Goal: Check status: Check status

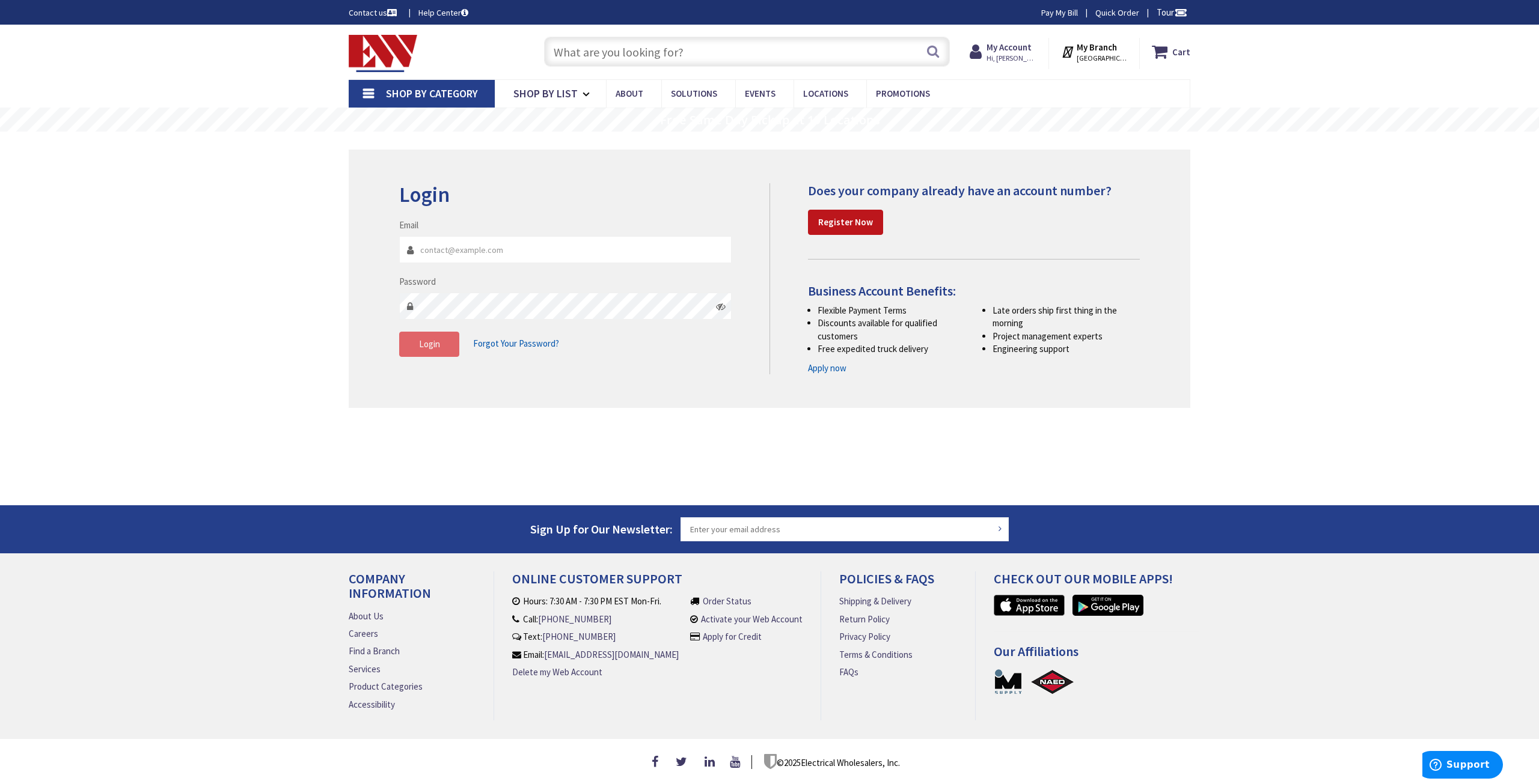
type input "[PERSON_NAME][EMAIL_ADDRESS][DOMAIN_NAME]"
click at [440, 342] on button "Login" at bounding box center [429, 344] width 60 height 25
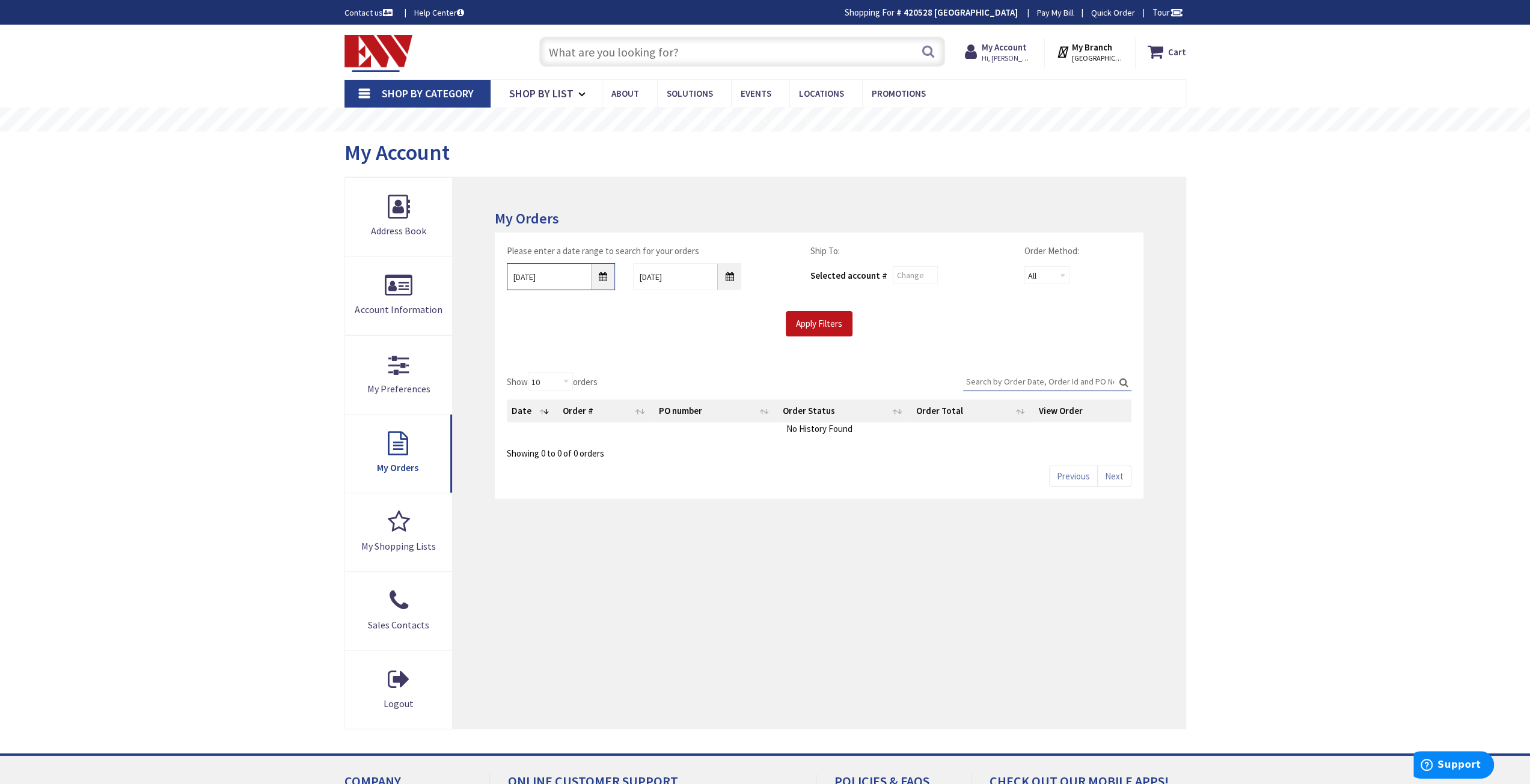
click at [604, 277] on input "9/1/2025" at bounding box center [561, 276] width 109 height 27
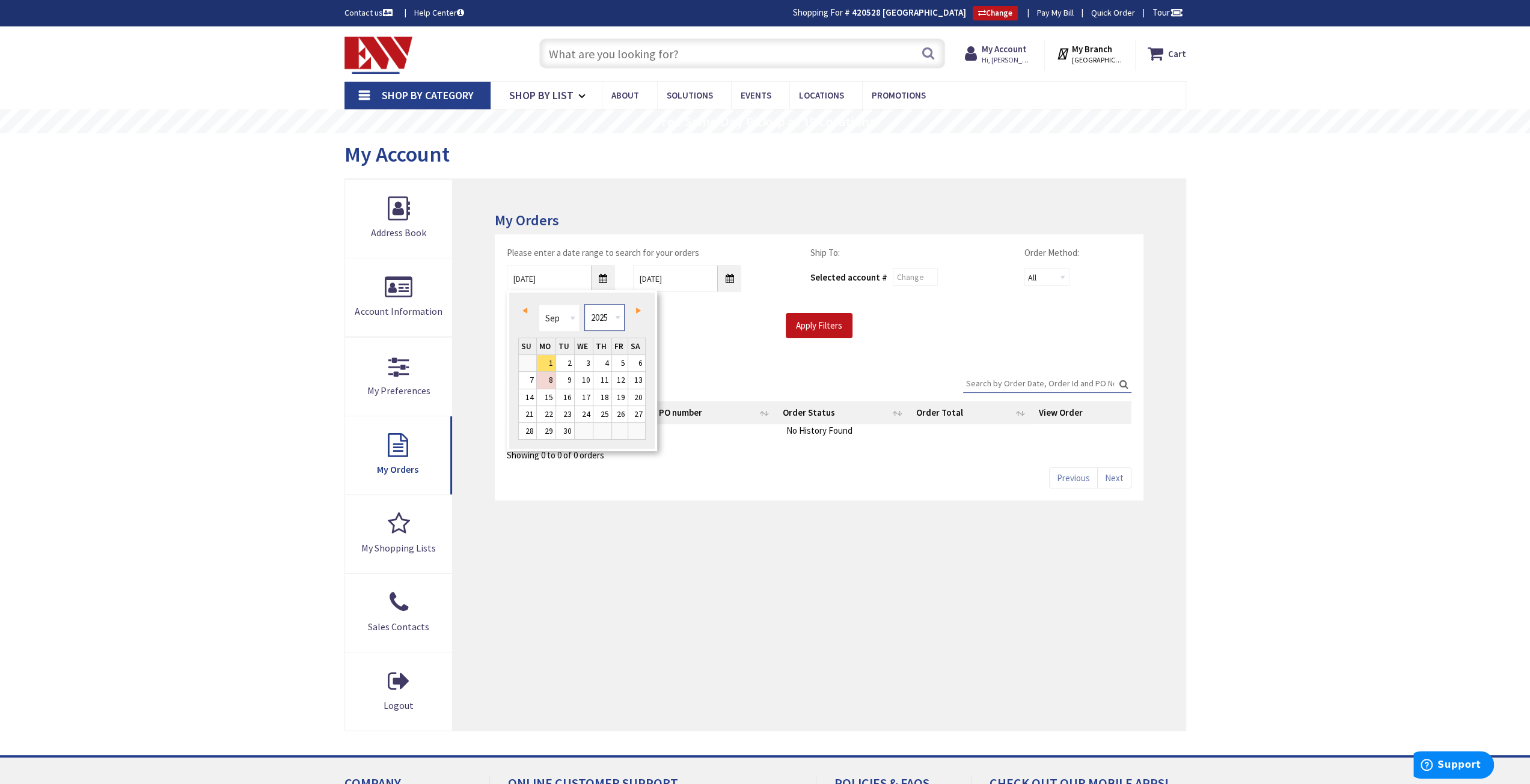
click at [619, 316] on select "1980 1981 1982 1983 1984 1985 1986 1987 1988 1989 1990 1991 1992 1993 1994 1995…" at bounding box center [604, 317] width 40 height 27
type input "08/30/2023"
click at [815, 323] on input "Apply Filters" at bounding box center [820, 325] width 67 height 25
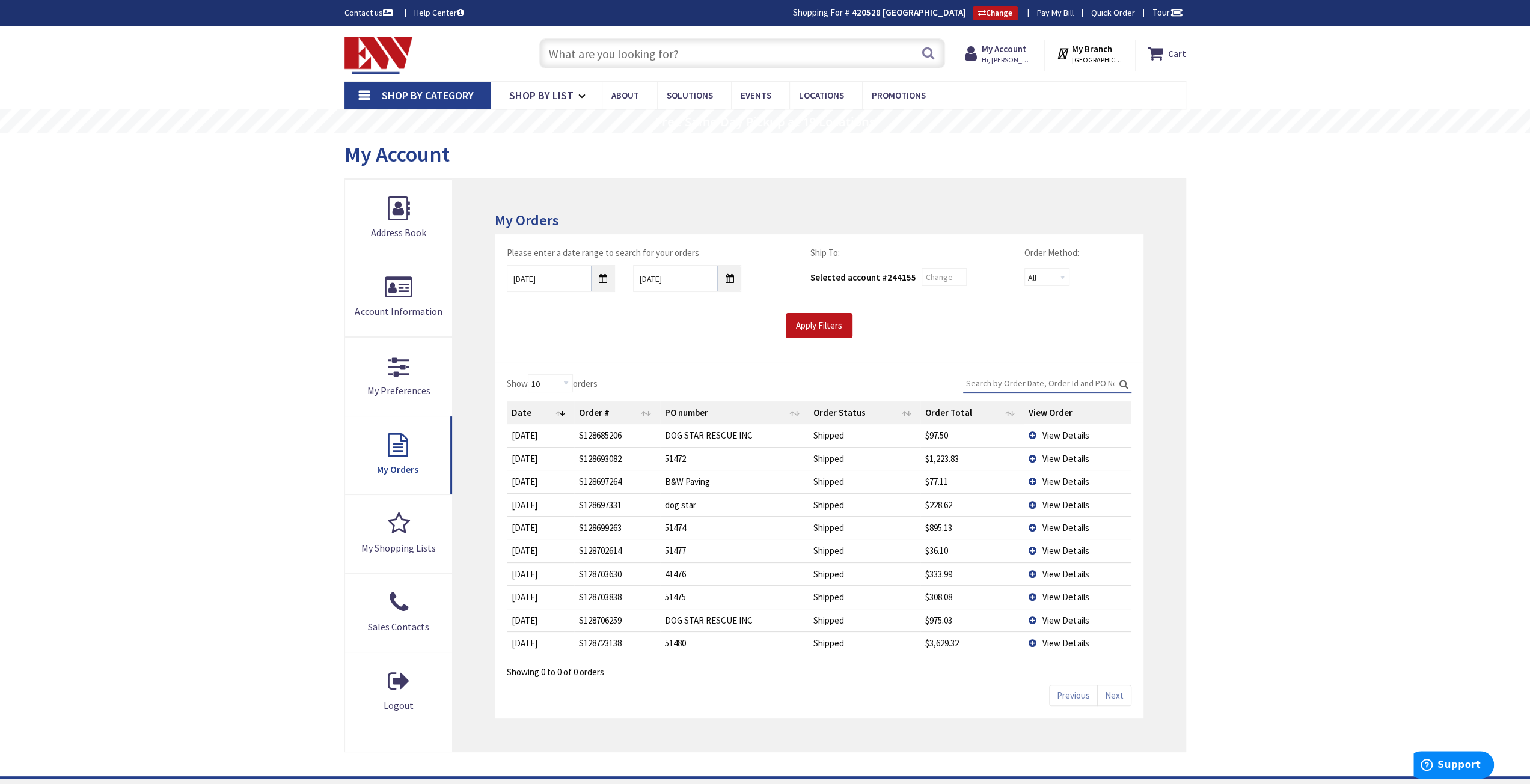
click at [999, 381] on input "Search:" at bounding box center [1047, 383] width 168 height 18
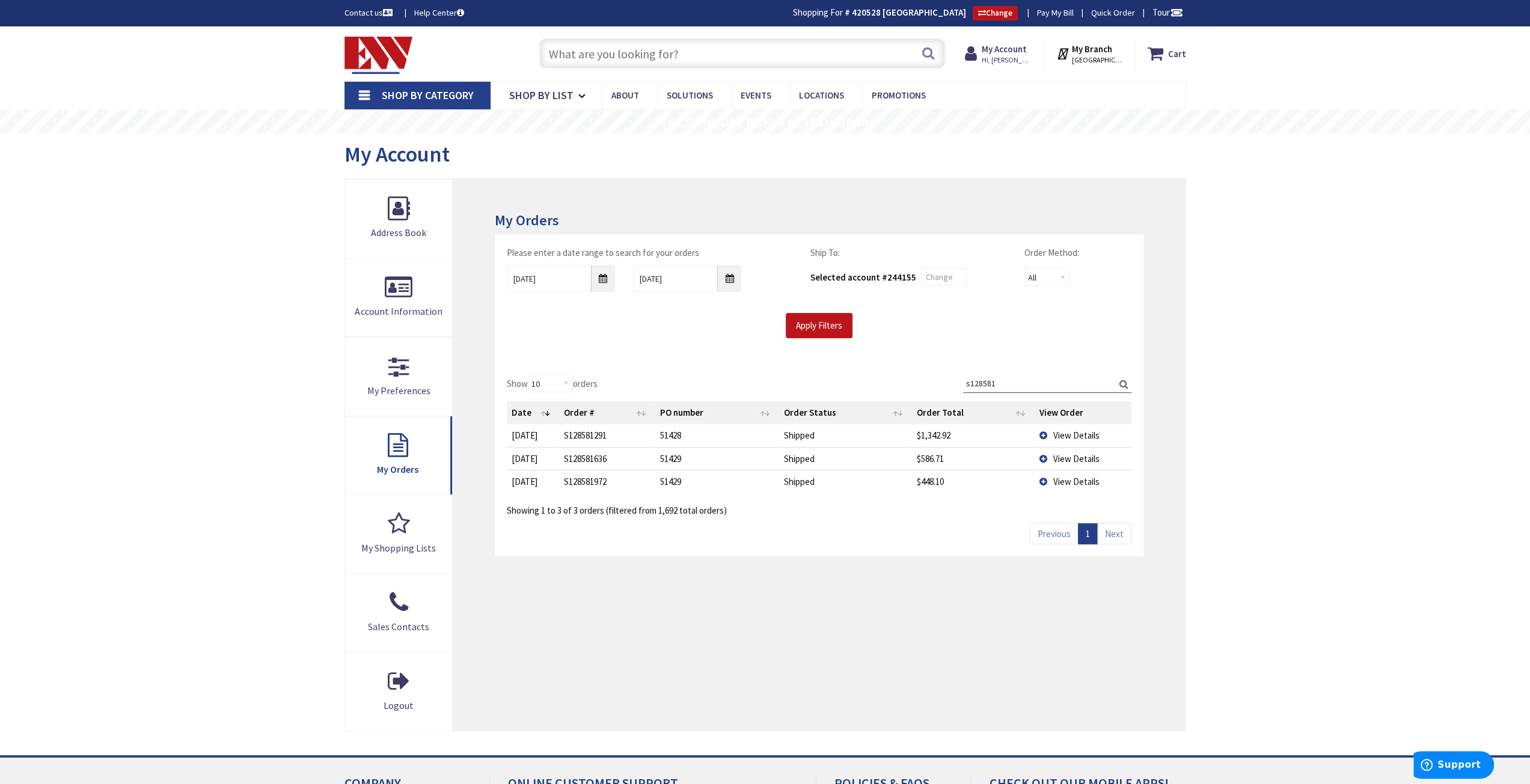
type input "s128581"
click at [1074, 476] on span "View Details" at bounding box center [1076, 482] width 46 height 11
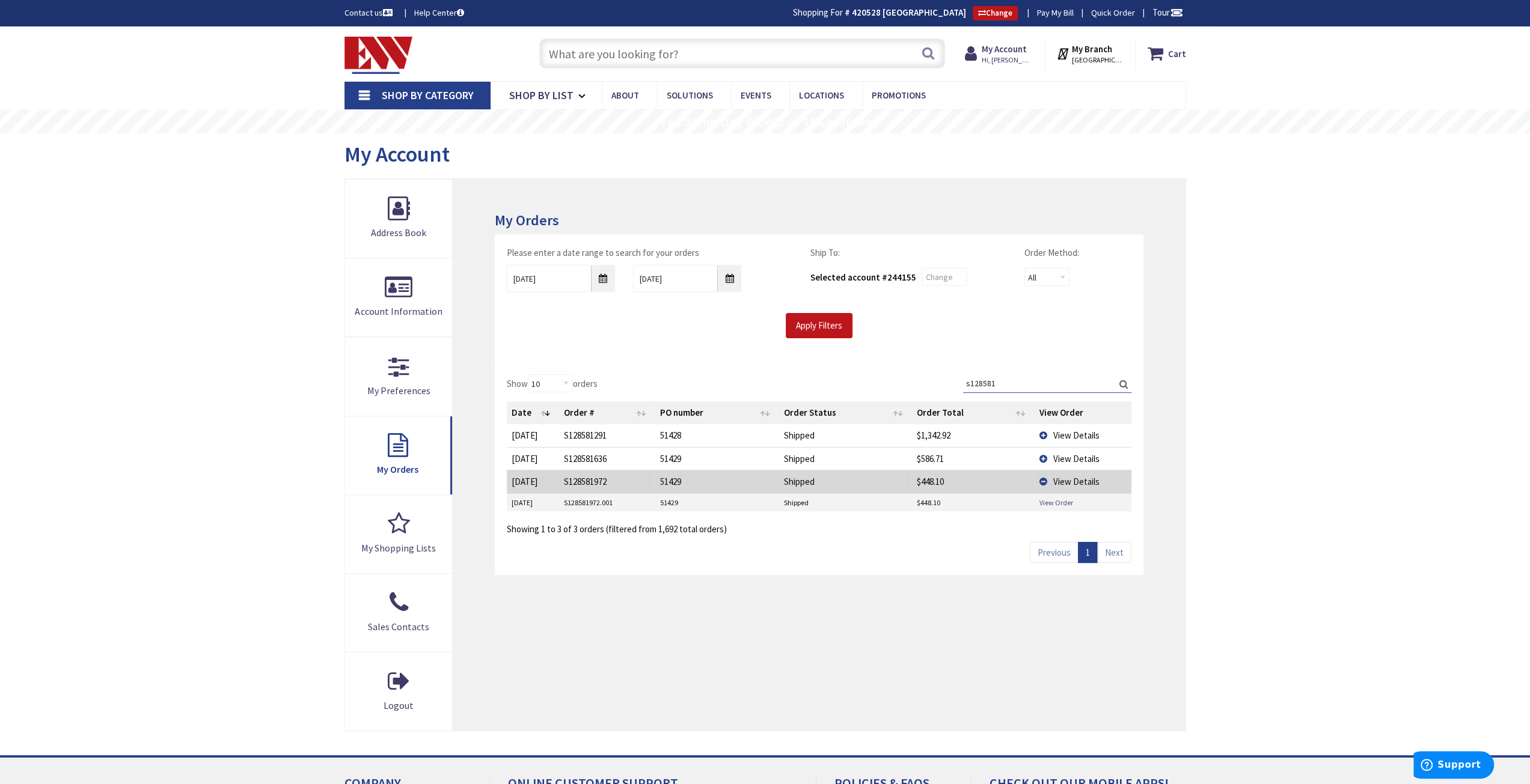
click at [1052, 497] on link "View Order" at bounding box center [1056, 502] width 33 height 10
click at [1062, 434] on span "View Details" at bounding box center [1076, 435] width 46 height 11
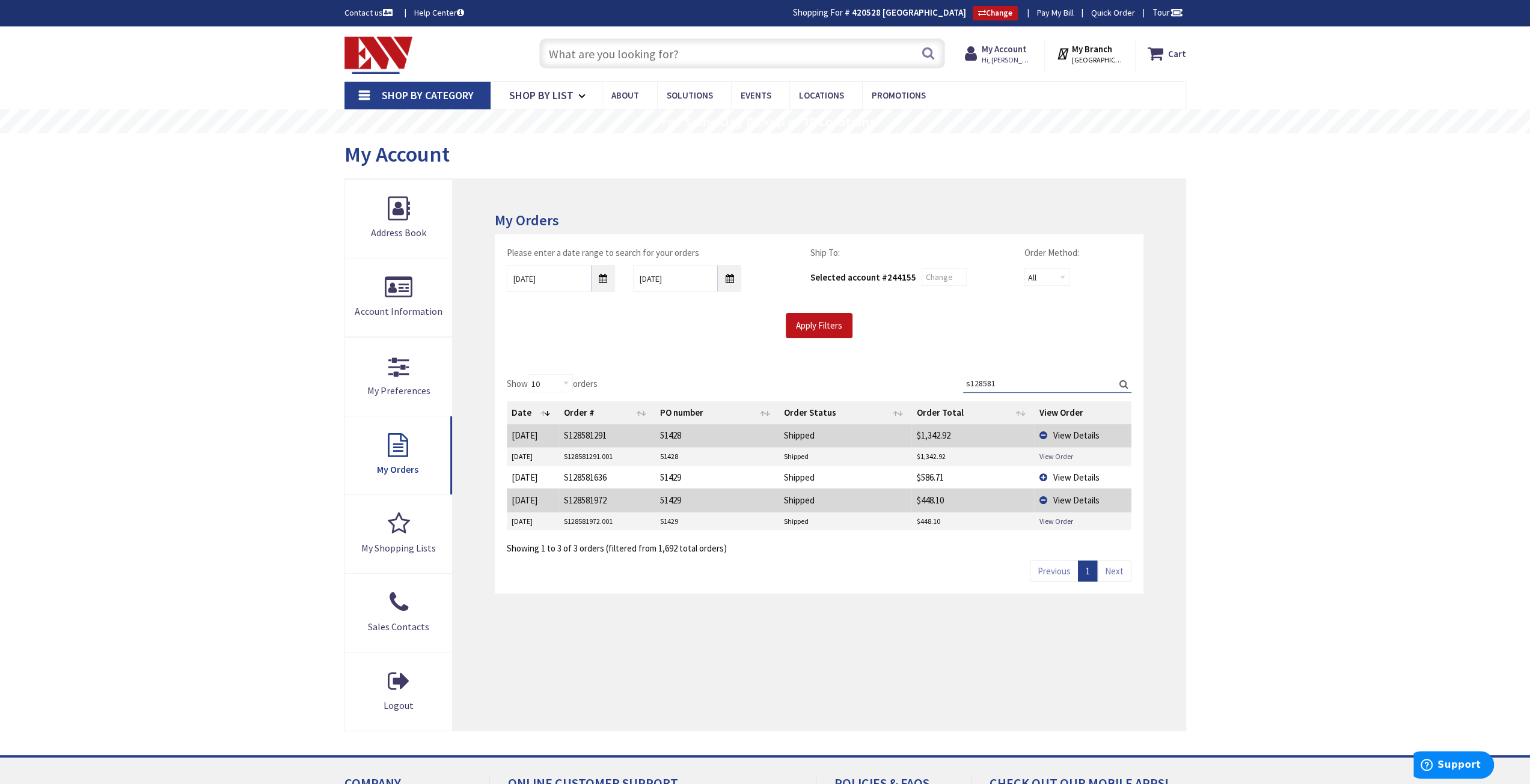
click at [1063, 456] on link "View Order" at bounding box center [1056, 456] width 33 height 10
click at [1059, 432] on span "View Details" at bounding box center [1076, 435] width 46 height 11
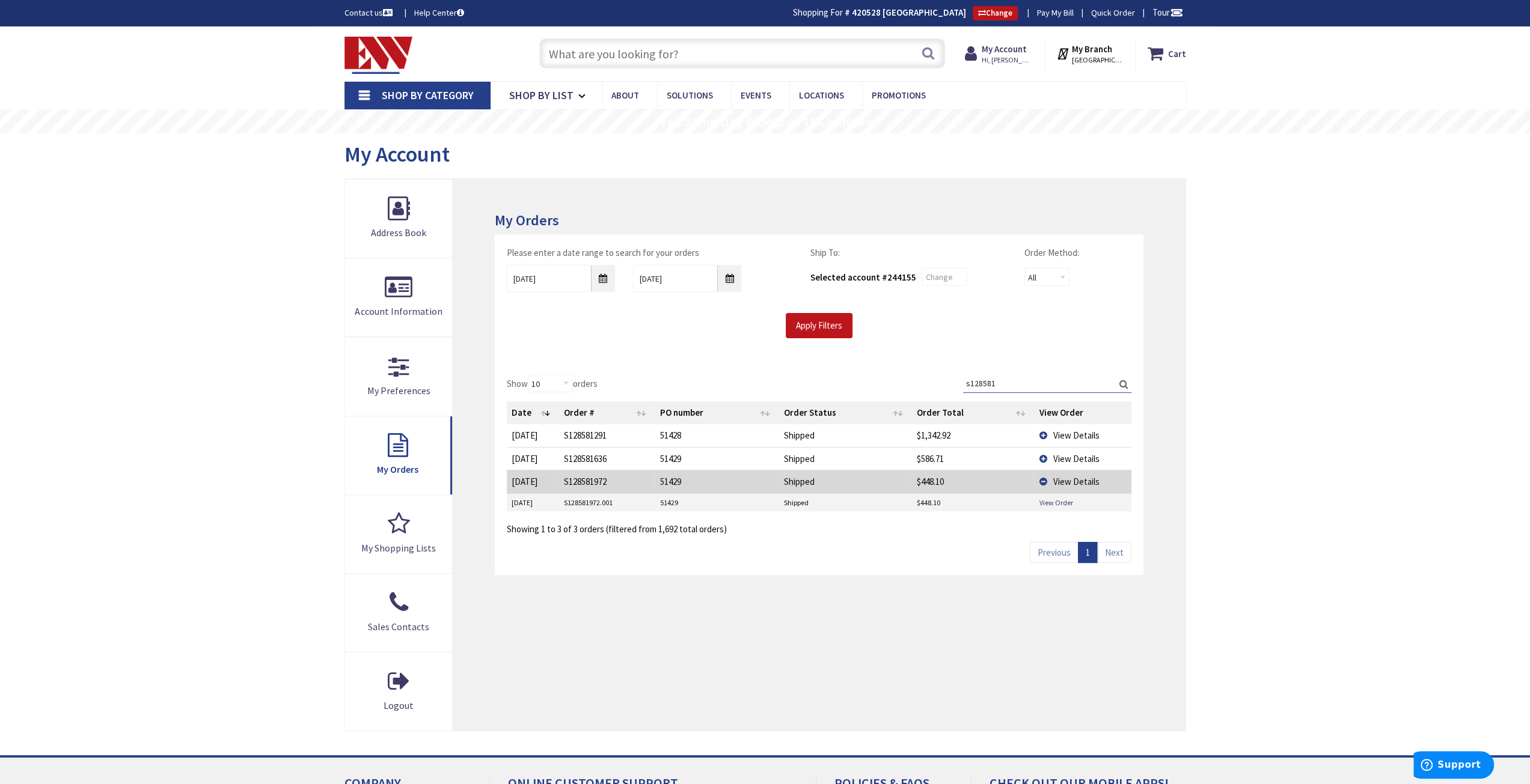
click at [1068, 458] on span "View Details" at bounding box center [1076, 458] width 46 height 11
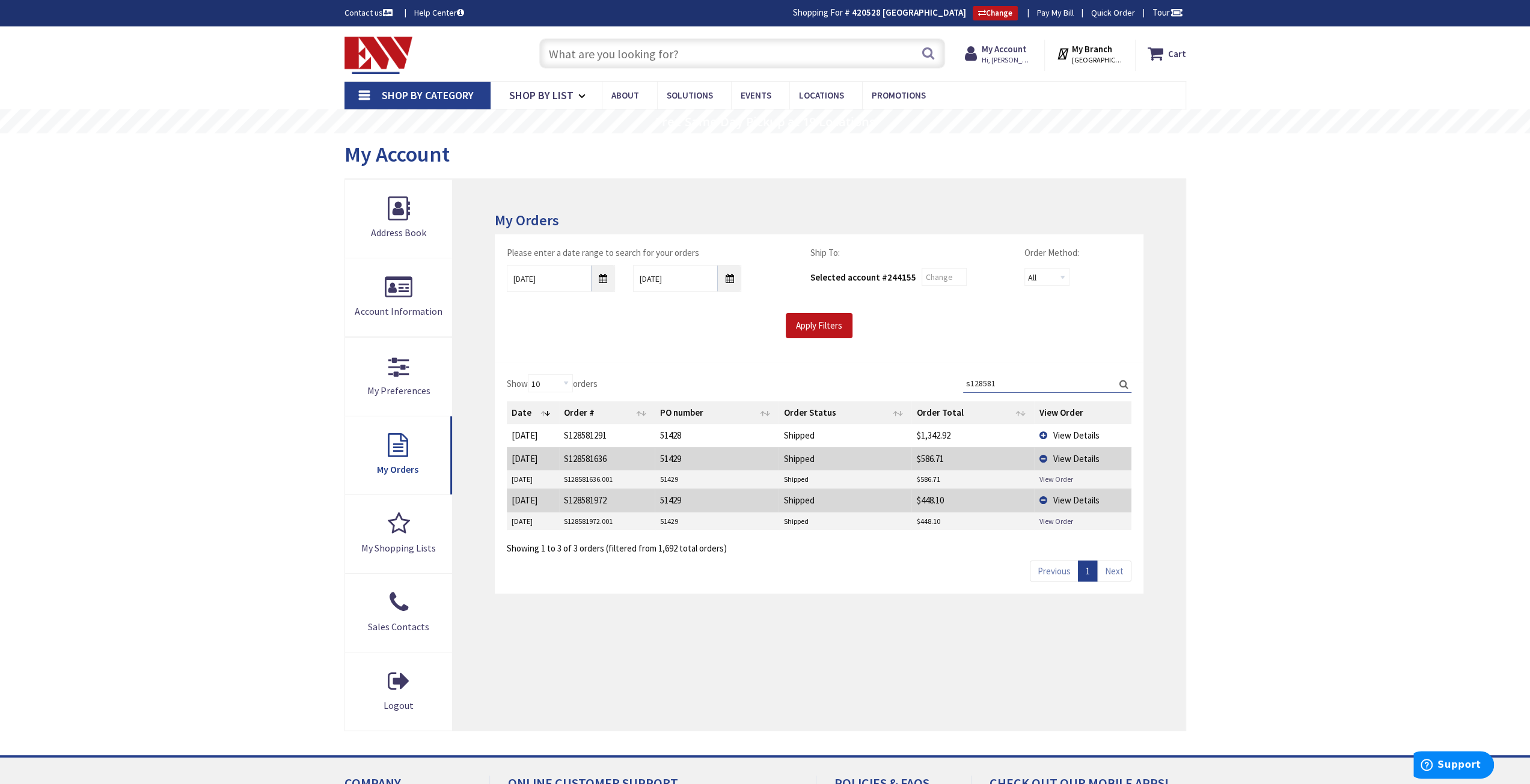
click at [1058, 474] on link "View Order" at bounding box center [1056, 479] width 33 height 10
drag, startPoint x: 1015, startPoint y: 378, endPoint x: 940, endPoint y: 384, distance: 75.2
click at [940, 384] on div "Show 10 25 50 100 orders Search: s128581 Date Order # PO number Order Status Or…" at bounding box center [819, 465] width 624 height 180
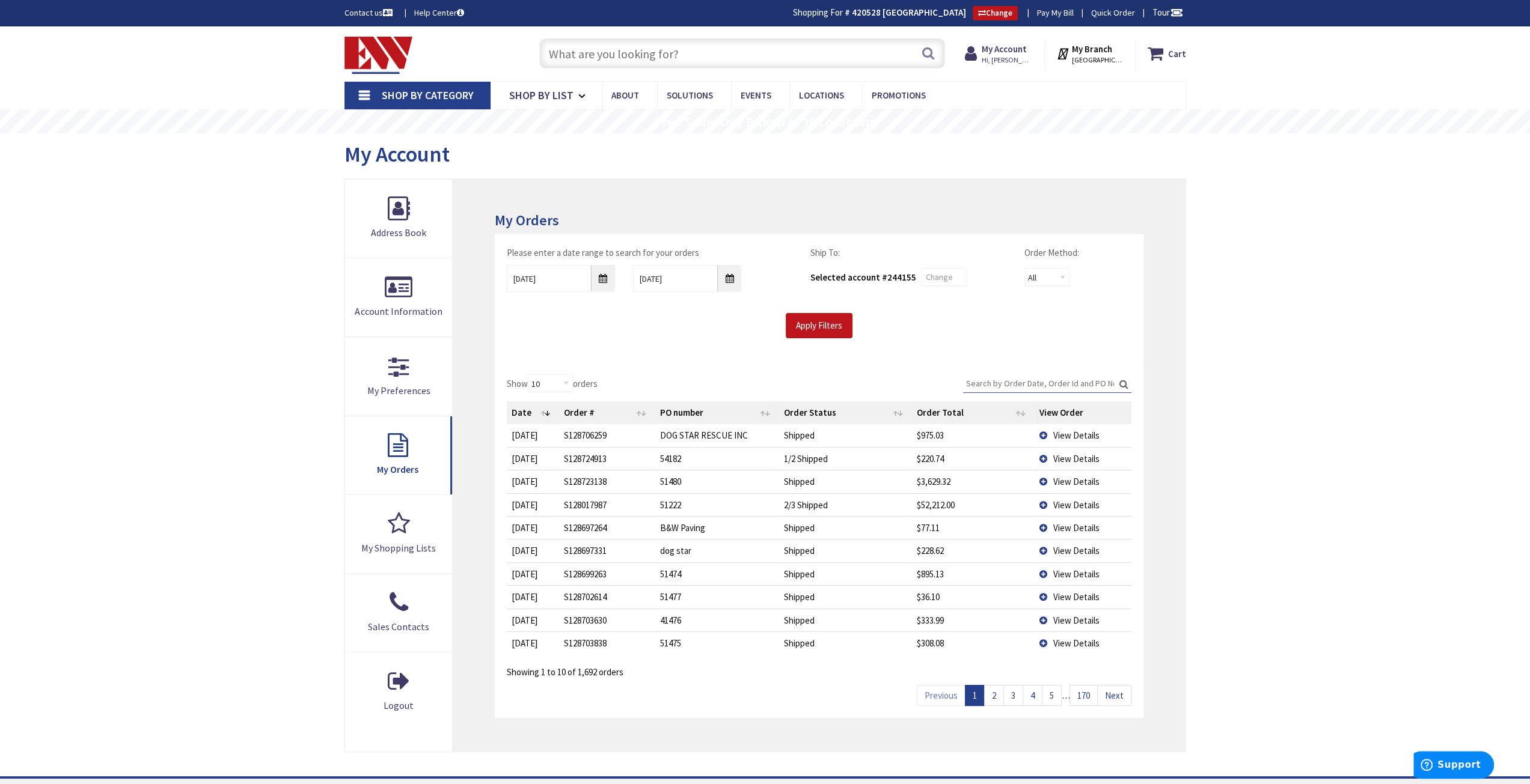
click at [1067, 438] on span "View Details" at bounding box center [1076, 435] width 46 height 11
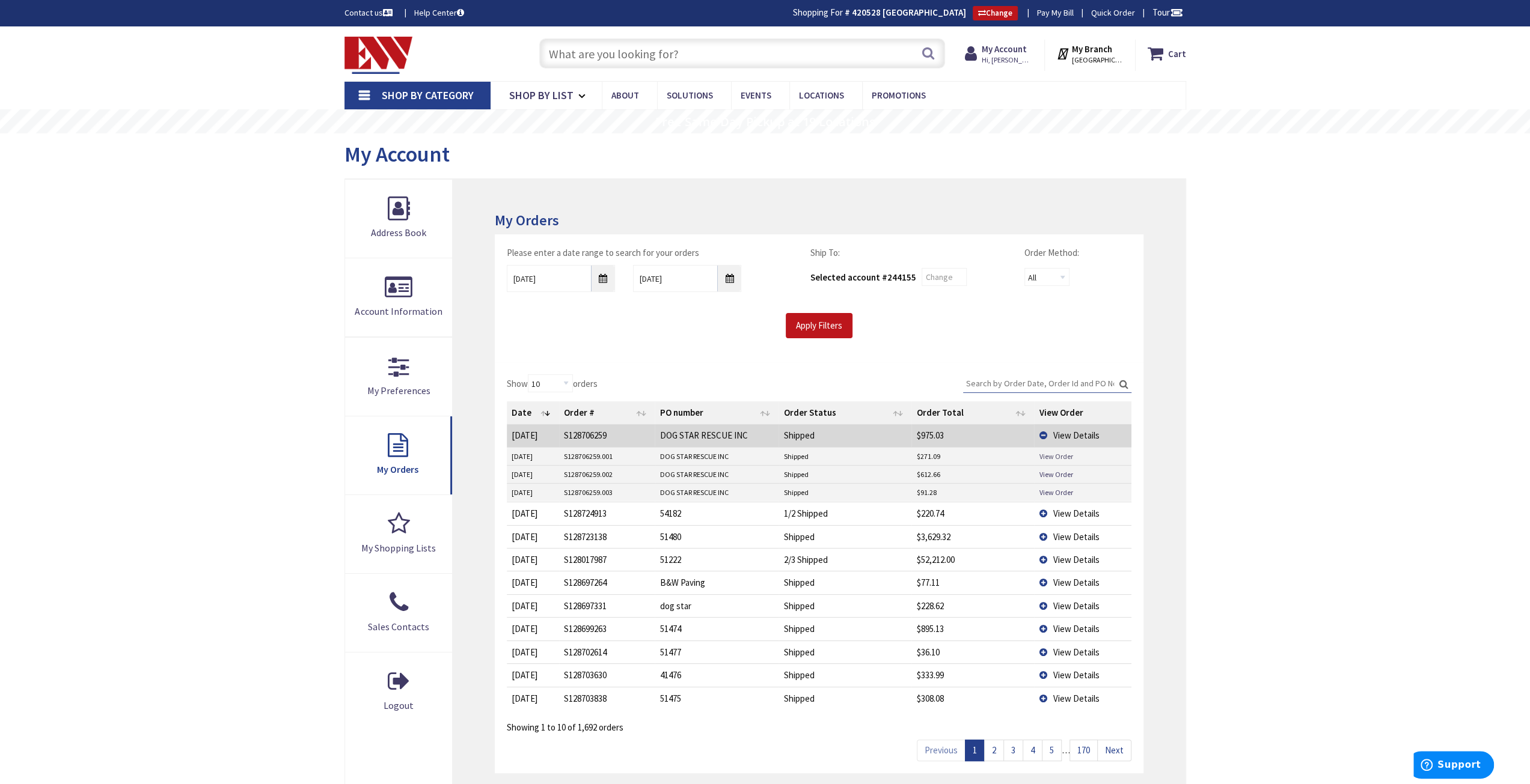
click at [1067, 454] on link "View Order" at bounding box center [1056, 456] width 33 height 10
click at [1049, 469] on link "View Order" at bounding box center [1056, 474] width 33 height 10
click at [1054, 490] on link "View Order" at bounding box center [1056, 492] width 33 height 10
click at [1056, 430] on span "View Details" at bounding box center [1076, 435] width 46 height 11
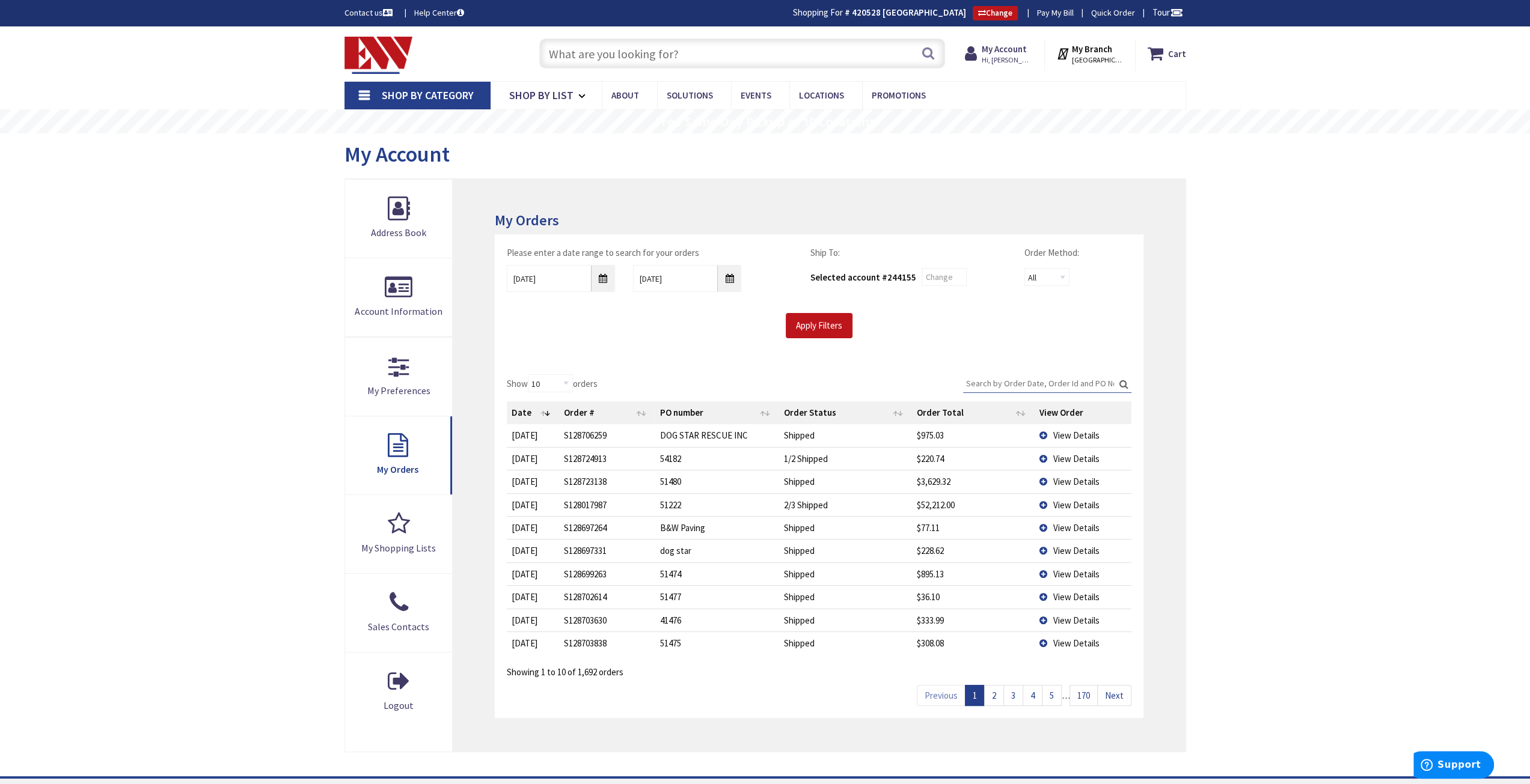
click at [1066, 459] on span "View Details" at bounding box center [1076, 458] width 46 height 11
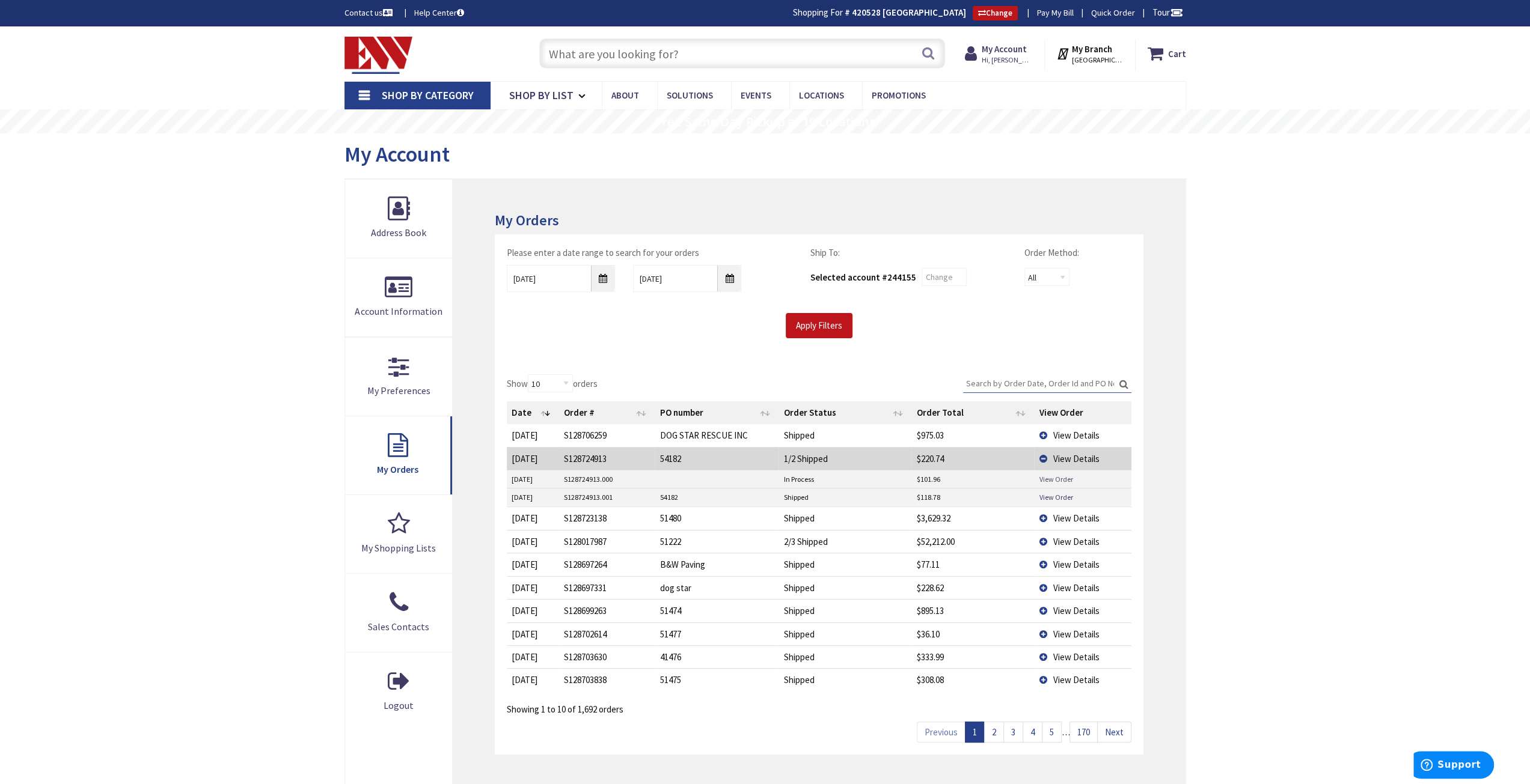
click at [1059, 479] on link "View Order" at bounding box center [1056, 479] width 33 height 10
click at [1047, 497] on link "View Order" at bounding box center [1056, 496] width 33 height 10
click at [1047, 456] on td "View Details" at bounding box center [1083, 458] width 97 height 23
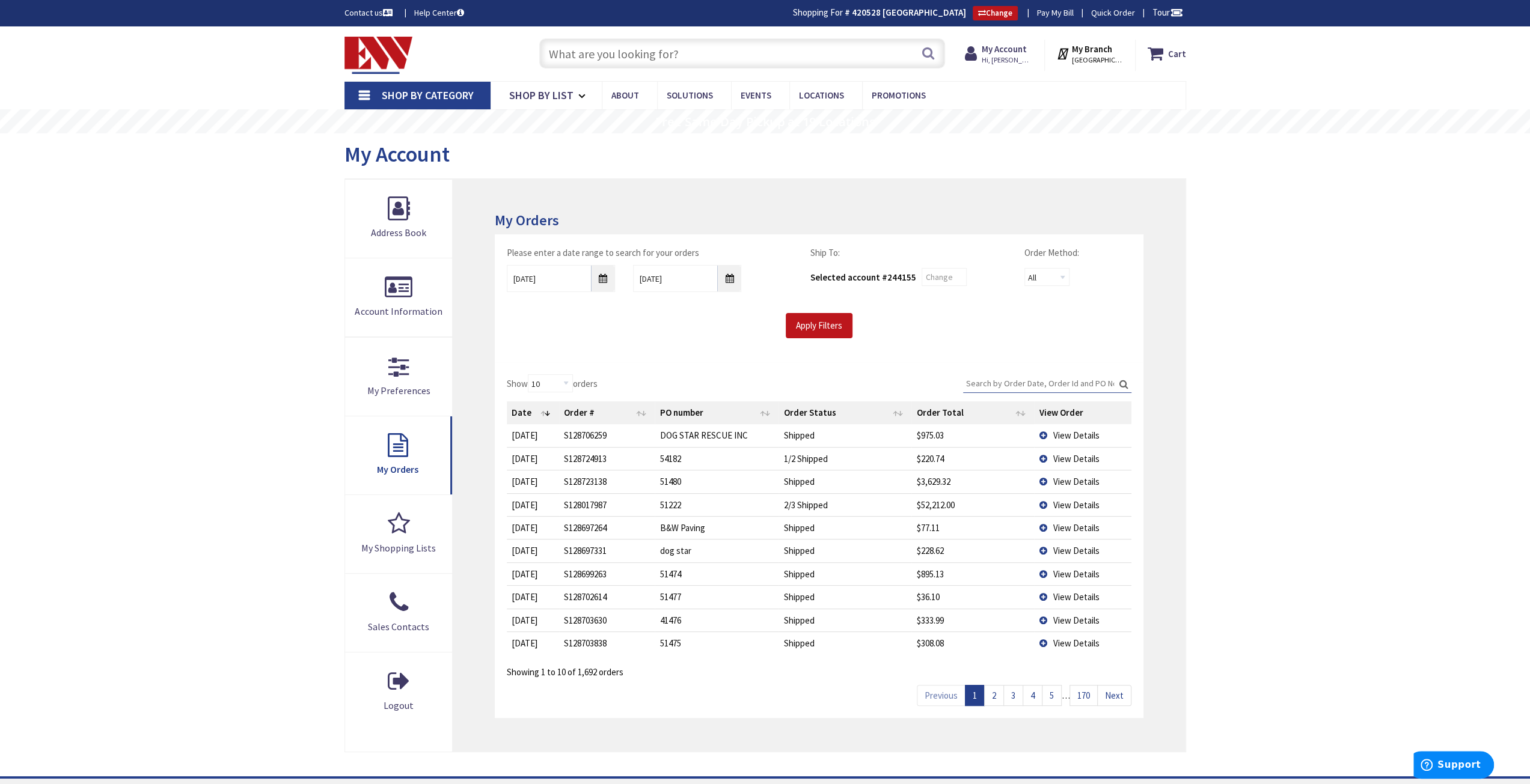
click at [1063, 476] on span "View Details" at bounding box center [1076, 482] width 46 height 11
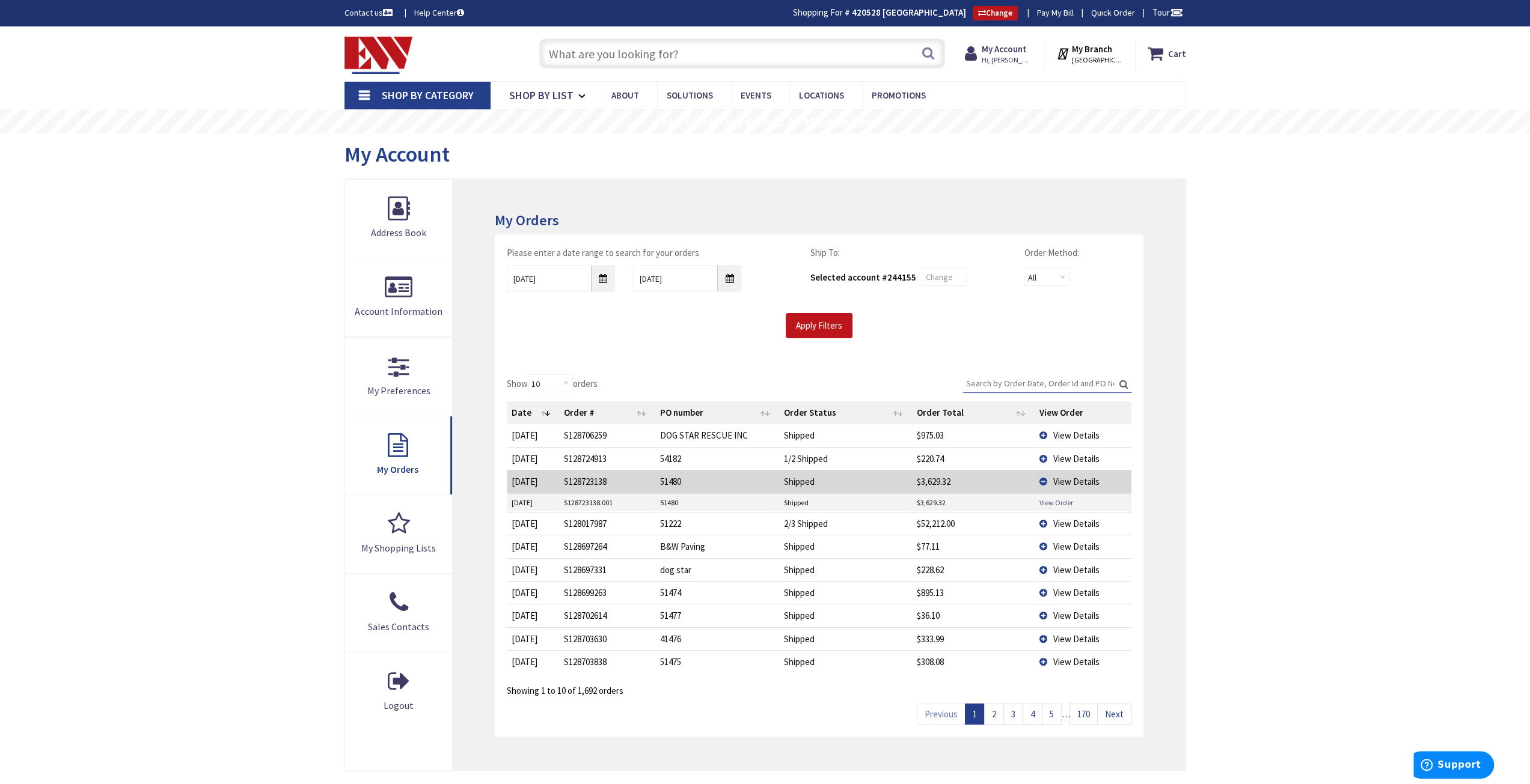
click at [1057, 499] on link "View Order" at bounding box center [1056, 502] width 33 height 10
click at [1043, 479] on td "View Details" at bounding box center [1083, 482] width 97 height 23
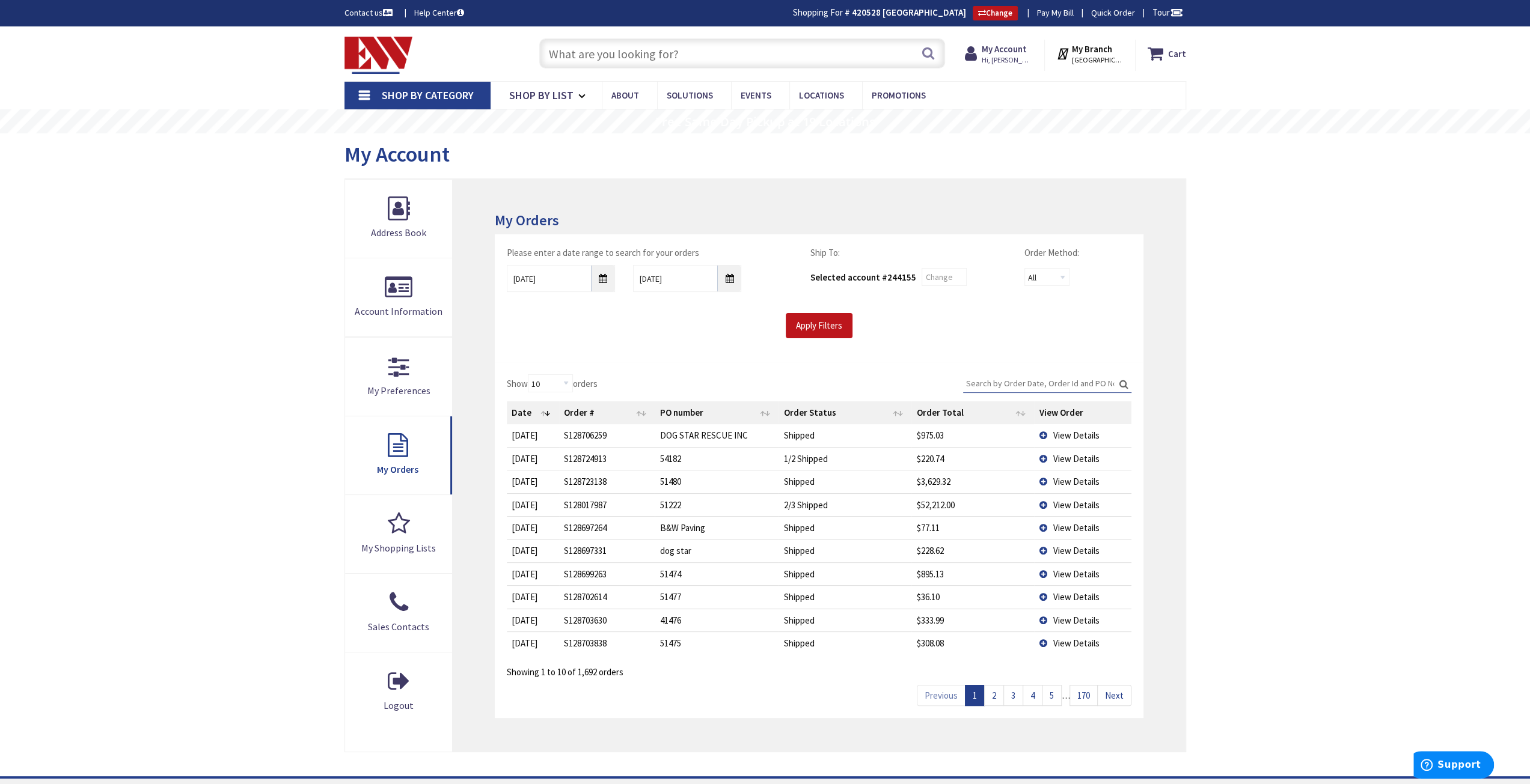
click at [1063, 502] on span "View Details" at bounding box center [1076, 505] width 46 height 11
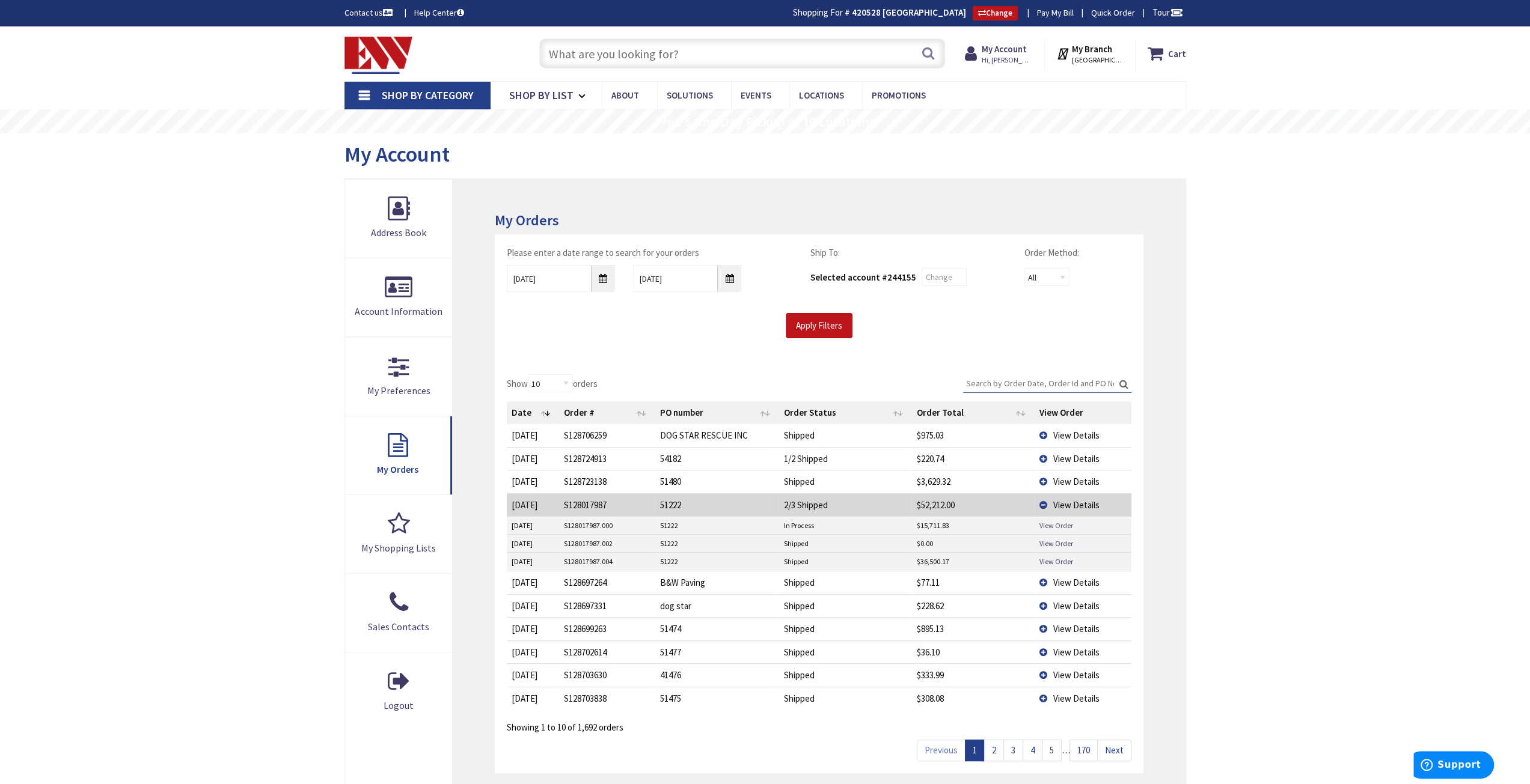
click at [1051, 522] on link "View Order" at bounding box center [1056, 525] width 33 height 10
click at [1056, 559] on link "View Order" at bounding box center [1056, 561] width 33 height 10
click at [1043, 502] on td "View Details" at bounding box center [1083, 505] width 97 height 23
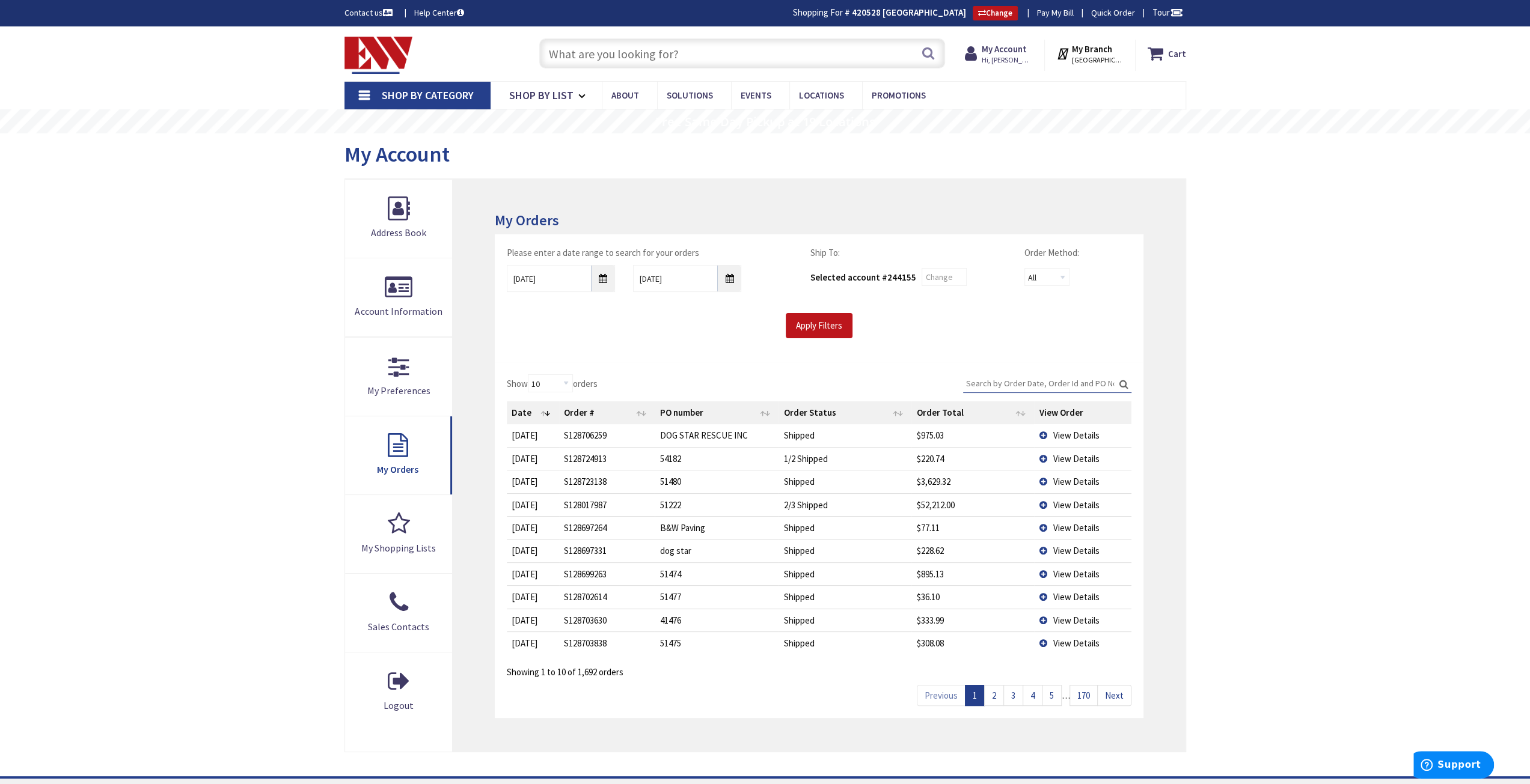
click at [1063, 524] on span "View Details" at bounding box center [1076, 528] width 46 height 11
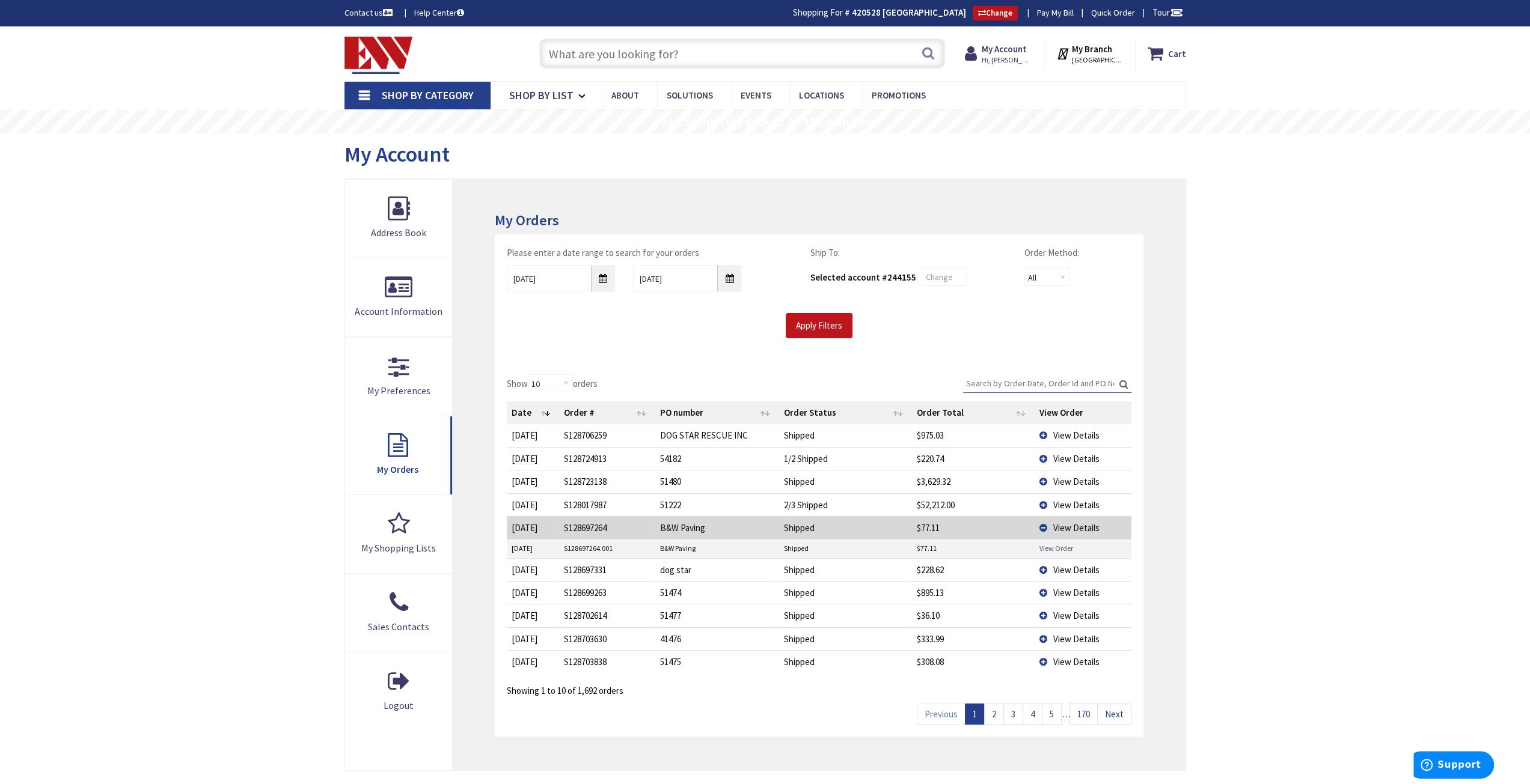
click at [1059, 545] on link "View Order" at bounding box center [1056, 548] width 33 height 10
click at [1083, 524] on span "View Details" at bounding box center [1076, 528] width 46 height 11
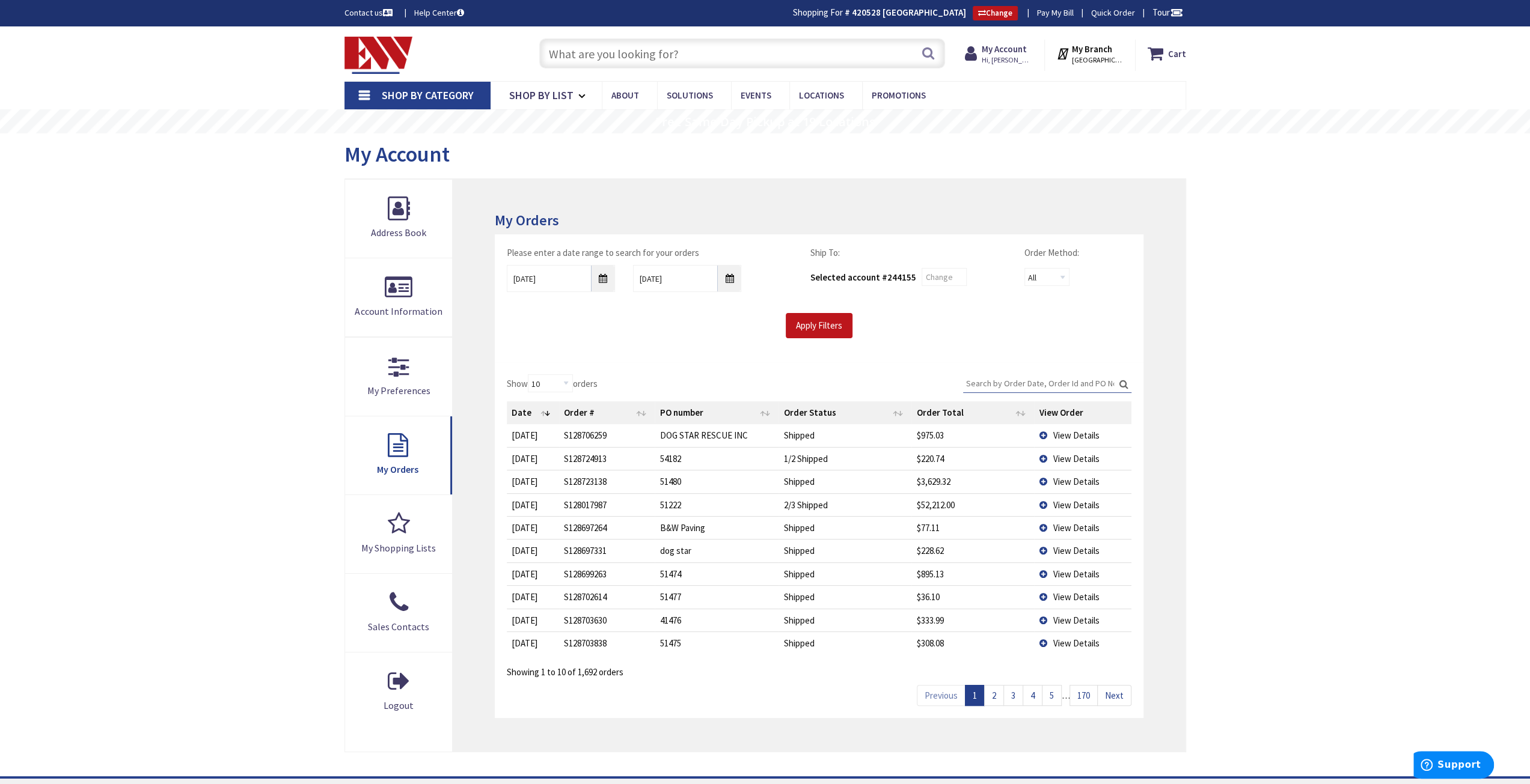
click at [1063, 548] on span "View Details" at bounding box center [1076, 550] width 46 height 11
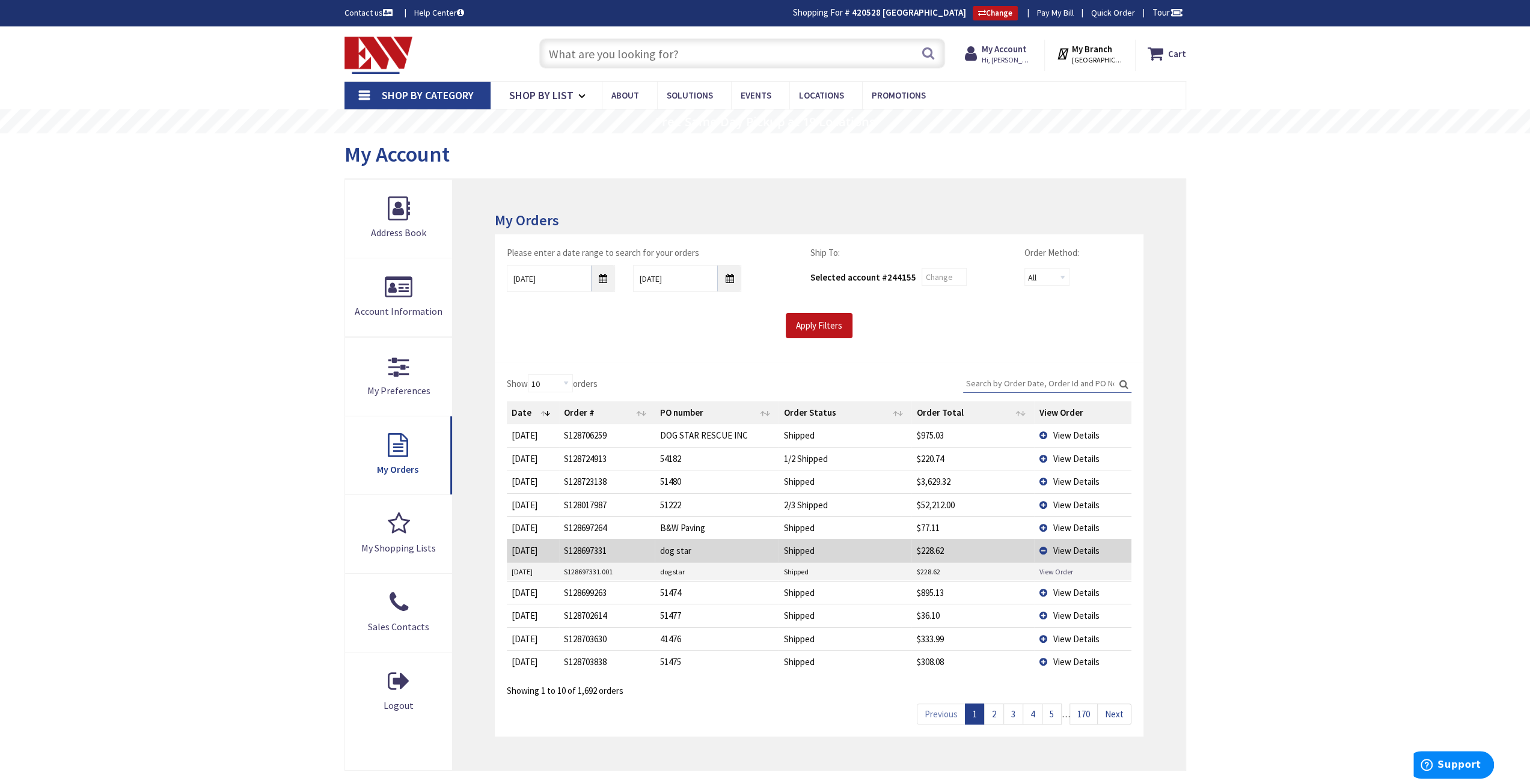
click at [1062, 569] on link "View Order" at bounding box center [1056, 572] width 33 height 10
click at [1070, 546] on span "View Details" at bounding box center [1076, 550] width 46 height 11
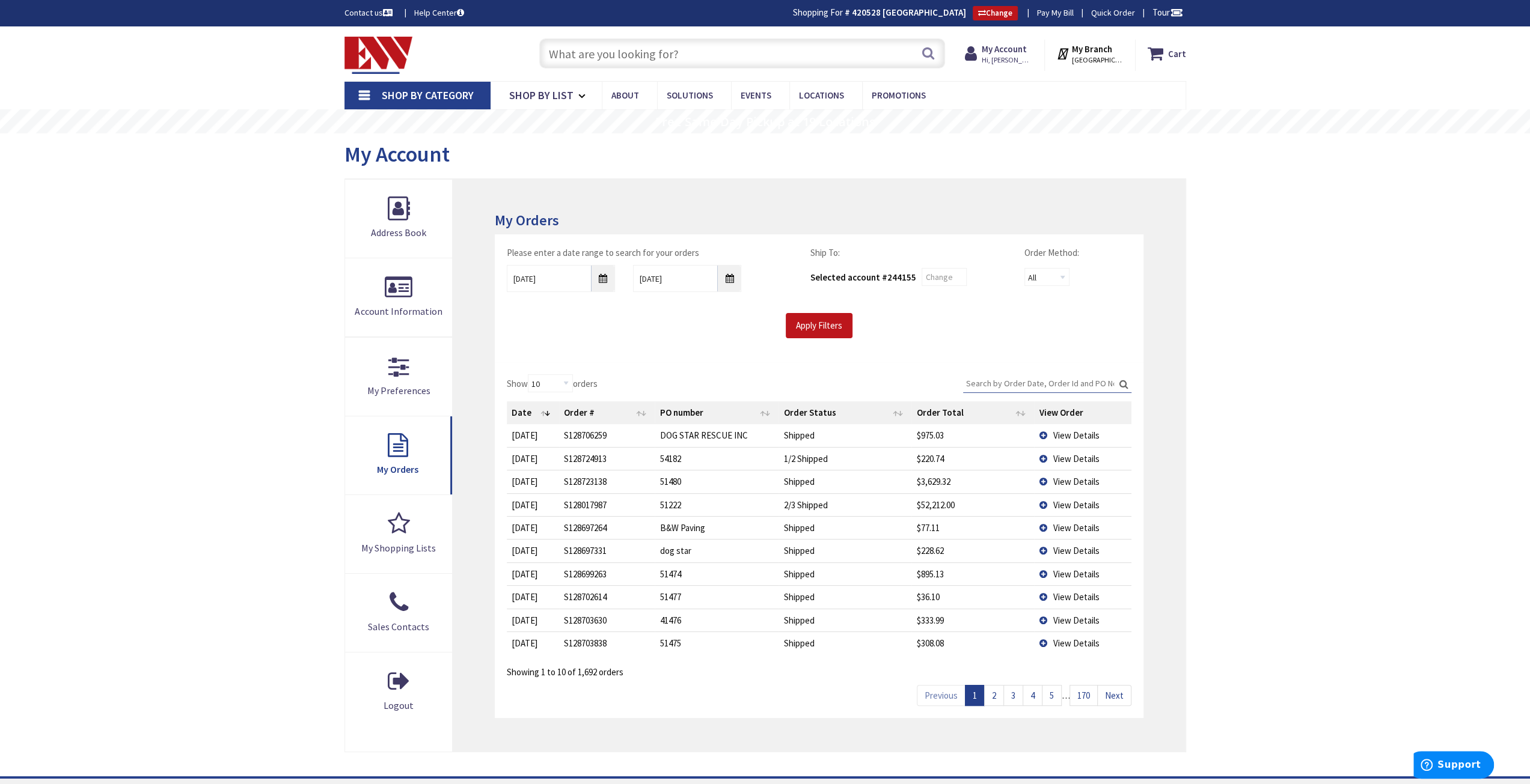
click at [1068, 571] on span "View Details" at bounding box center [1076, 574] width 46 height 11
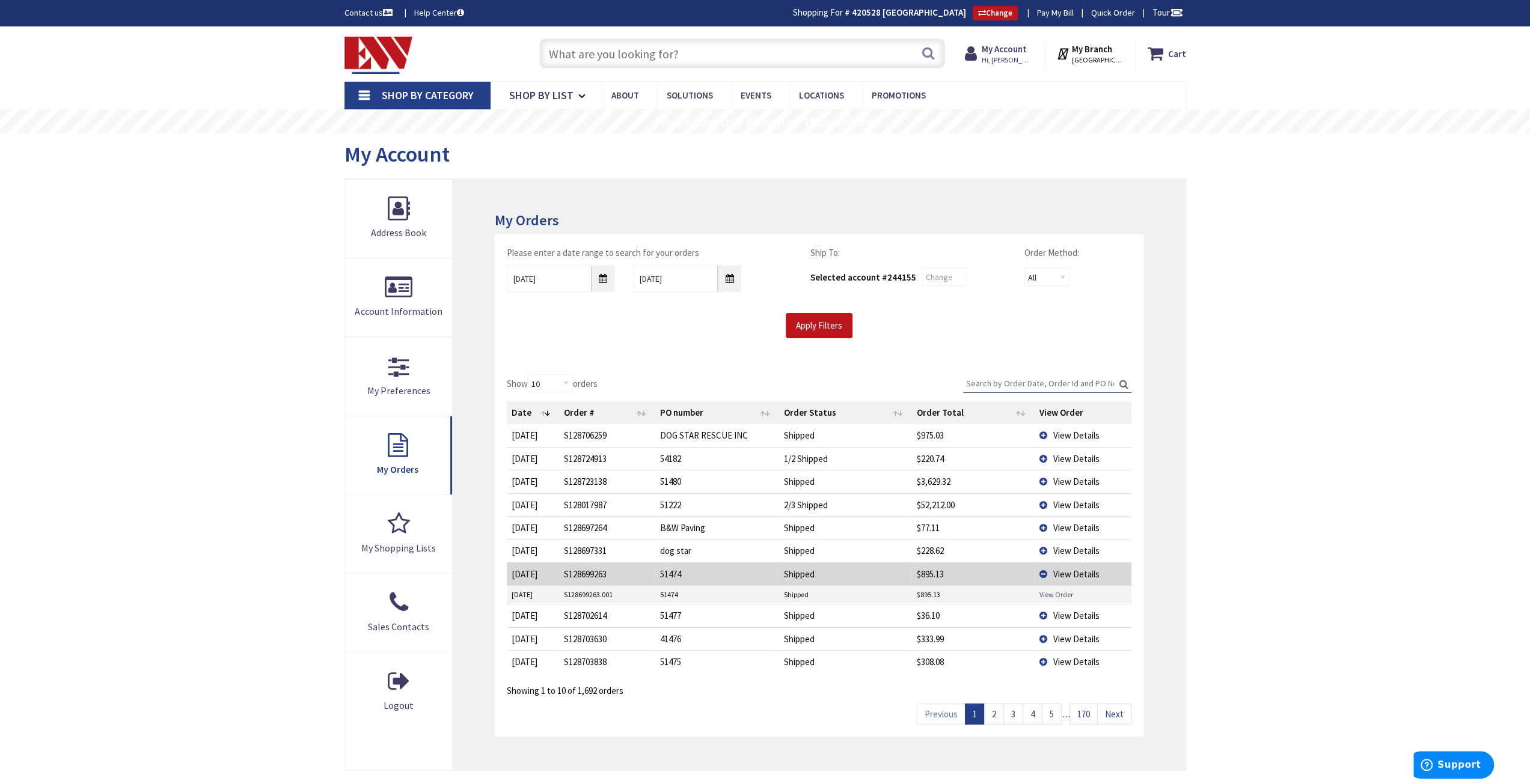
click at [1058, 595] on link "View Order" at bounding box center [1056, 594] width 33 height 10
click at [1078, 569] on span "View Details" at bounding box center [1076, 574] width 46 height 11
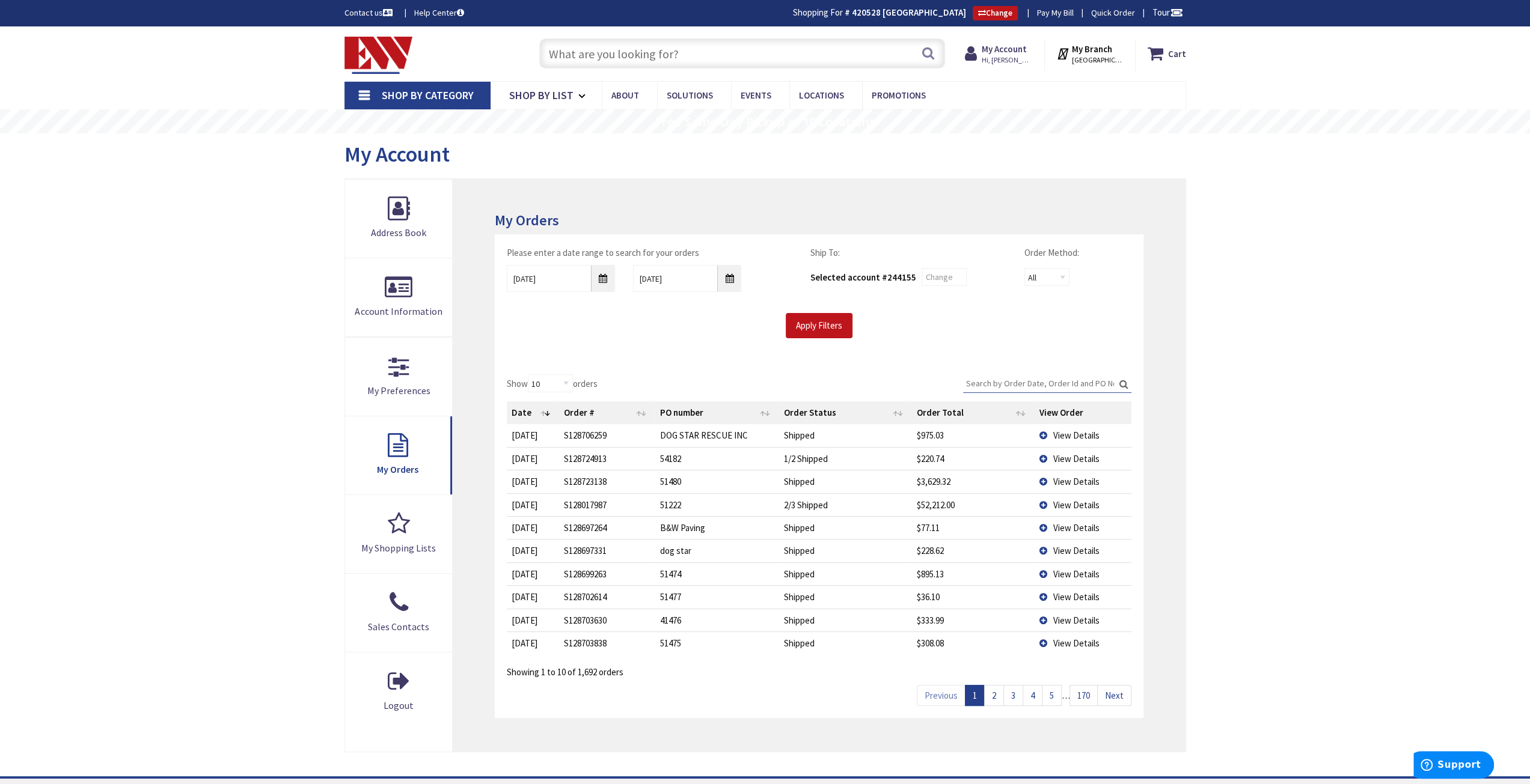
click at [1075, 591] on span "View Details" at bounding box center [1076, 597] width 46 height 11
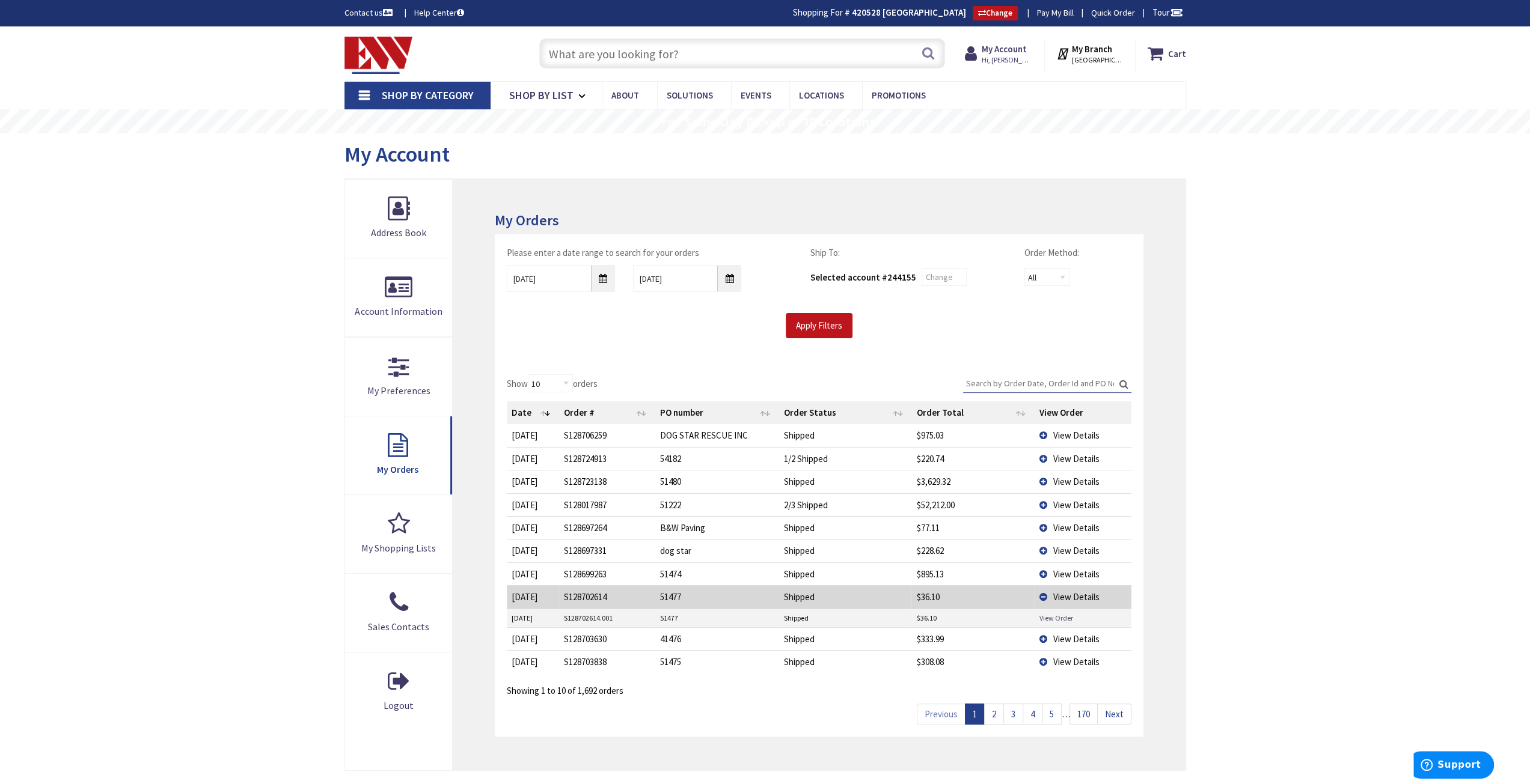
click at [1056, 614] on link "View Order" at bounding box center [1056, 618] width 33 height 10
click at [1059, 591] on span "View Details" at bounding box center [1076, 597] width 46 height 11
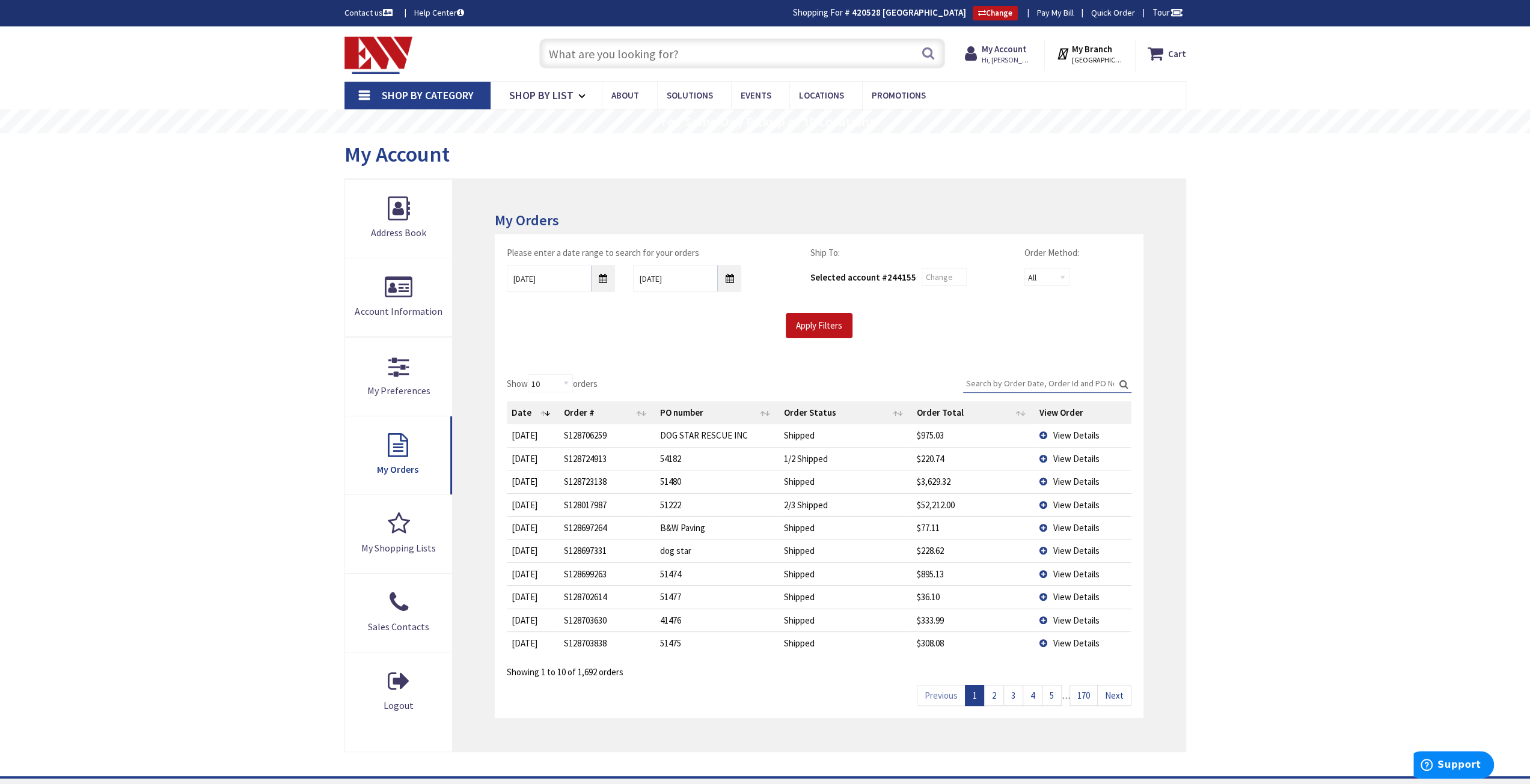
click at [1079, 615] on span "View Details" at bounding box center [1076, 621] width 46 height 11
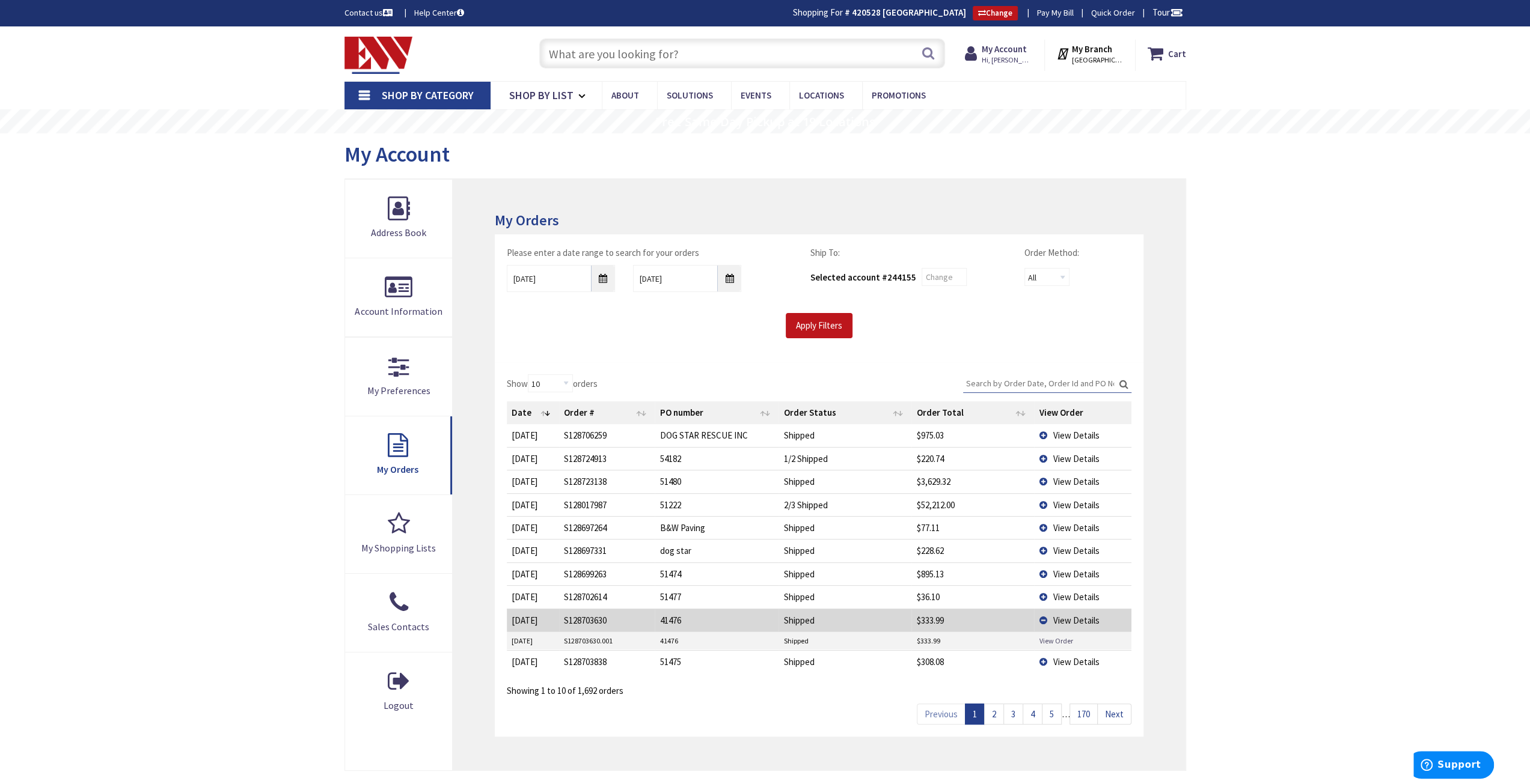
click at [1066, 637] on link "View Order" at bounding box center [1056, 640] width 33 height 10
click at [1063, 615] on span "View Details" at bounding box center [1076, 621] width 46 height 11
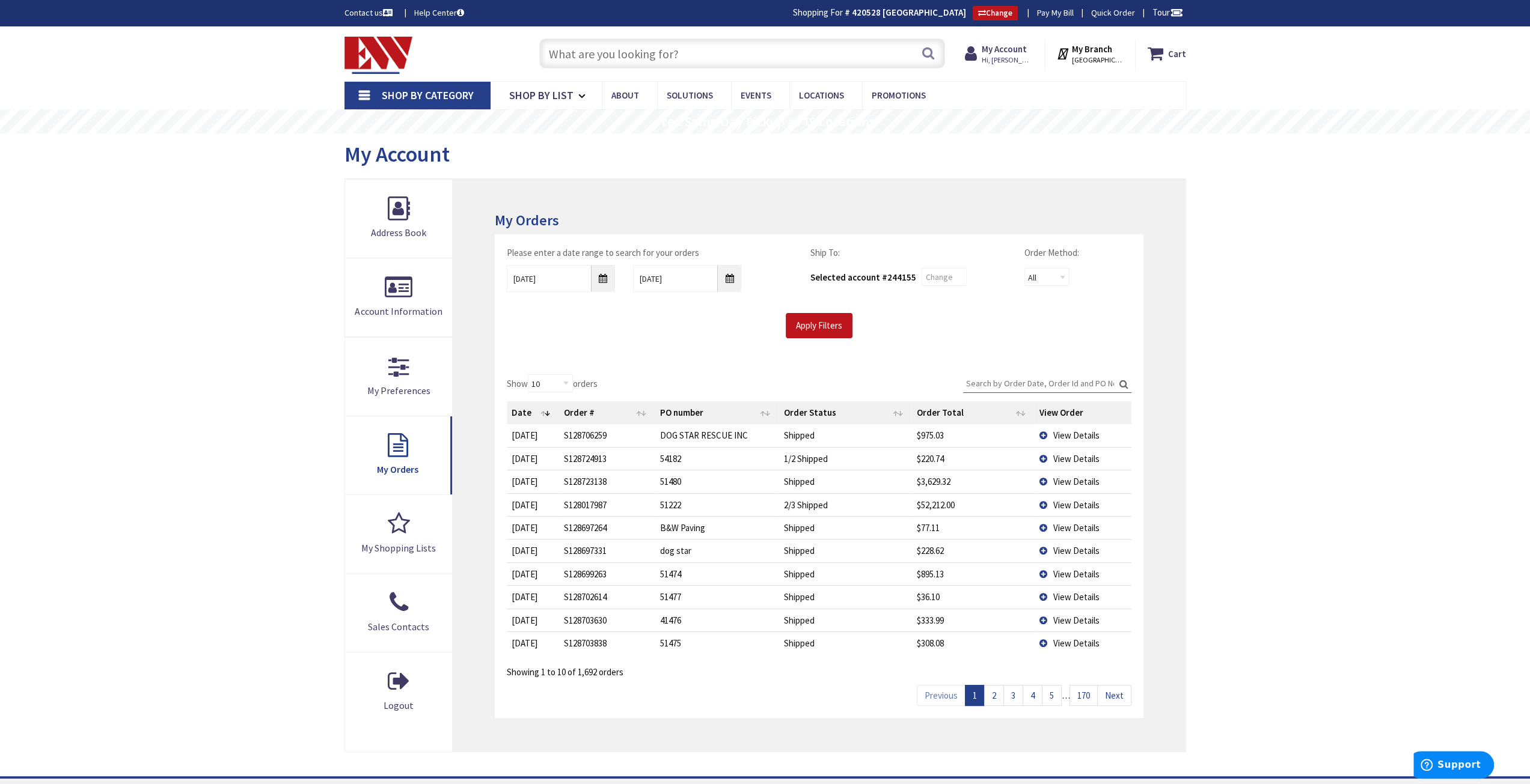
click at [1066, 640] on span "View Details" at bounding box center [1076, 643] width 46 height 11
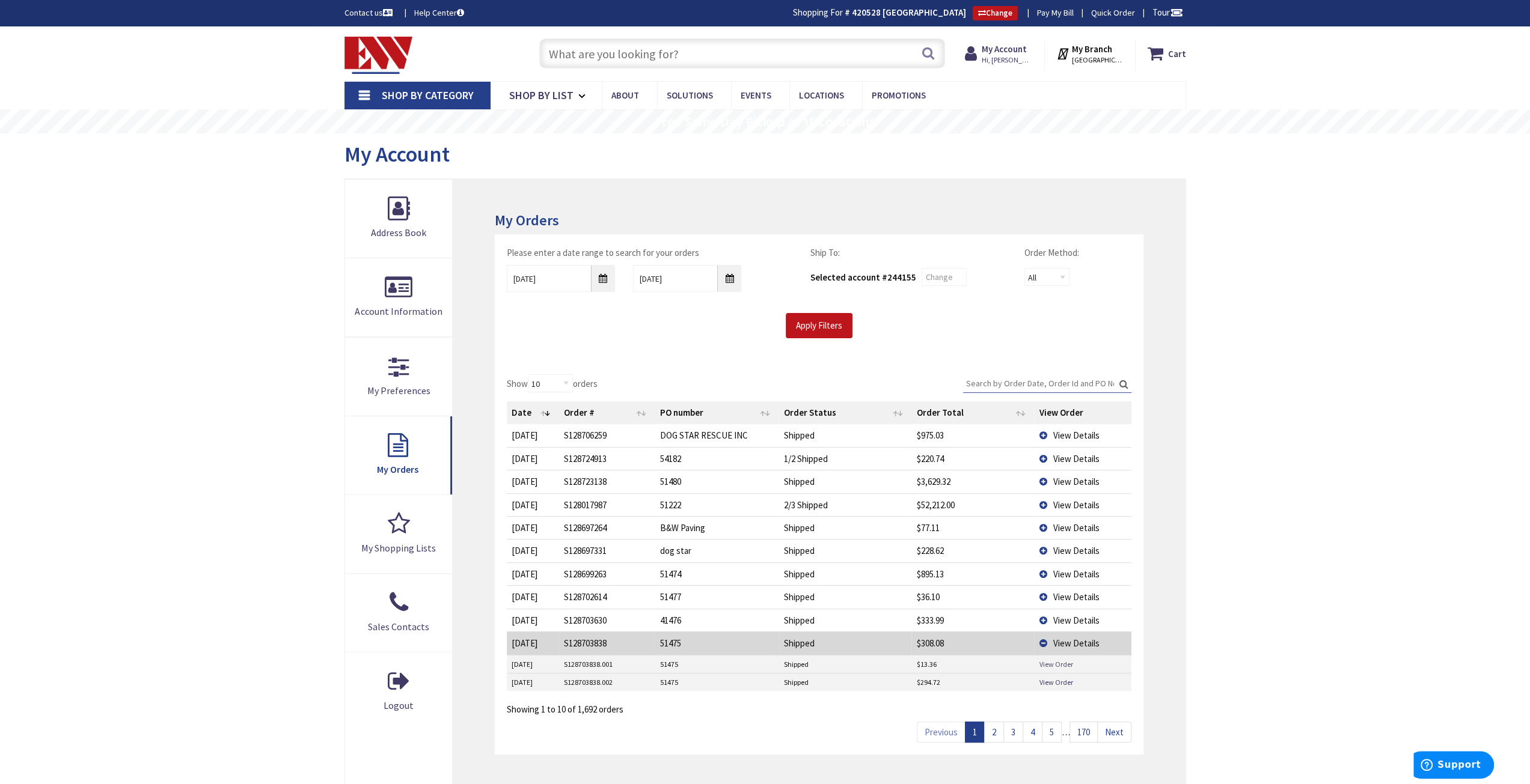
click at [1058, 660] on link "View Order" at bounding box center [1056, 664] width 33 height 10
click at [1062, 660] on link "View Order" at bounding box center [1056, 664] width 33 height 10
click at [1062, 677] on link "View Order" at bounding box center [1056, 682] width 33 height 10
click at [1085, 637] on span "View Details" at bounding box center [1076, 643] width 46 height 11
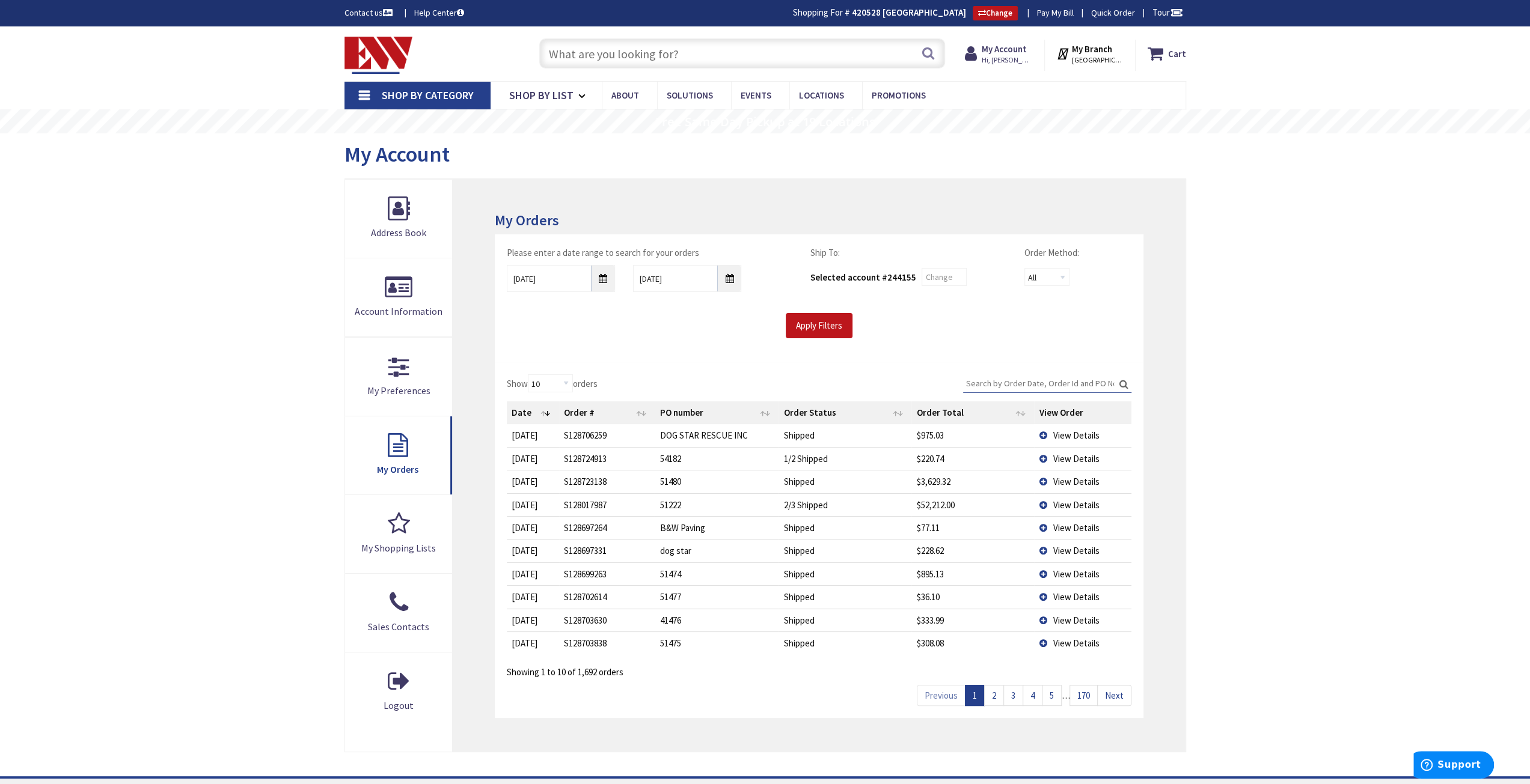
click at [998, 690] on link "2" at bounding box center [993, 695] width 19 height 21
click at [1083, 458] on span "View Details" at bounding box center [1076, 458] width 46 height 11
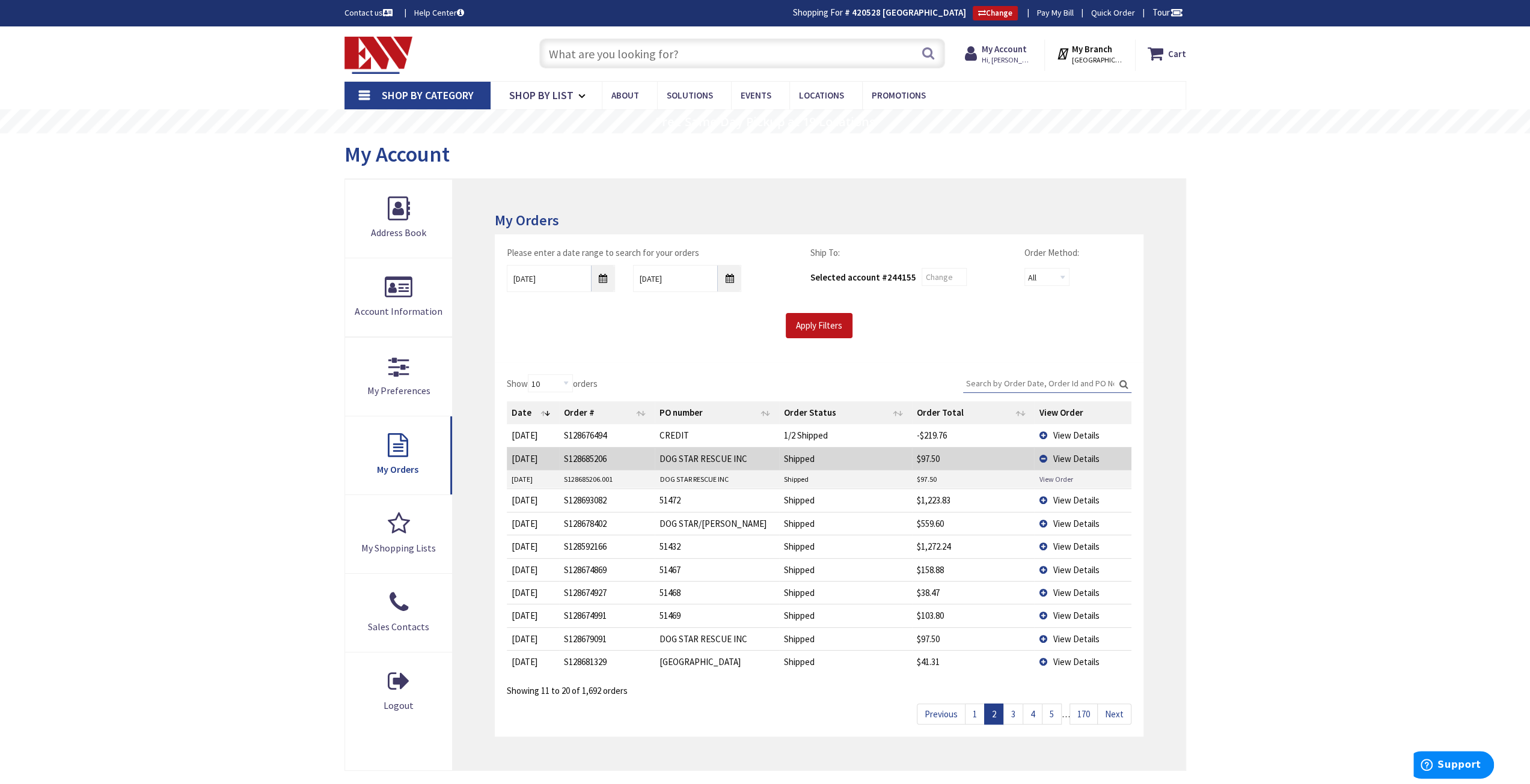
click at [1061, 476] on link "View Order" at bounding box center [1056, 479] width 33 height 10
click at [1086, 456] on span "View Details" at bounding box center [1076, 458] width 46 height 11
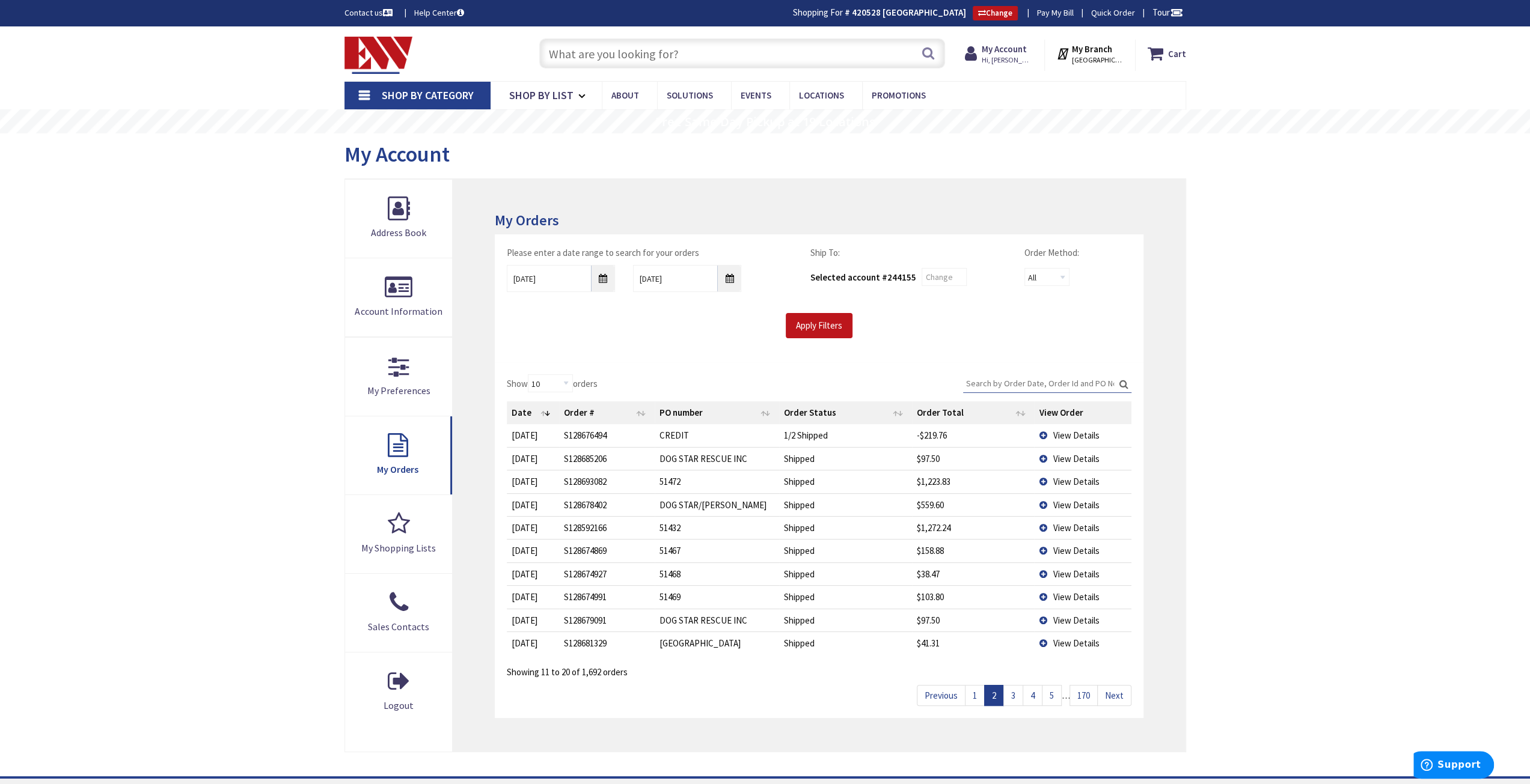
click at [1066, 482] on span "View Details" at bounding box center [1076, 482] width 46 height 11
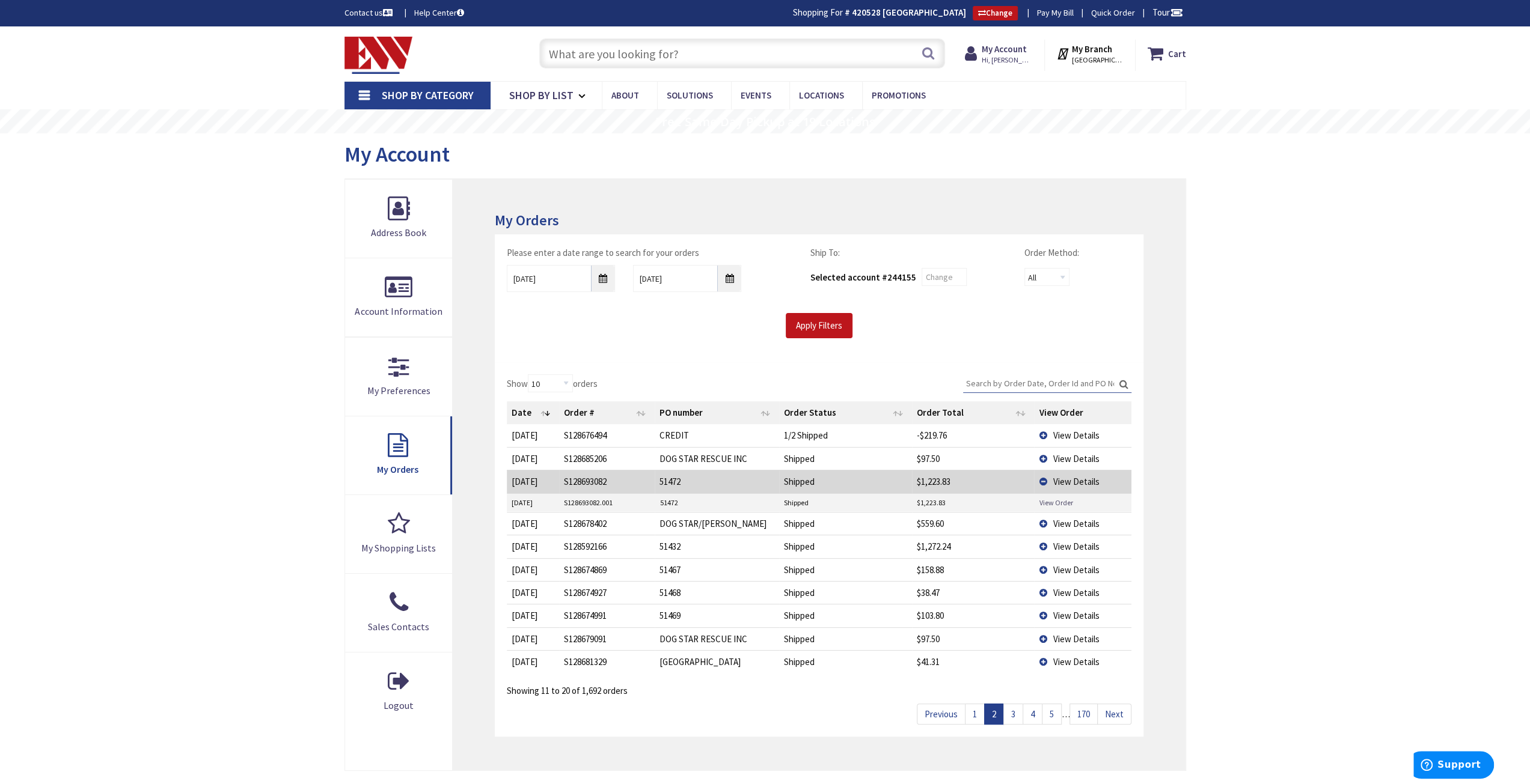
click at [1049, 497] on link "View Order" at bounding box center [1056, 502] width 33 height 10
click at [1075, 481] on span "View Details" at bounding box center [1076, 482] width 46 height 11
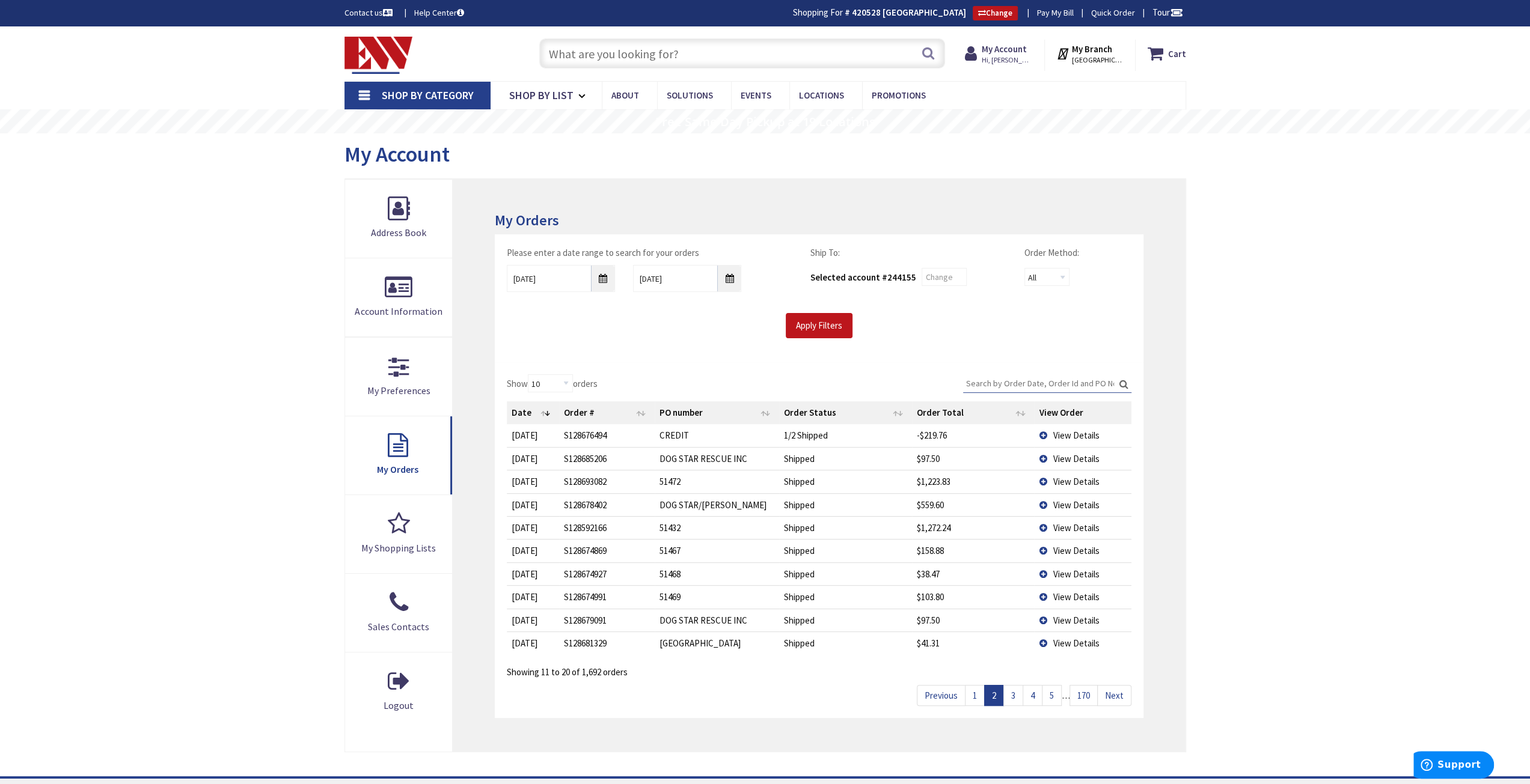
click at [1059, 507] on span "View Details" at bounding box center [1076, 505] width 46 height 11
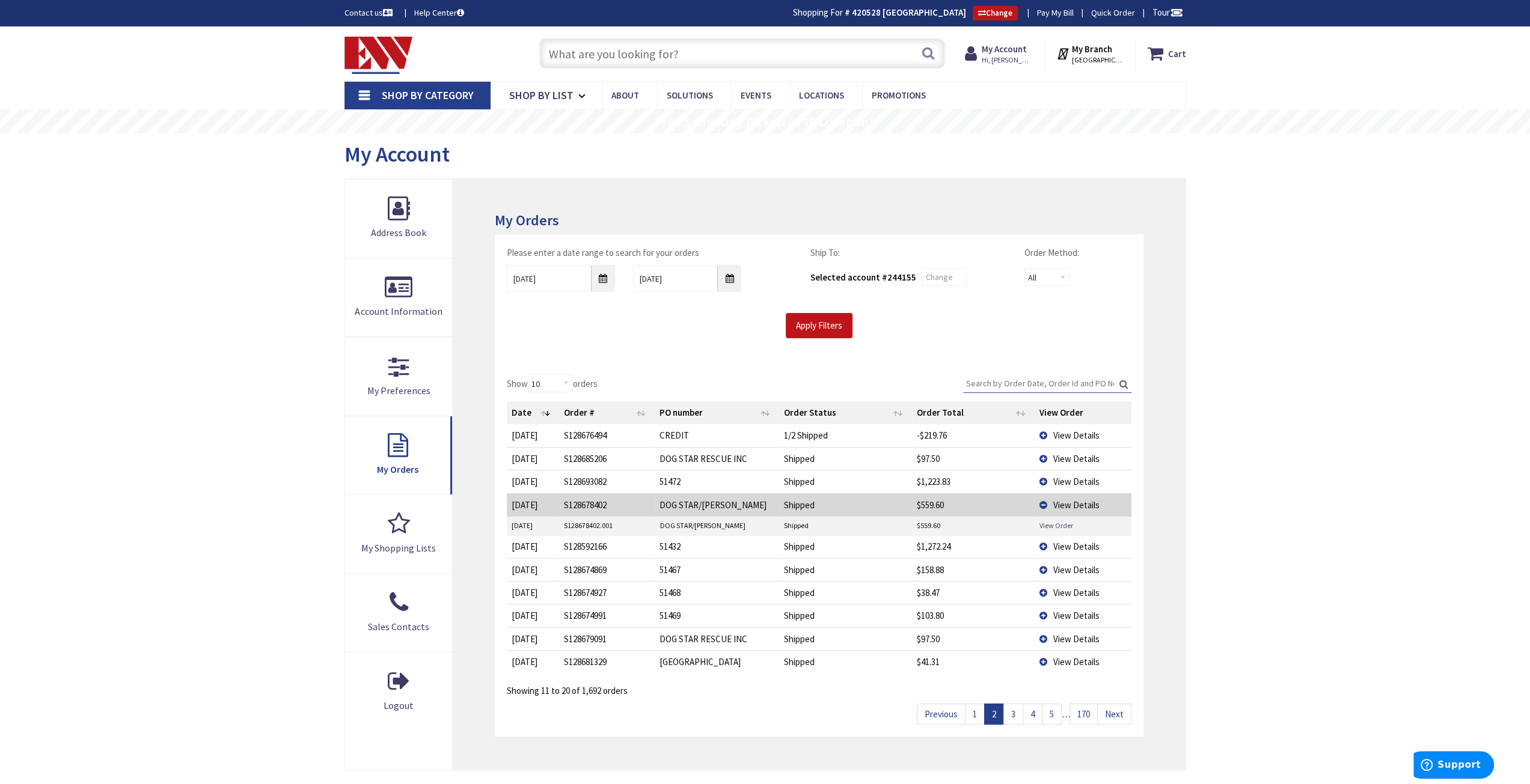
click at [1055, 524] on link "View Order" at bounding box center [1056, 525] width 33 height 10
click at [1063, 500] on span "View Details" at bounding box center [1076, 505] width 46 height 11
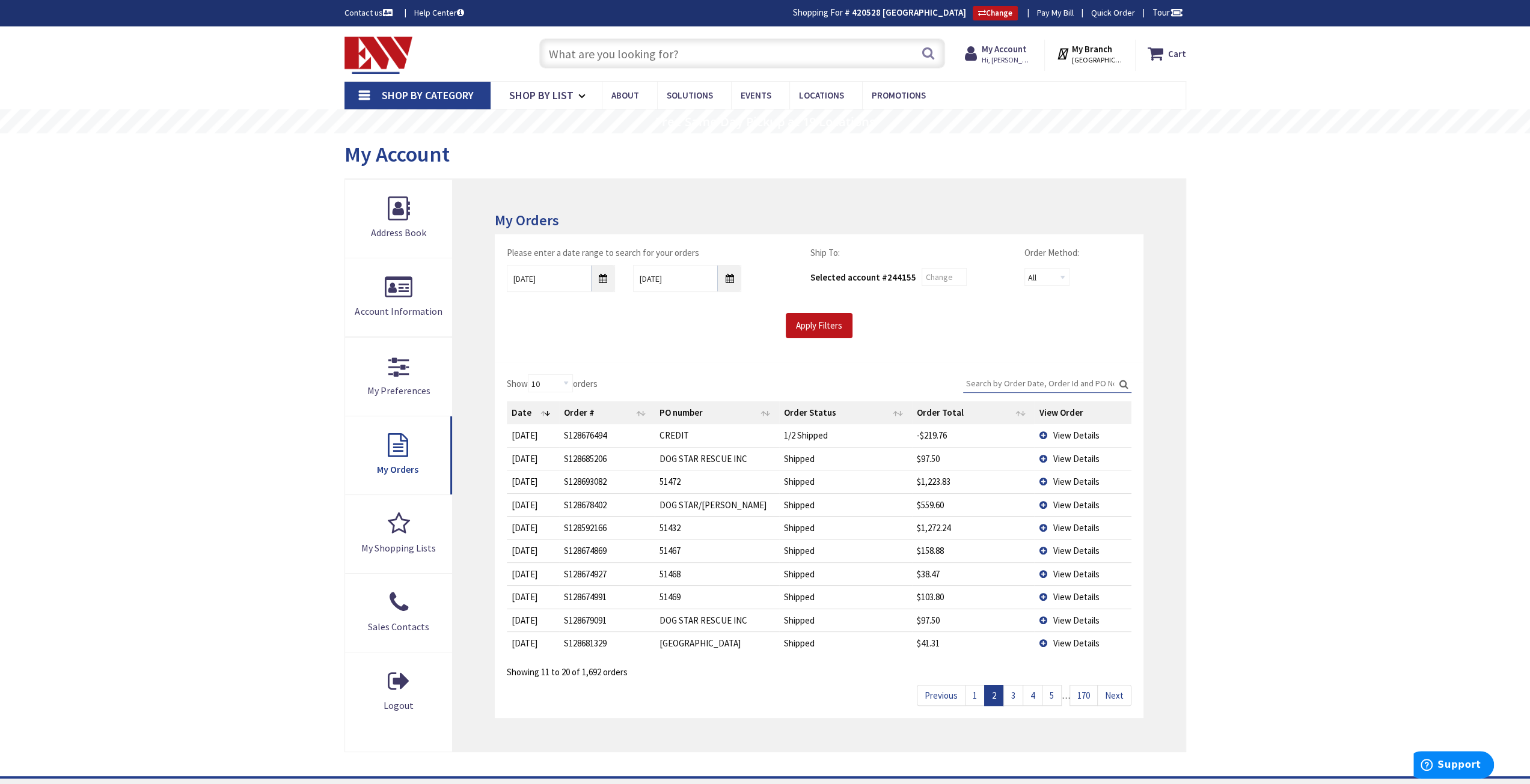
click at [1071, 527] on span "View Details" at bounding box center [1076, 528] width 46 height 11
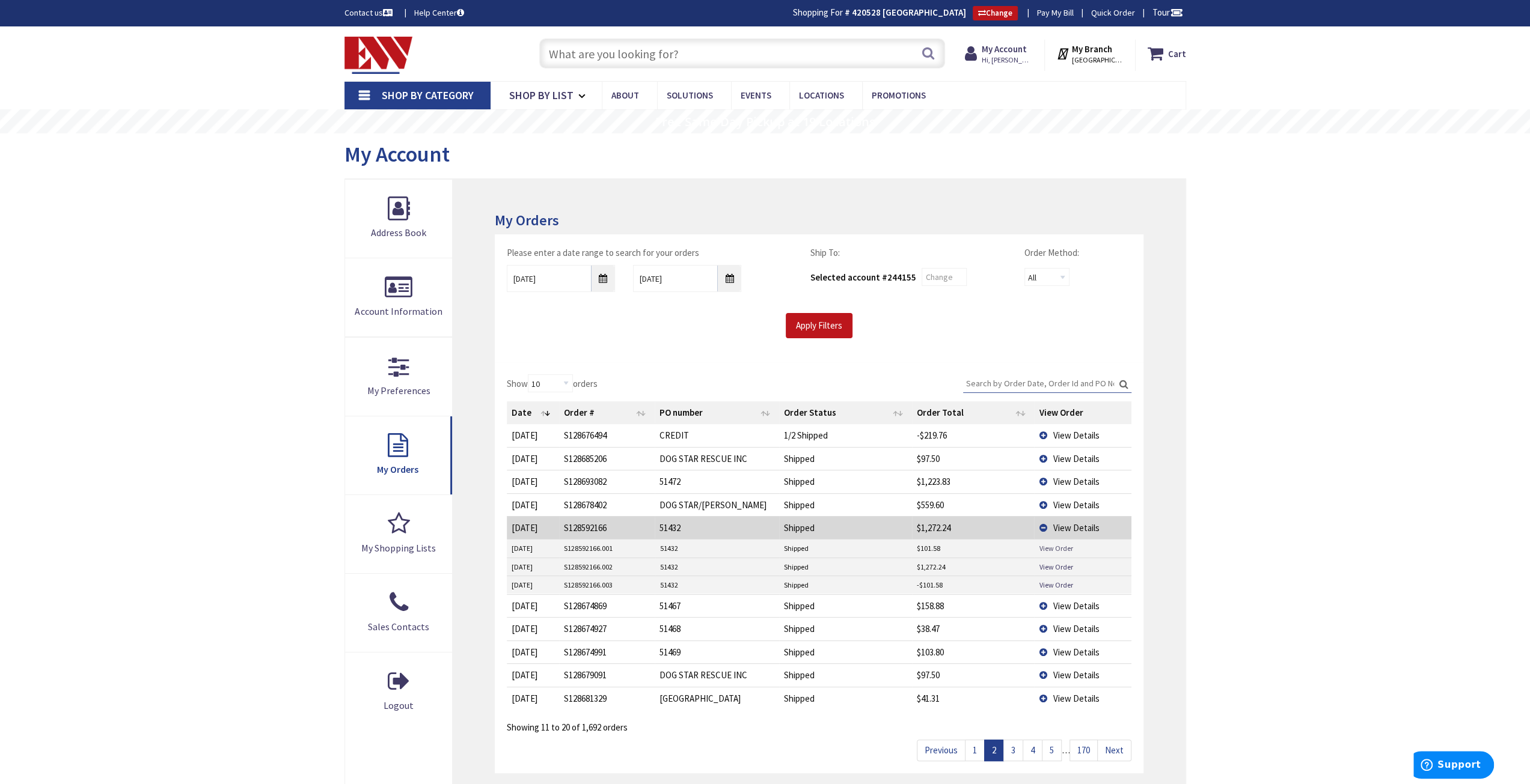
click at [1063, 546] on link "View Order" at bounding box center [1056, 548] width 33 height 10
click at [1045, 562] on link "View Order" at bounding box center [1056, 567] width 33 height 10
click at [1057, 580] on link "View Order" at bounding box center [1056, 585] width 33 height 10
click at [1075, 522] on span "View Details" at bounding box center [1076, 528] width 46 height 11
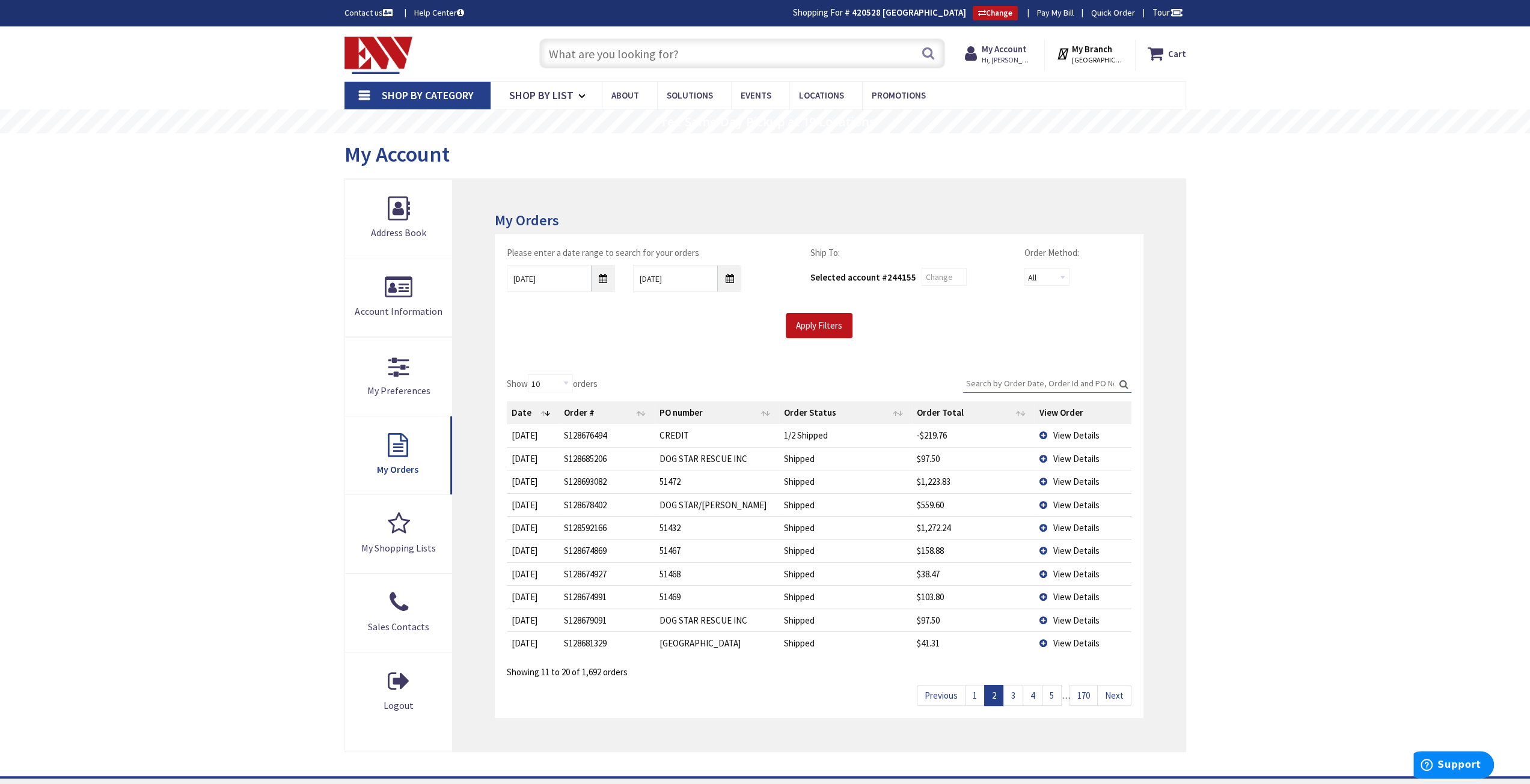
click at [1076, 548] on span "View Details" at bounding box center [1076, 550] width 46 height 11
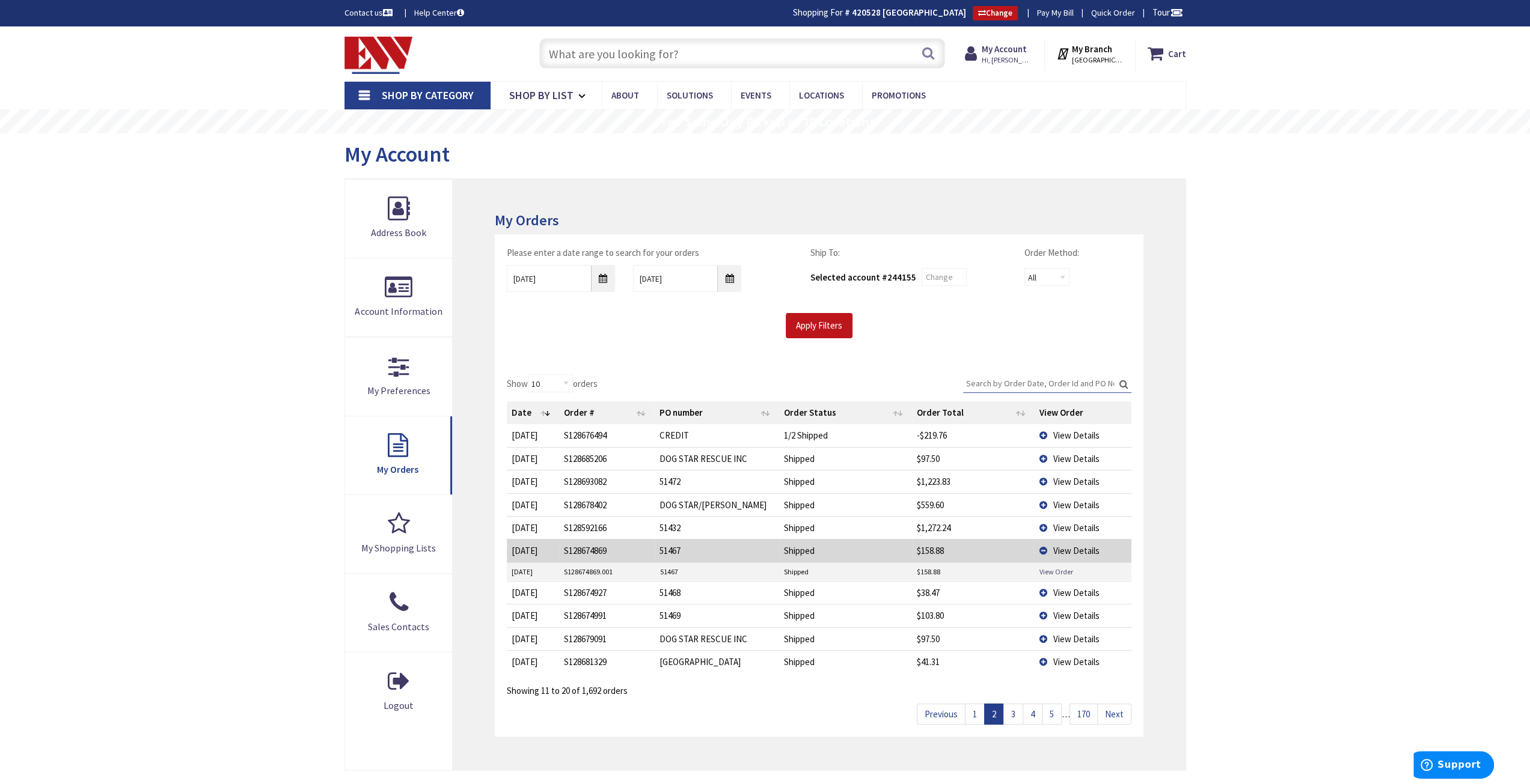
click at [1055, 567] on link "View Order" at bounding box center [1056, 572] width 33 height 10
click at [1070, 548] on span "View Details" at bounding box center [1076, 550] width 46 height 11
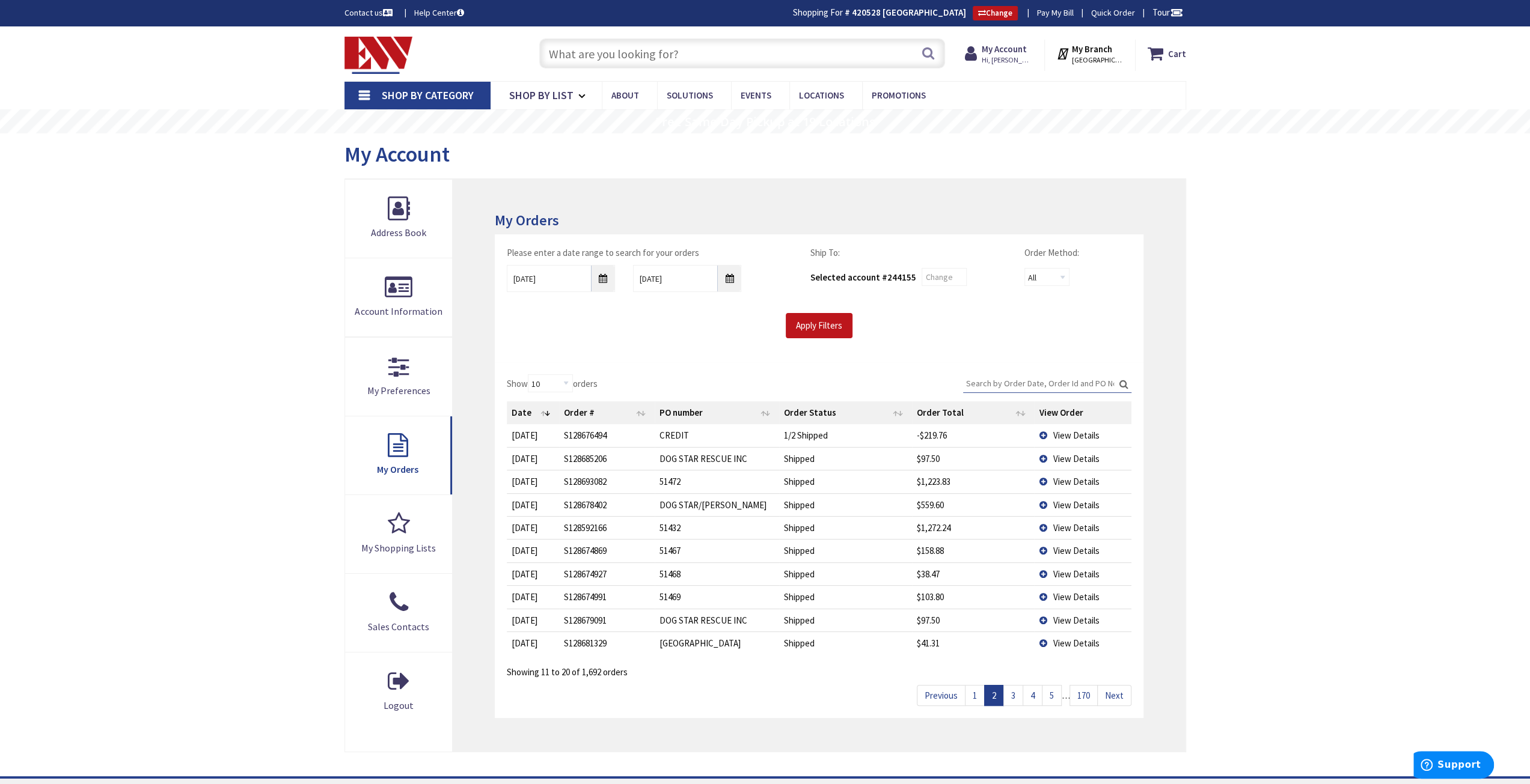
click at [1070, 571] on span "View Details" at bounding box center [1076, 574] width 46 height 11
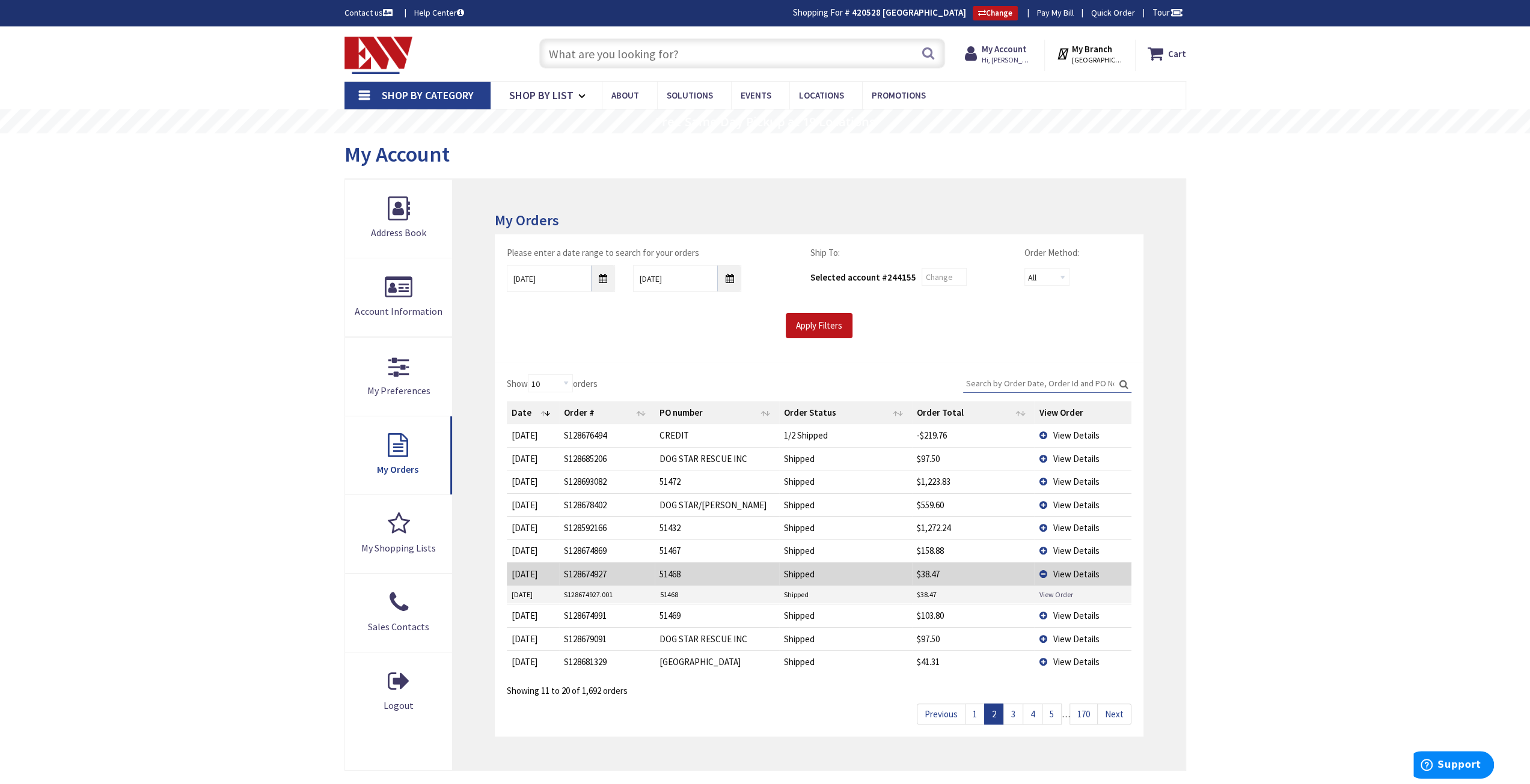
click at [1061, 591] on link "View Order" at bounding box center [1056, 594] width 33 height 10
click at [1074, 569] on span "View Details" at bounding box center [1076, 574] width 46 height 11
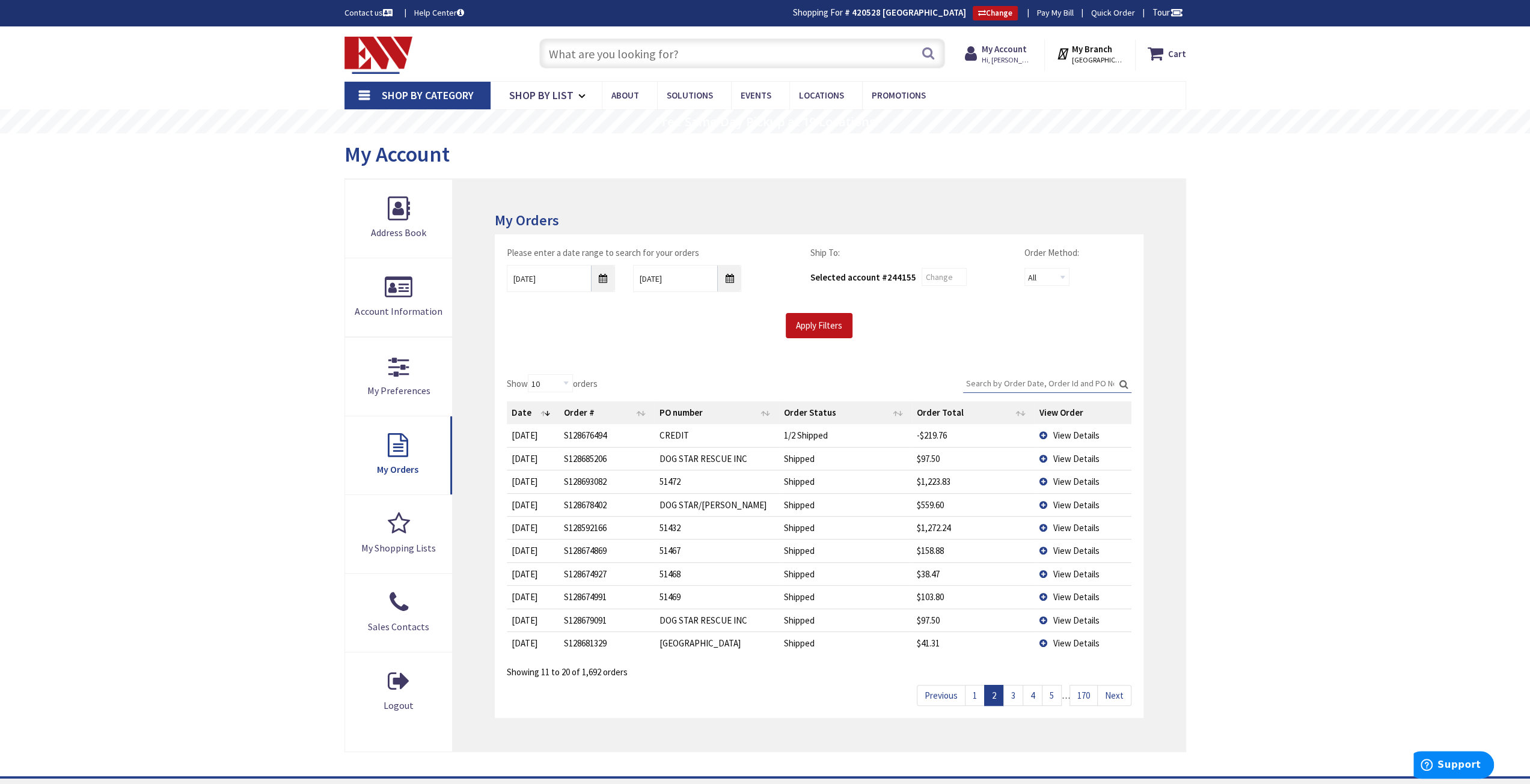
click at [1062, 592] on span "View Details" at bounding box center [1076, 597] width 46 height 11
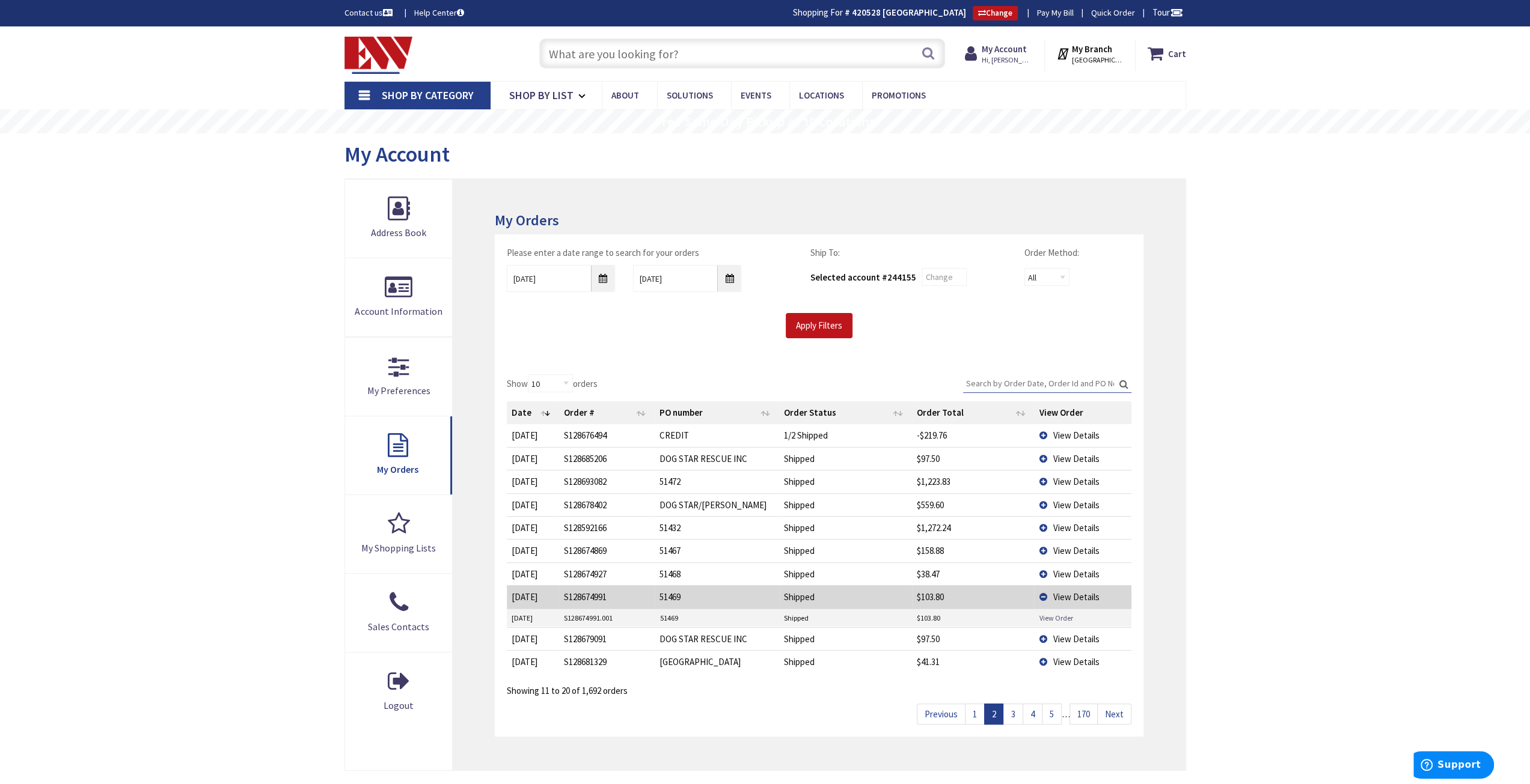
click at [1054, 613] on link "View Order" at bounding box center [1056, 618] width 33 height 10
click at [1068, 594] on span "View Details" at bounding box center [1076, 597] width 46 height 11
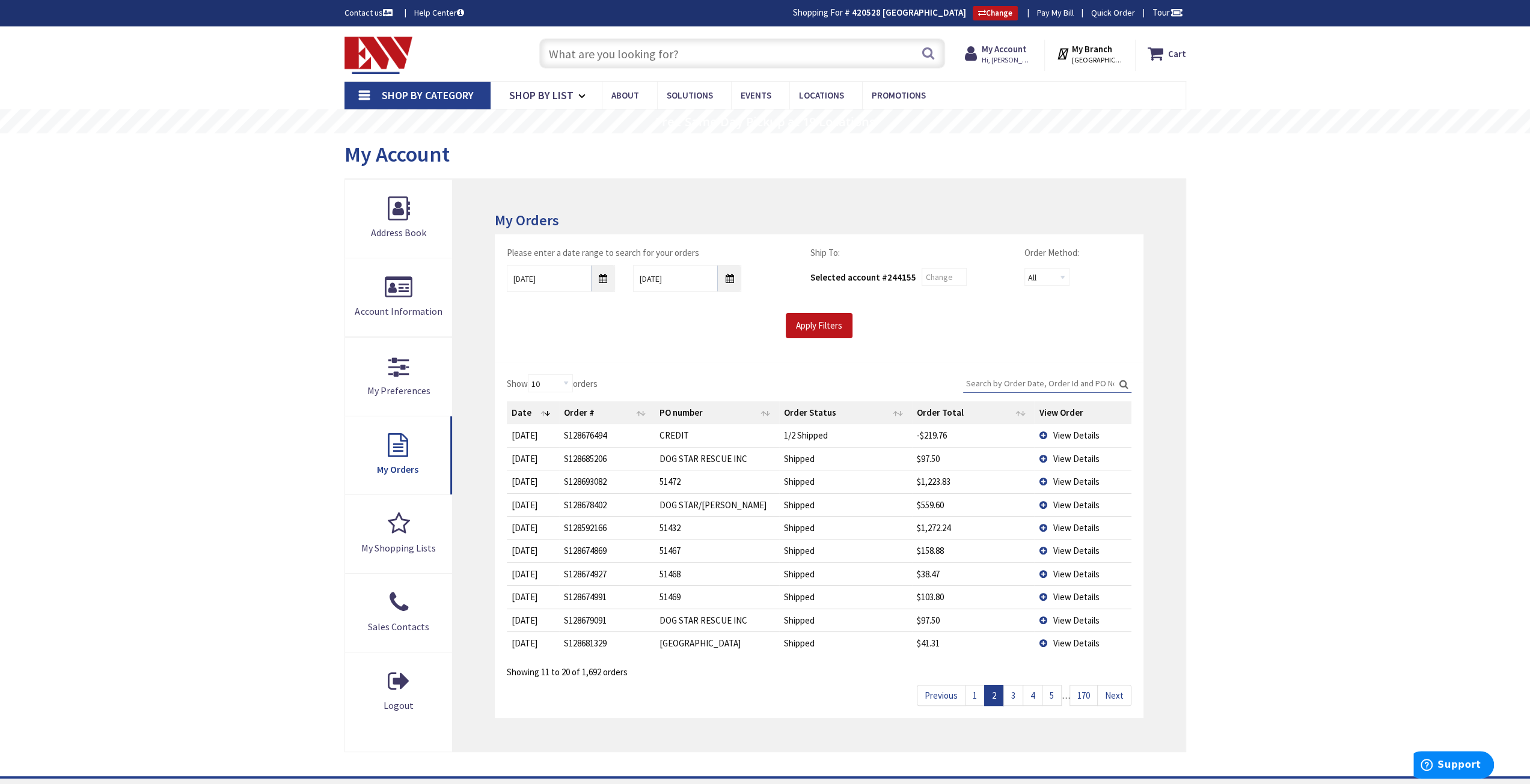
click at [1064, 615] on span "View Details" at bounding box center [1076, 621] width 46 height 11
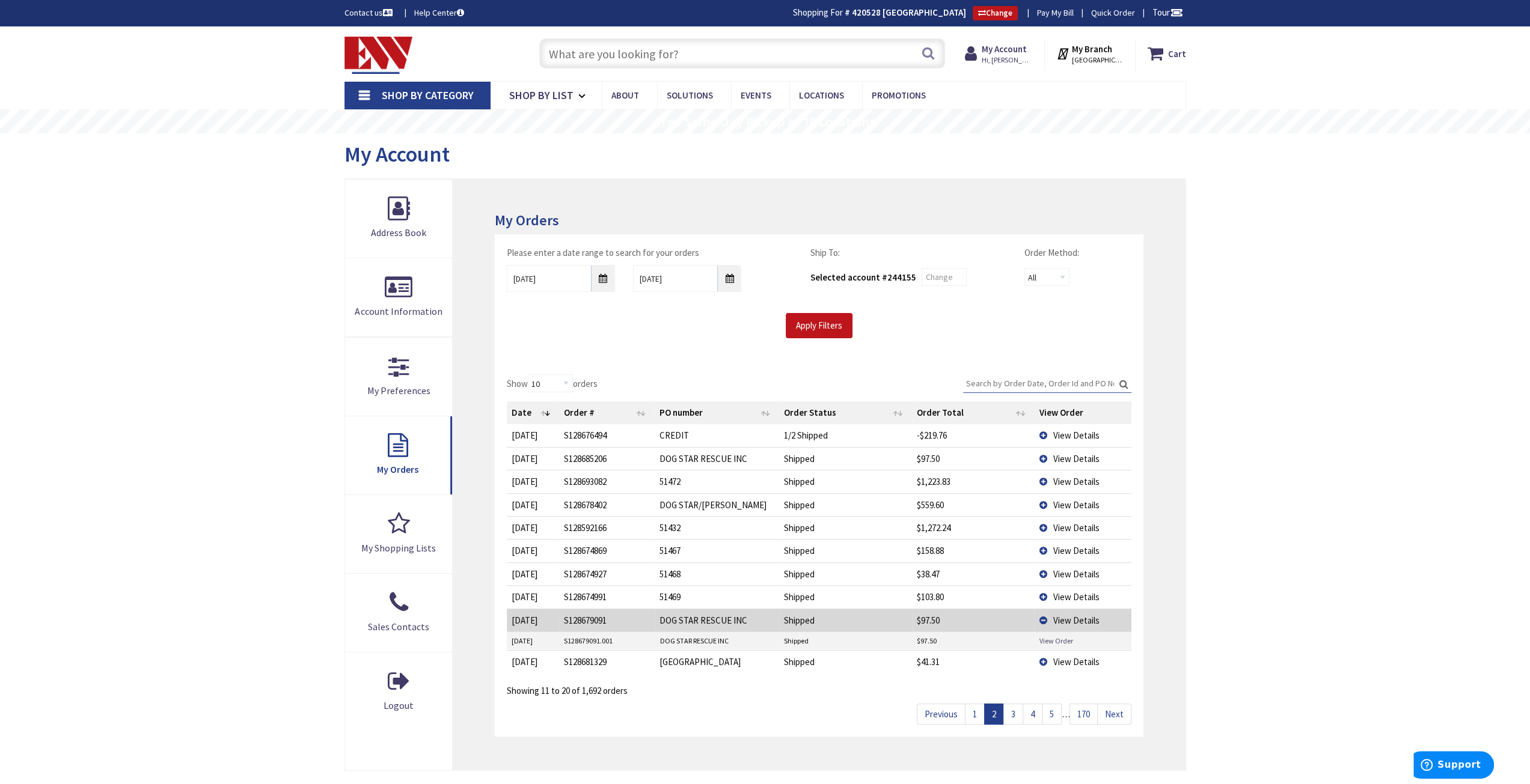
click at [1063, 639] on link "View Order" at bounding box center [1056, 640] width 33 height 10
click at [1067, 615] on span "View Details" at bounding box center [1076, 621] width 46 height 11
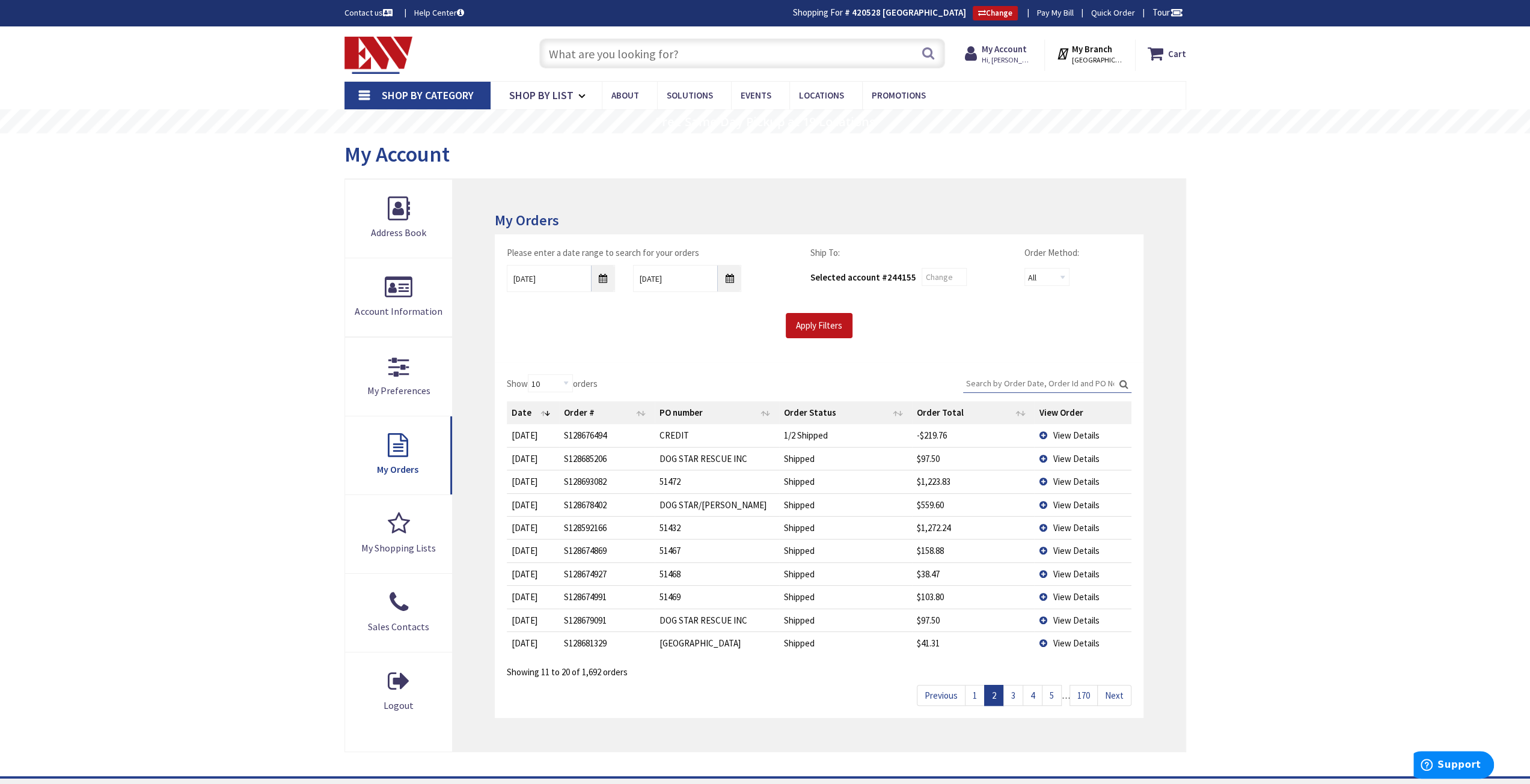
click at [1084, 639] on span "View Details" at bounding box center [1076, 643] width 46 height 11
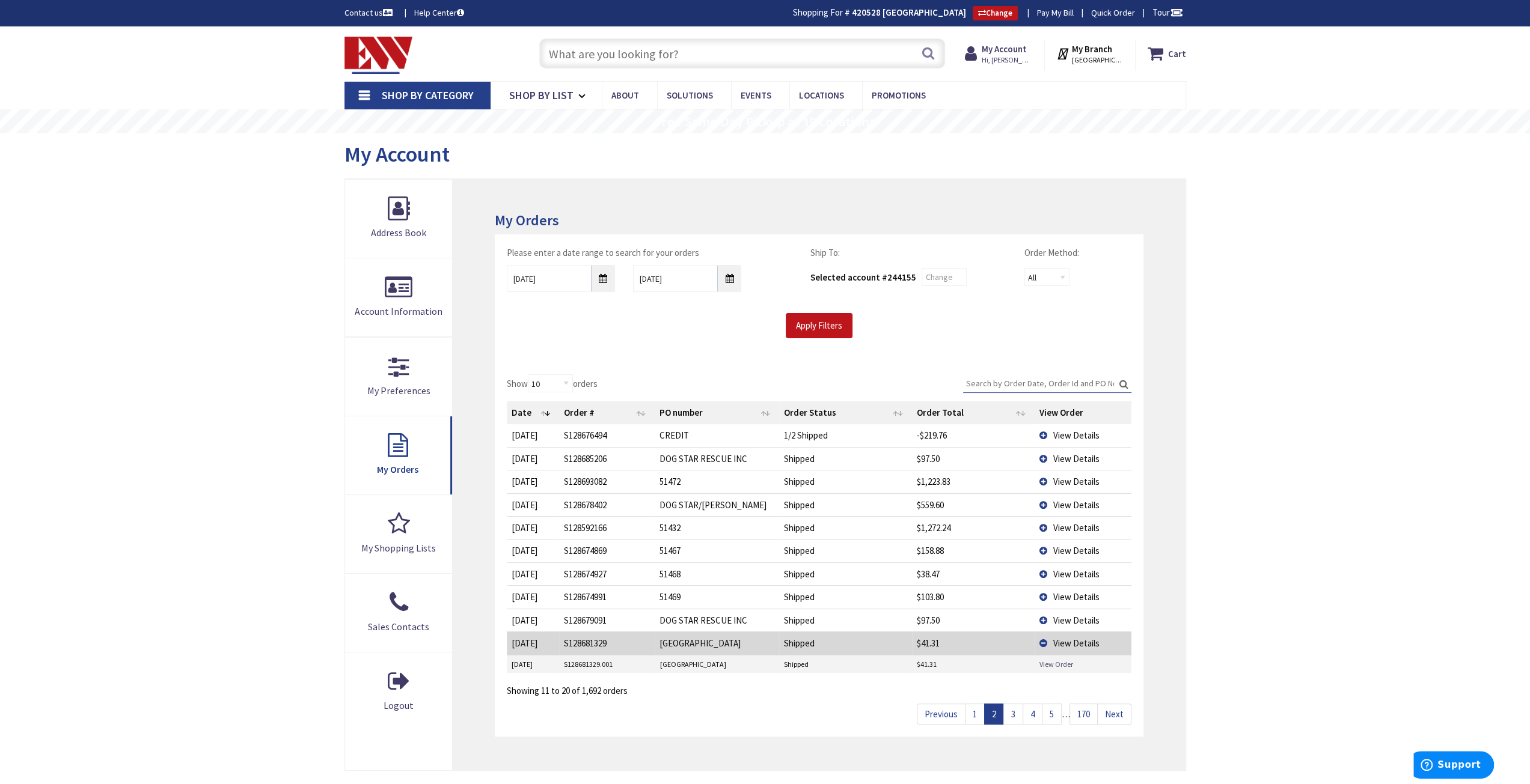
click at [1064, 662] on link "View Order" at bounding box center [1056, 664] width 33 height 10
click at [1069, 637] on span "View Details" at bounding box center [1076, 643] width 46 height 11
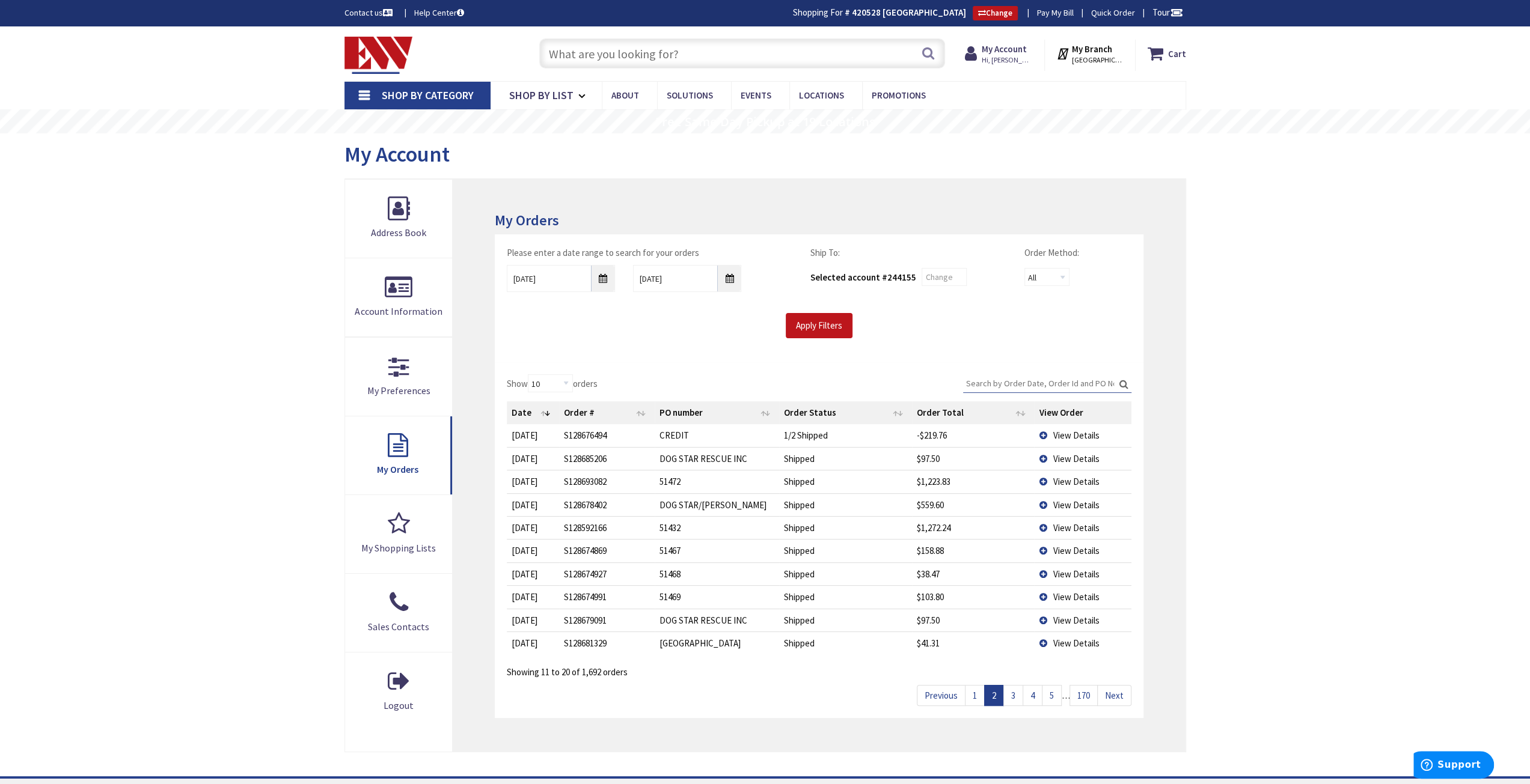
click at [1017, 693] on link "3" at bounding box center [1013, 695] width 19 height 21
click at [1073, 435] on span "View Details" at bounding box center [1076, 435] width 46 height 11
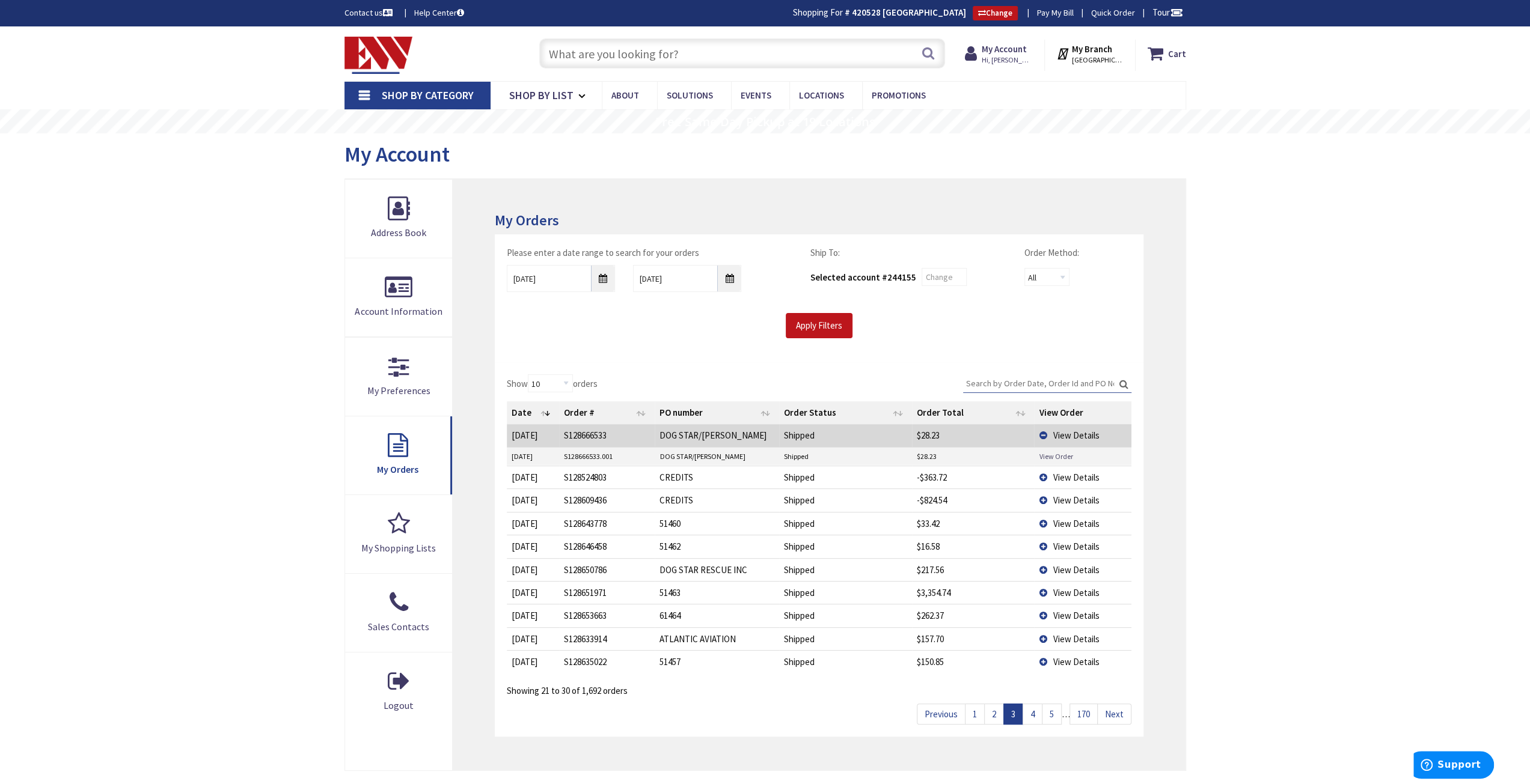
click at [1052, 455] on link "View Order" at bounding box center [1056, 456] width 33 height 10
click at [1058, 433] on span "View Details" at bounding box center [1076, 435] width 46 height 11
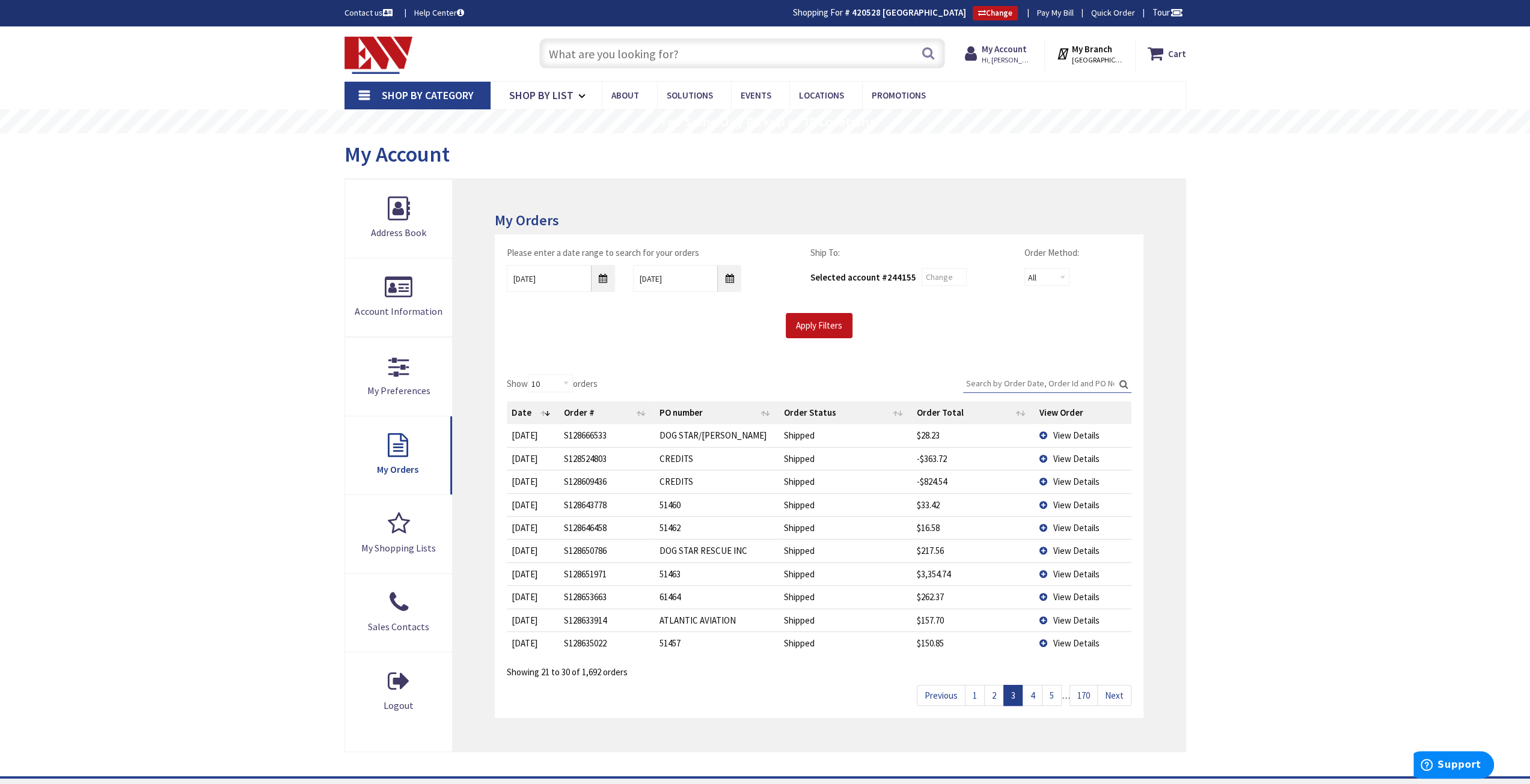
click at [1068, 501] on span "View Details" at bounding box center [1076, 505] width 46 height 11
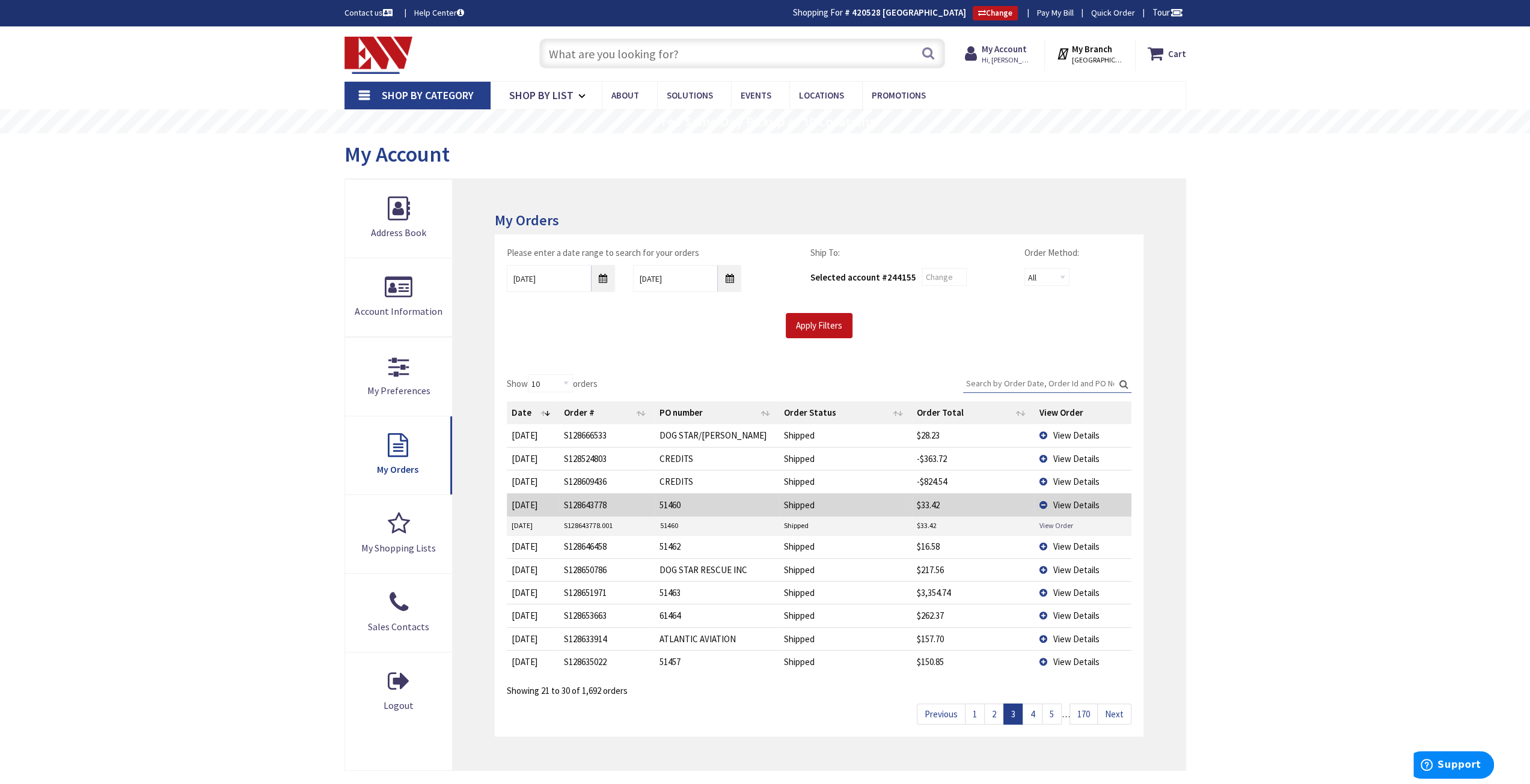
click at [1063, 523] on link "View Order" at bounding box center [1056, 525] width 33 height 10
click at [1070, 499] on span "View Details" at bounding box center [1076, 505] width 46 height 11
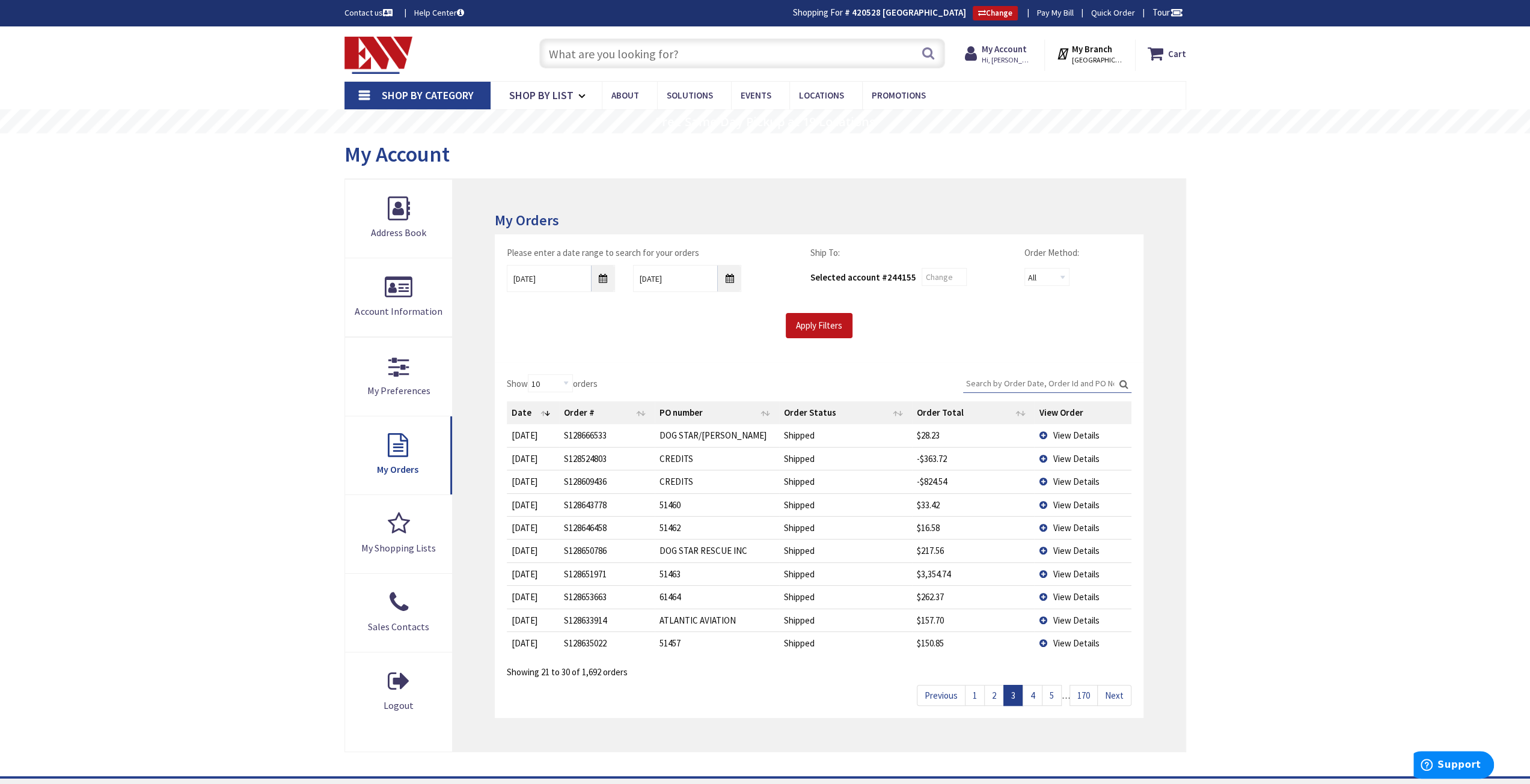
click at [1063, 526] on span "View Details" at bounding box center [1076, 528] width 46 height 11
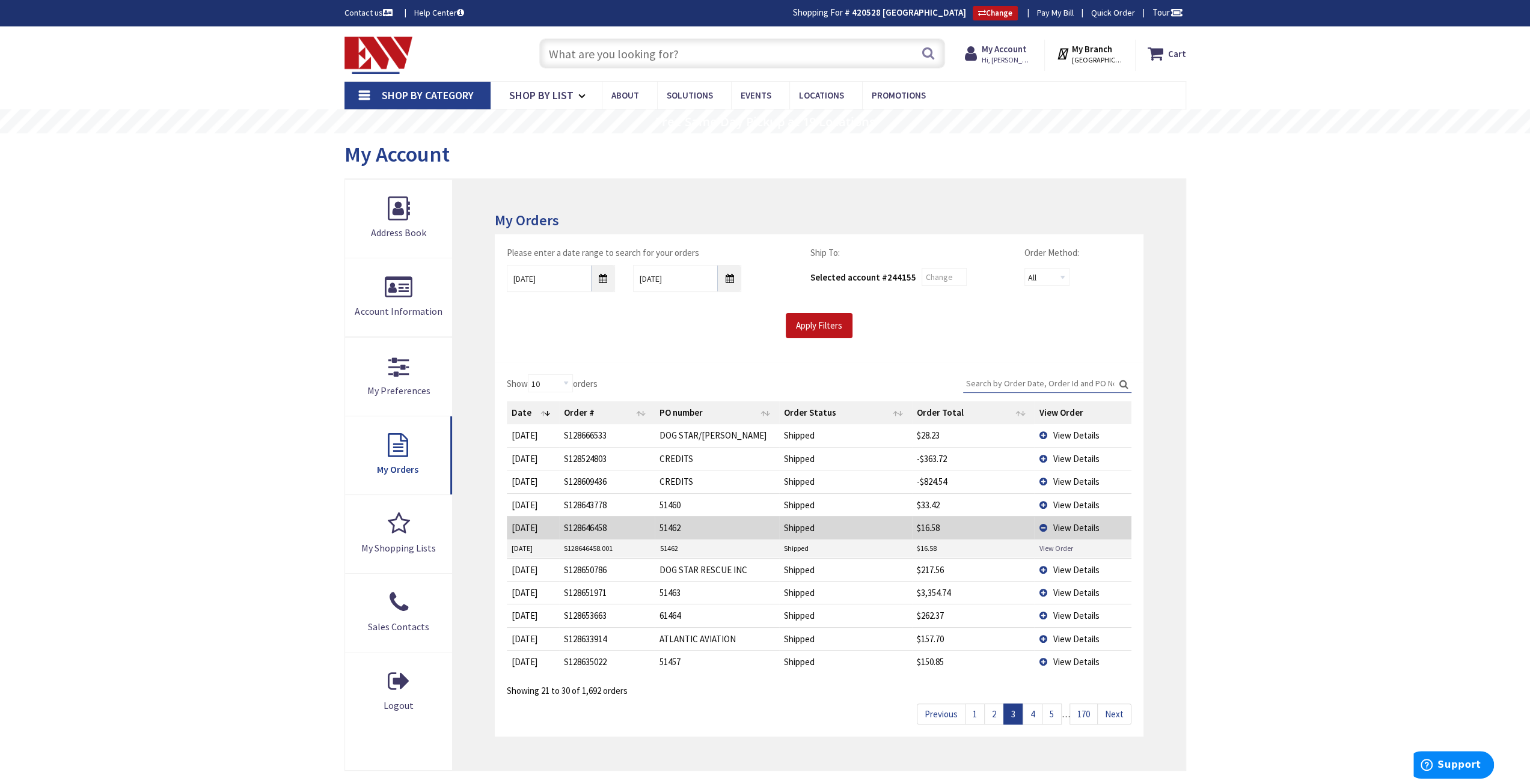
click at [1055, 545] on link "View Order" at bounding box center [1056, 548] width 33 height 10
click at [1081, 523] on span "View Details" at bounding box center [1076, 528] width 46 height 11
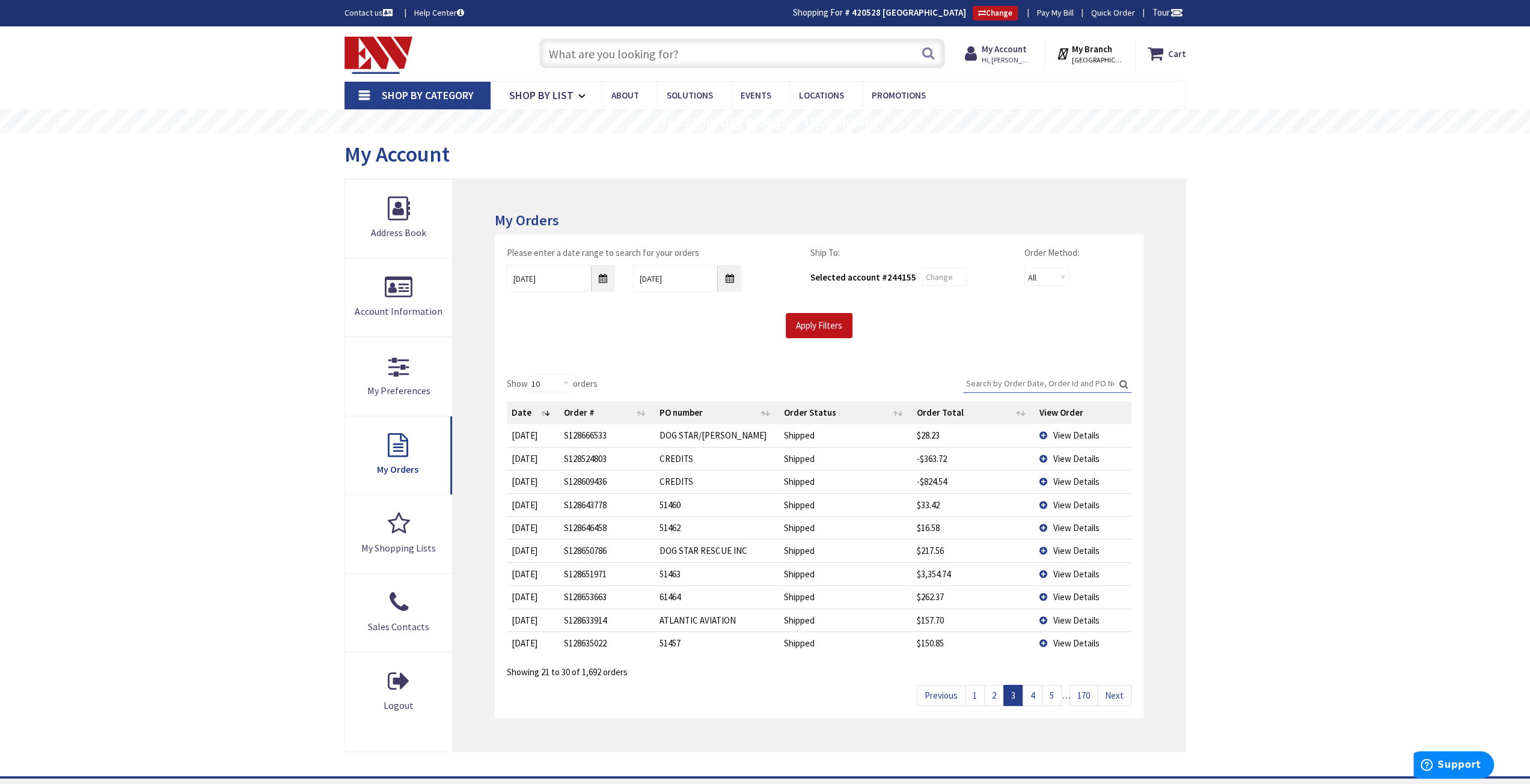
click at [1070, 550] on span "View Details" at bounding box center [1076, 550] width 46 height 11
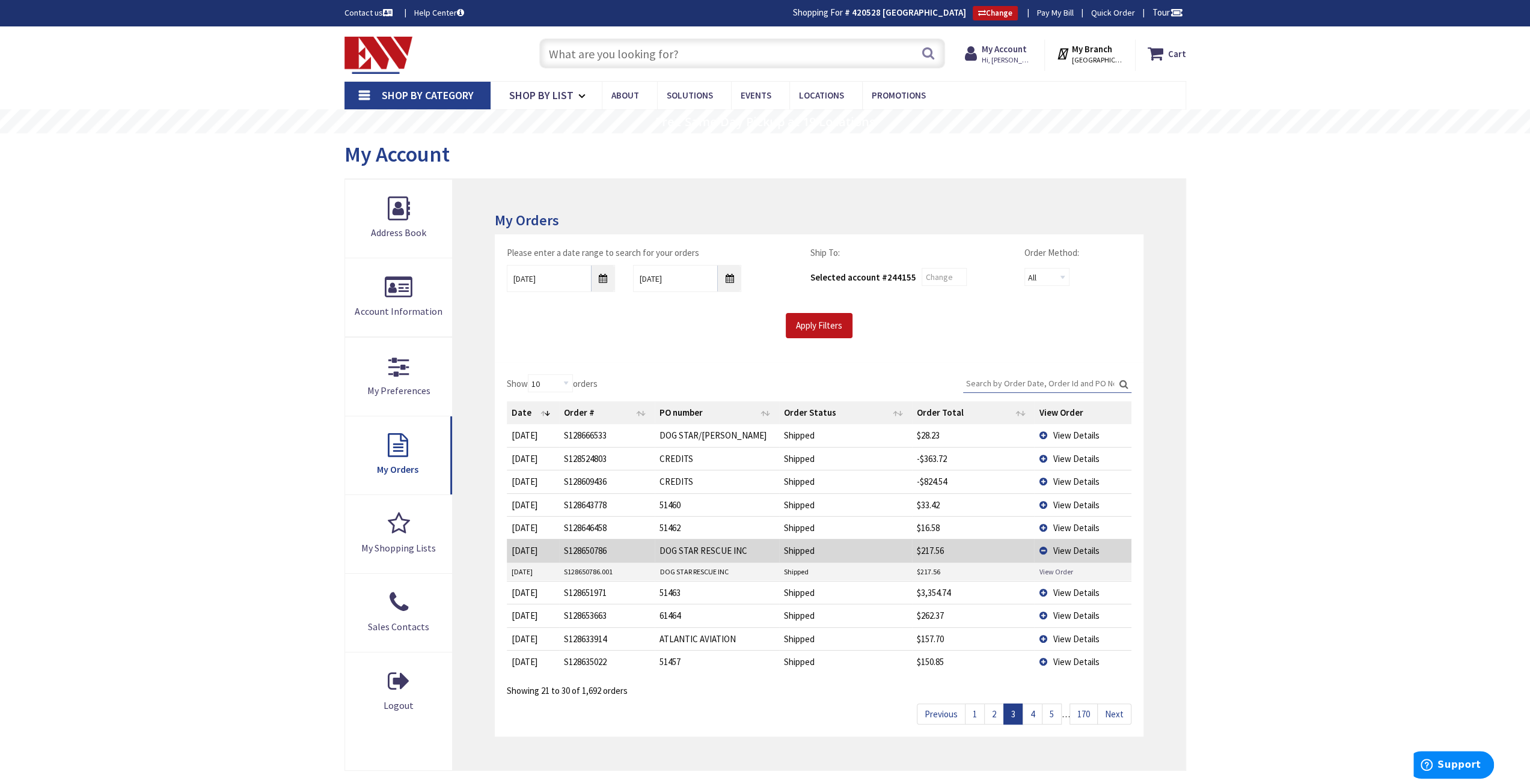
click at [1067, 572] on link "View Order" at bounding box center [1056, 572] width 33 height 10
click at [1084, 546] on span "View Details" at bounding box center [1076, 550] width 46 height 11
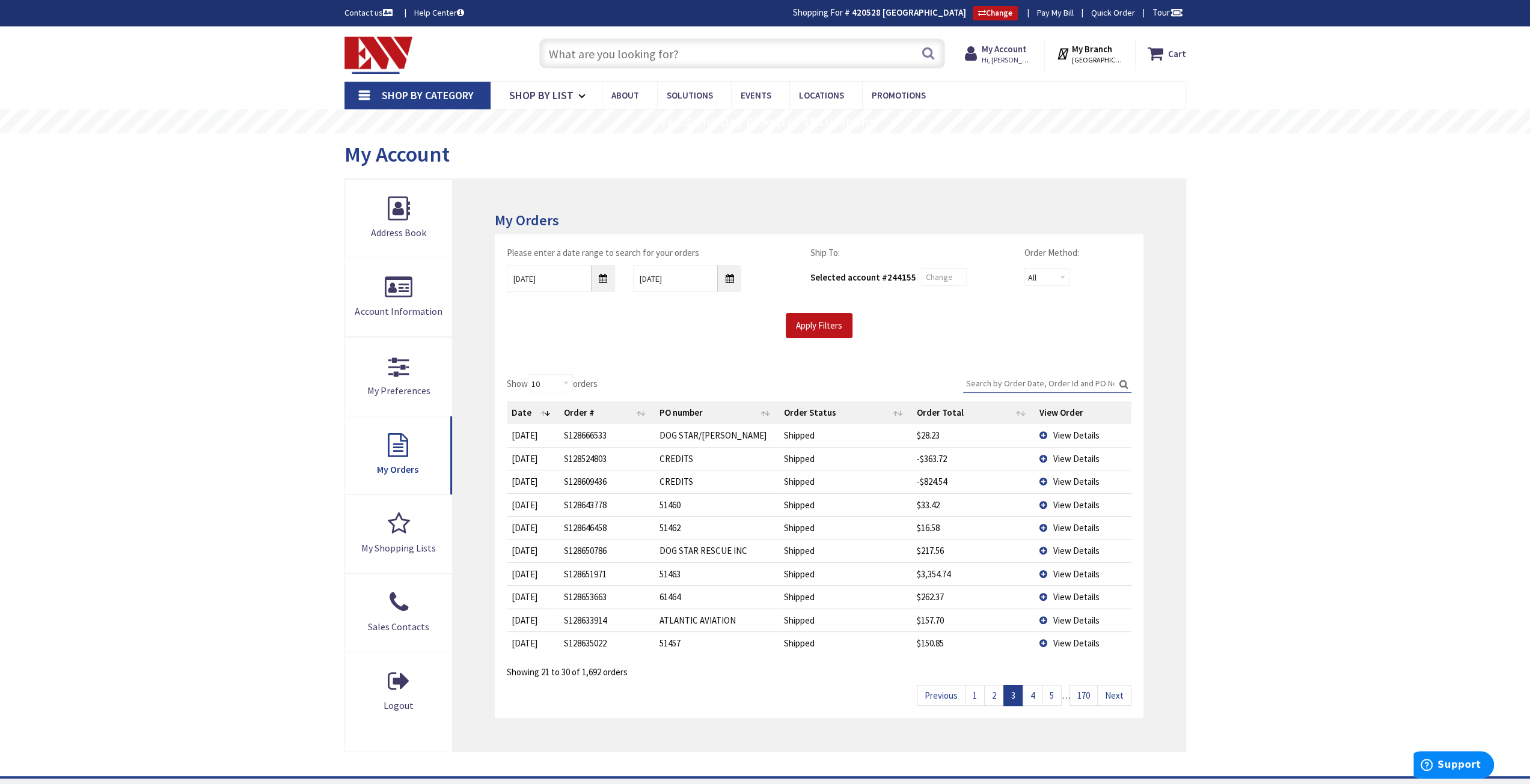
click at [1070, 575] on span "View Details" at bounding box center [1076, 574] width 46 height 11
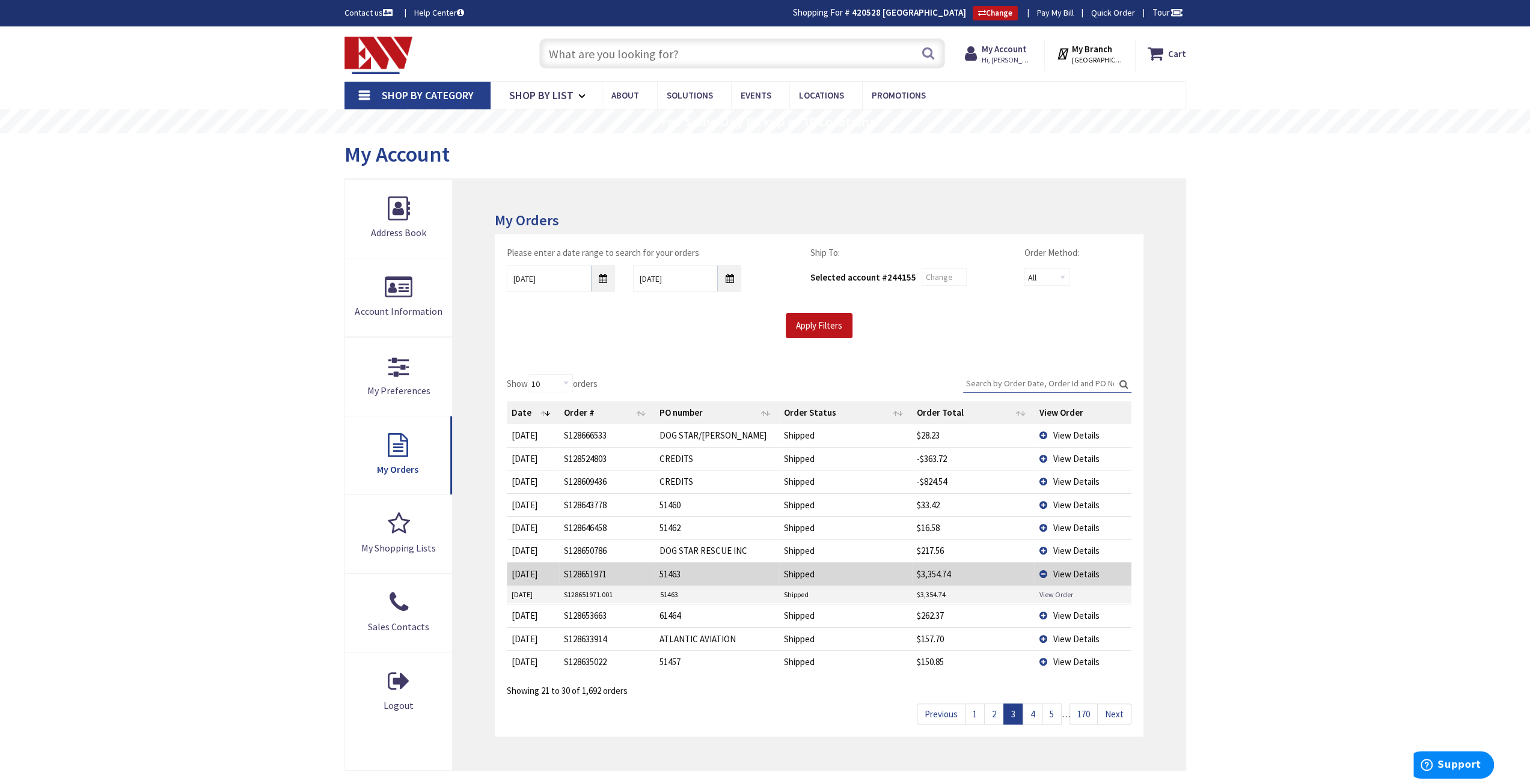
click at [1055, 590] on link "View Order" at bounding box center [1056, 594] width 33 height 10
click at [1083, 572] on span "View Details" at bounding box center [1076, 574] width 46 height 11
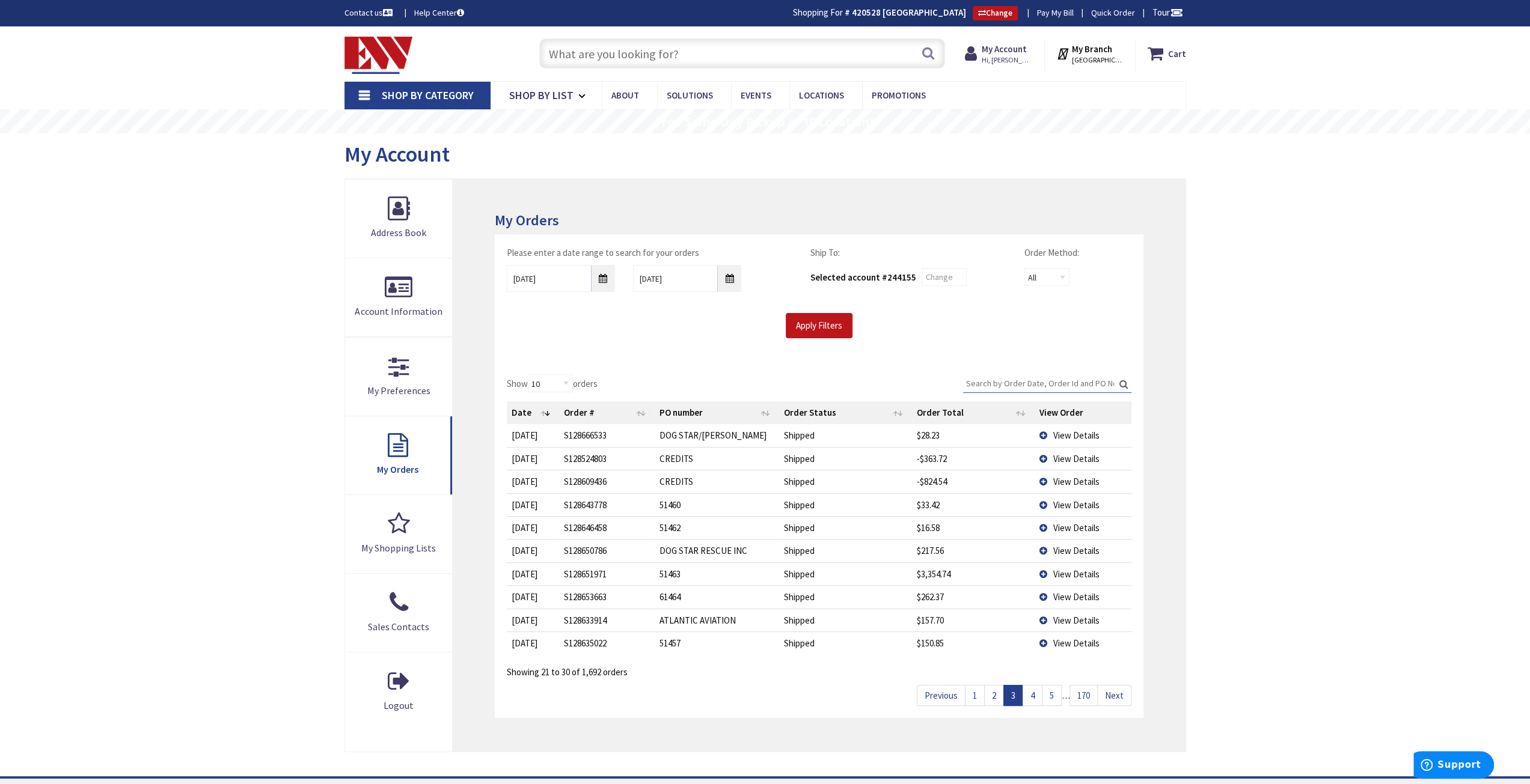
click at [1072, 591] on span "View Details" at bounding box center [1076, 597] width 46 height 11
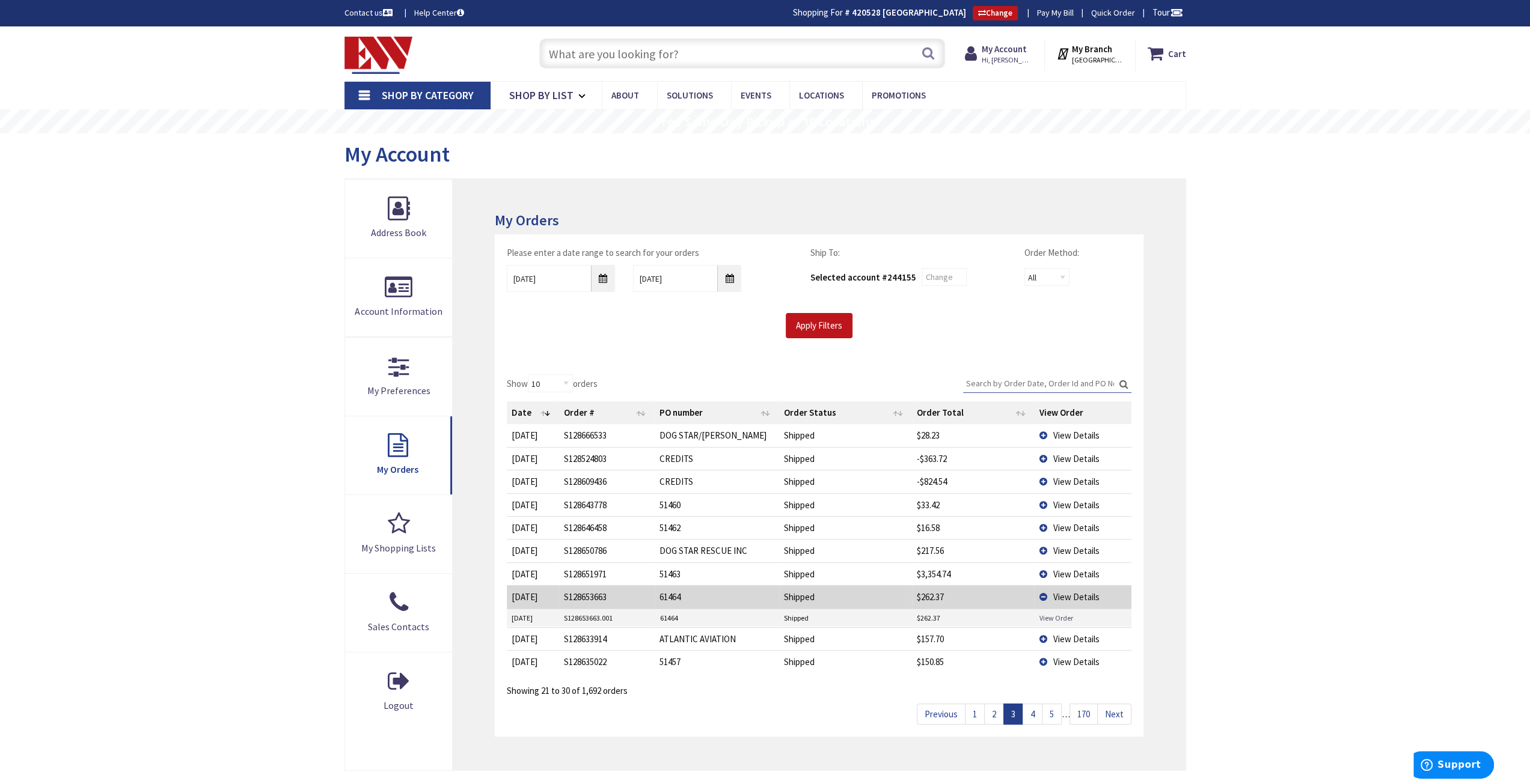
click at [1048, 613] on link "View Order" at bounding box center [1056, 618] width 33 height 10
click at [1073, 591] on span "View Details" at bounding box center [1076, 597] width 46 height 11
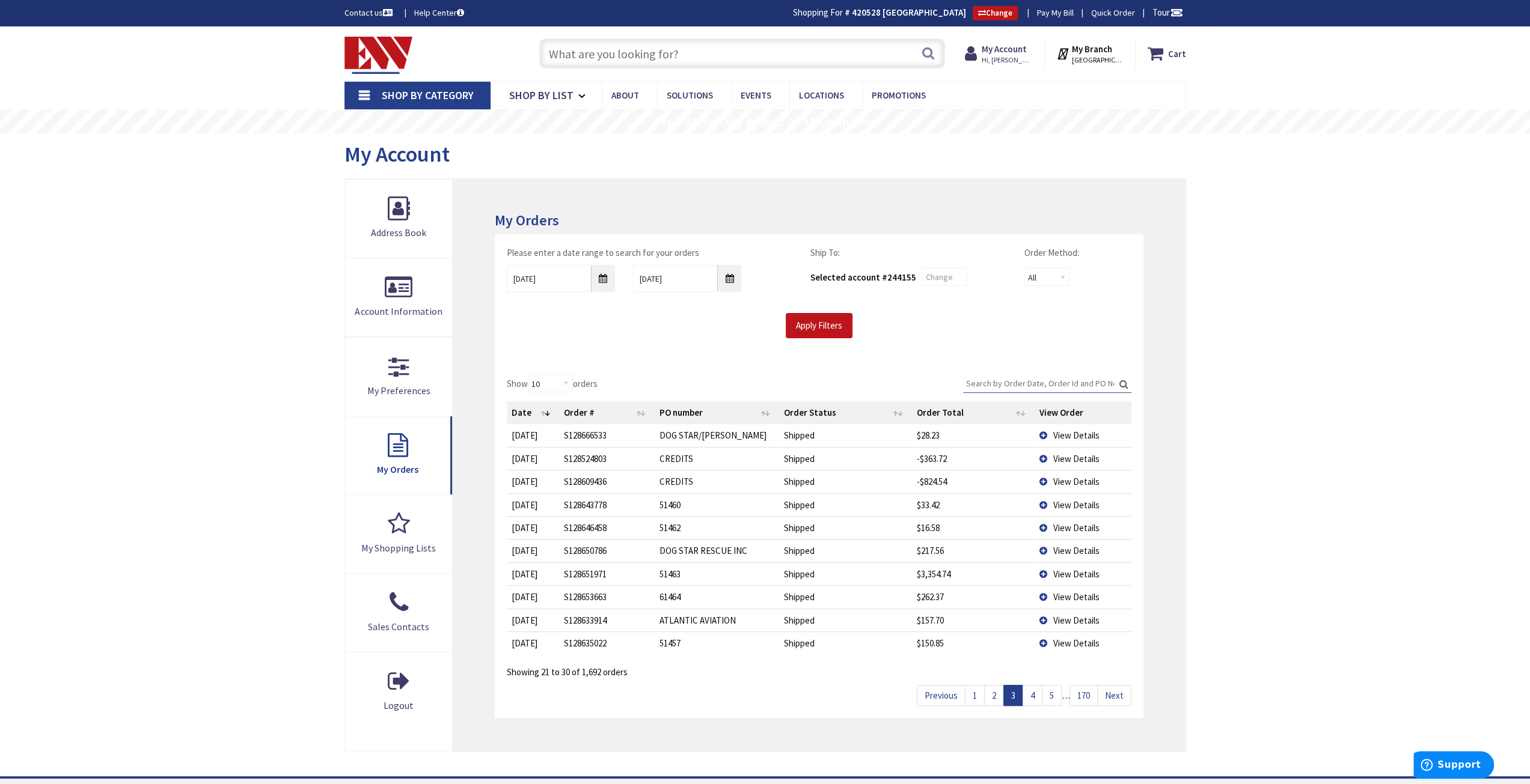
click at [1073, 591] on span "View Details" at bounding box center [1076, 597] width 46 height 11
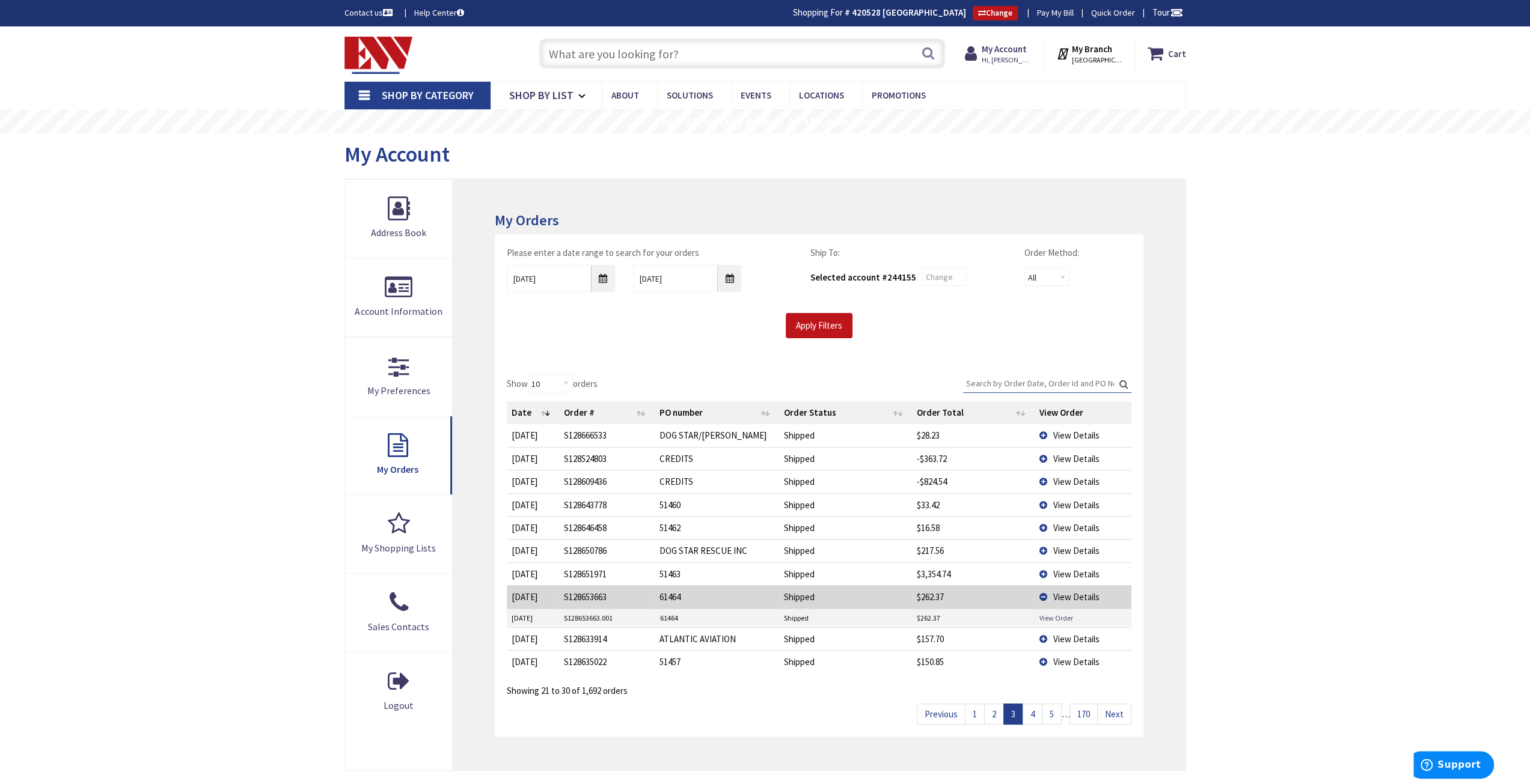
click at [1060, 616] on link "View Order" at bounding box center [1056, 618] width 33 height 10
click at [1084, 593] on span "View Details" at bounding box center [1076, 597] width 46 height 11
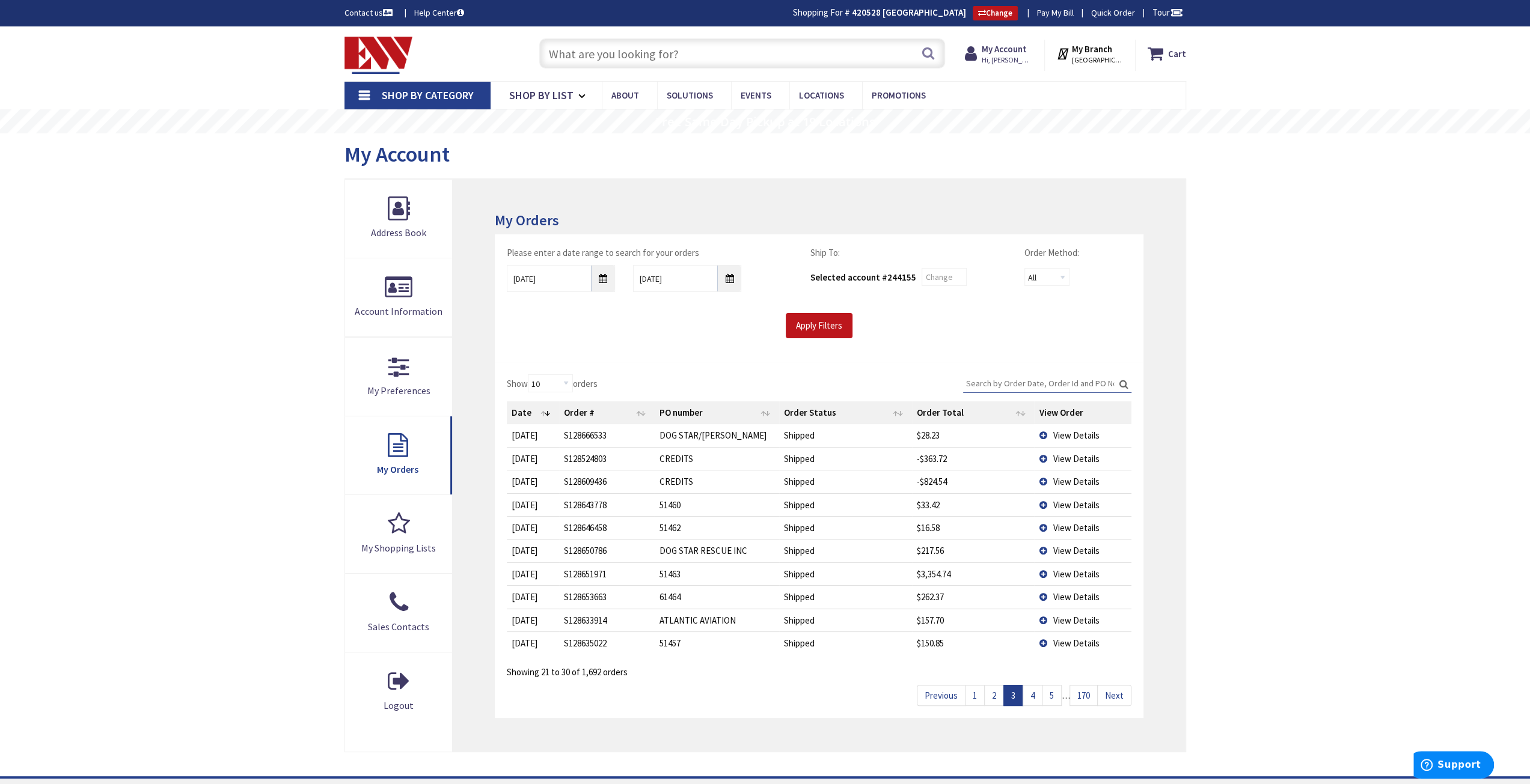
click at [1073, 615] on span "View Details" at bounding box center [1076, 621] width 46 height 11
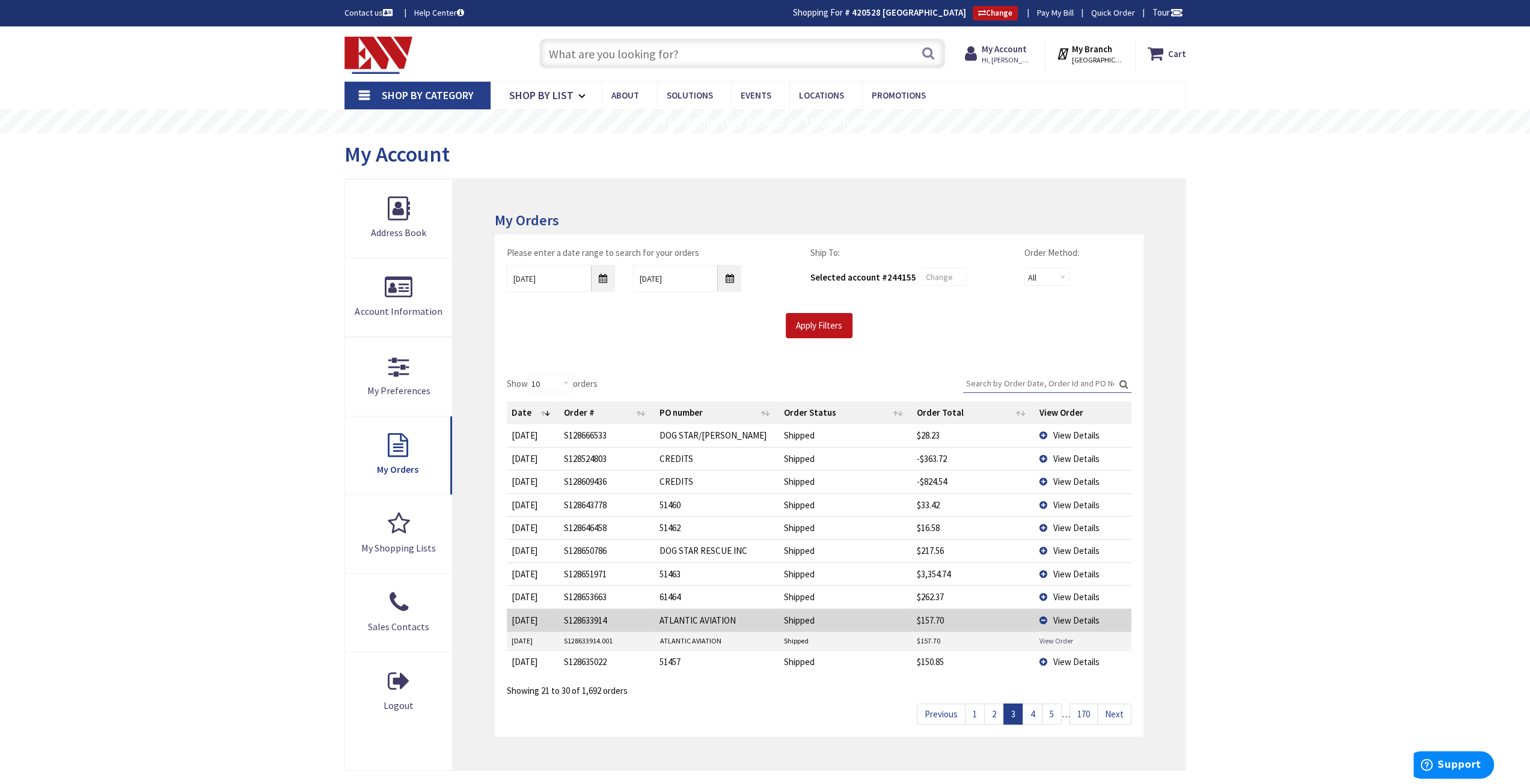
click at [1061, 636] on link "View Order" at bounding box center [1056, 640] width 33 height 10
click at [1075, 619] on span "View Details" at bounding box center [1076, 621] width 46 height 11
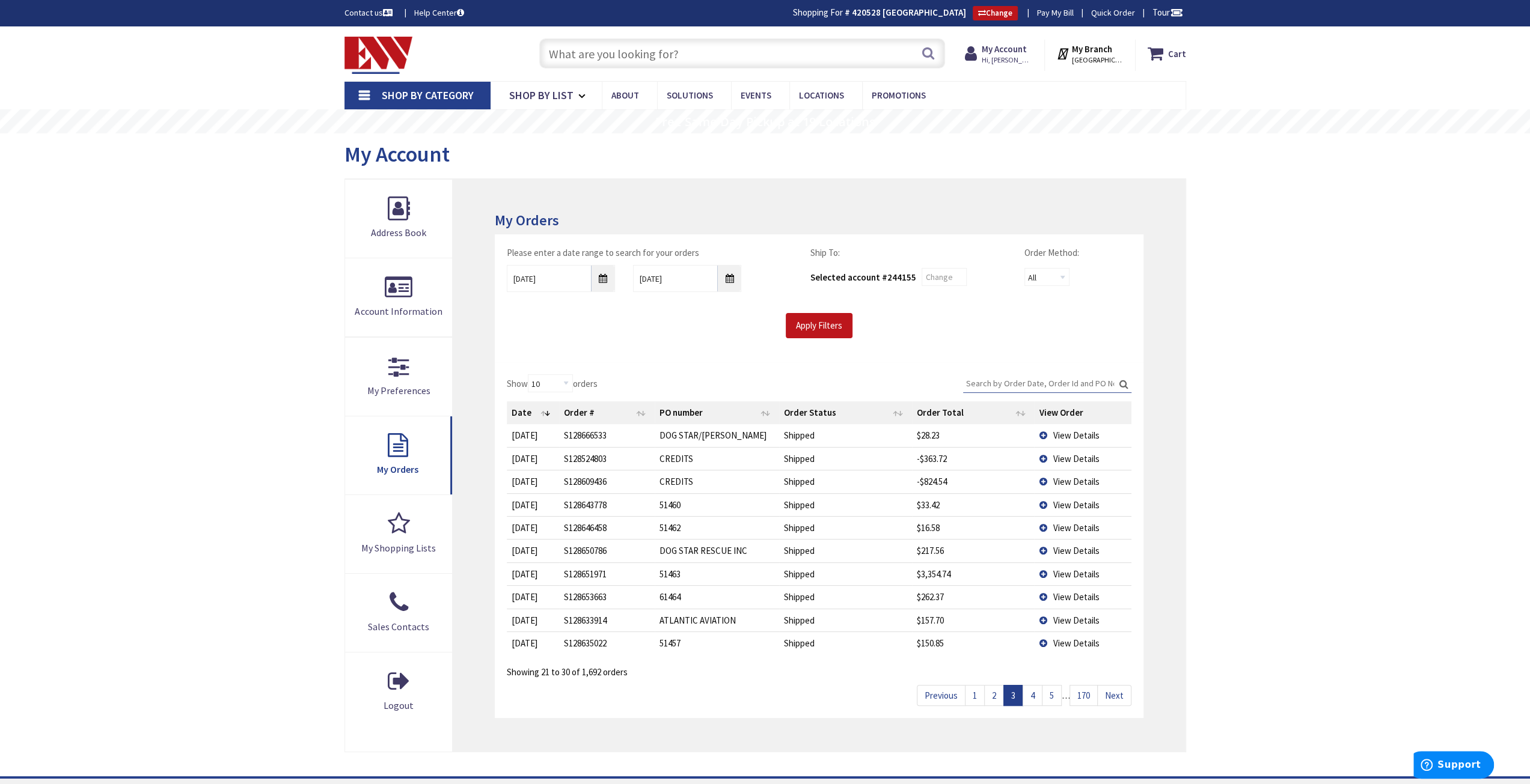
click at [1070, 640] on span "View Details" at bounding box center [1076, 643] width 46 height 11
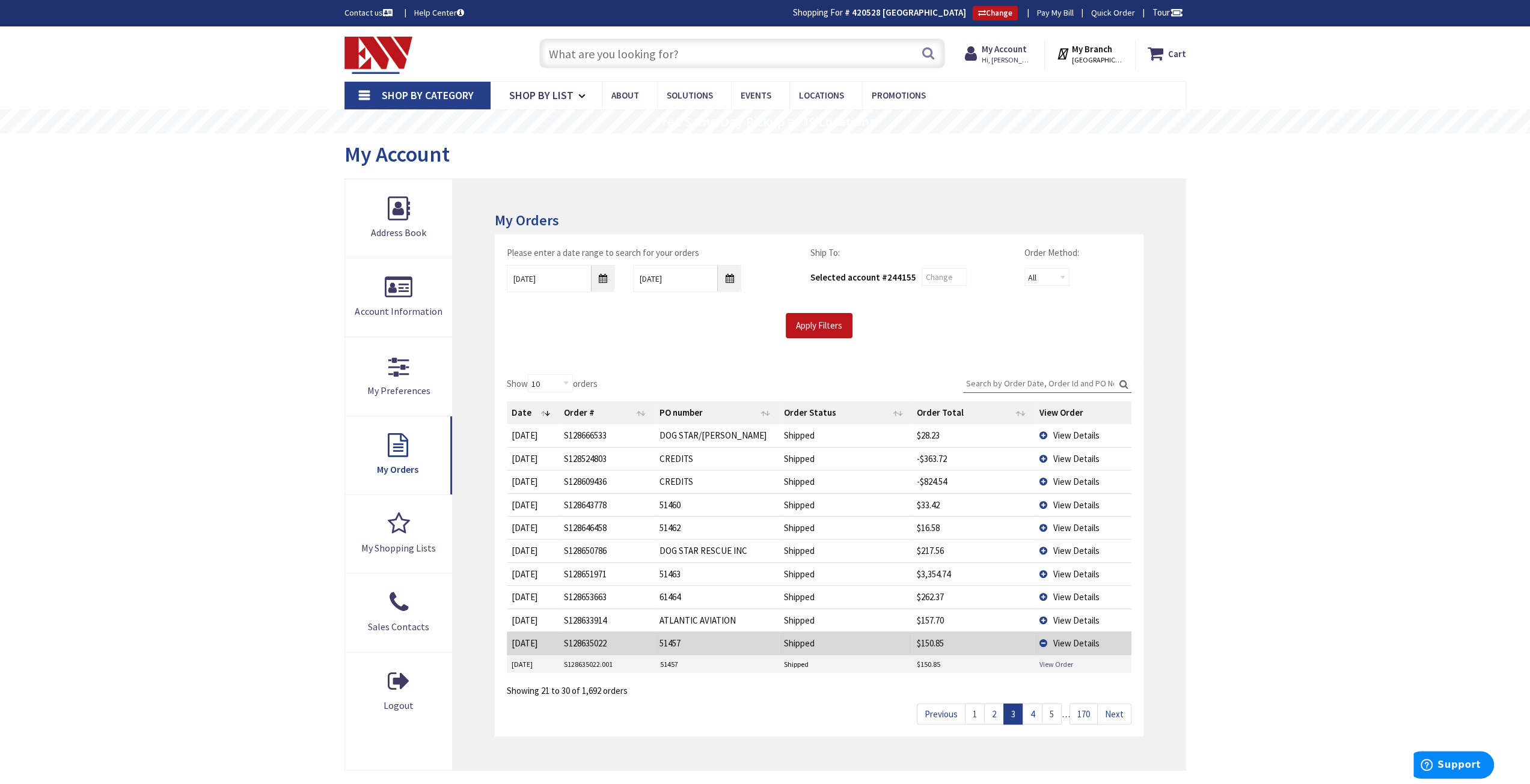
click at [1051, 662] on link "View Order" at bounding box center [1056, 664] width 33 height 10
click at [1080, 639] on span "View Details" at bounding box center [1076, 643] width 46 height 11
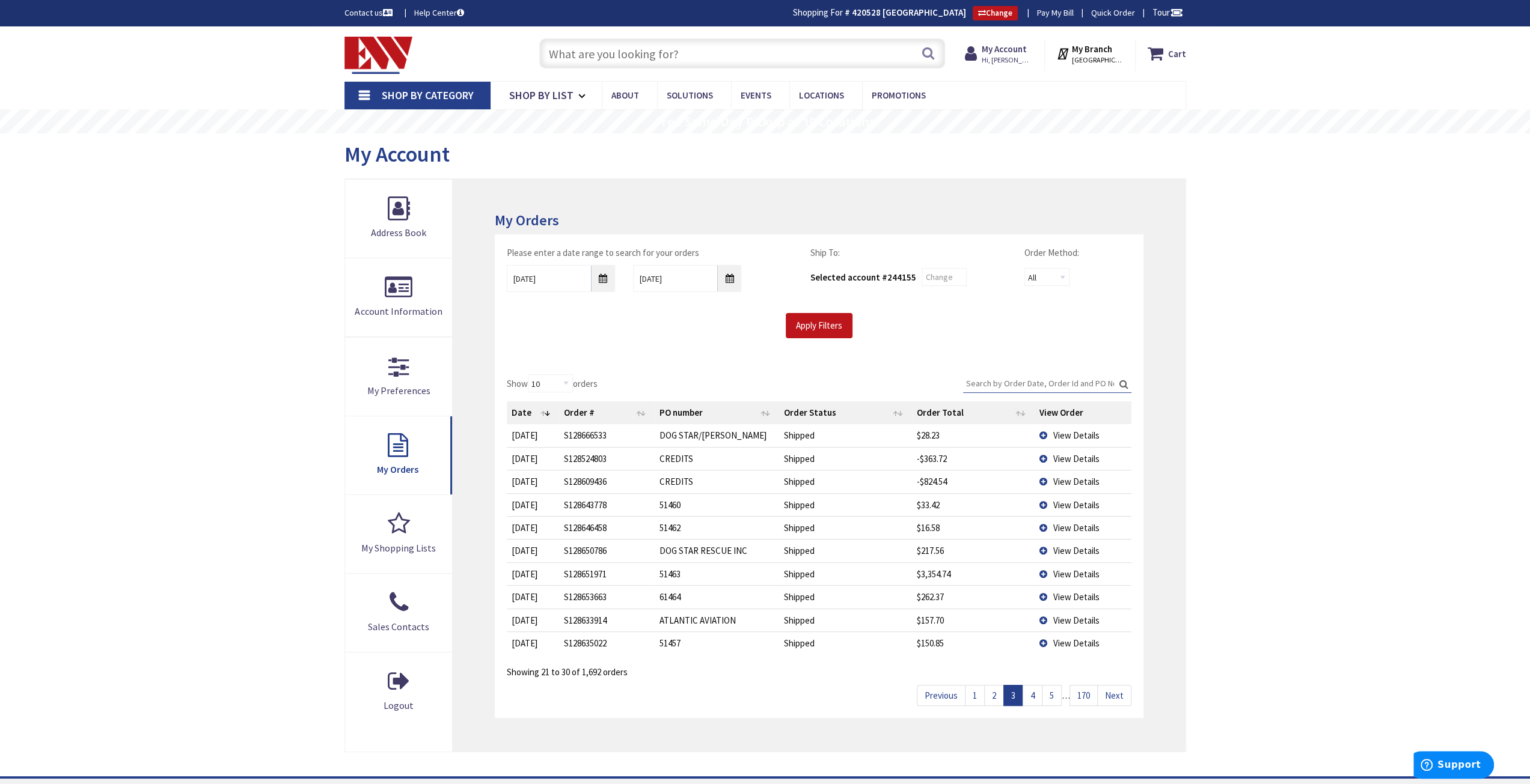
click at [1035, 691] on link "4" at bounding box center [1032, 695] width 19 height 21
click at [931, 436] on td "$350.96" at bounding box center [974, 435] width 123 height 22
click at [1098, 433] on td "View Details" at bounding box center [1083, 435] width 97 height 22
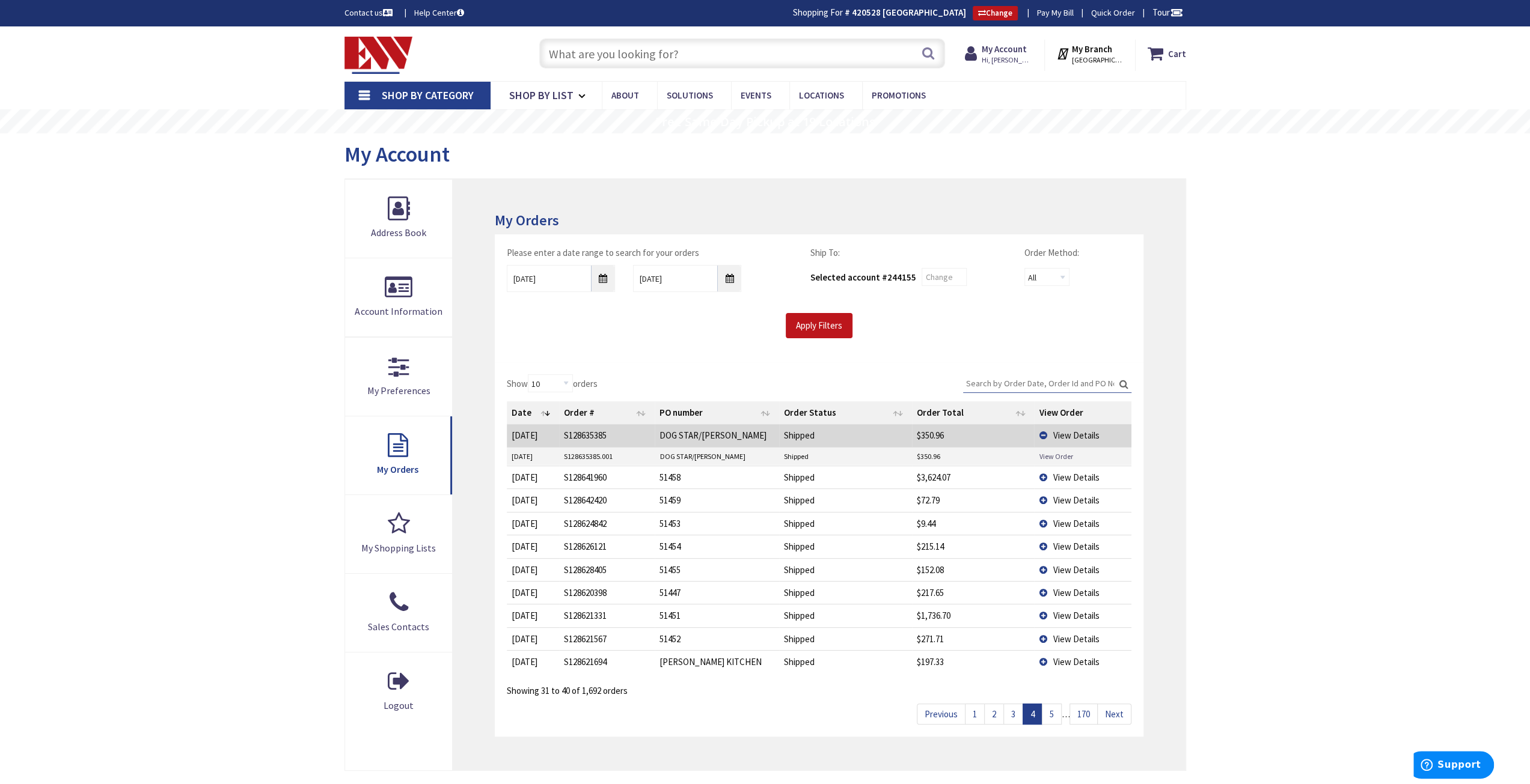
click at [1068, 456] on link "View Order" at bounding box center [1056, 456] width 33 height 10
click at [1083, 433] on span "View Details" at bounding box center [1076, 435] width 46 height 11
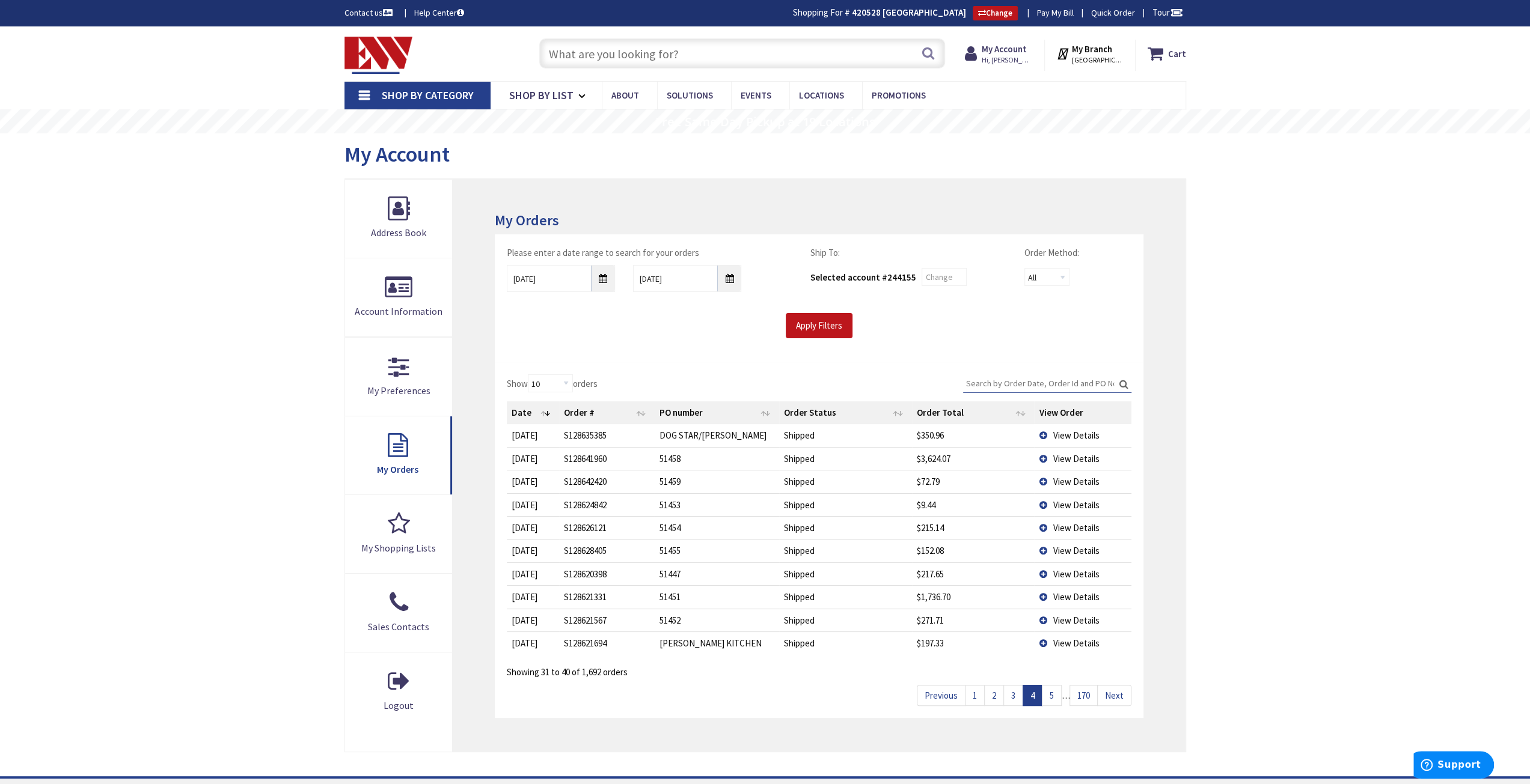
click at [1062, 455] on span "View Details" at bounding box center [1076, 458] width 46 height 11
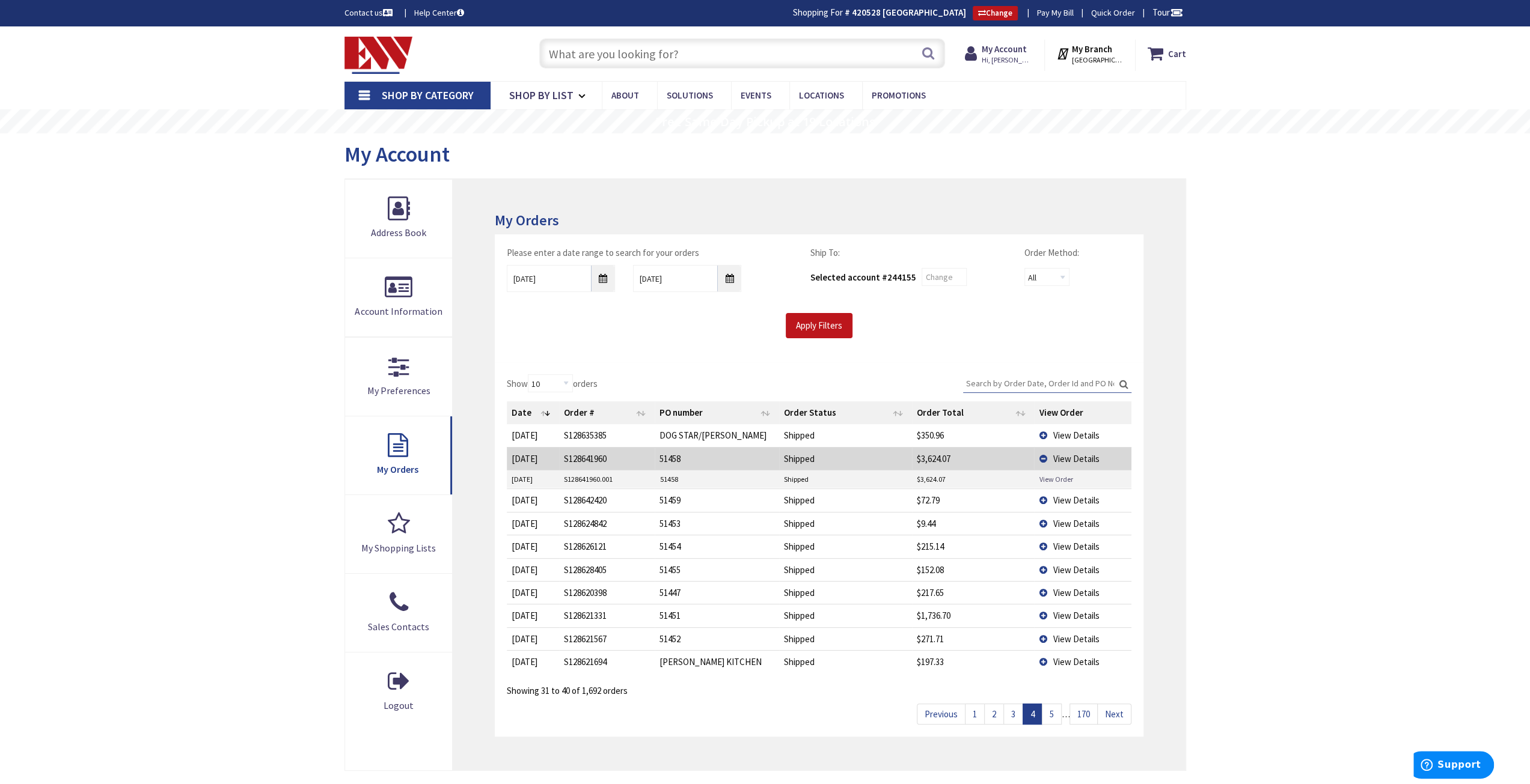
click at [1062, 475] on link "View Order" at bounding box center [1056, 479] width 33 height 10
click at [1073, 456] on span "View Details" at bounding box center [1076, 458] width 46 height 11
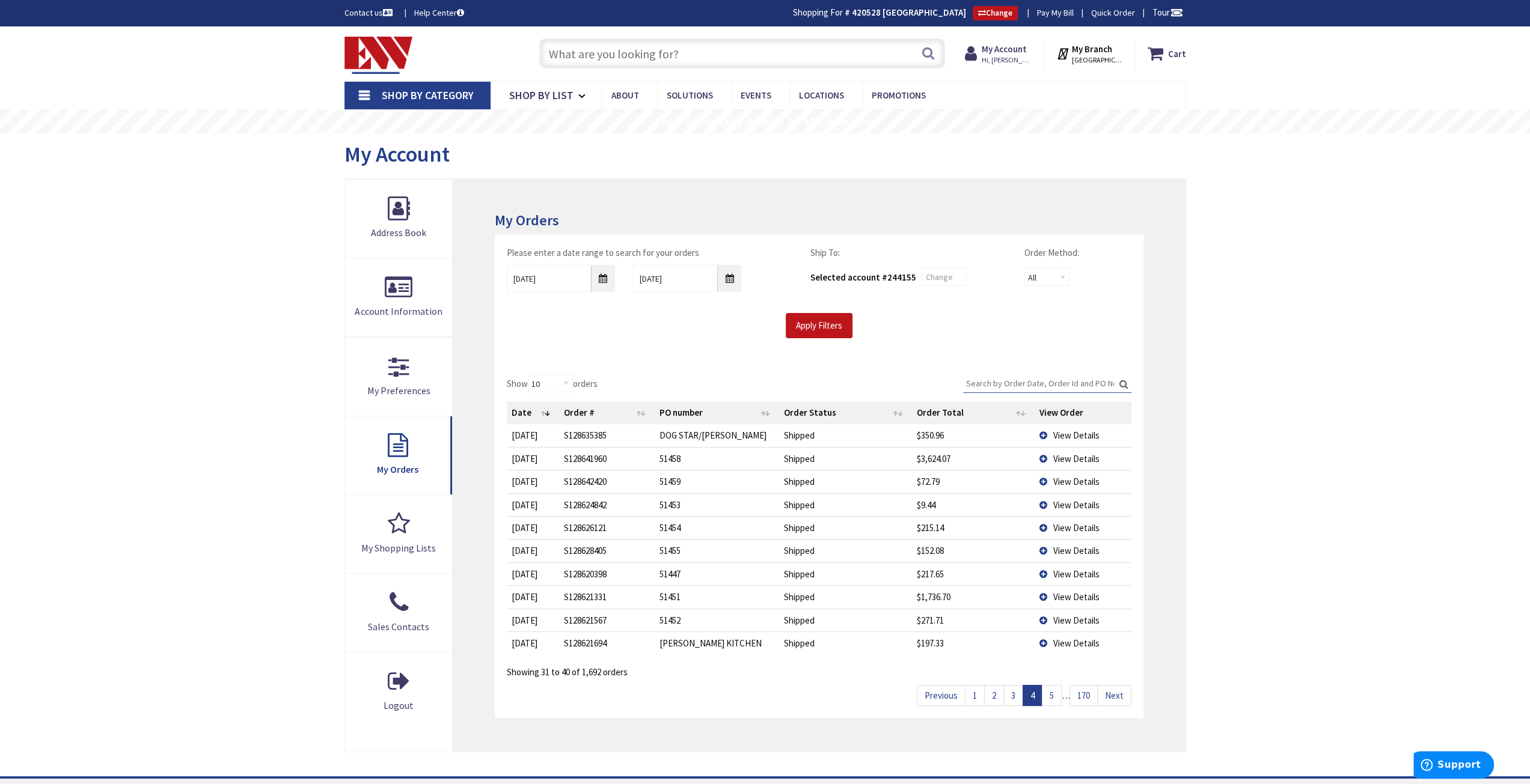
click at [1073, 481] on span "View Details" at bounding box center [1076, 482] width 46 height 11
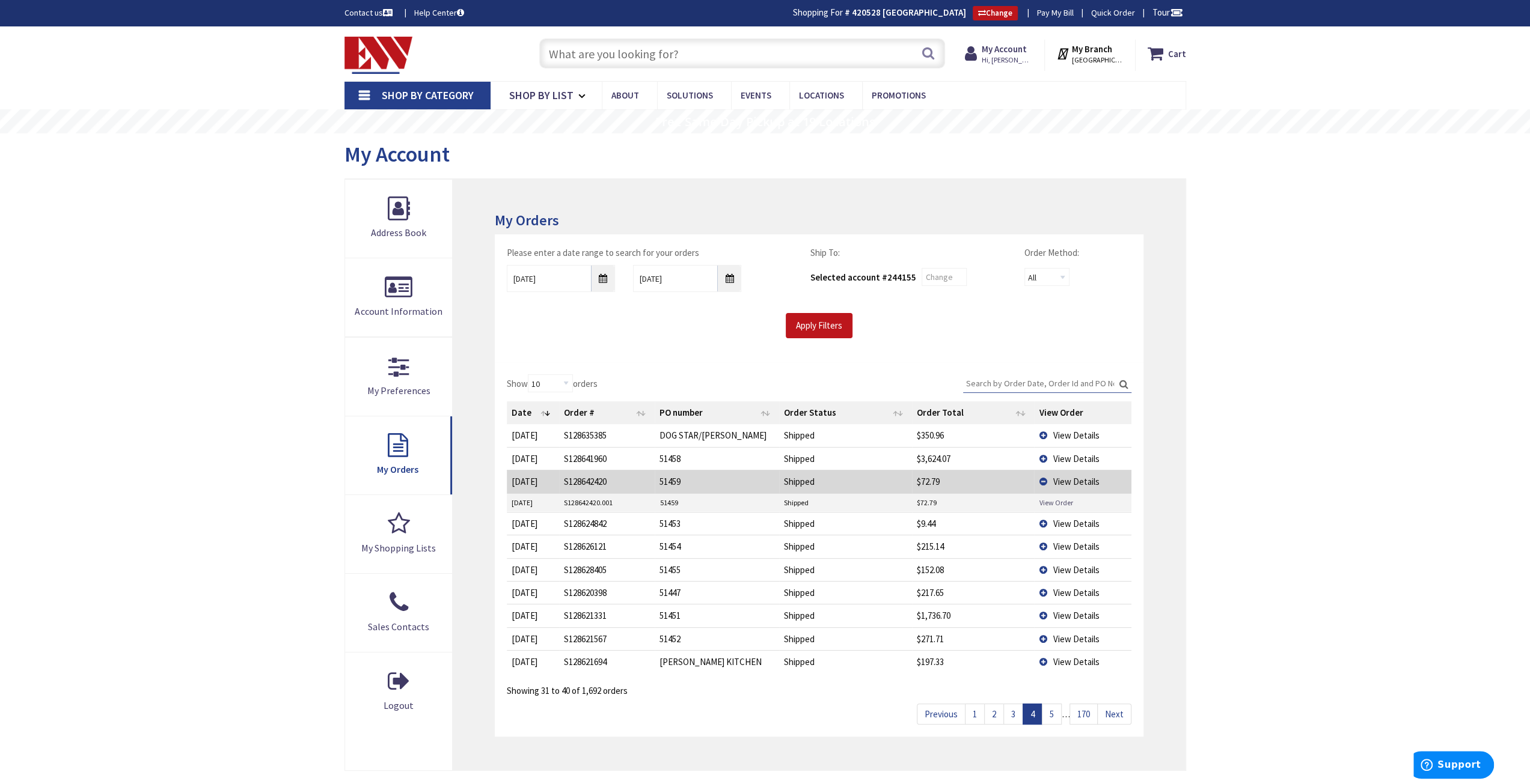
click at [1057, 501] on link "View Order" at bounding box center [1056, 502] width 33 height 10
click at [1076, 479] on span "View Details" at bounding box center [1076, 482] width 46 height 11
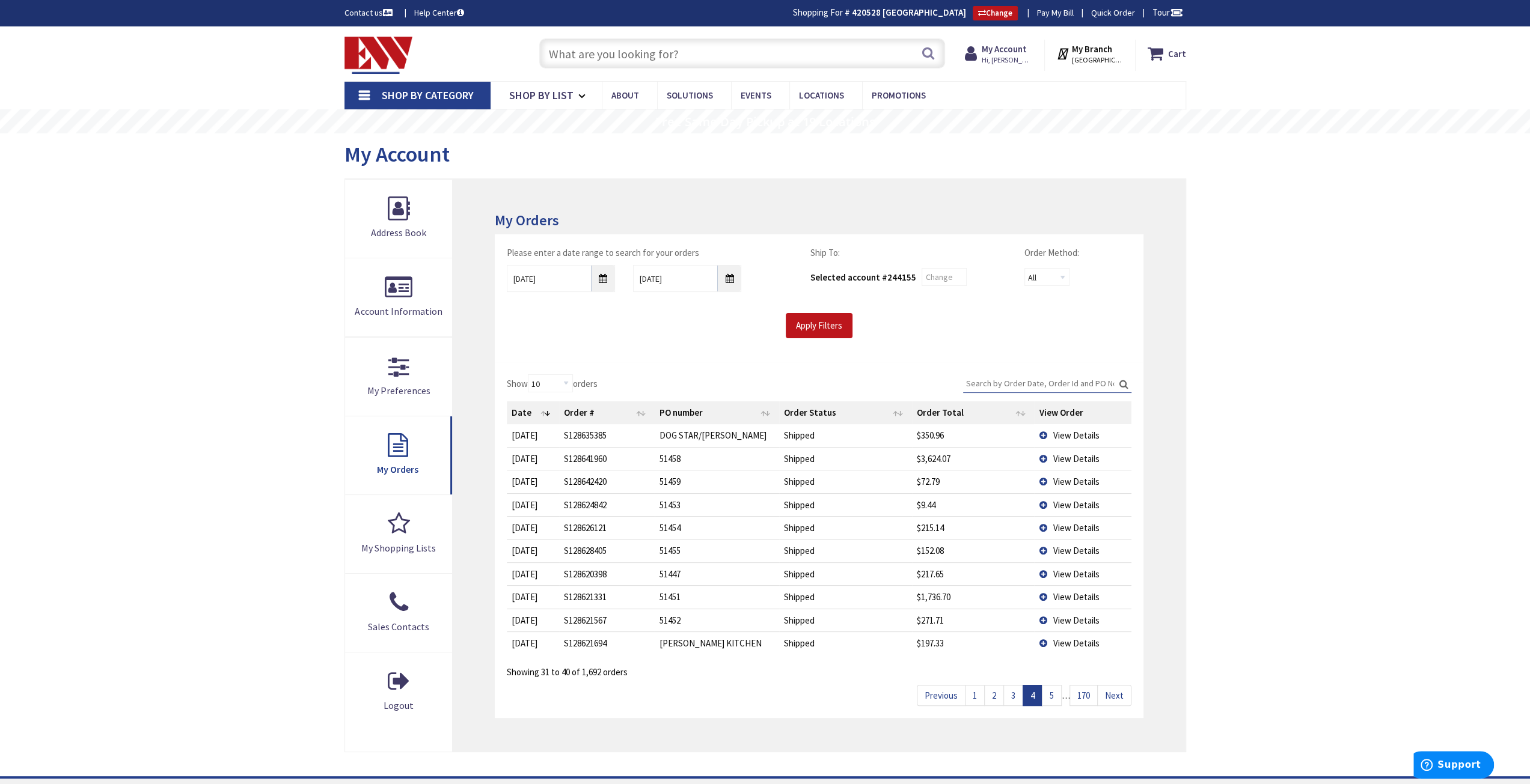
click at [1069, 526] on span "View Details" at bounding box center [1076, 528] width 46 height 11
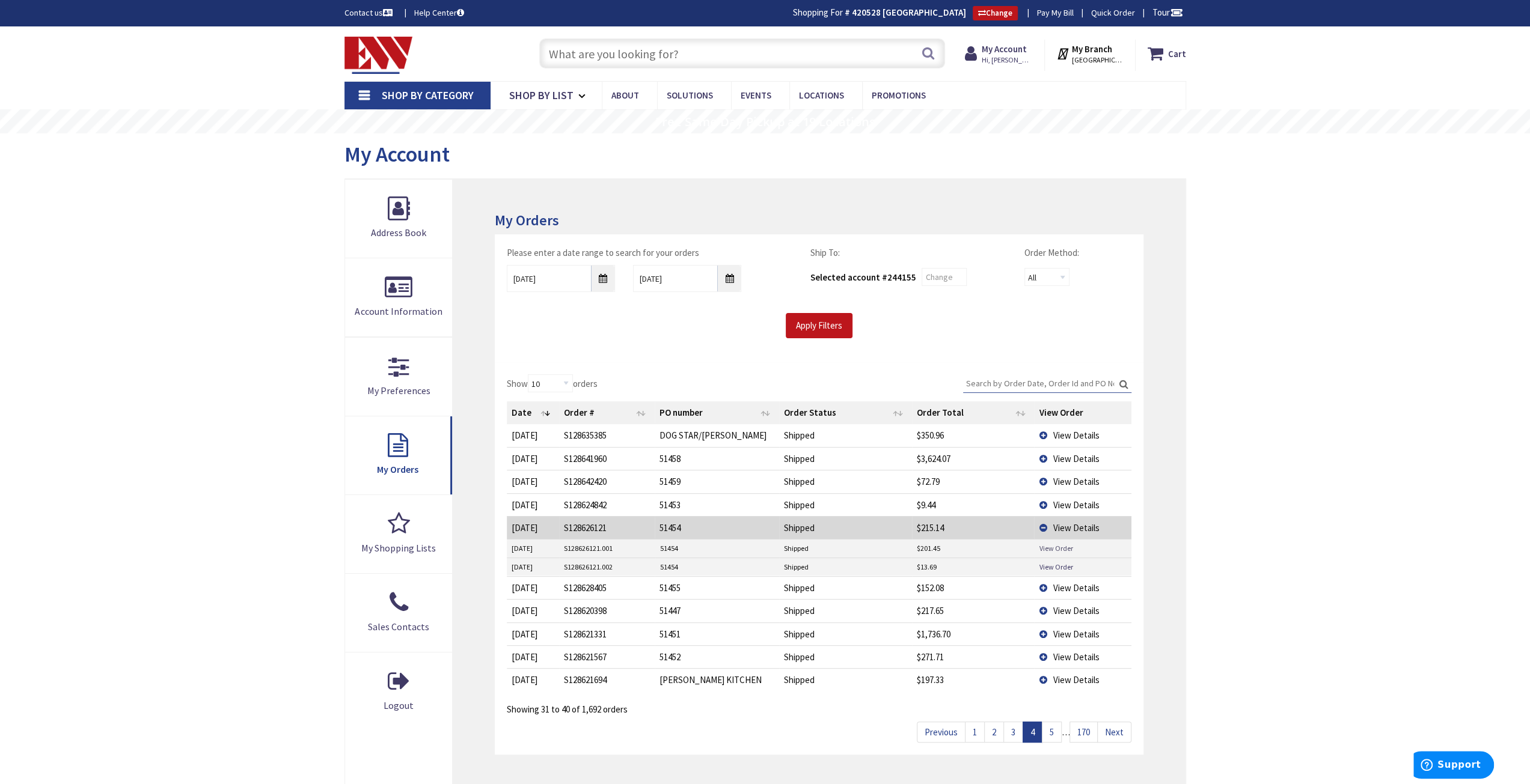
click at [1058, 544] on link "View Order" at bounding box center [1056, 548] width 33 height 10
click at [1055, 562] on link "View Order" at bounding box center [1056, 567] width 33 height 10
click at [1086, 522] on span "View Details" at bounding box center [1076, 528] width 46 height 11
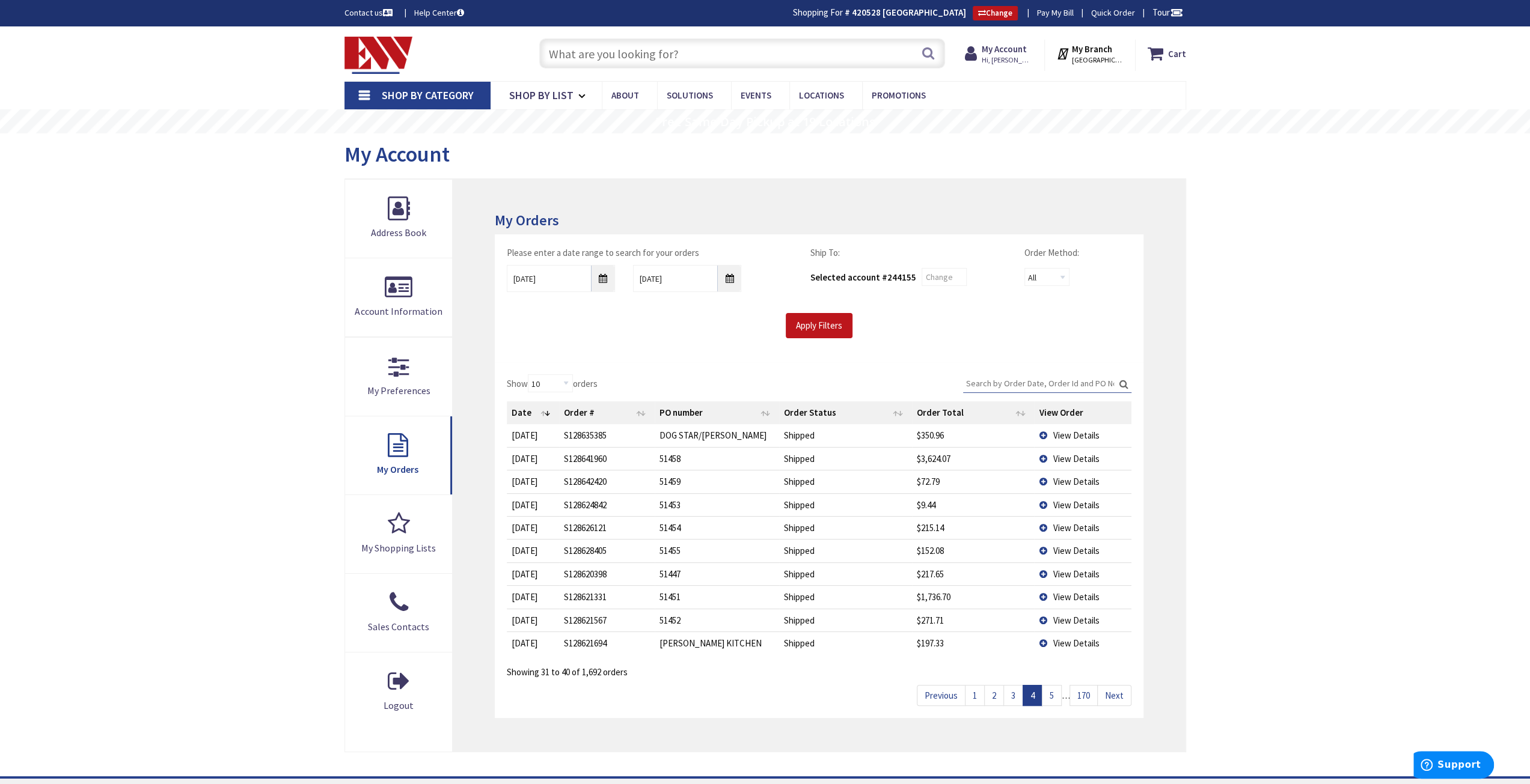
click at [1070, 550] on span "View Details" at bounding box center [1076, 550] width 46 height 11
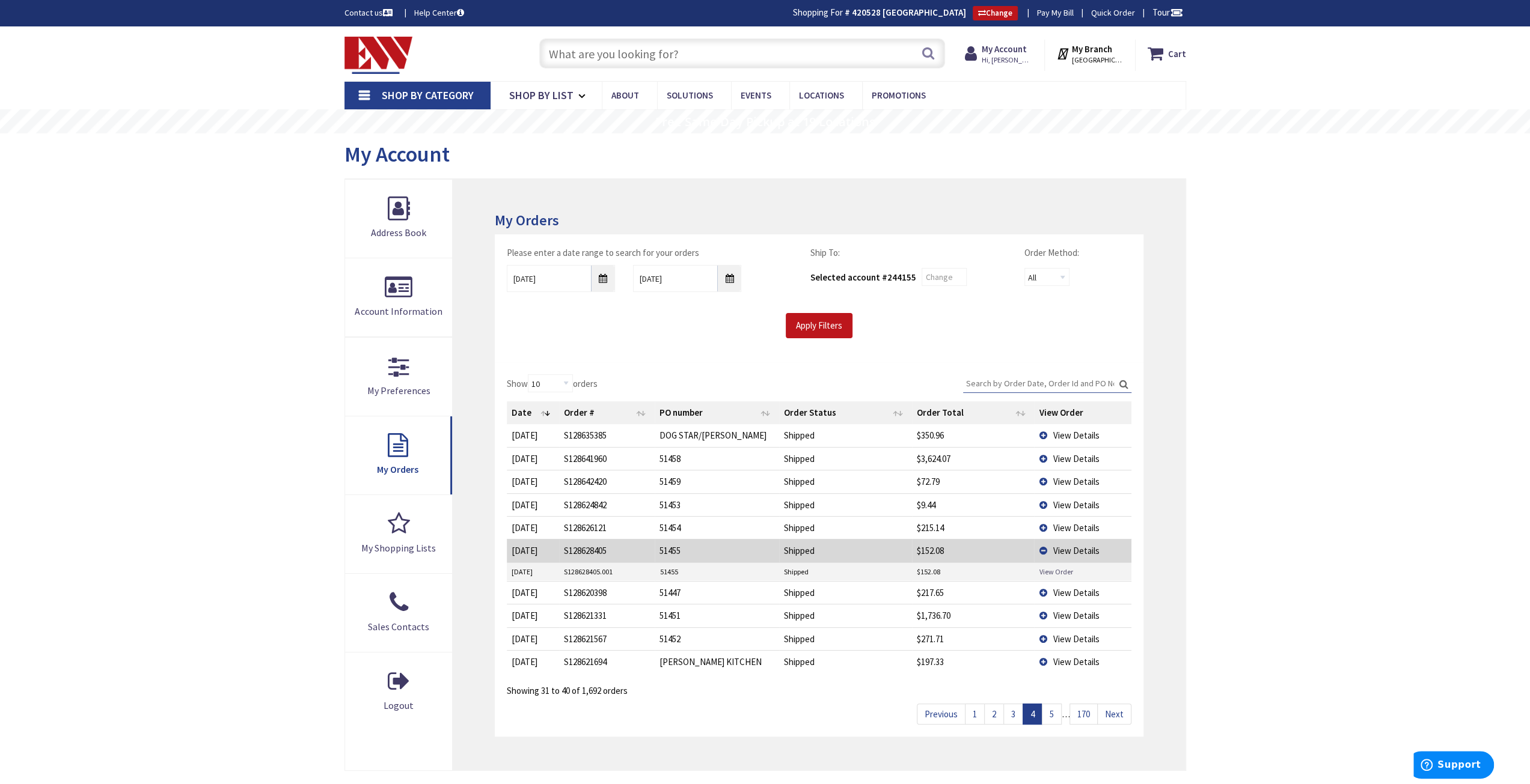
click at [1059, 570] on link "View Order" at bounding box center [1056, 572] width 33 height 10
click at [1059, 567] on link "View Order" at bounding box center [1056, 572] width 33 height 10
click at [1067, 547] on span "View Details" at bounding box center [1076, 550] width 46 height 11
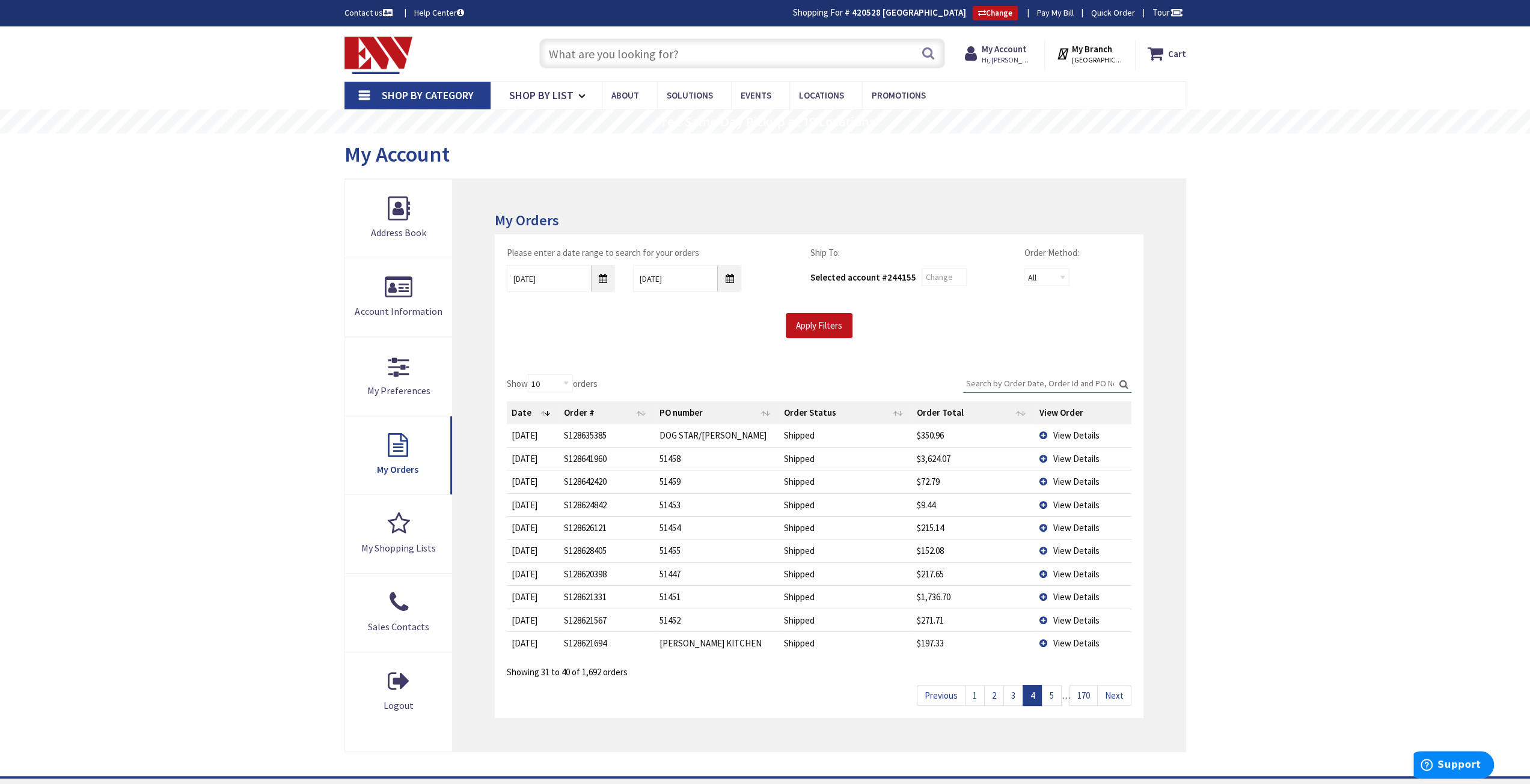
click at [1061, 571] on span "View Details" at bounding box center [1076, 574] width 46 height 11
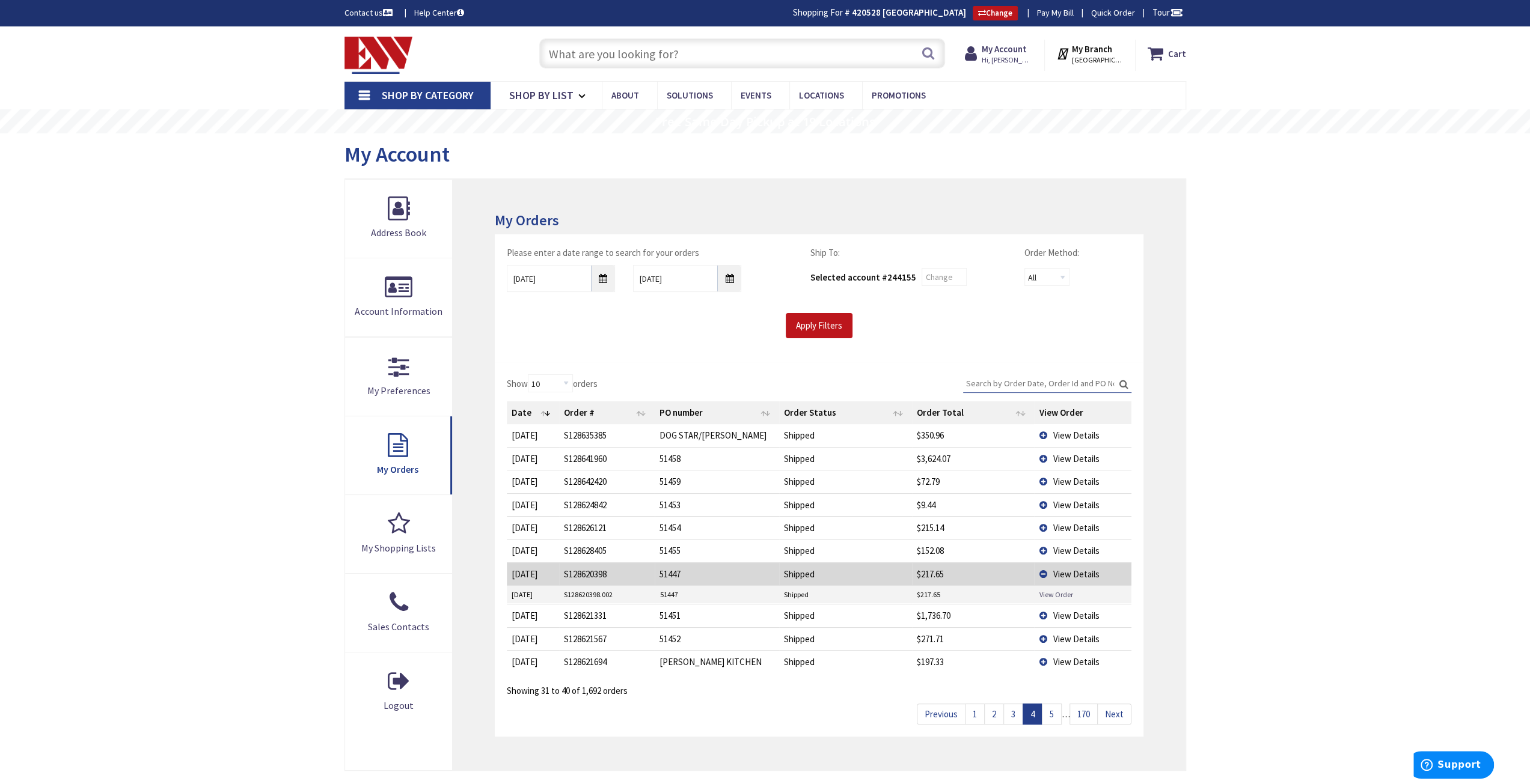
click at [1055, 592] on link "View Order" at bounding box center [1056, 594] width 33 height 10
click at [1084, 571] on span "View Details" at bounding box center [1076, 574] width 46 height 11
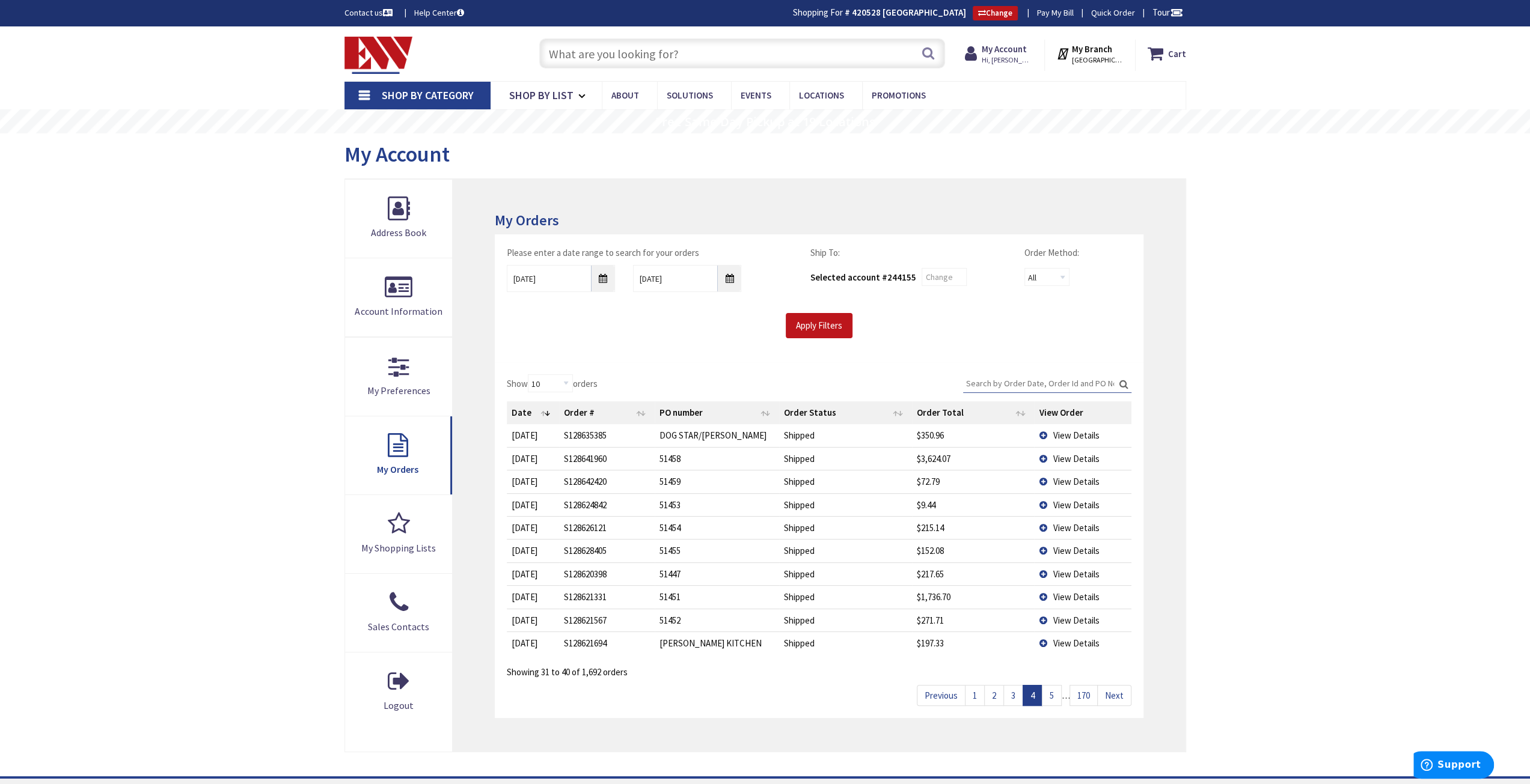
click at [1057, 597] on span "View Details" at bounding box center [1076, 597] width 46 height 11
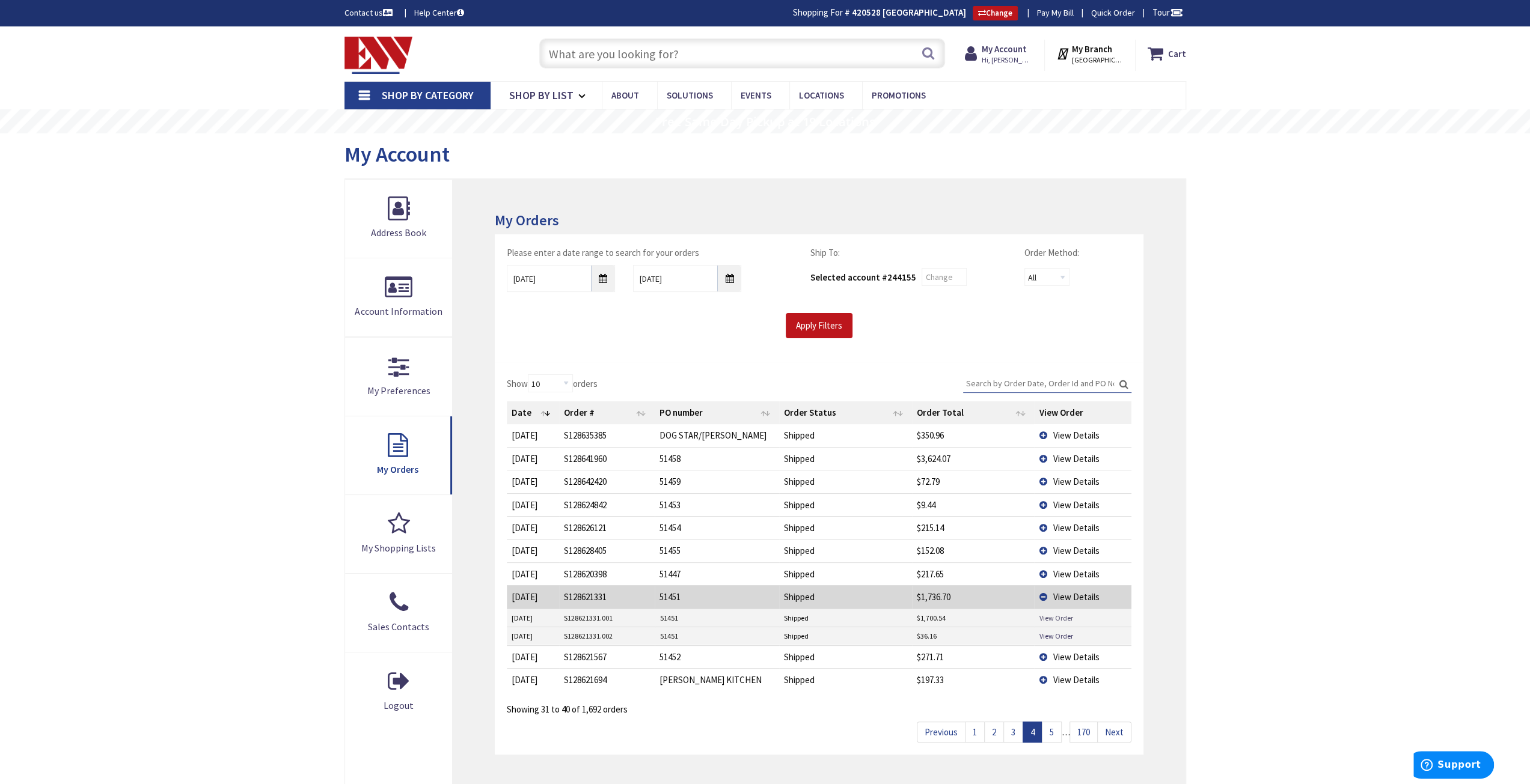
click at [1057, 613] on link "View Order" at bounding box center [1056, 618] width 33 height 10
click at [1067, 595] on span "View Details" at bounding box center [1076, 597] width 46 height 11
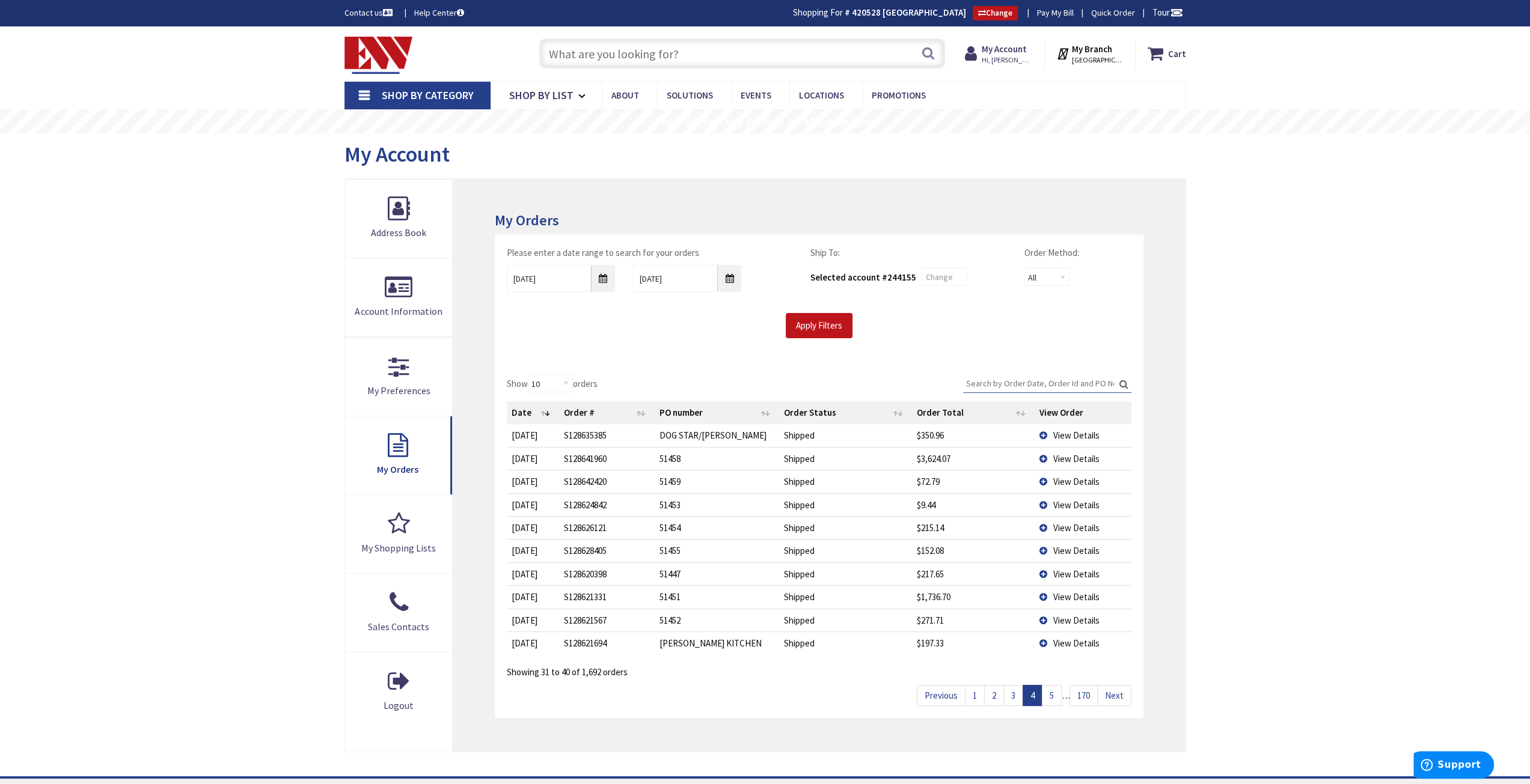
click at [1073, 622] on span "View Details" at bounding box center [1076, 621] width 46 height 11
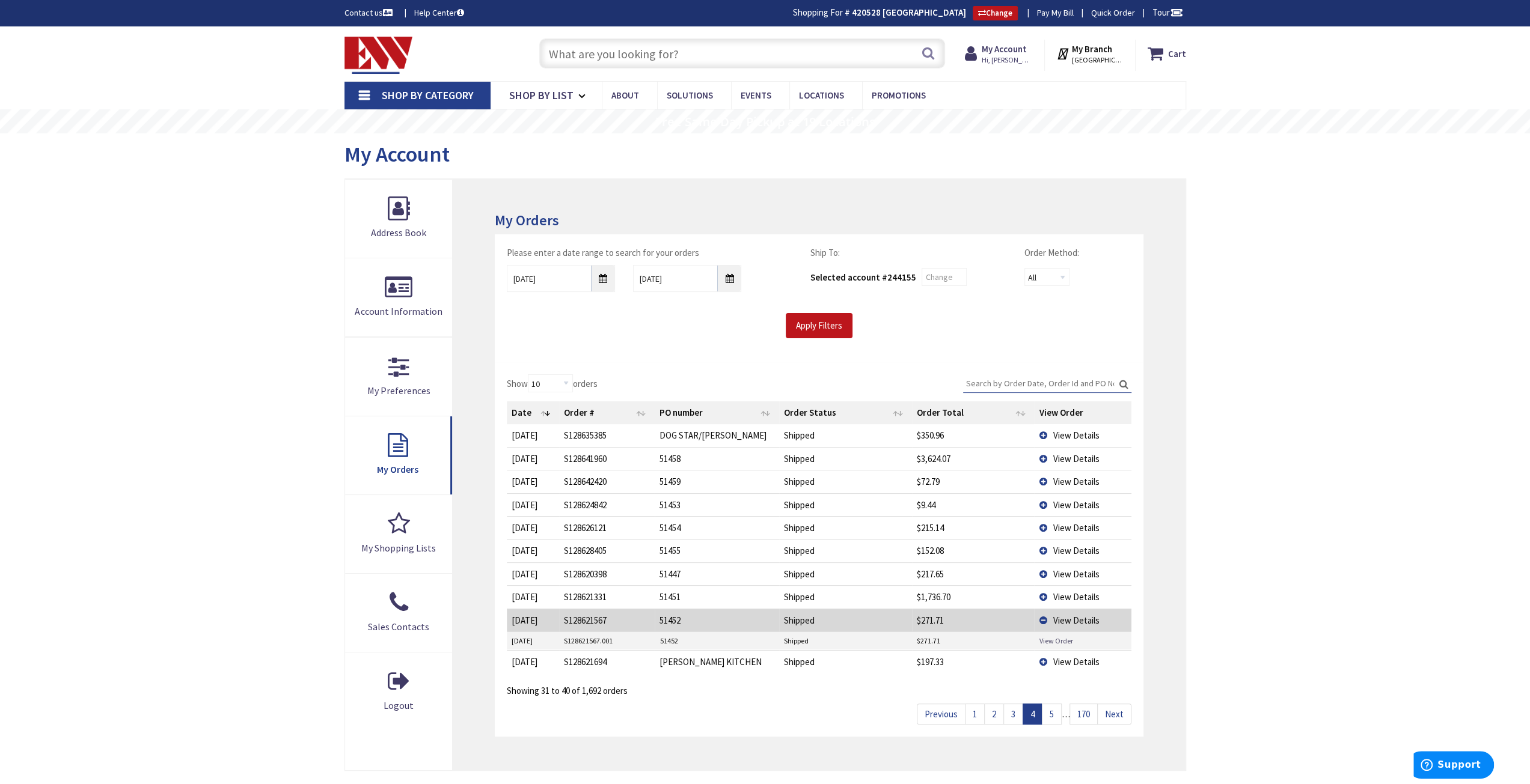
click at [1052, 637] on link "View Order" at bounding box center [1056, 640] width 33 height 10
click at [1066, 615] on span "View Details" at bounding box center [1076, 621] width 46 height 11
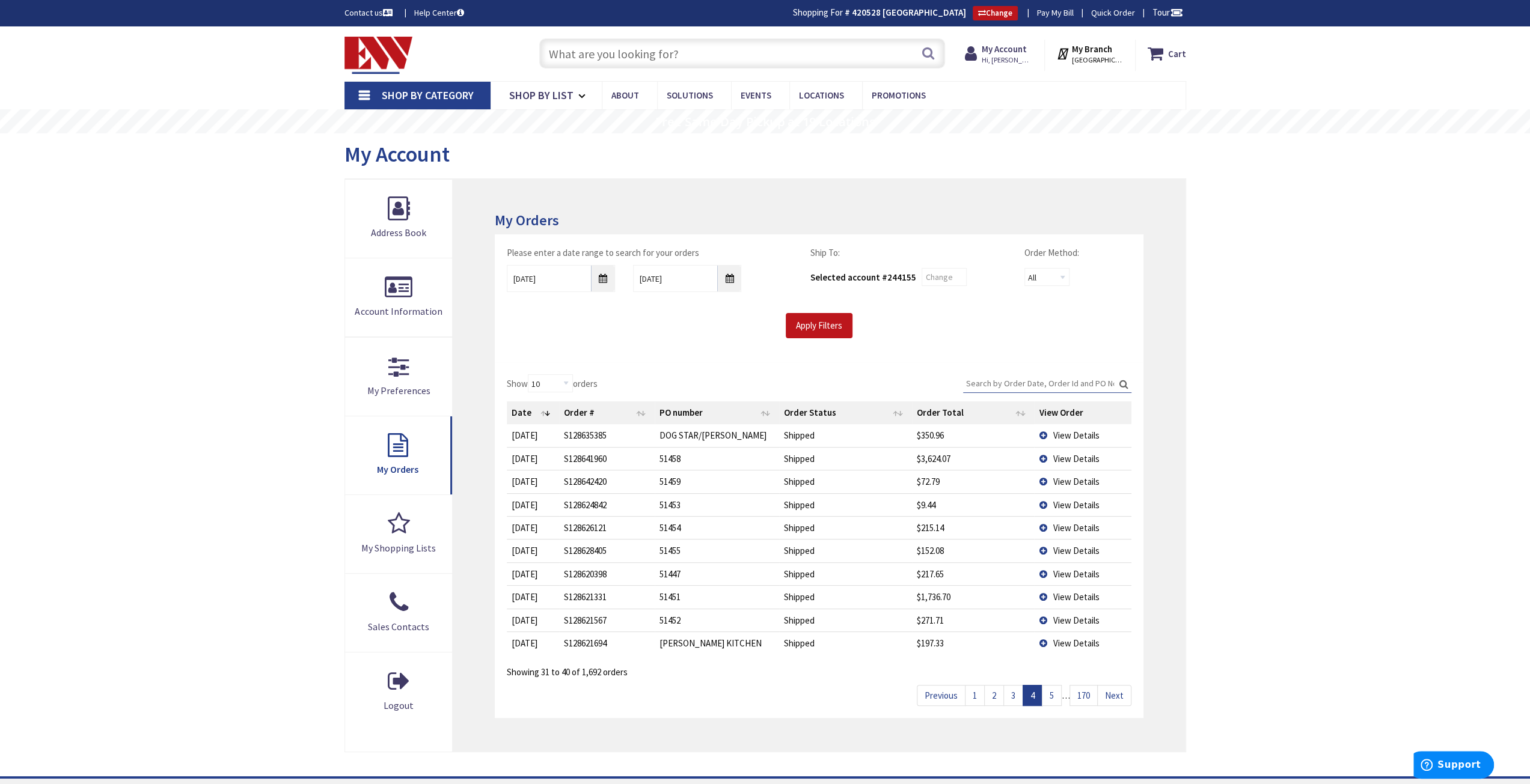
click at [1062, 641] on span "View Details" at bounding box center [1076, 643] width 46 height 11
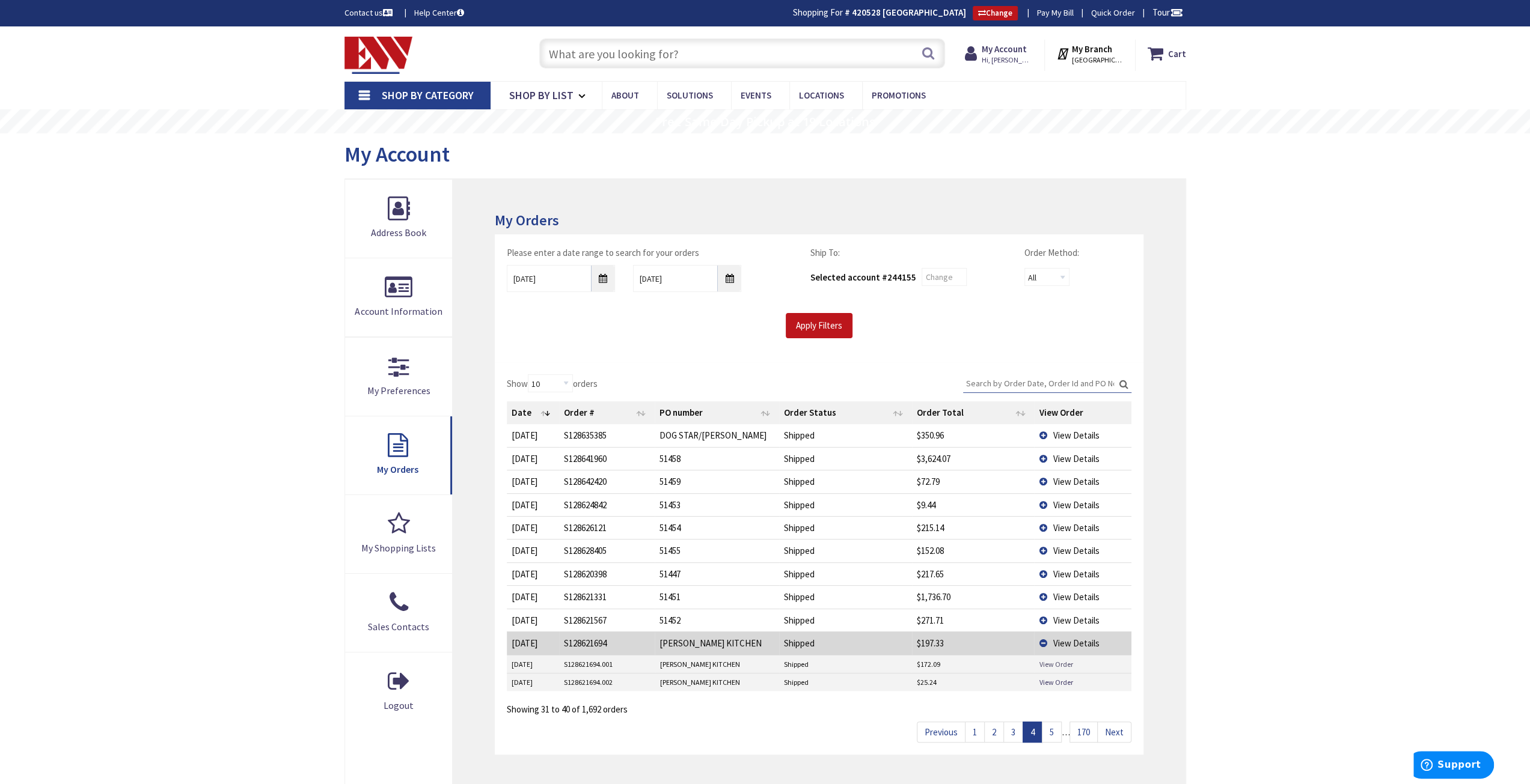
click at [1061, 660] on link "View Order" at bounding box center [1056, 664] width 33 height 10
click at [1059, 680] on link "View Order" at bounding box center [1056, 682] width 33 height 10
click at [1073, 637] on span "View Details" at bounding box center [1076, 643] width 46 height 11
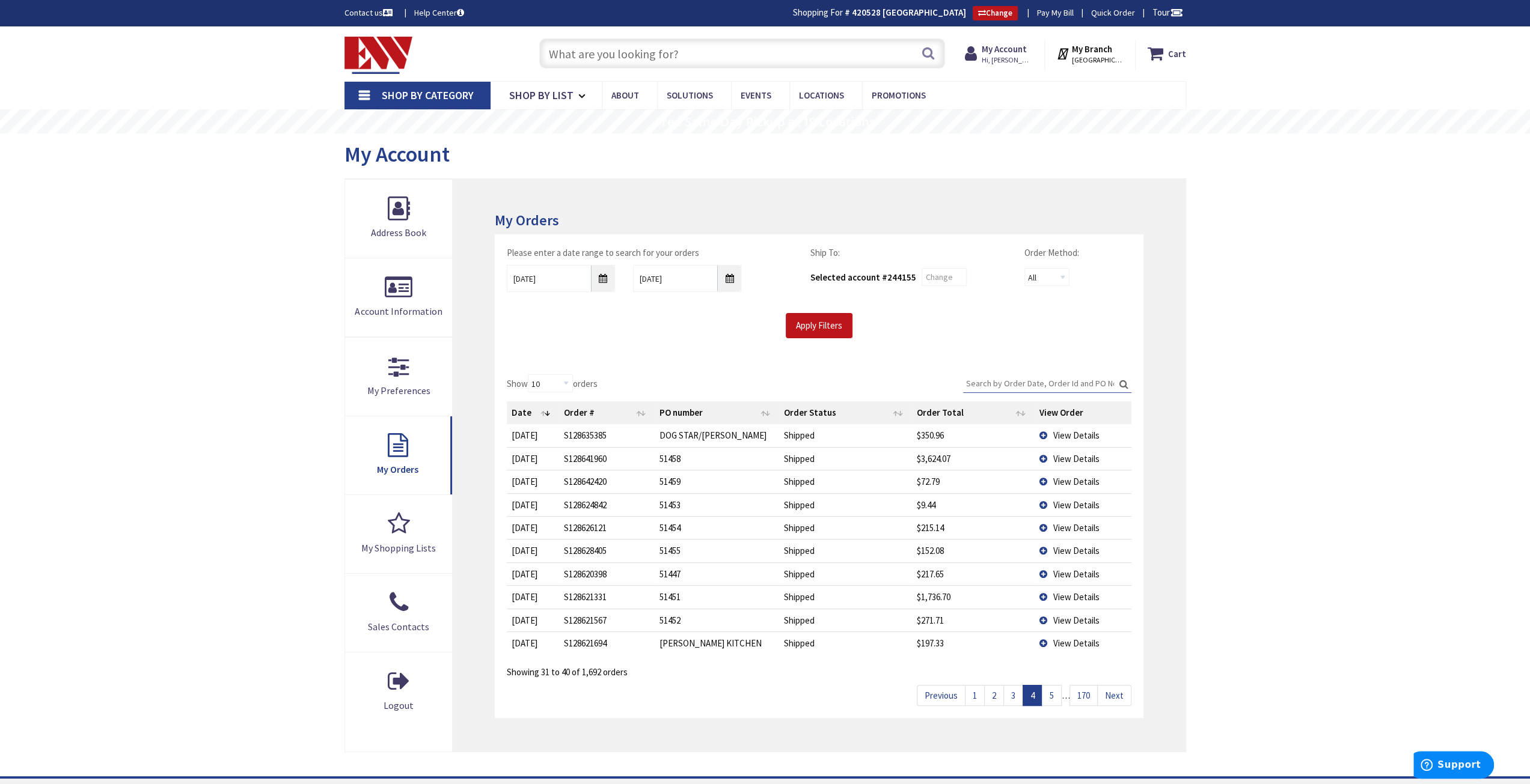
click at [1054, 694] on link "5" at bounding box center [1051, 695] width 19 height 21
click at [1086, 437] on span "View Details" at bounding box center [1076, 435] width 46 height 11
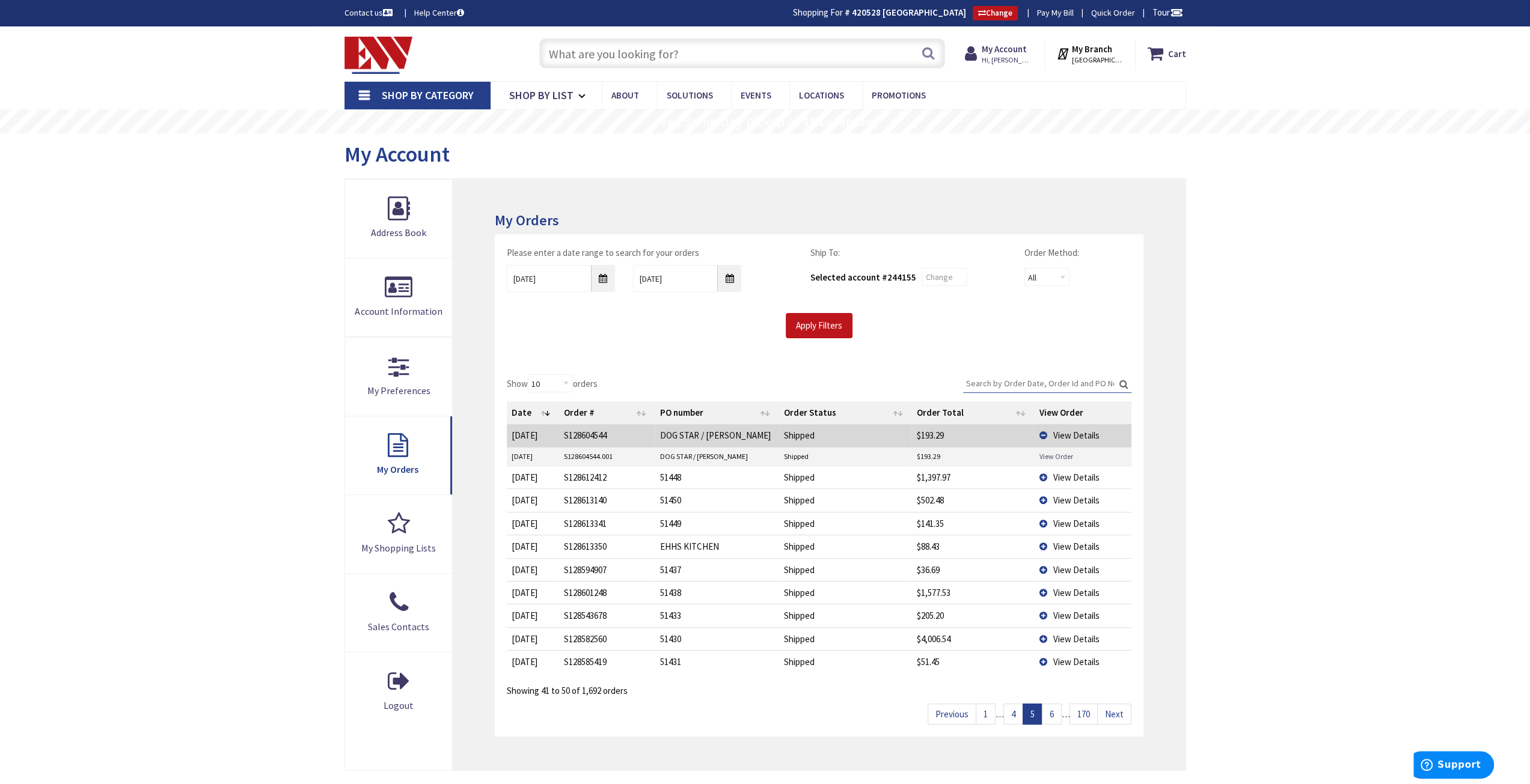
click at [1062, 456] on link "View Order" at bounding box center [1056, 456] width 33 height 10
click at [1057, 453] on link "View Order" at bounding box center [1056, 456] width 33 height 10
click at [1070, 433] on span "View Details" at bounding box center [1076, 435] width 46 height 11
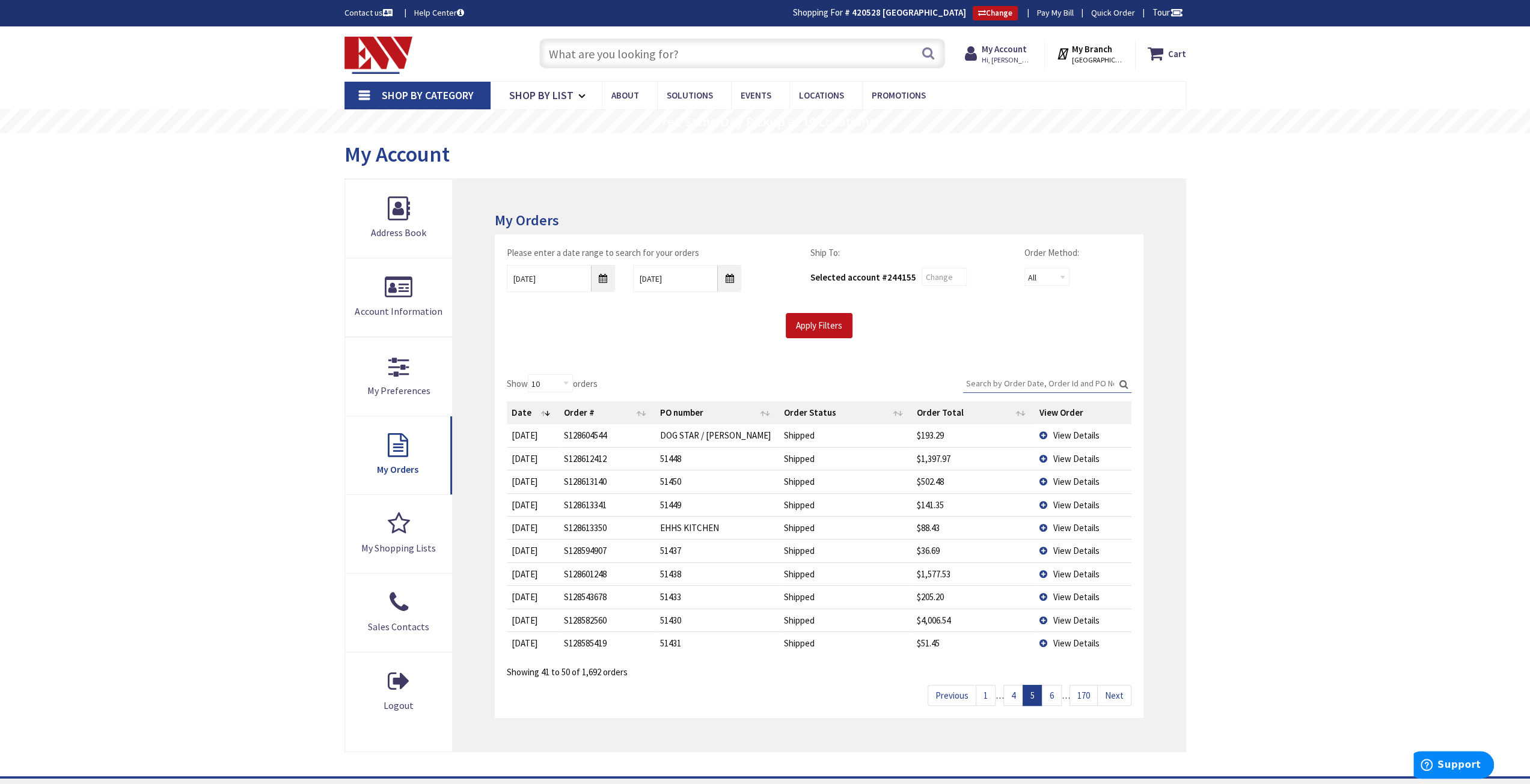
click at [1065, 454] on span "View Details" at bounding box center [1076, 458] width 46 height 11
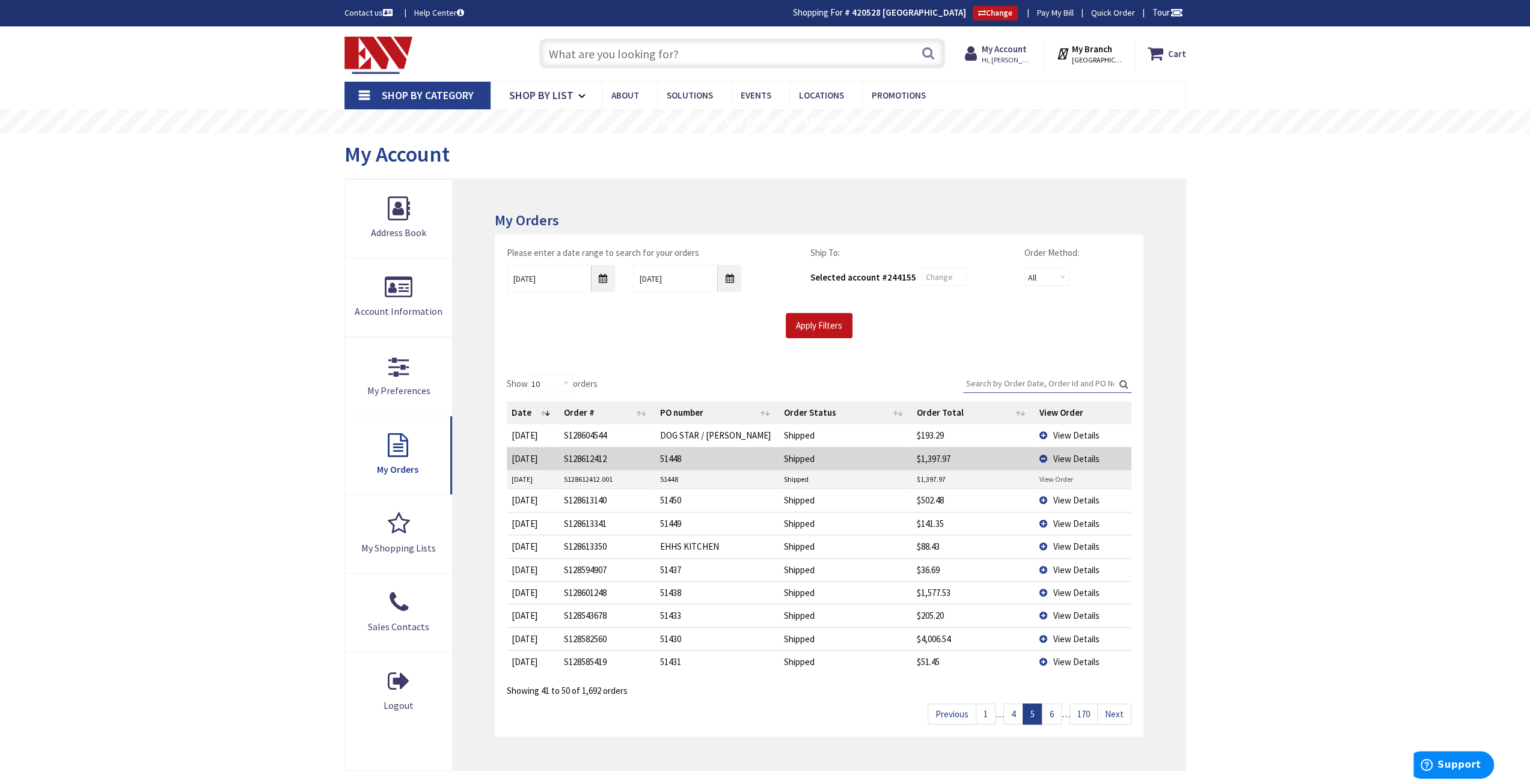
click at [1054, 481] on link "View Order" at bounding box center [1056, 479] width 33 height 10
click at [1064, 455] on span "View Details" at bounding box center [1076, 458] width 46 height 11
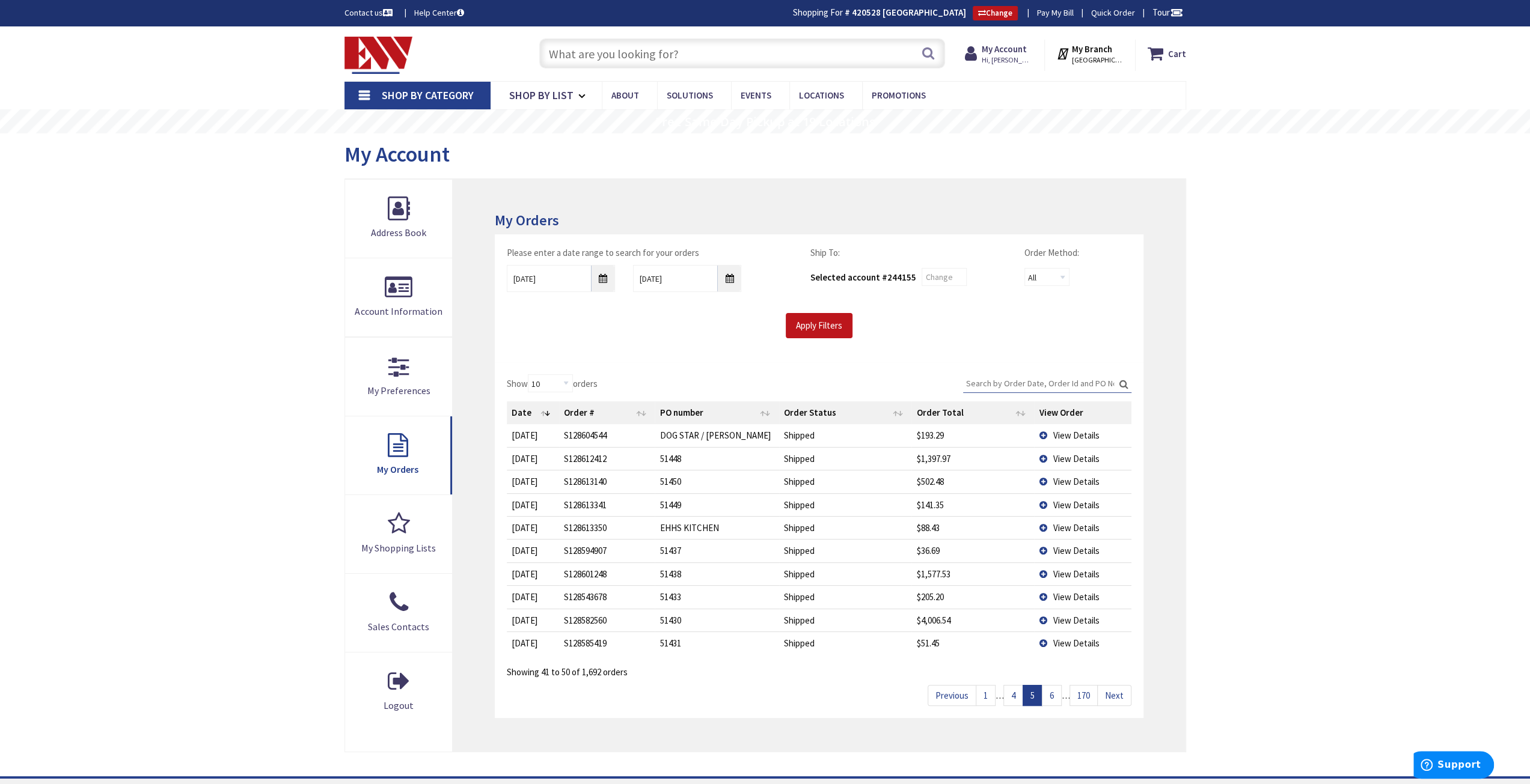
click at [1067, 479] on span "View Details" at bounding box center [1076, 482] width 46 height 11
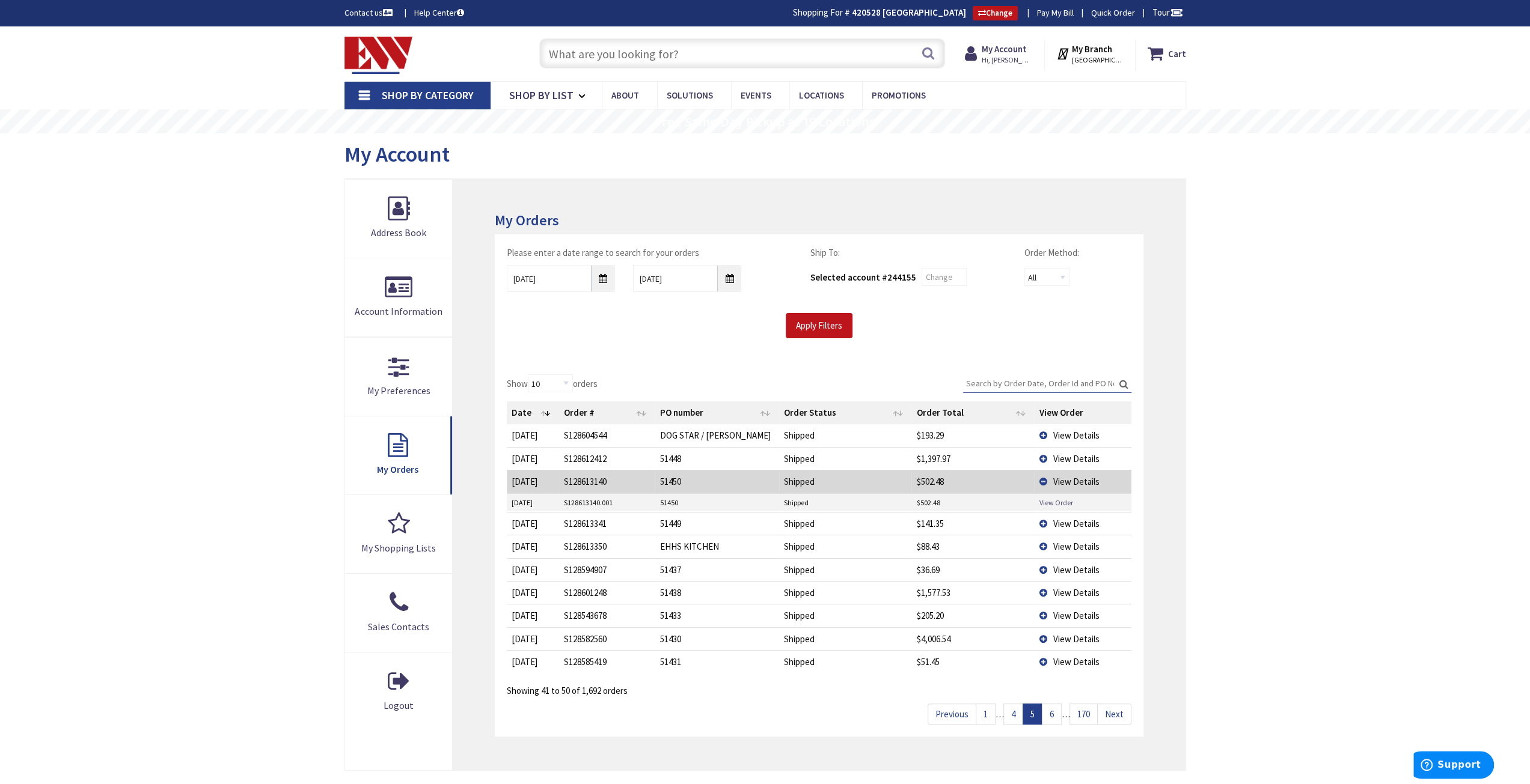
click at [1056, 499] on link "View Order" at bounding box center [1056, 502] width 33 height 10
click at [1083, 480] on span "View Details" at bounding box center [1076, 482] width 46 height 11
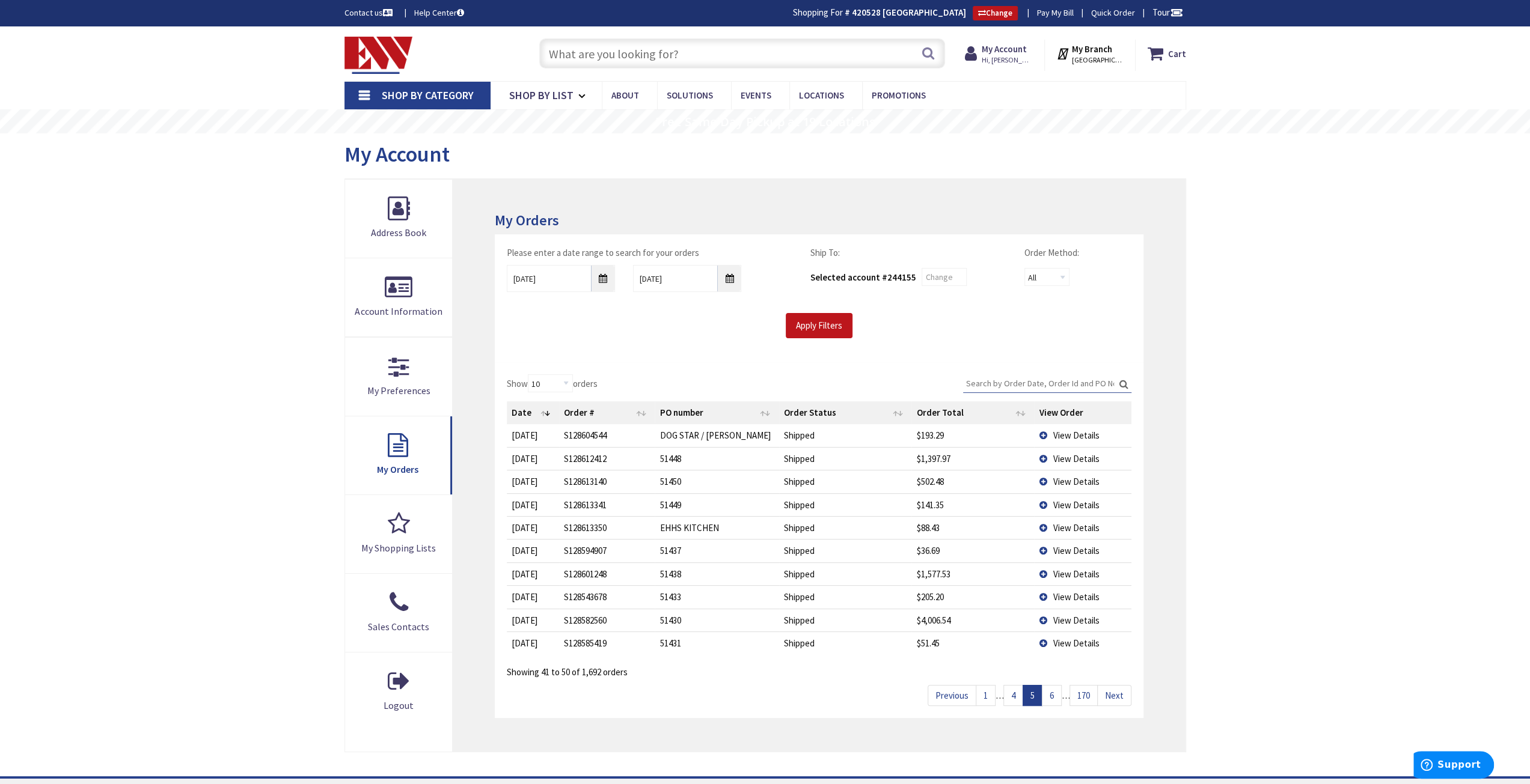
click at [1074, 502] on span "View Details" at bounding box center [1076, 505] width 46 height 11
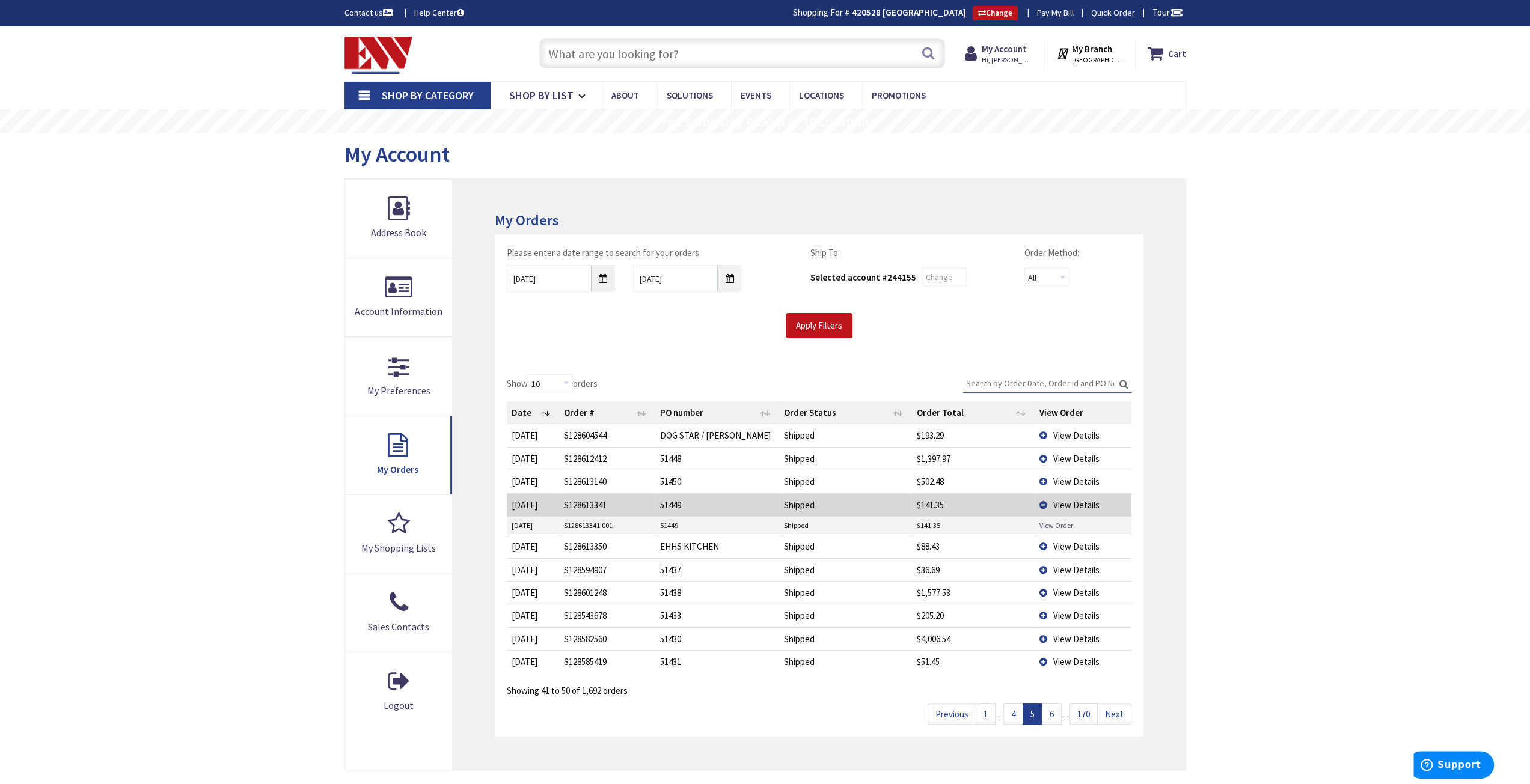
click at [1057, 524] on link "View Order" at bounding box center [1056, 525] width 33 height 10
click at [1066, 499] on span "View Details" at bounding box center [1076, 505] width 46 height 11
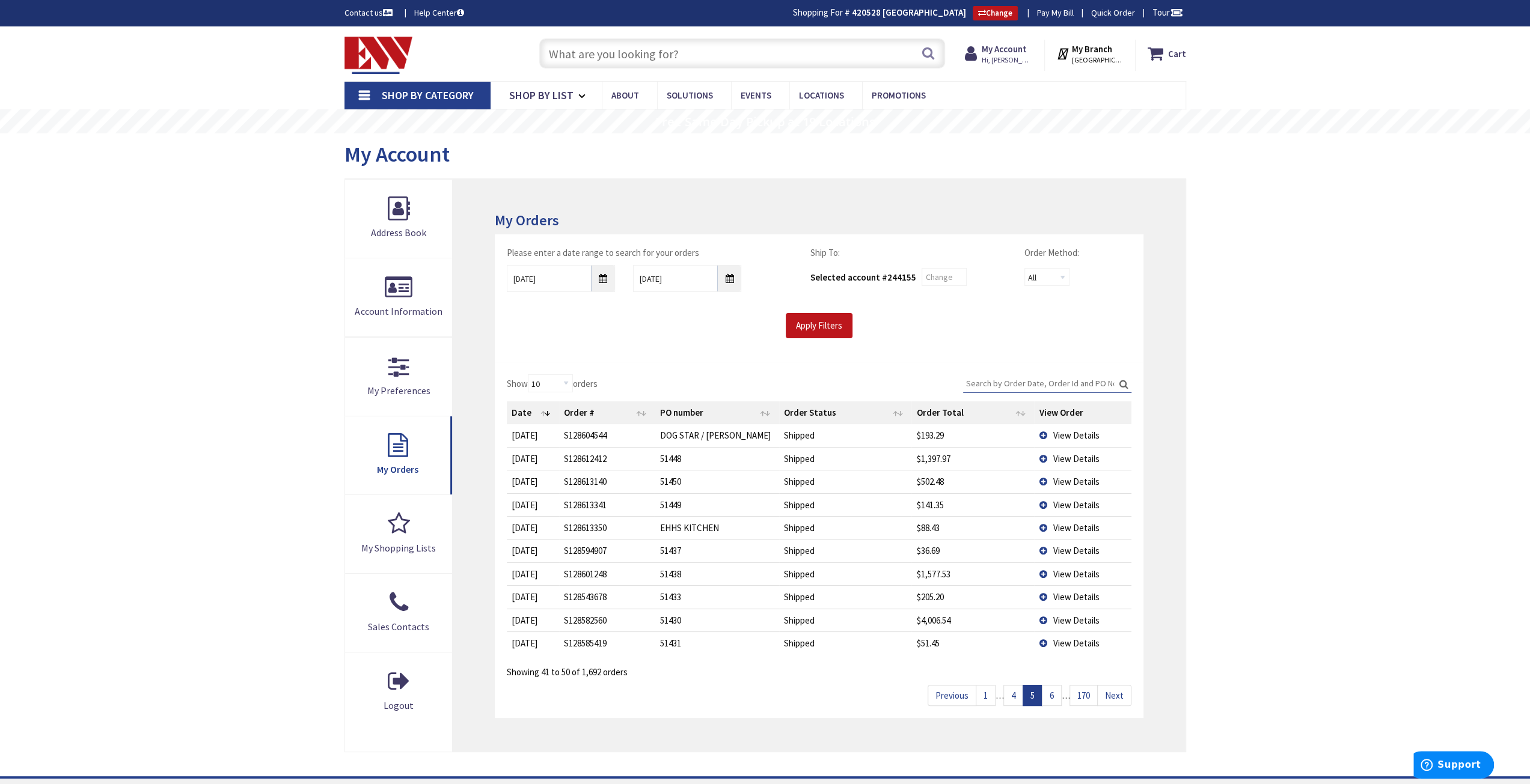
click at [1064, 525] on span "View Details" at bounding box center [1076, 528] width 46 height 11
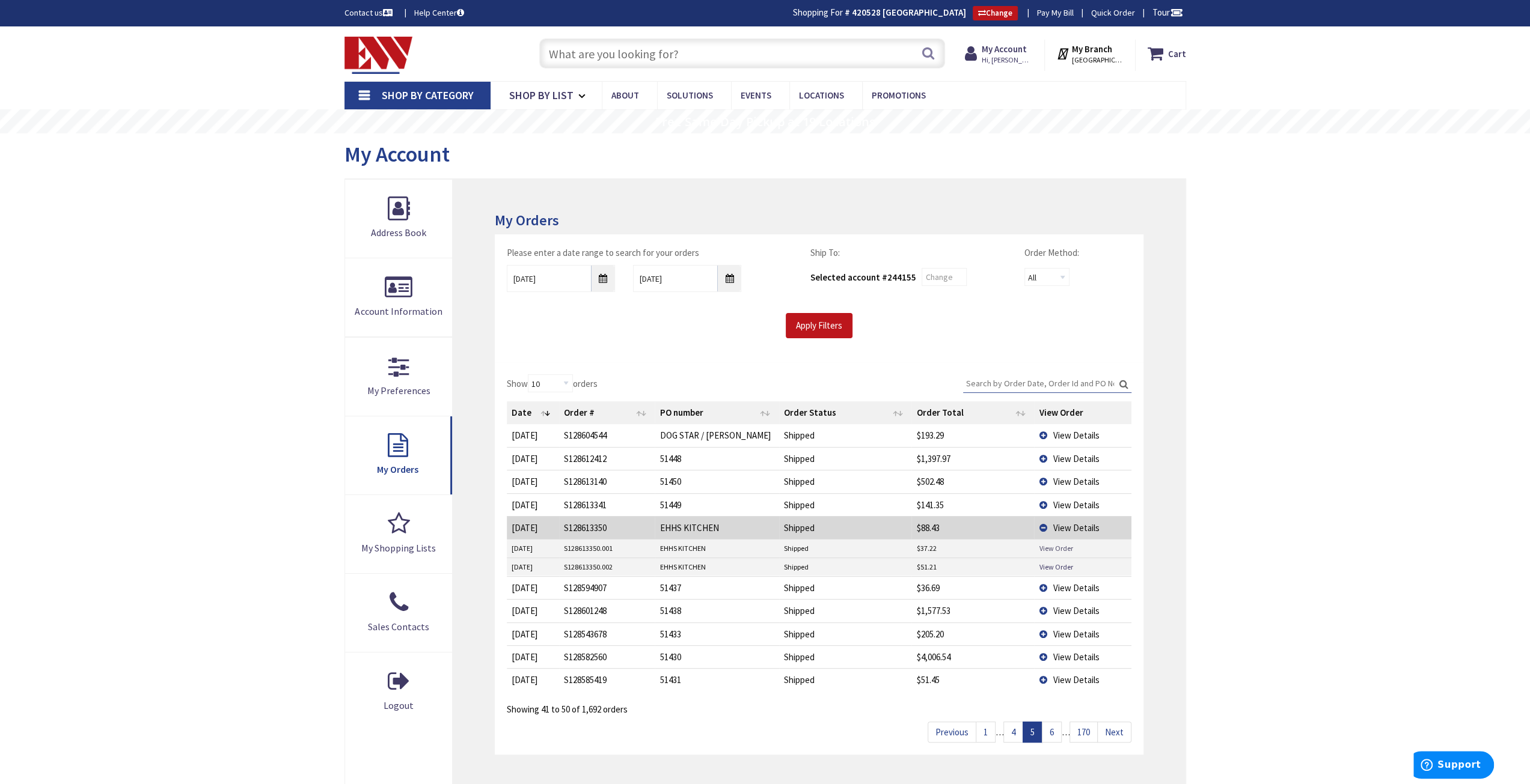
click at [1047, 546] on link "View Order" at bounding box center [1056, 548] width 33 height 10
click at [1043, 562] on link "View Order" at bounding box center [1056, 567] width 33 height 10
click at [1097, 523] on td "View Details" at bounding box center [1083, 527] width 97 height 23
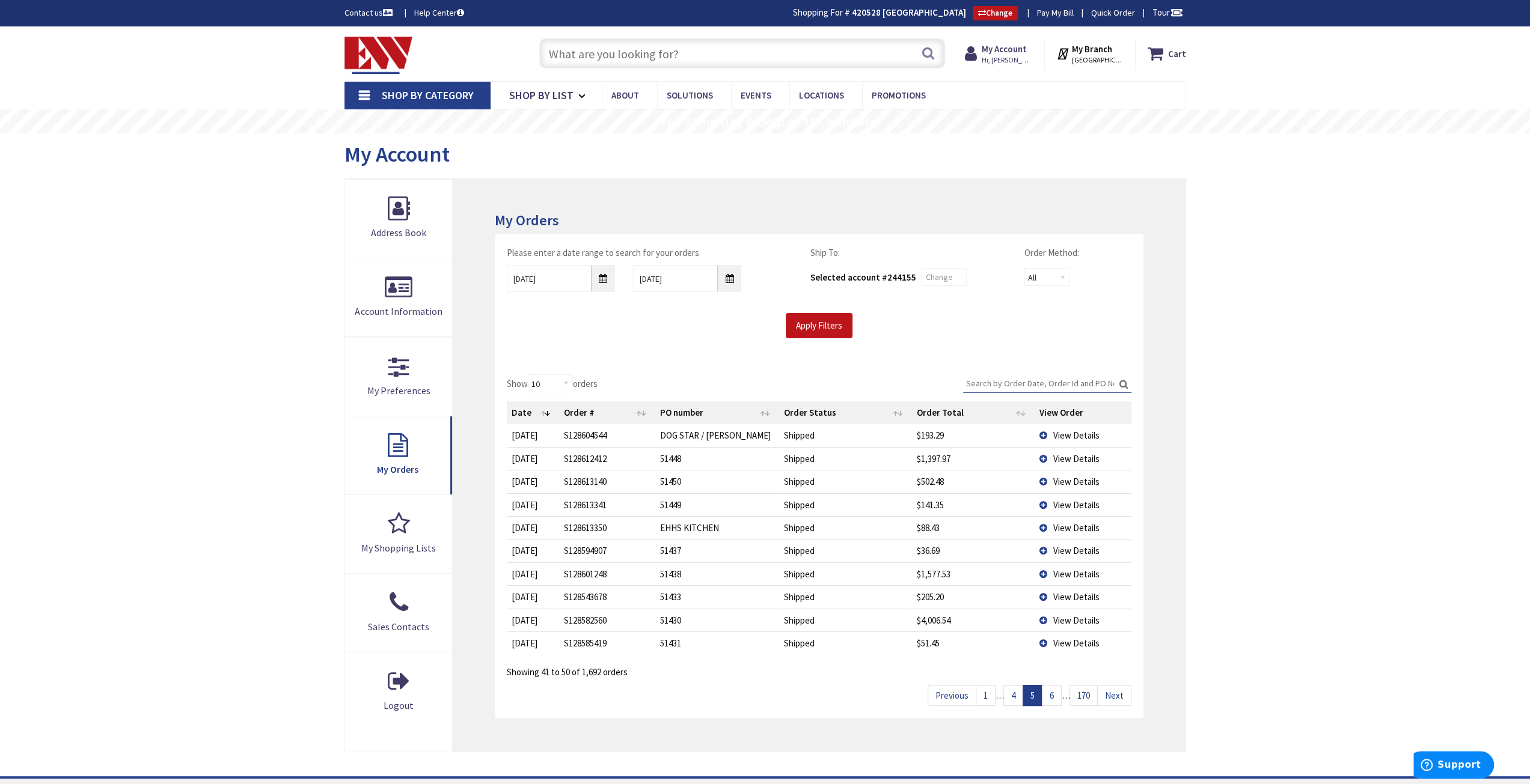
click at [1074, 548] on span "View Details" at bounding box center [1076, 550] width 46 height 11
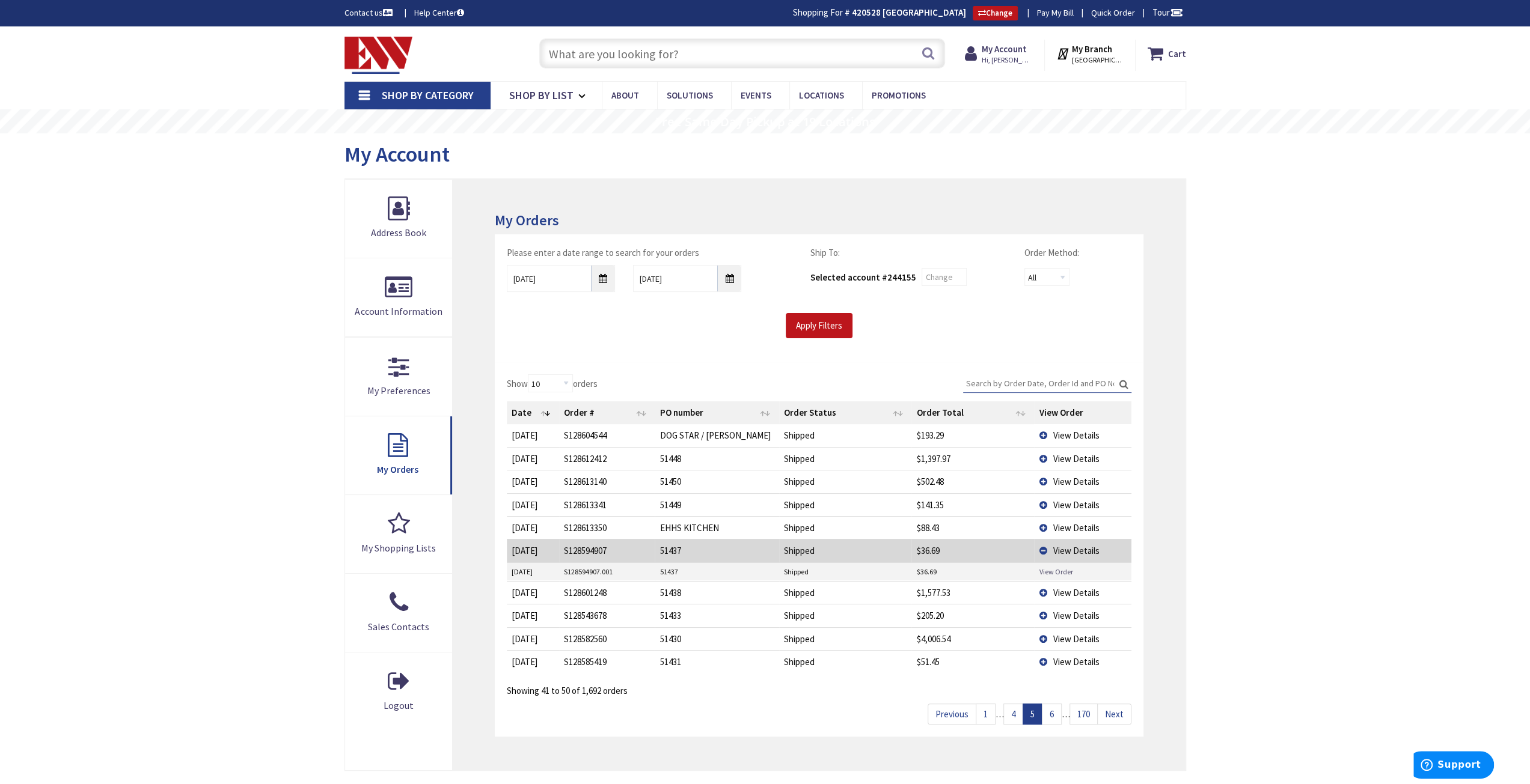
click at [1060, 569] on link "View Order" at bounding box center [1056, 572] width 33 height 10
click at [1070, 548] on span "View Details" at bounding box center [1076, 550] width 46 height 11
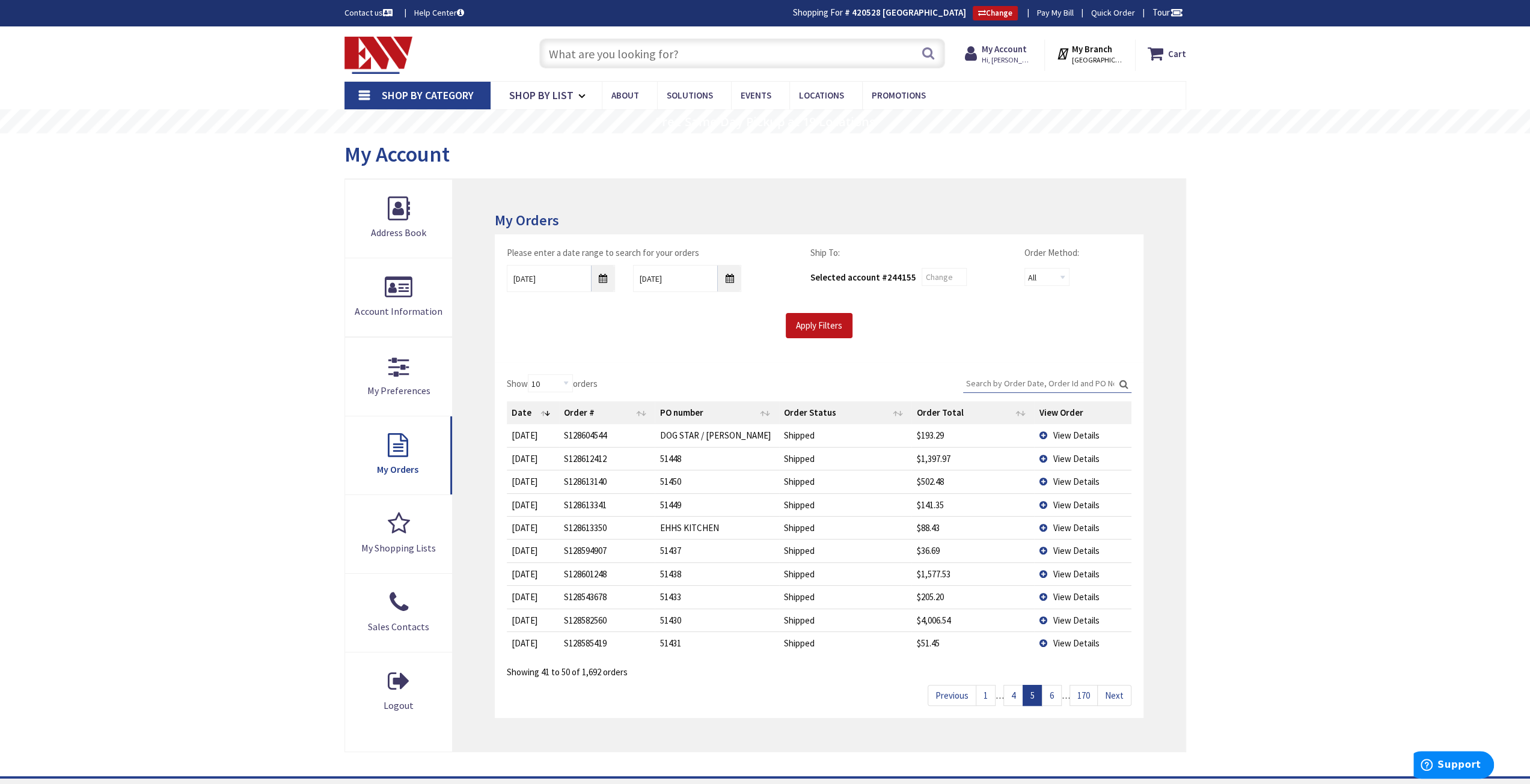
click at [1067, 572] on span "View Details" at bounding box center [1076, 574] width 46 height 11
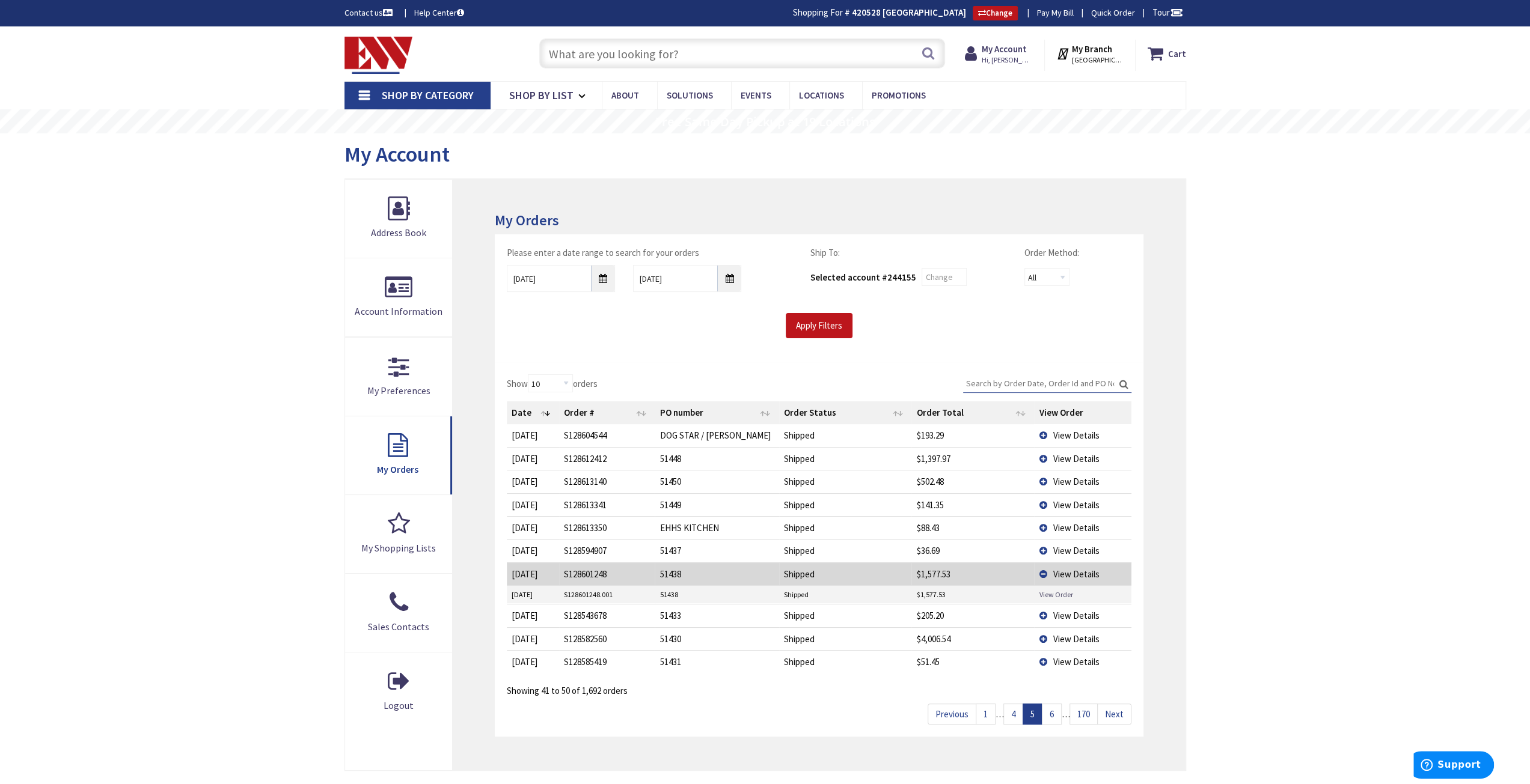
click at [1060, 592] on link "View Order" at bounding box center [1056, 594] width 33 height 10
click at [1061, 571] on span "View Details" at bounding box center [1076, 574] width 46 height 11
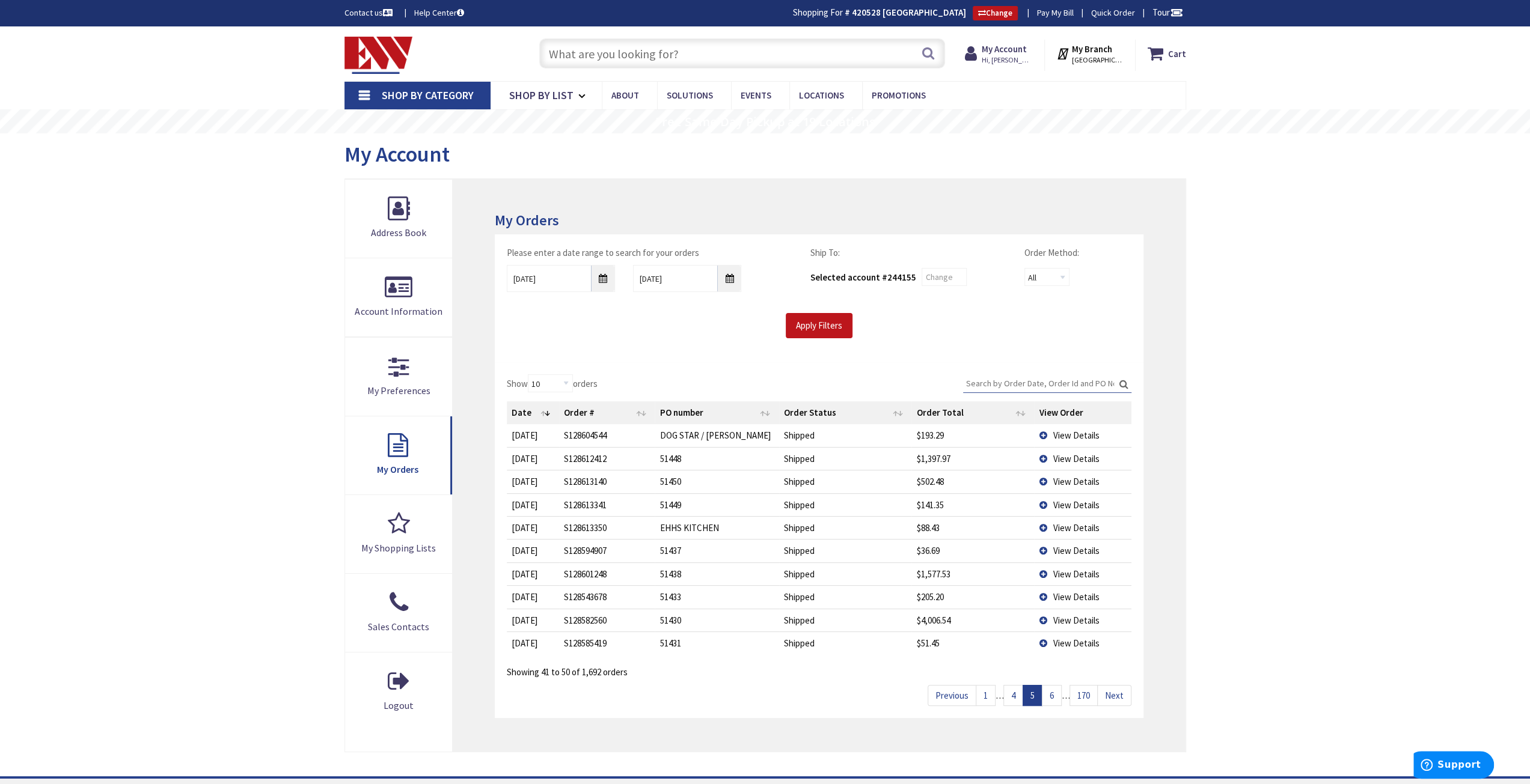
click at [1064, 594] on span "View Details" at bounding box center [1076, 597] width 46 height 11
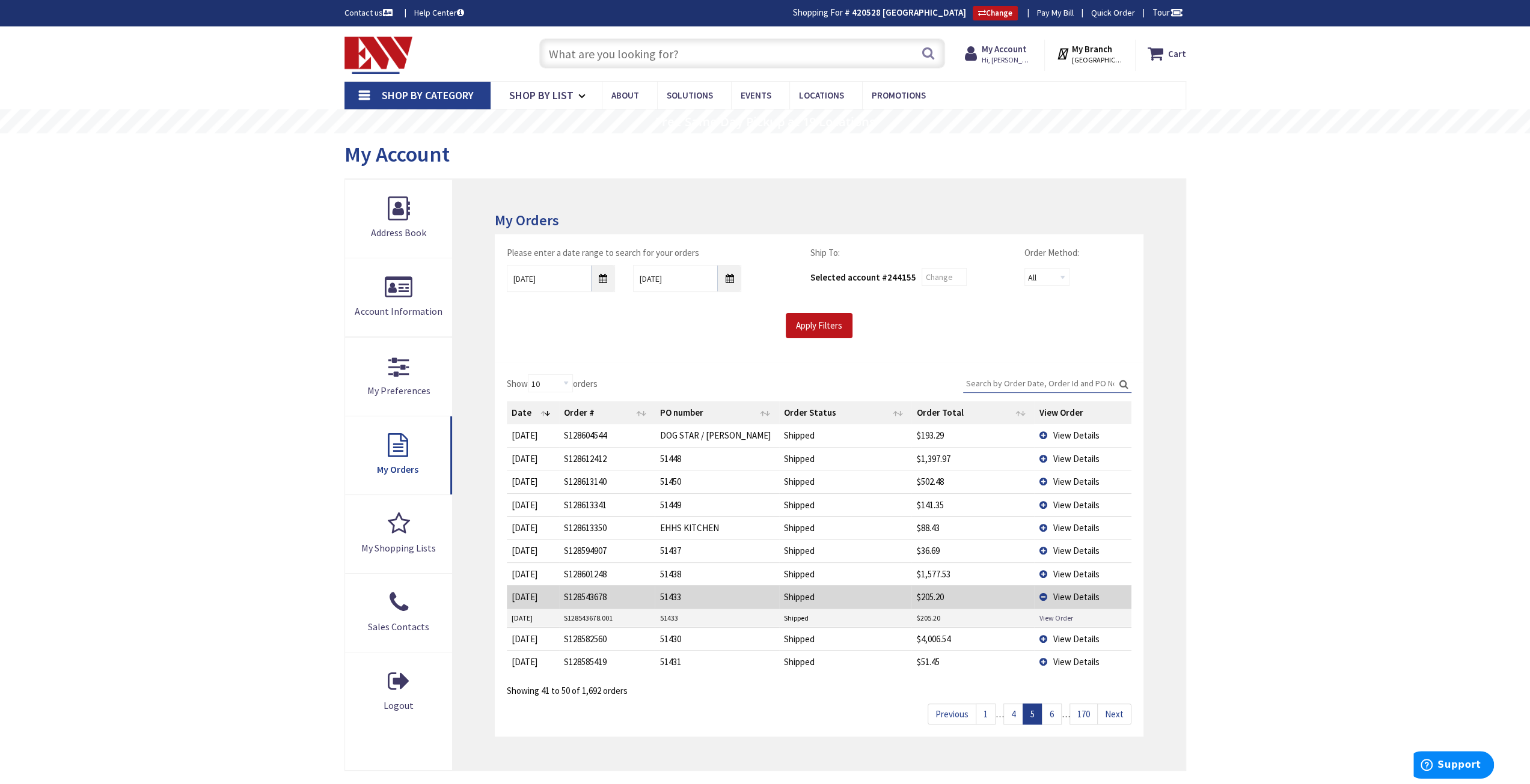
click at [1055, 614] on link "View Order" at bounding box center [1056, 618] width 33 height 10
click at [1071, 591] on span "View Details" at bounding box center [1076, 597] width 46 height 11
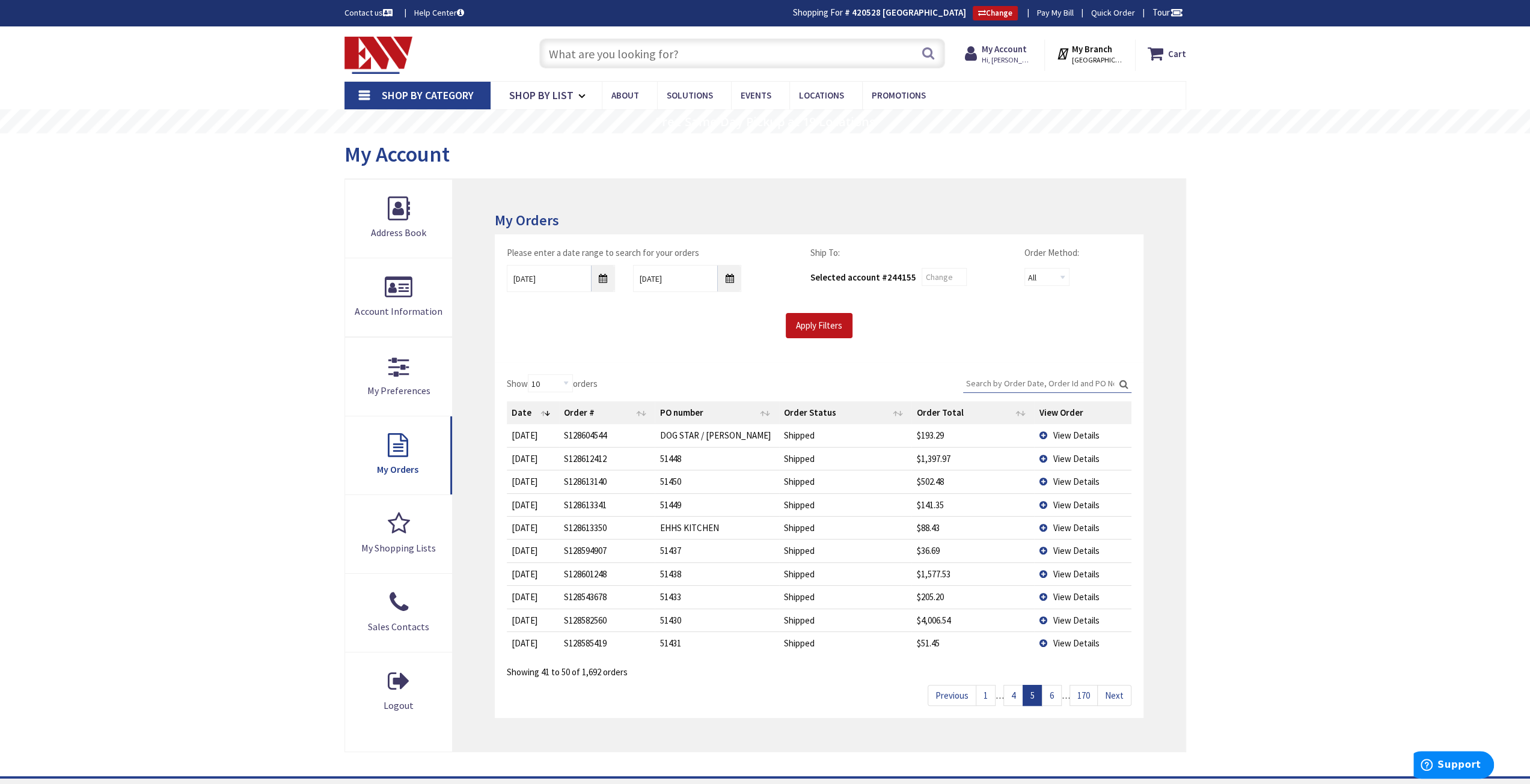
click at [1066, 617] on span "View Details" at bounding box center [1076, 621] width 46 height 11
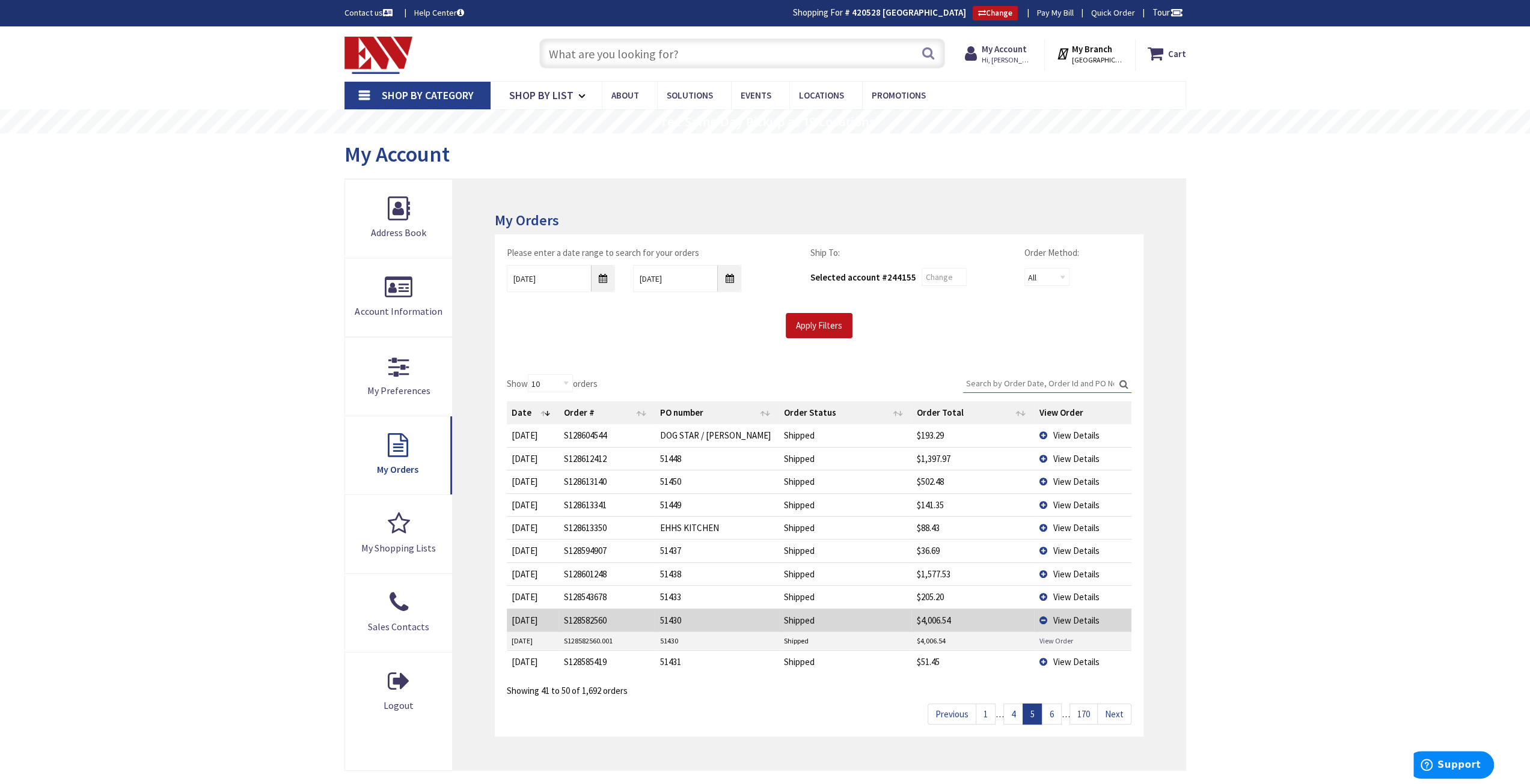
click at [1056, 637] on link "View Order" at bounding box center [1056, 640] width 33 height 10
click at [1070, 617] on span "View Details" at bounding box center [1076, 621] width 46 height 11
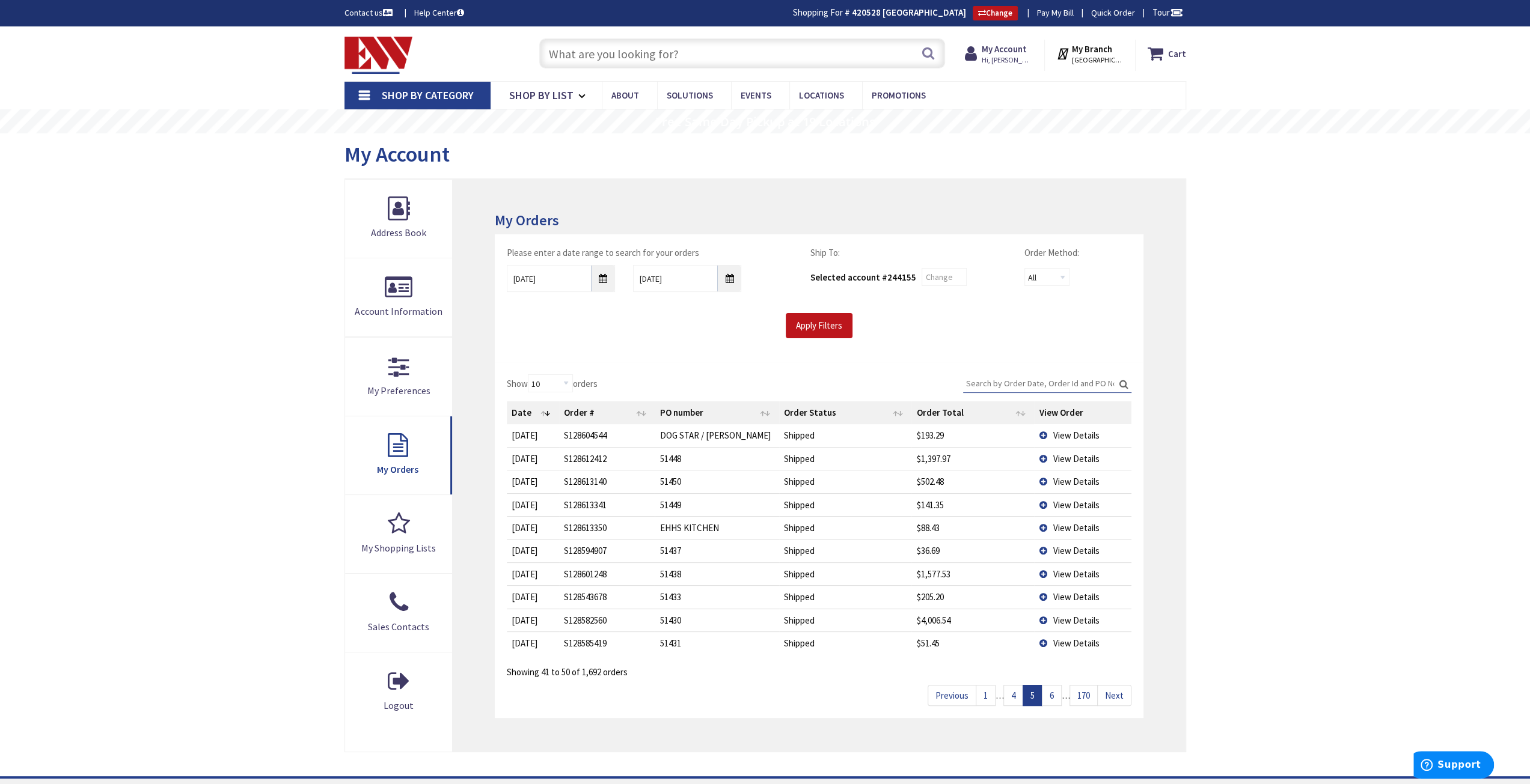
click at [1057, 640] on span "View Details" at bounding box center [1076, 643] width 46 height 11
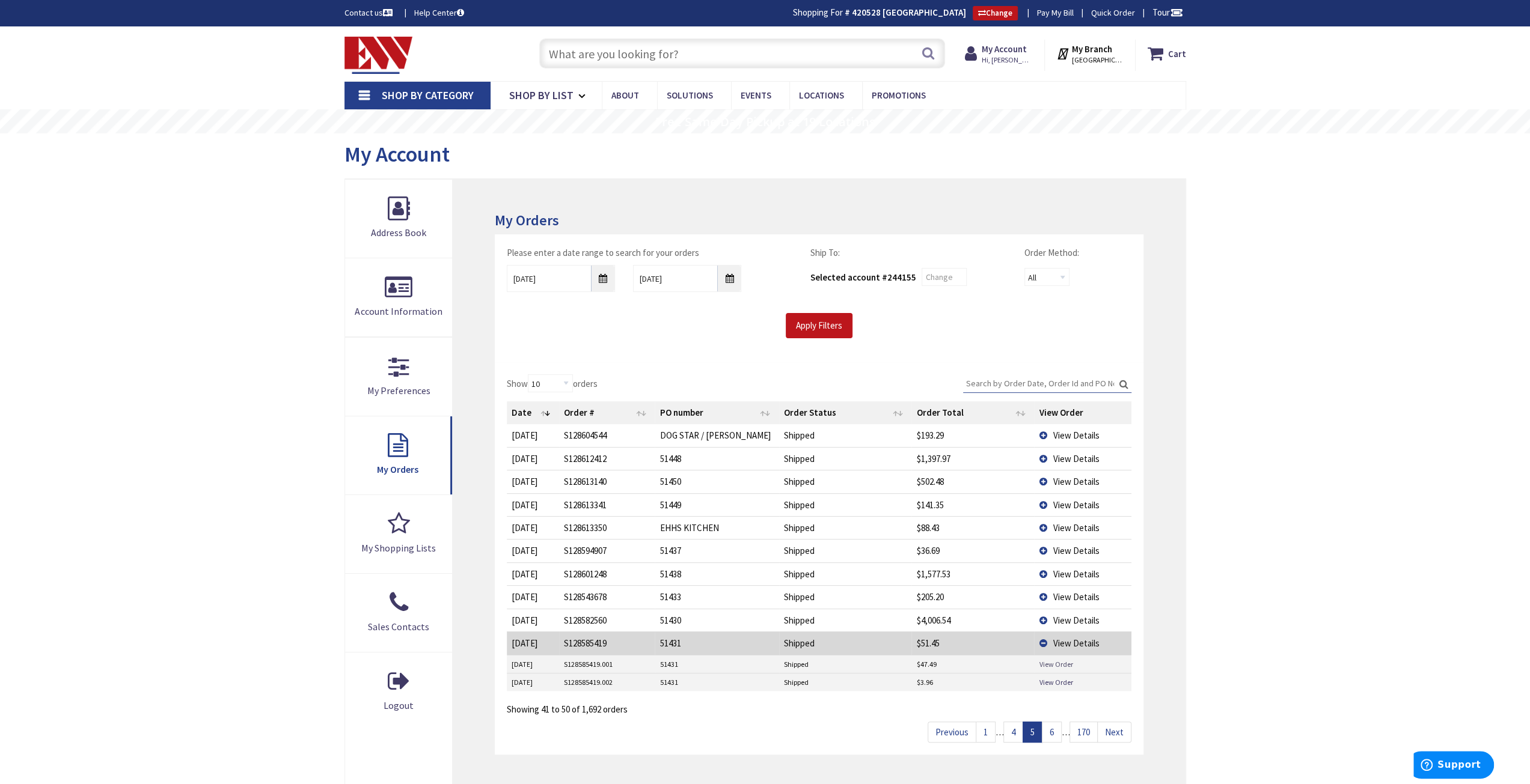
click at [1051, 660] on link "View Order" at bounding box center [1056, 664] width 33 height 10
click at [1070, 633] on td "View Details" at bounding box center [1083, 643] width 97 height 23
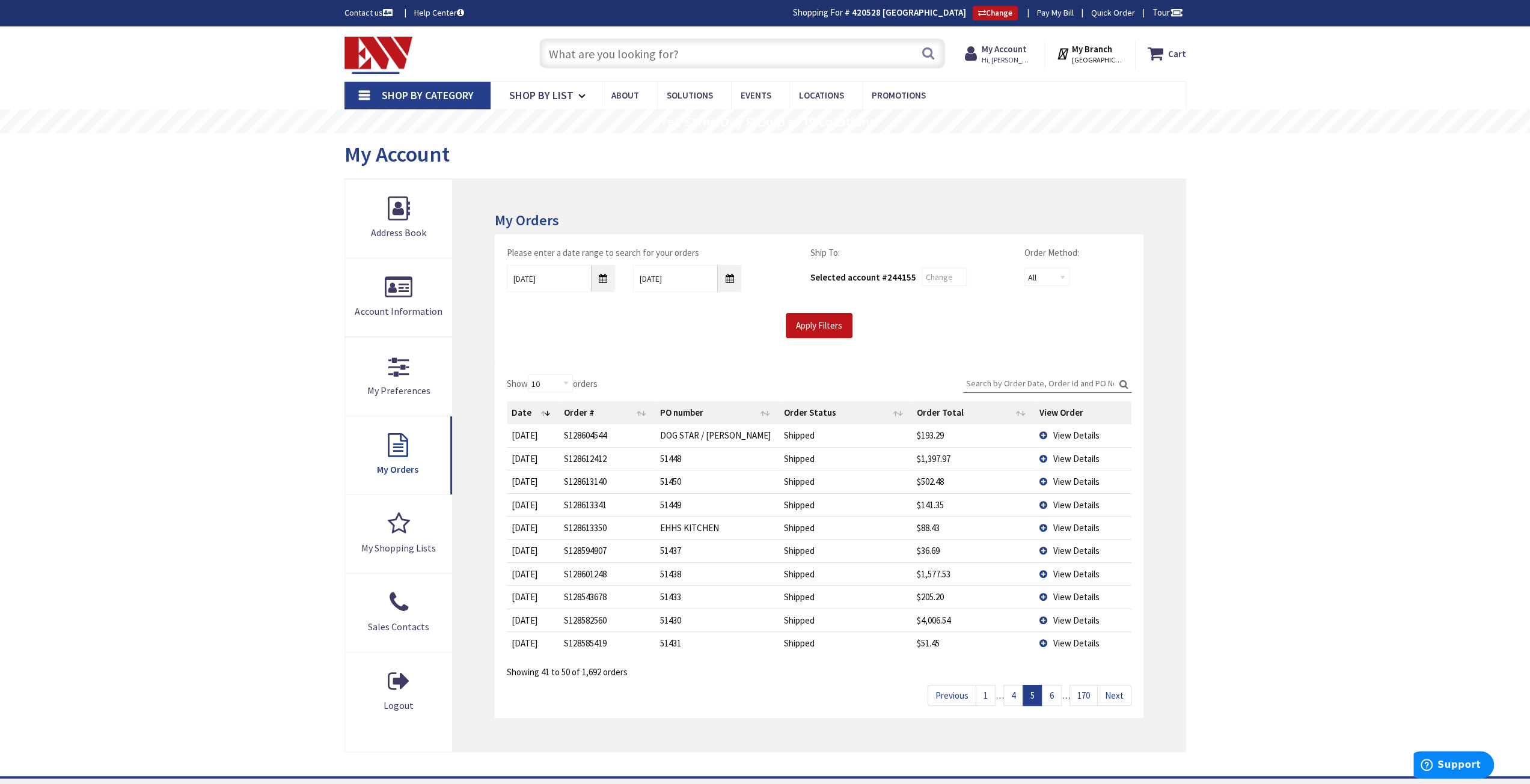
click at [1051, 693] on link "6" at bounding box center [1051, 695] width 19 height 21
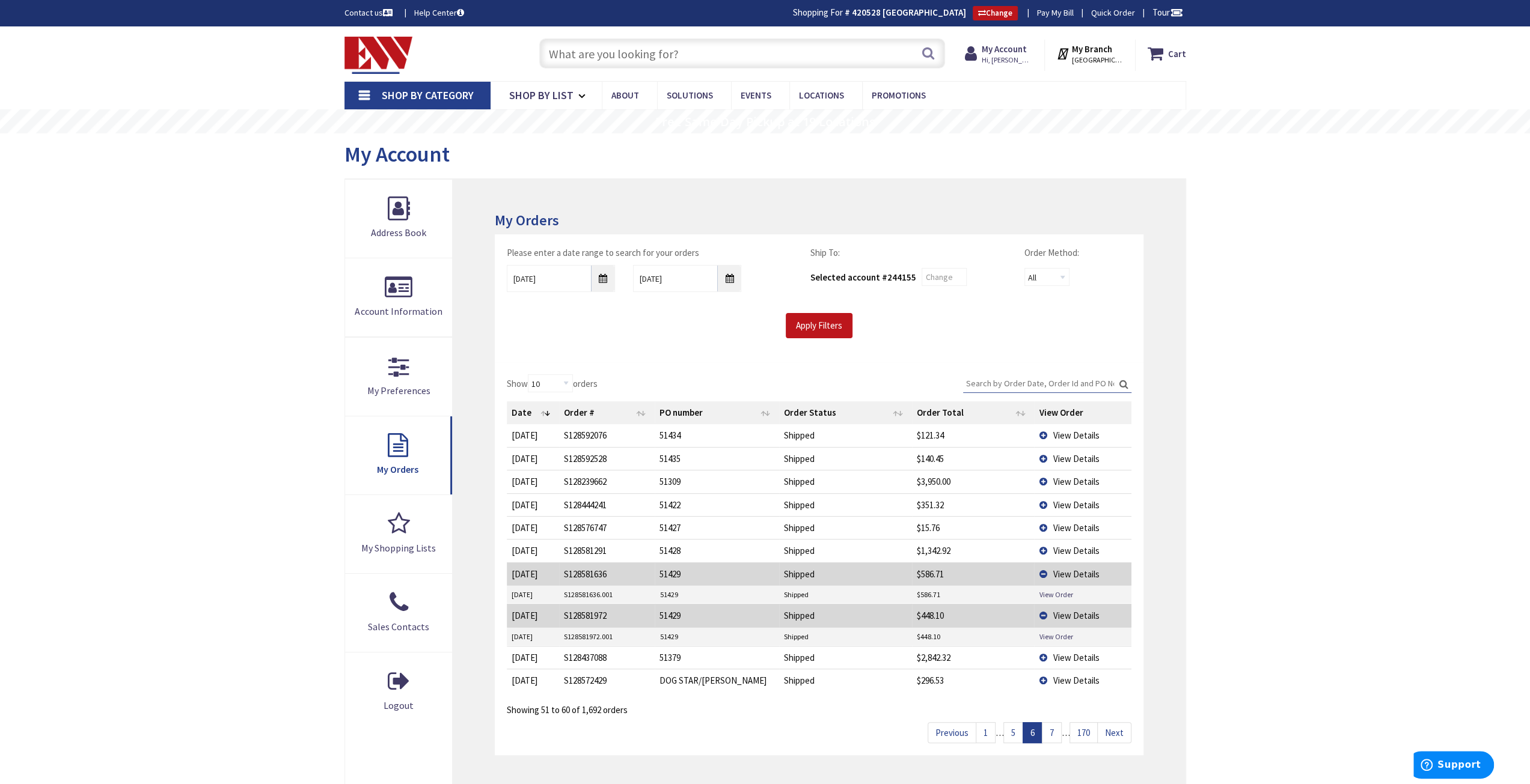
click at [1079, 432] on span "View Details" at bounding box center [1076, 435] width 46 height 11
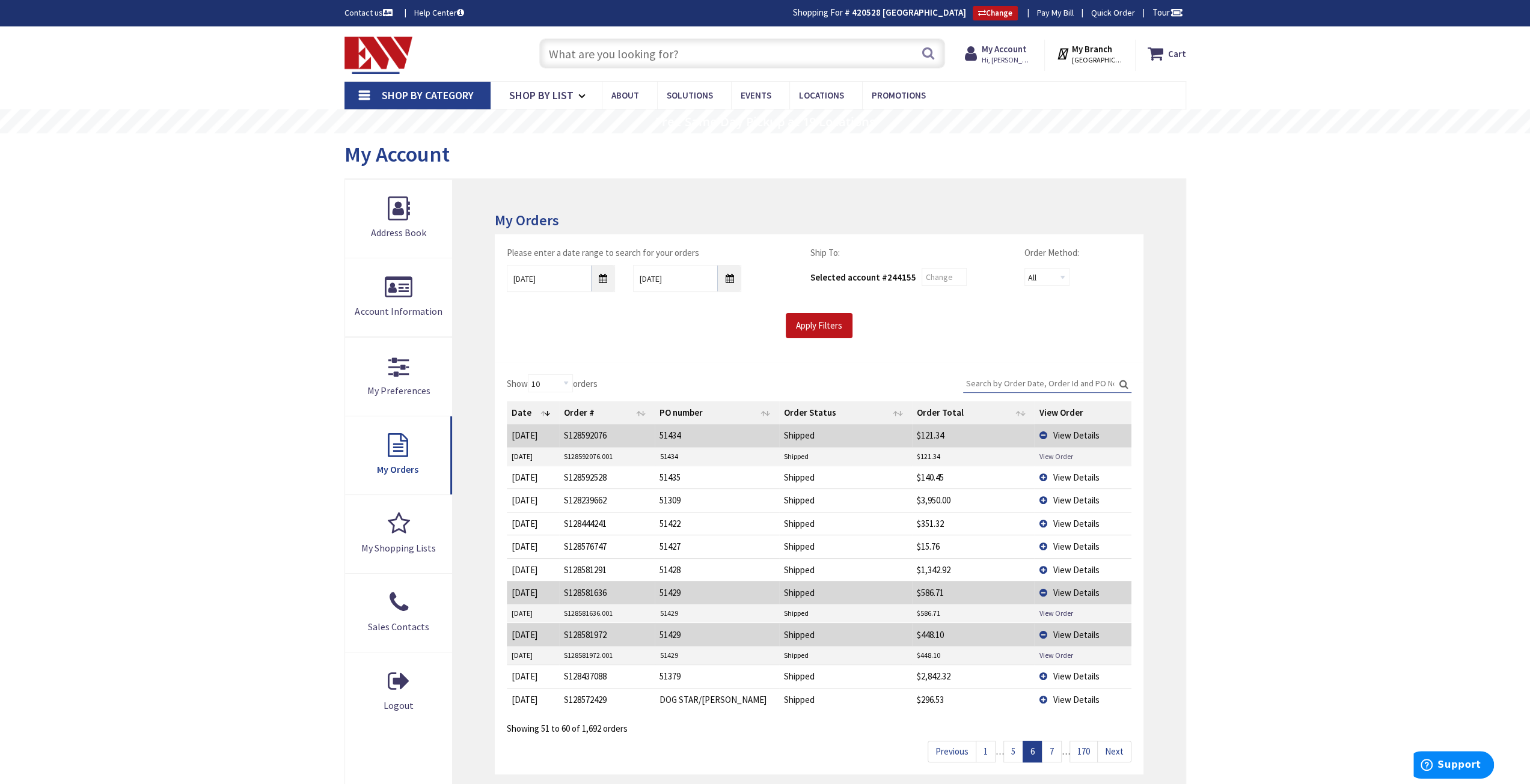
click at [1053, 458] on link "View Order" at bounding box center [1056, 456] width 33 height 10
click at [1060, 432] on span "View Details" at bounding box center [1076, 435] width 46 height 11
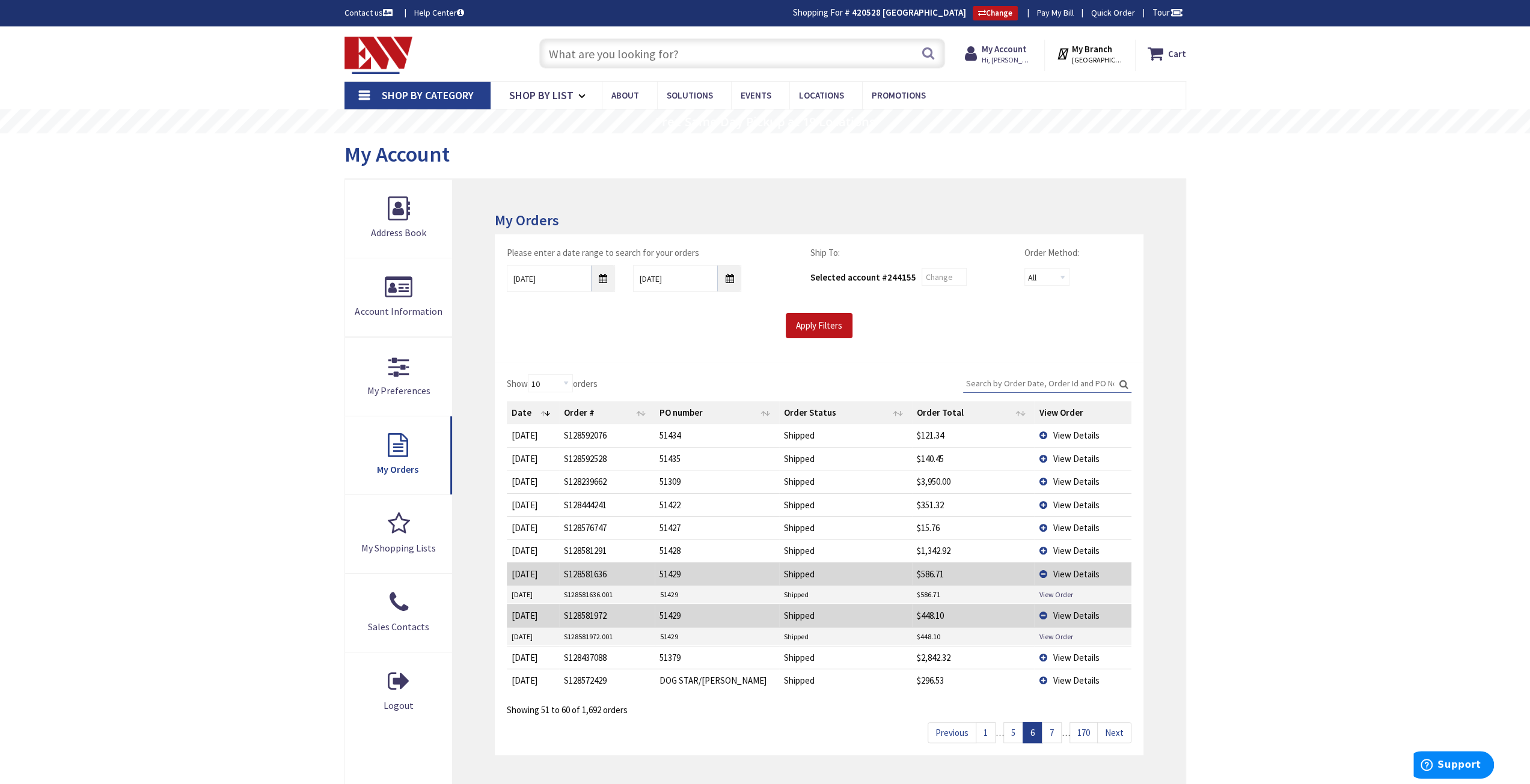
click at [1062, 458] on span "View Details" at bounding box center [1076, 458] width 46 height 11
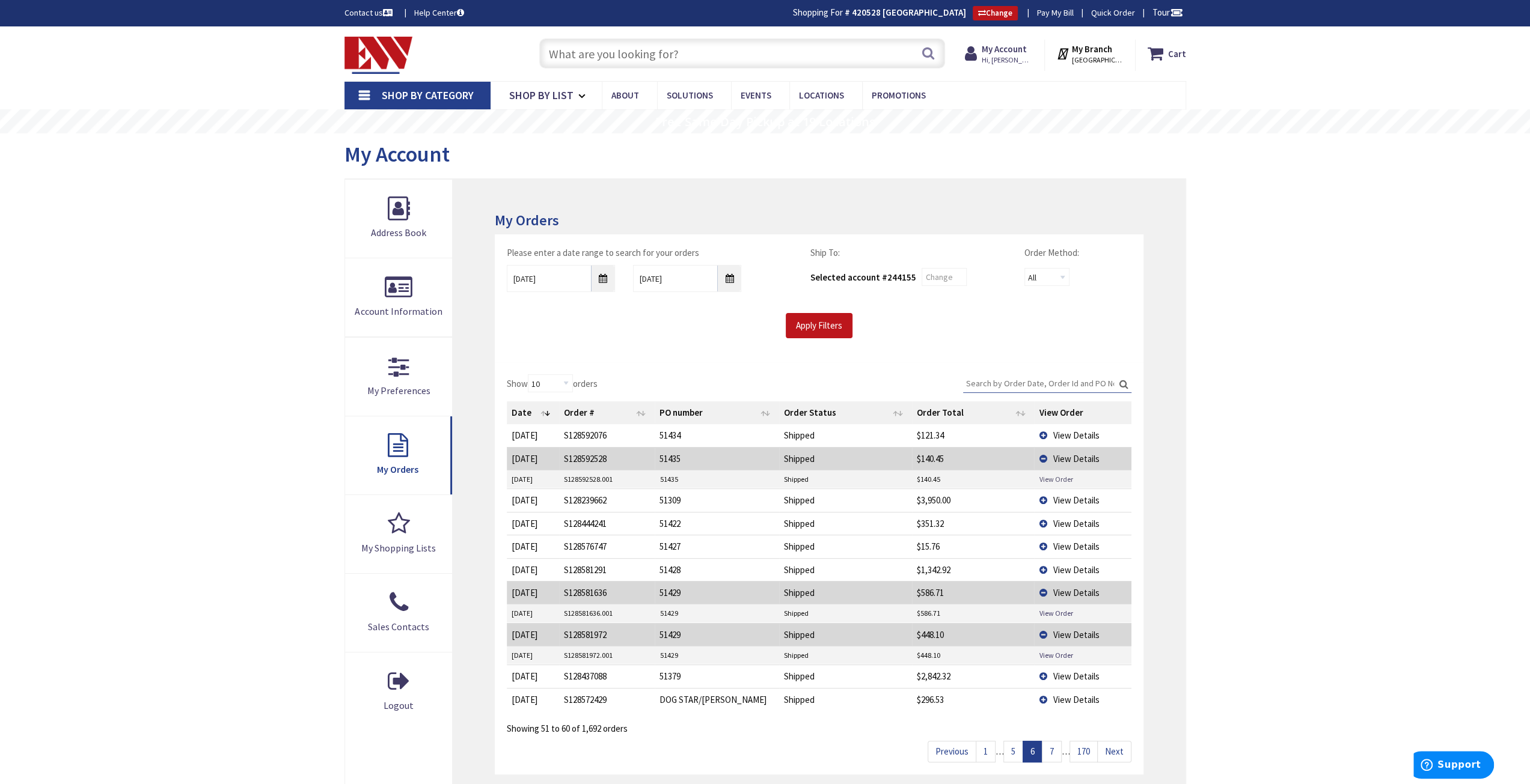
click at [1057, 478] on link "View Order" at bounding box center [1056, 479] width 33 height 10
click at [1068, 453] on span "View Details" at bounding box center [1076, 458] width 46 height 11
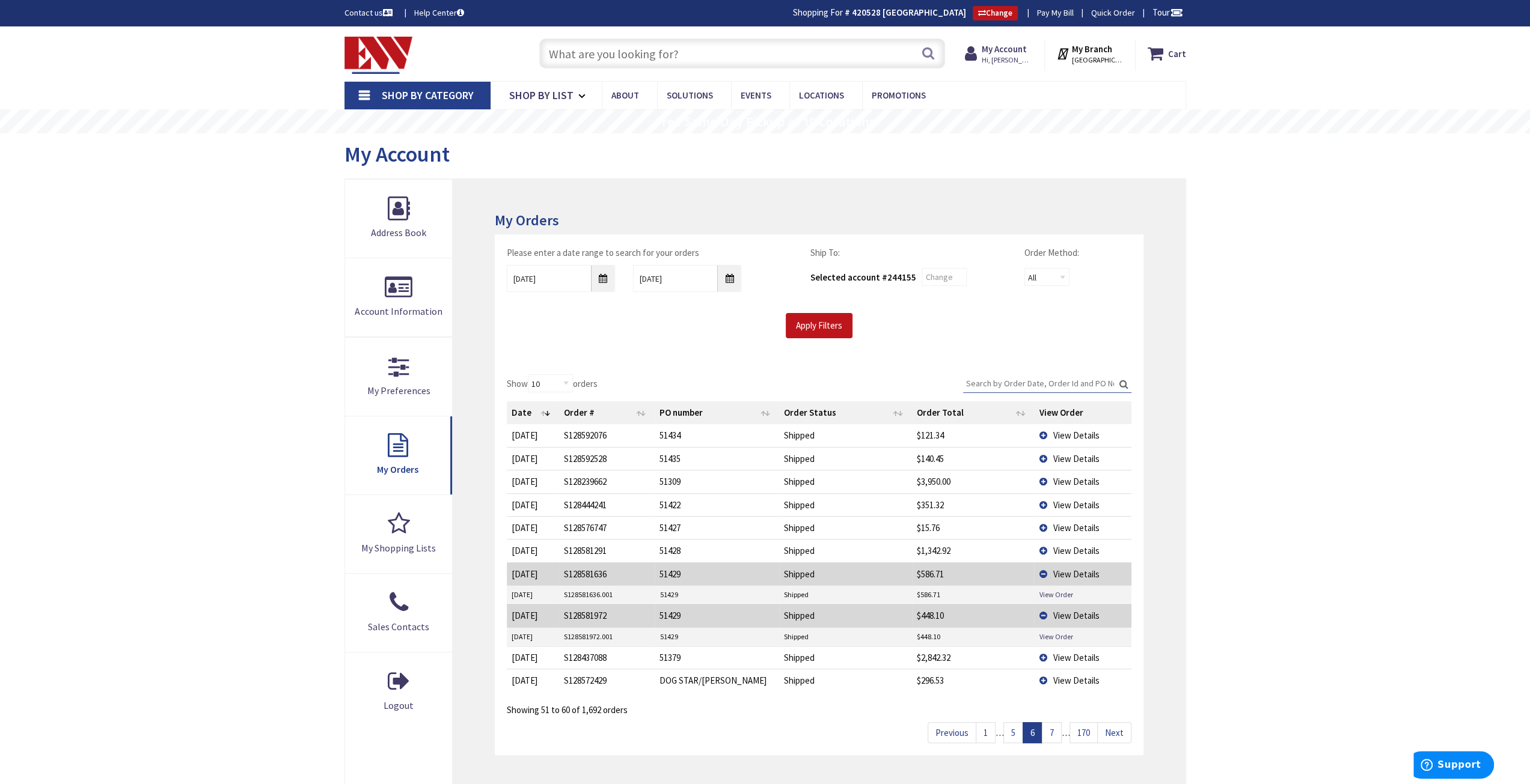
click at [1063, 481] on span "View Details" at bounding box center [1076, 482] width 46 height 11
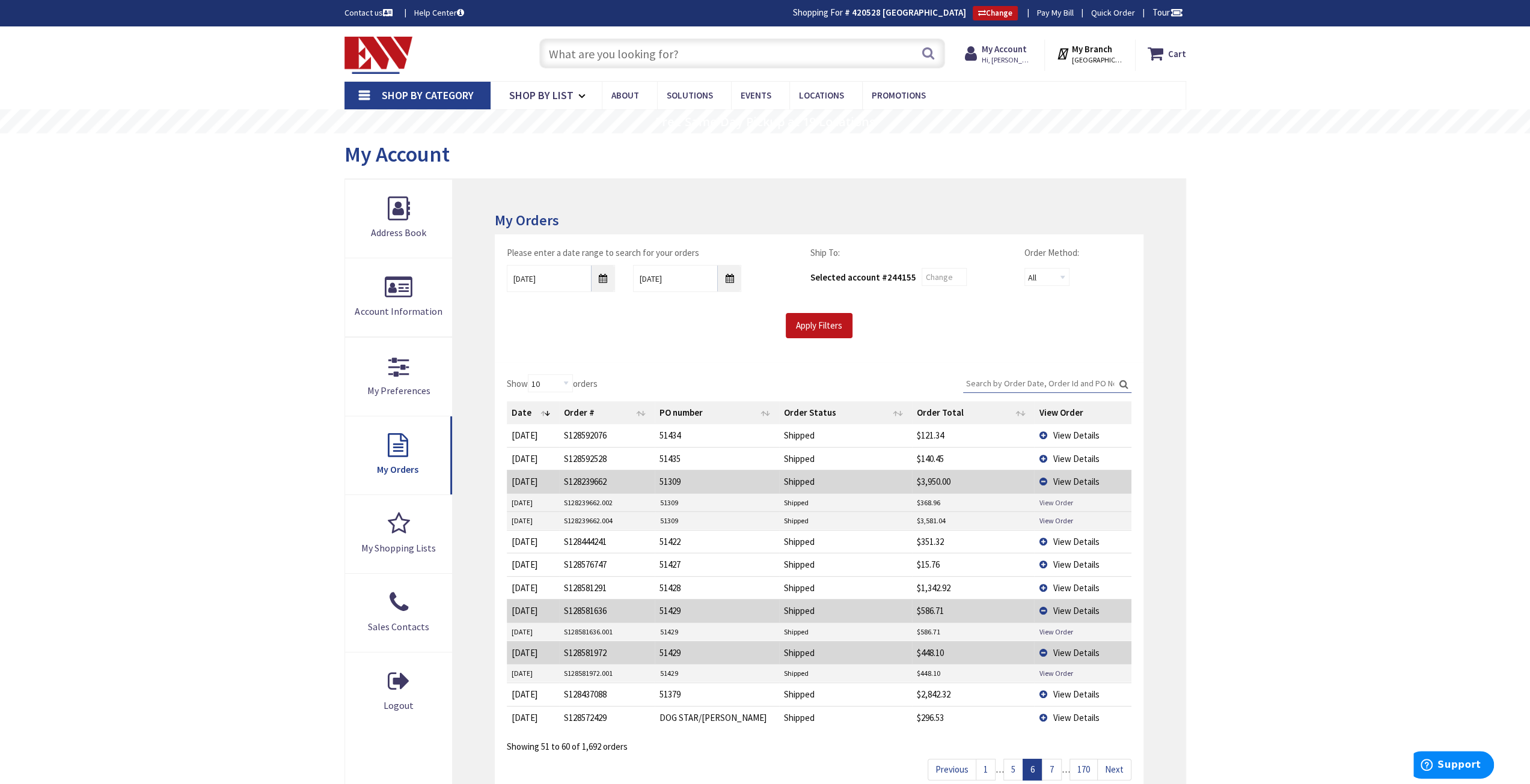
click at [1056, 499] on link "View Order" at bounding box center [1056, 502] width 33 height 10
click at [1064, 519] on link "View Order" at bounding box center [1056, 521] width 33 height 10
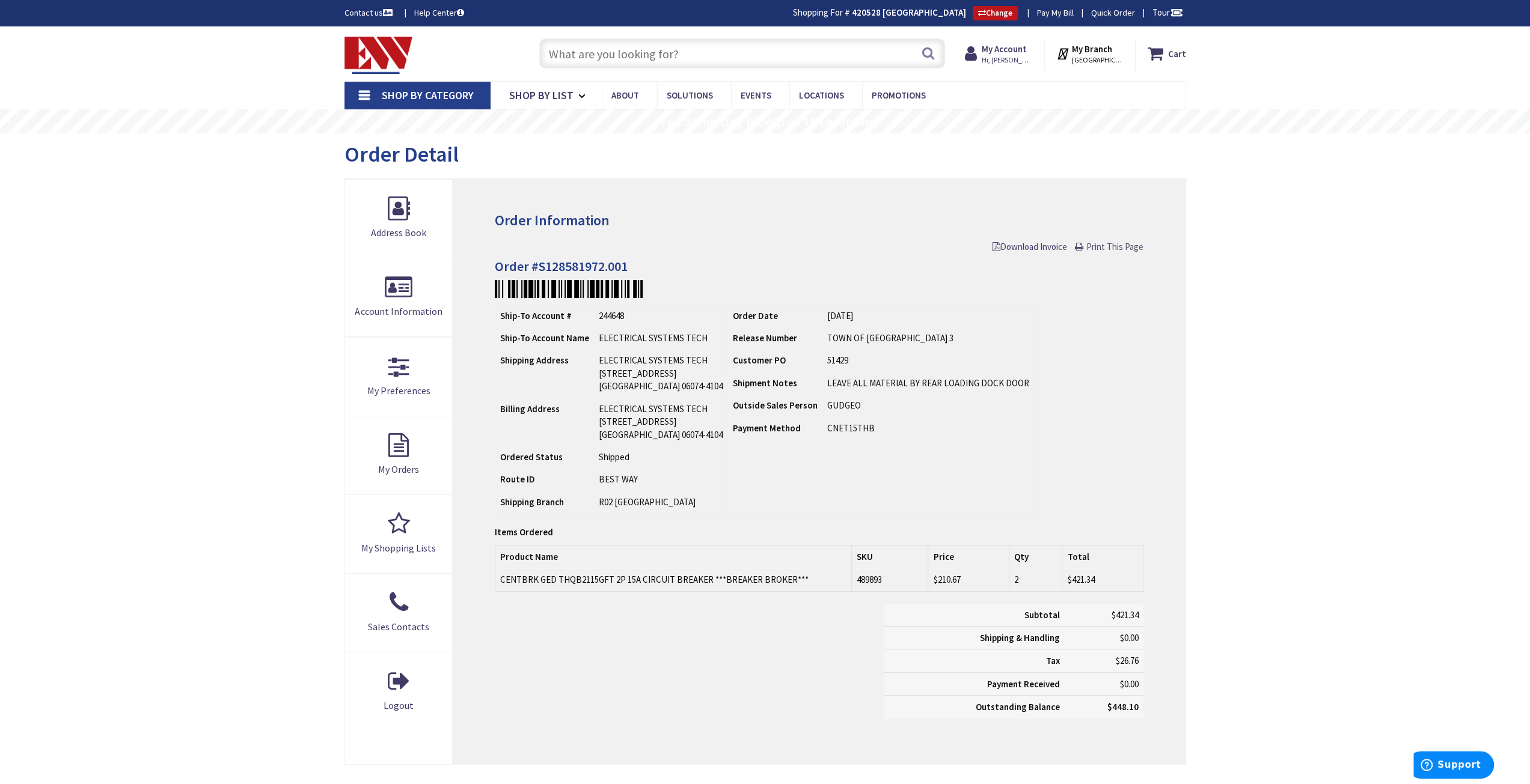
click at [1127, 245] on span "Print This Page" at bounding box center [1115, 247] width 58 height 11
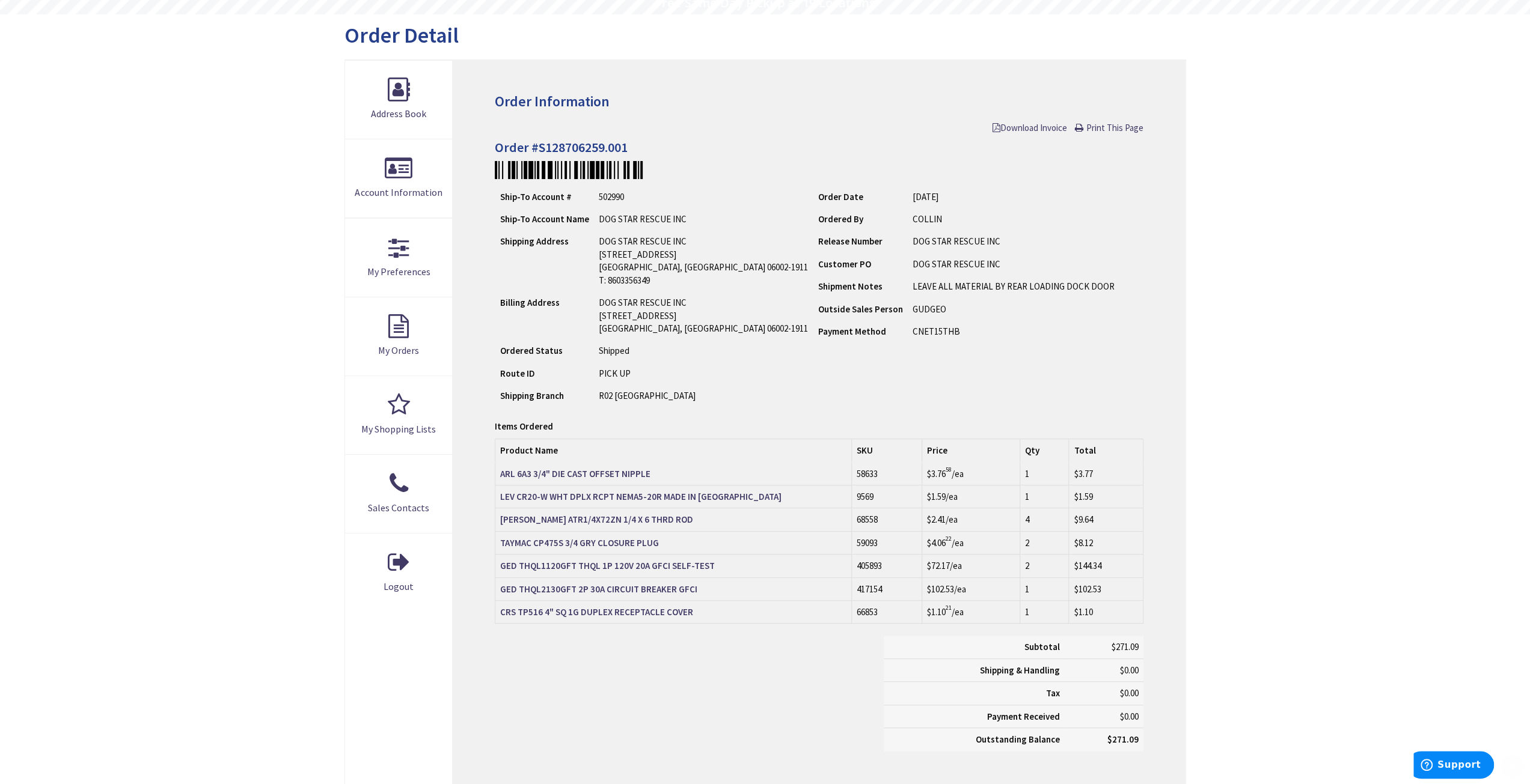
scroll to position [121, 0]
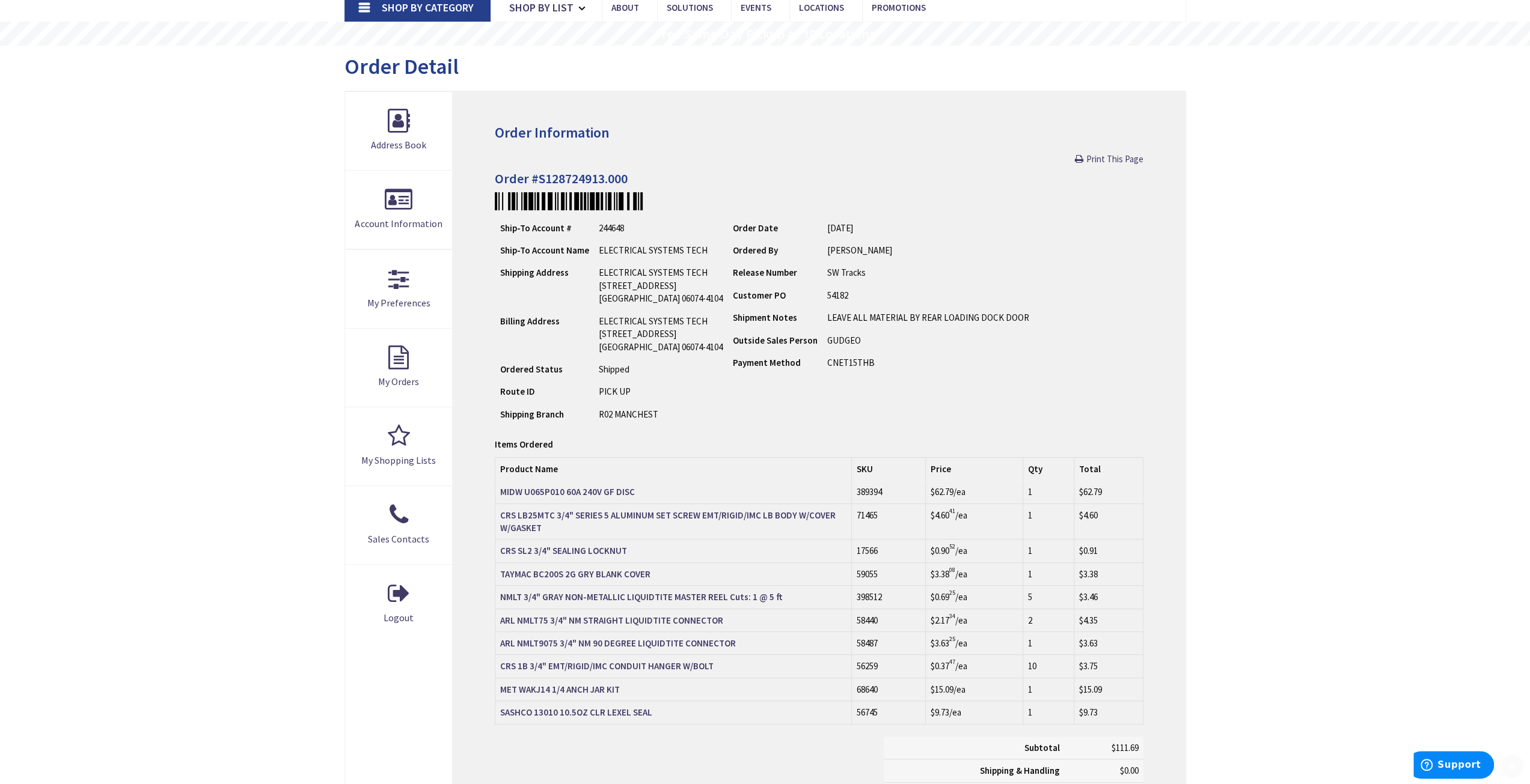
scroll to position [180, 0]
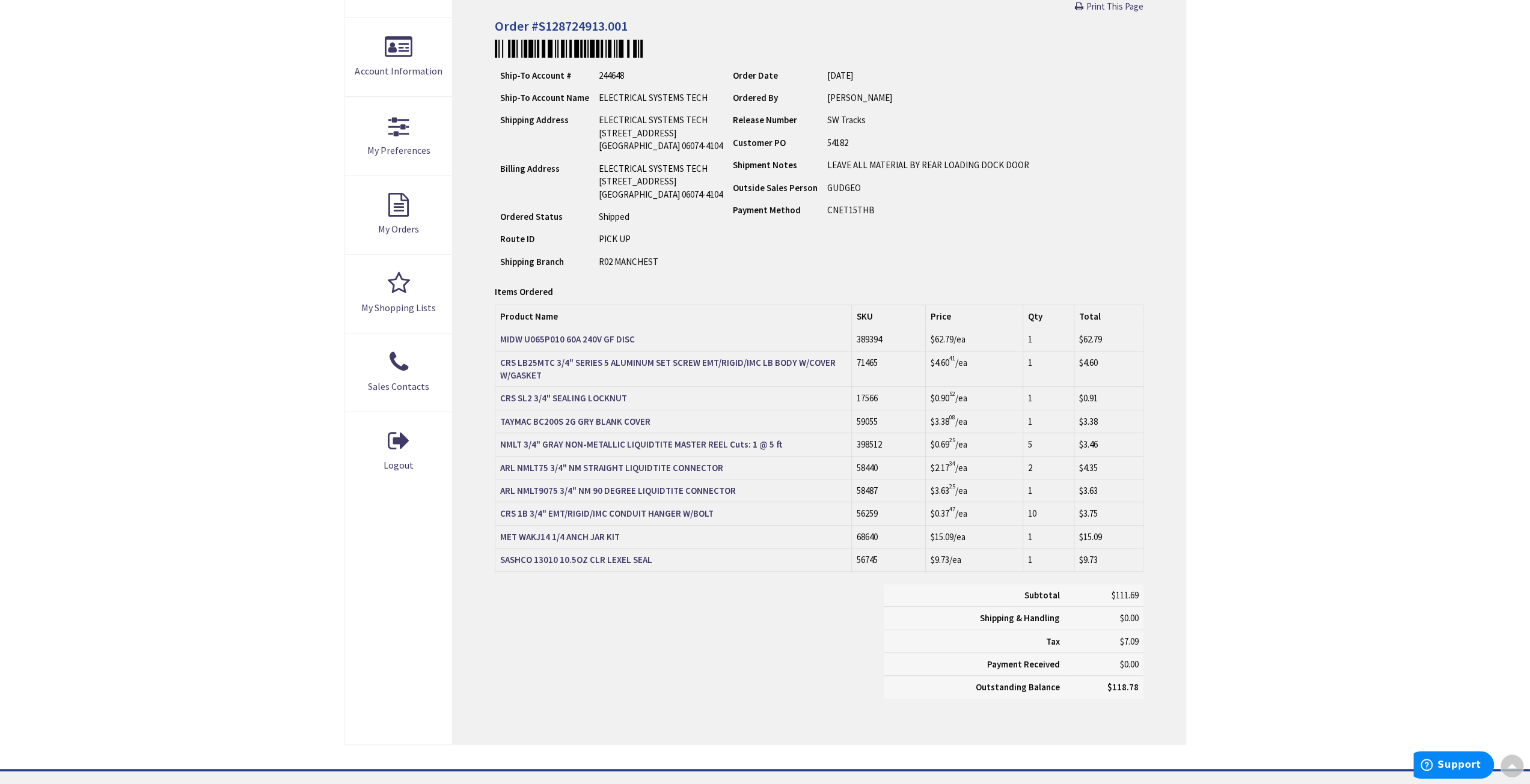
scroll to position [241, 0]
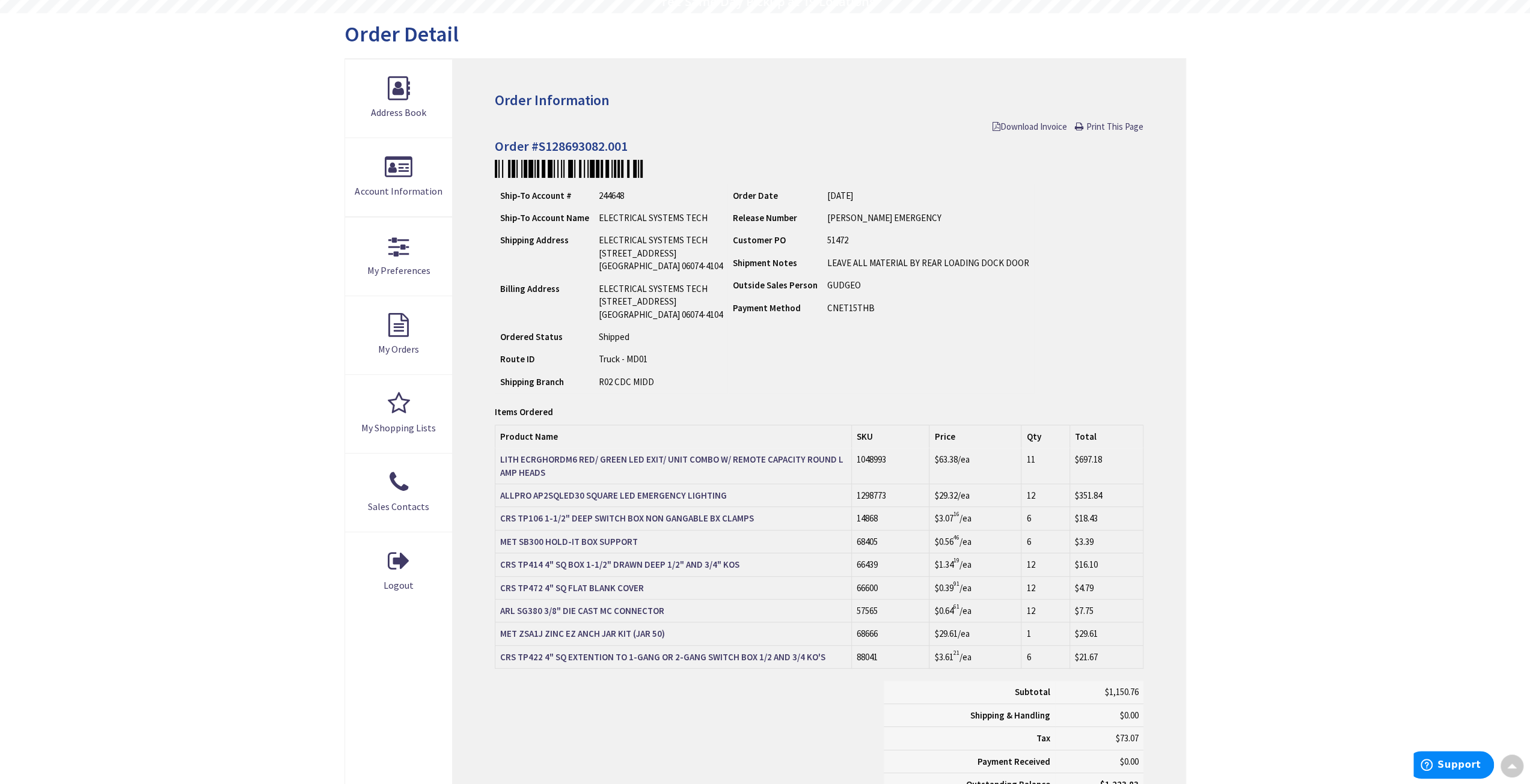
scroll to position [122, 0]
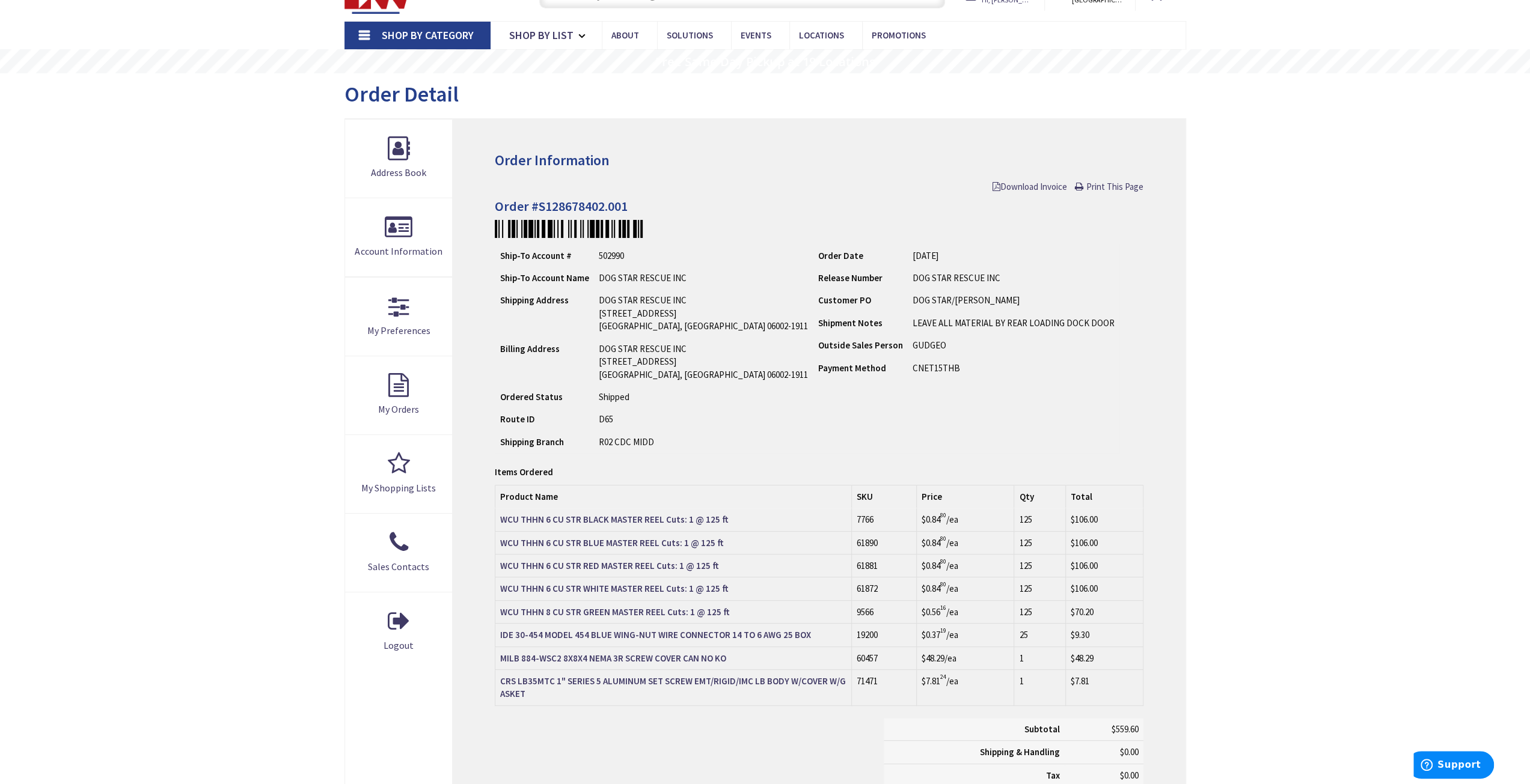
scroll to position [61, 0]
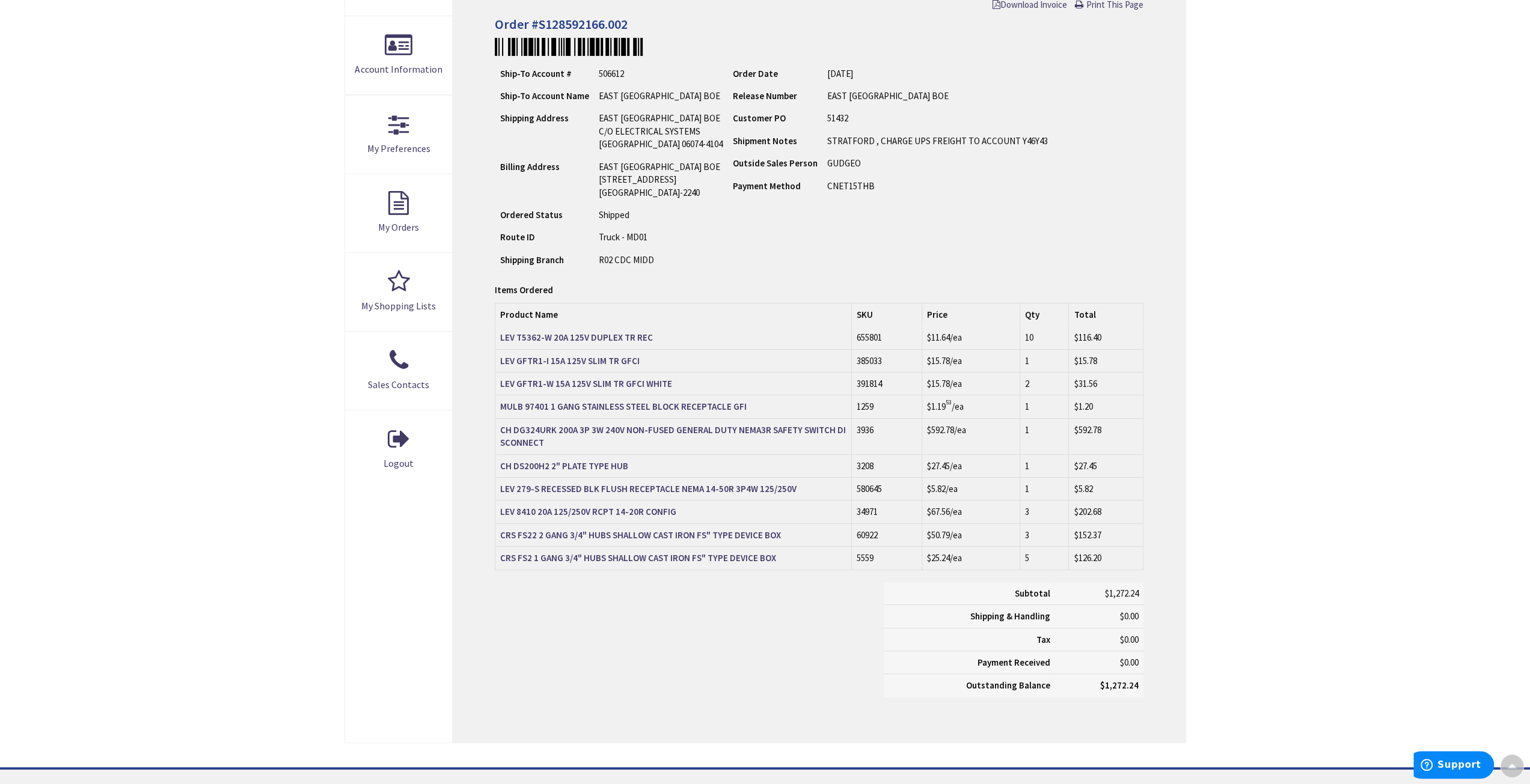
scroll to position [241, 0]
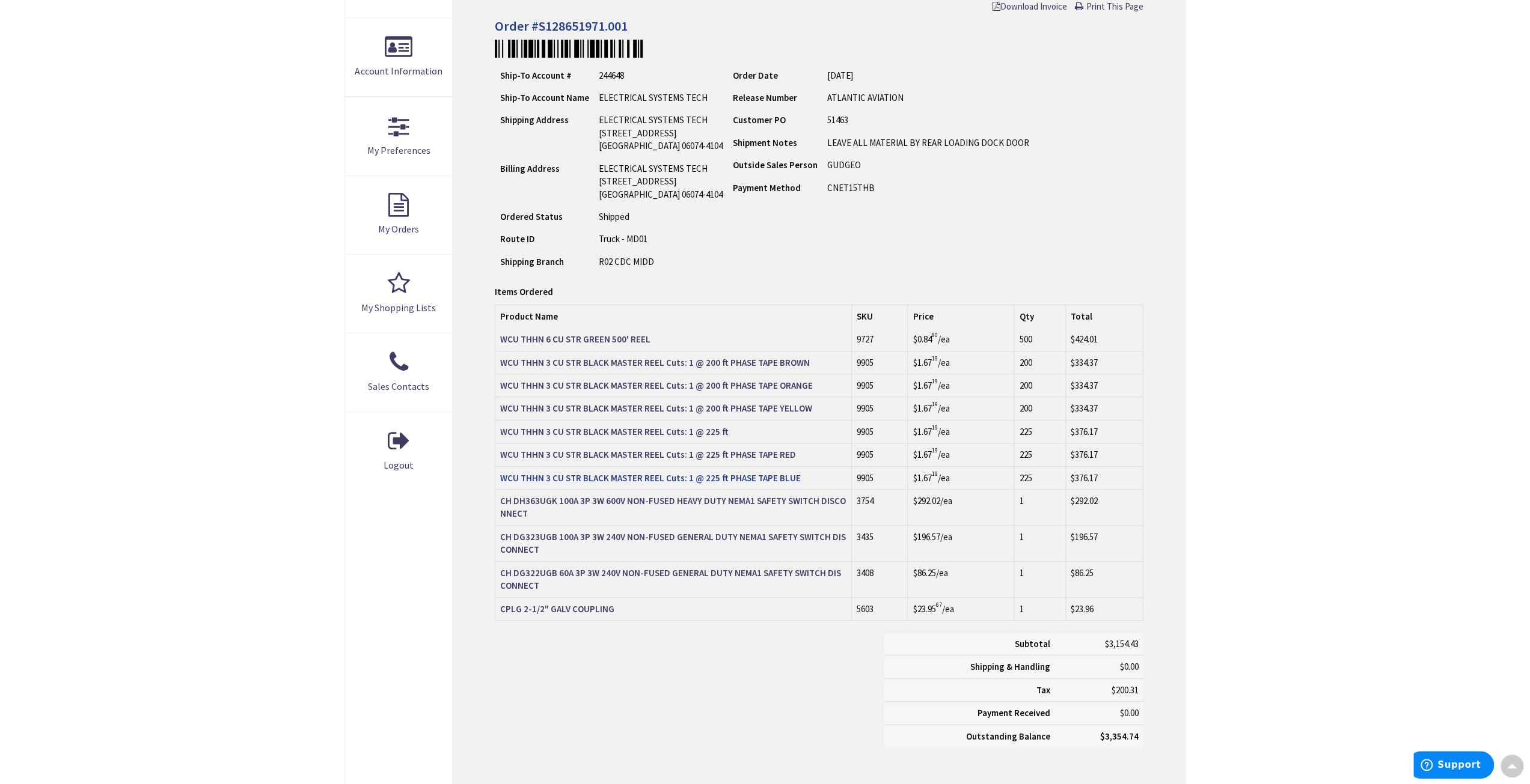
scroll to position [241, 0]
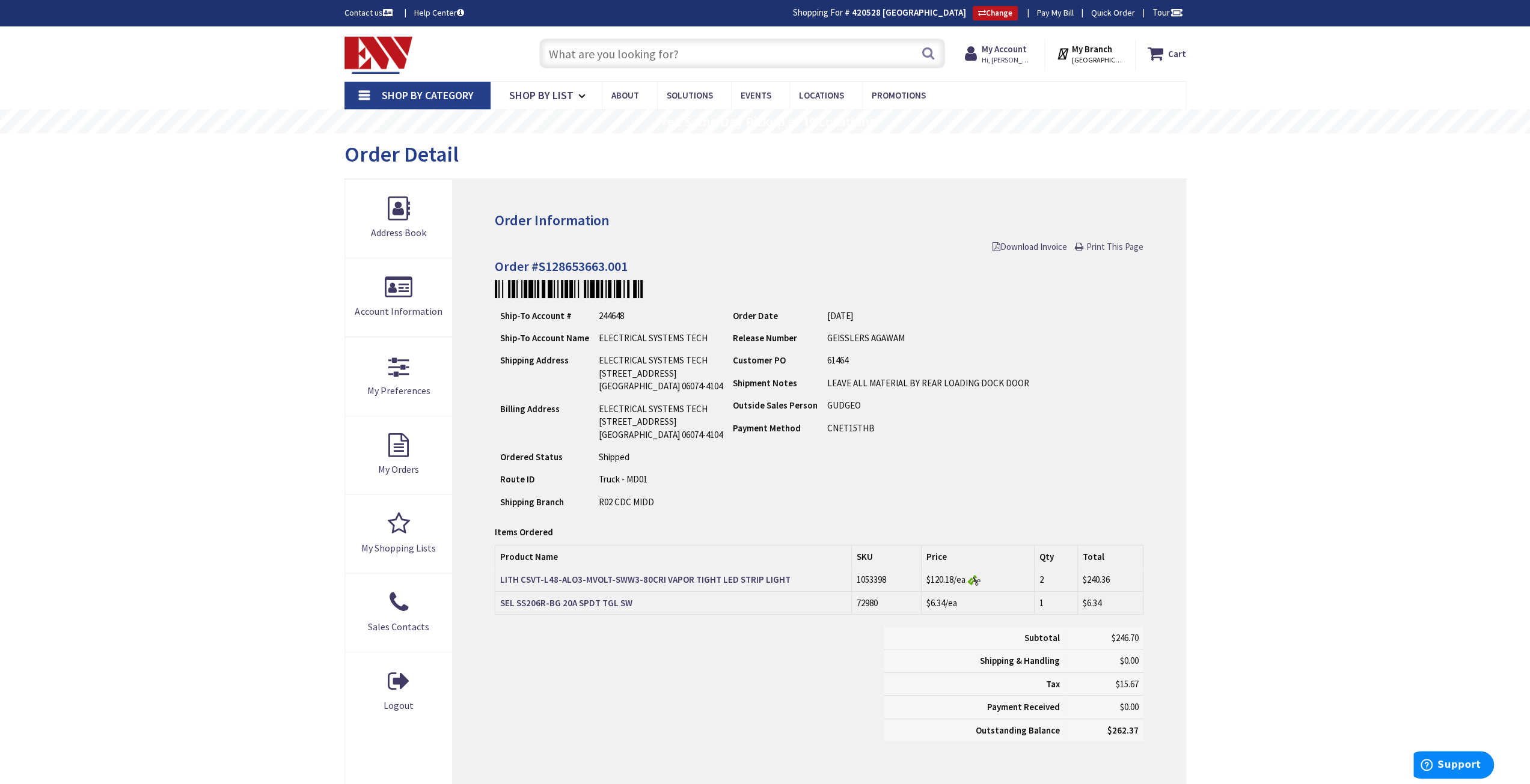
drag, startPoint x: 1119, startPoint y: 241, endPoint x: 1222, endPoint y: 669, distance: 440.2
click at [1119, 241] on span "Print This Page" at bounding box center [1115, 247] width 58 height 11
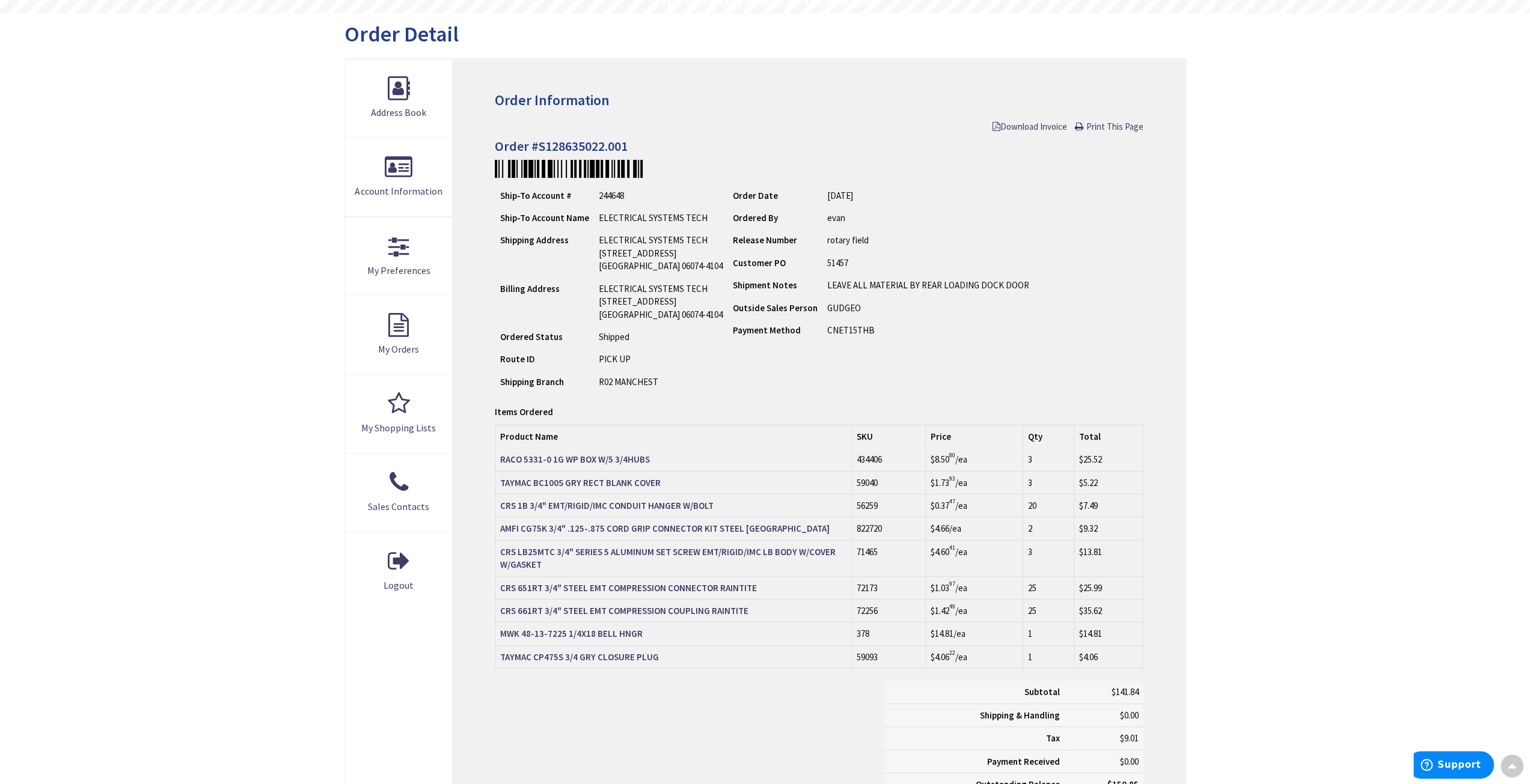
scroll to position [122, 0]
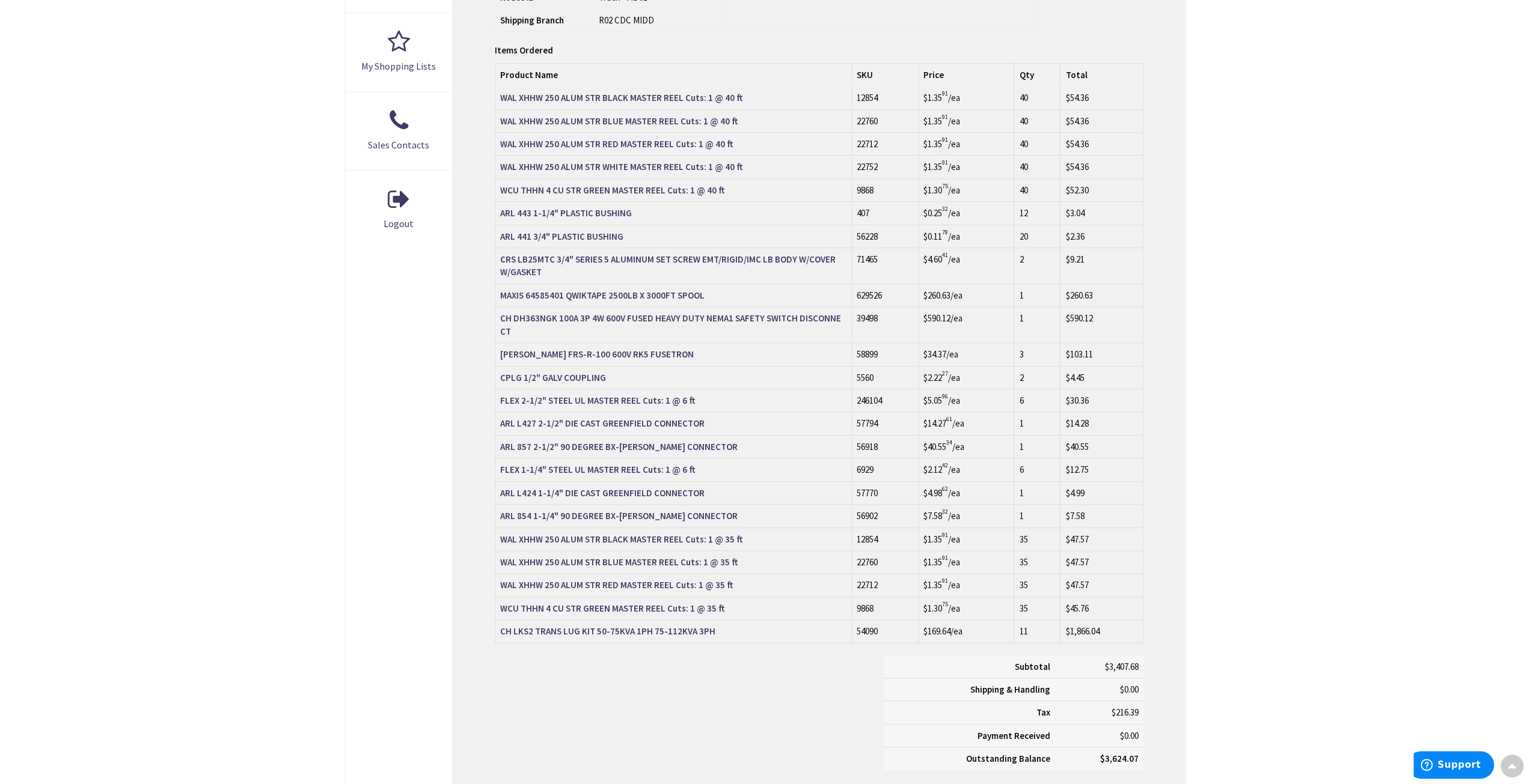
scroll to position [482, 0]
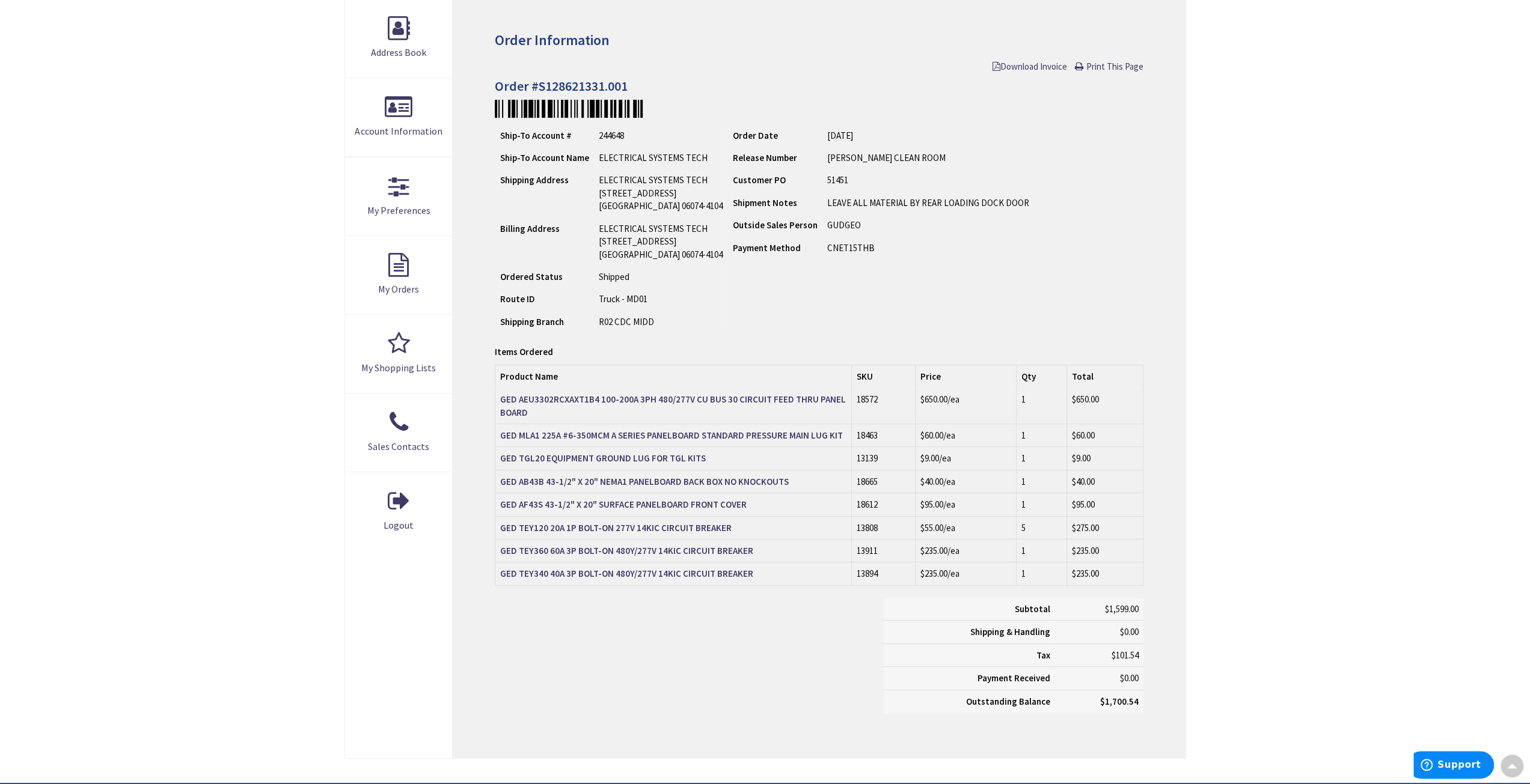
scroll to position [182, 0]
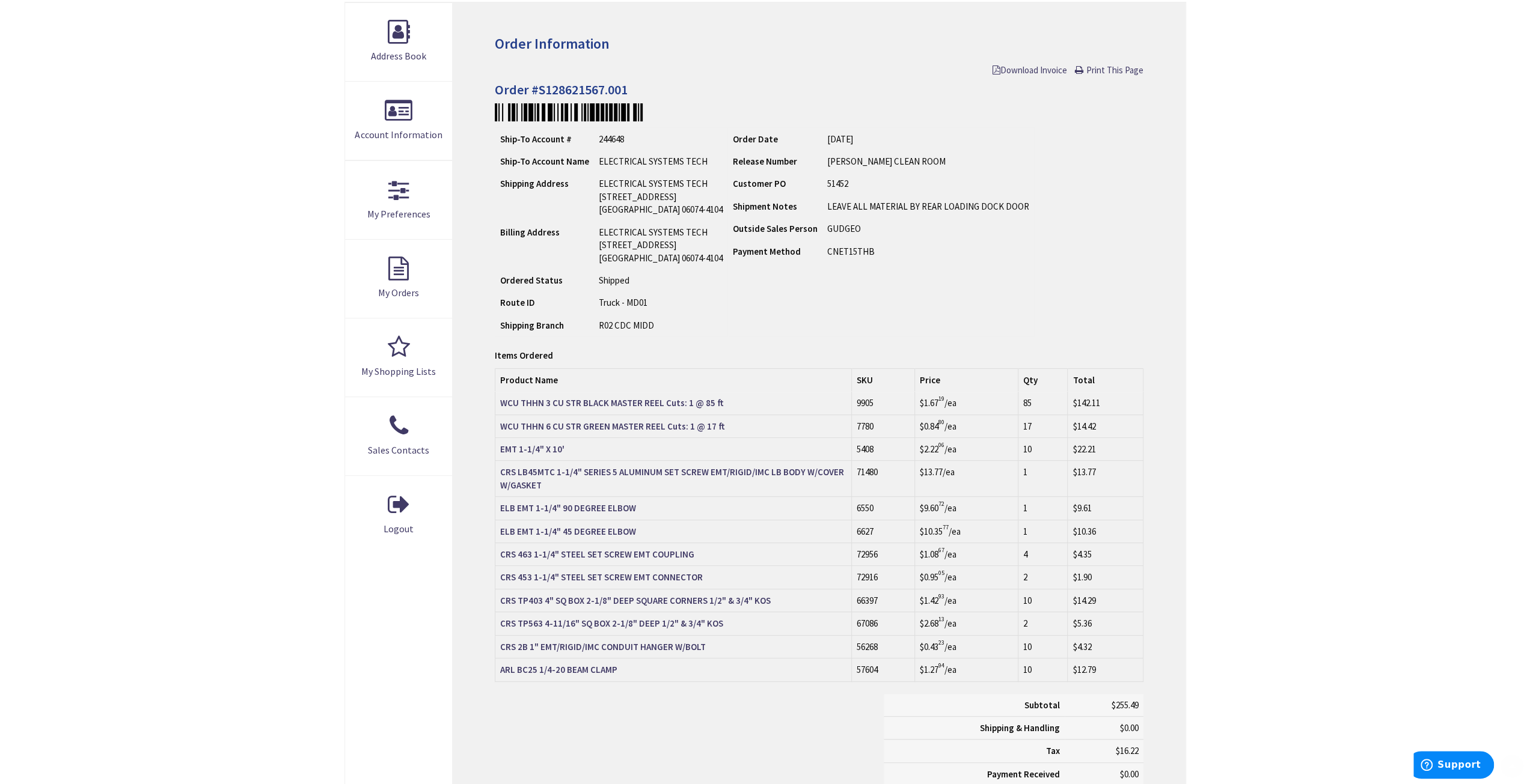
scroll to position [180, 0]
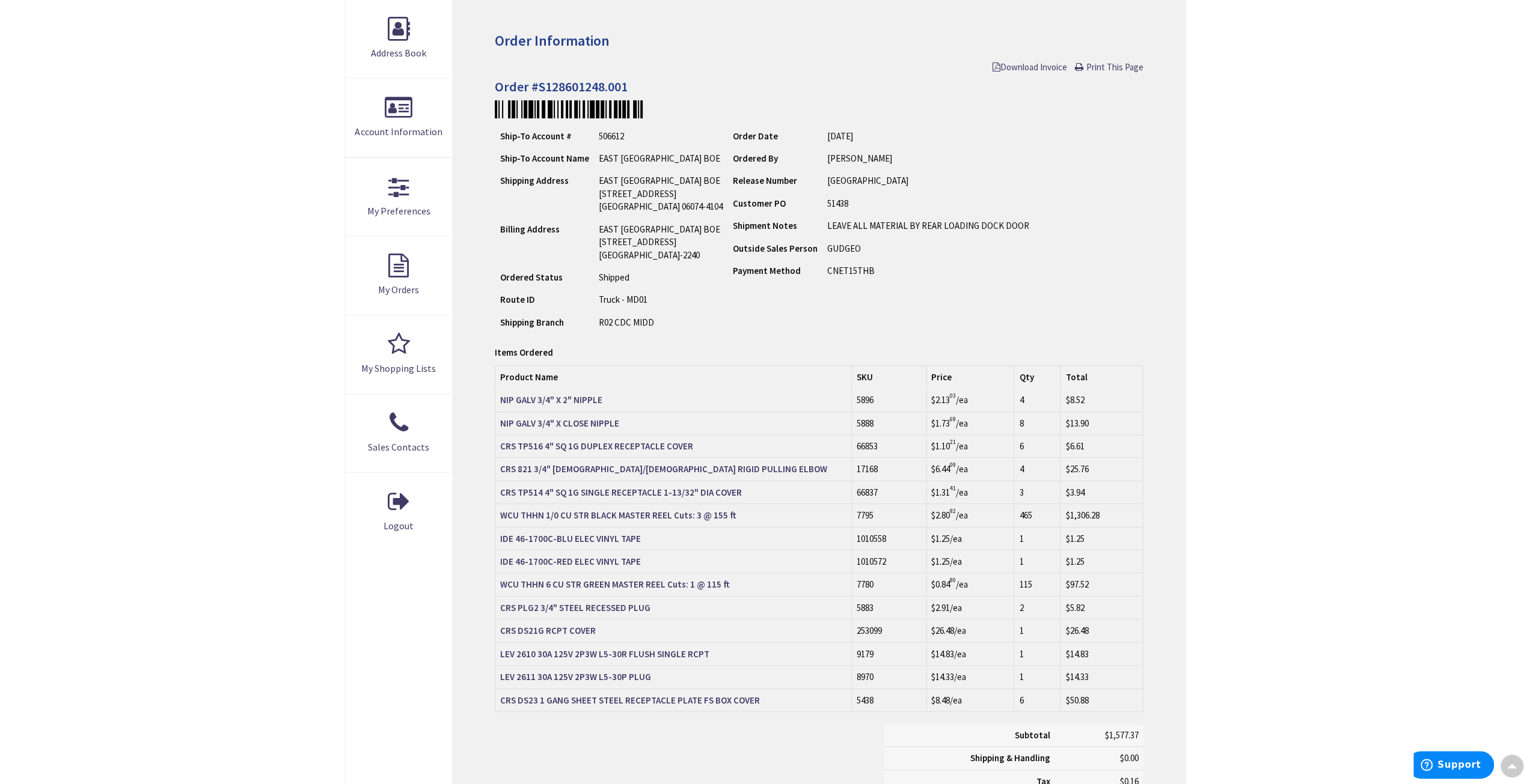
scroll to position [182, 0]
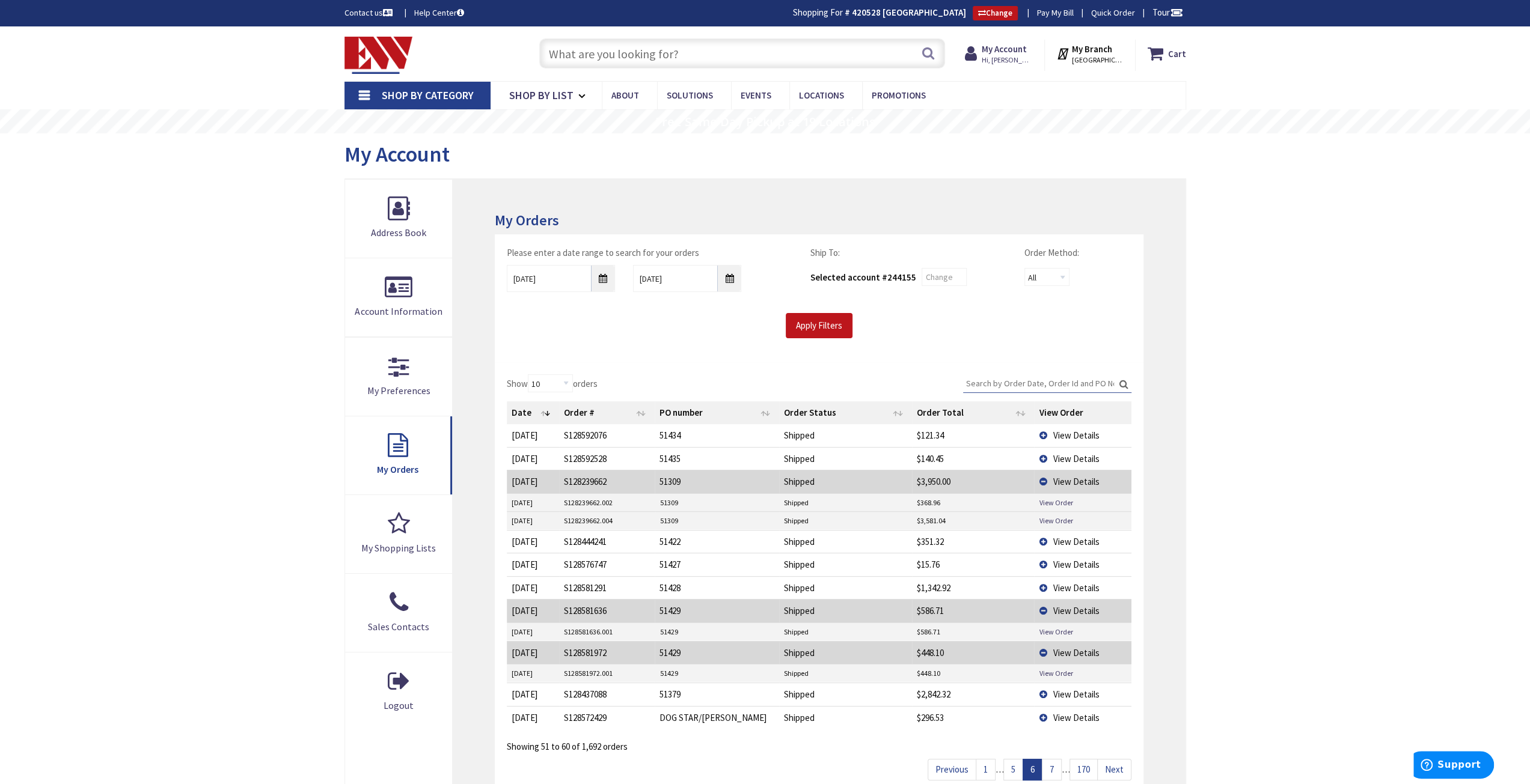
click at [1078, 481] on span "View Details" at bounding box center [1076, 482] width 46 height 11
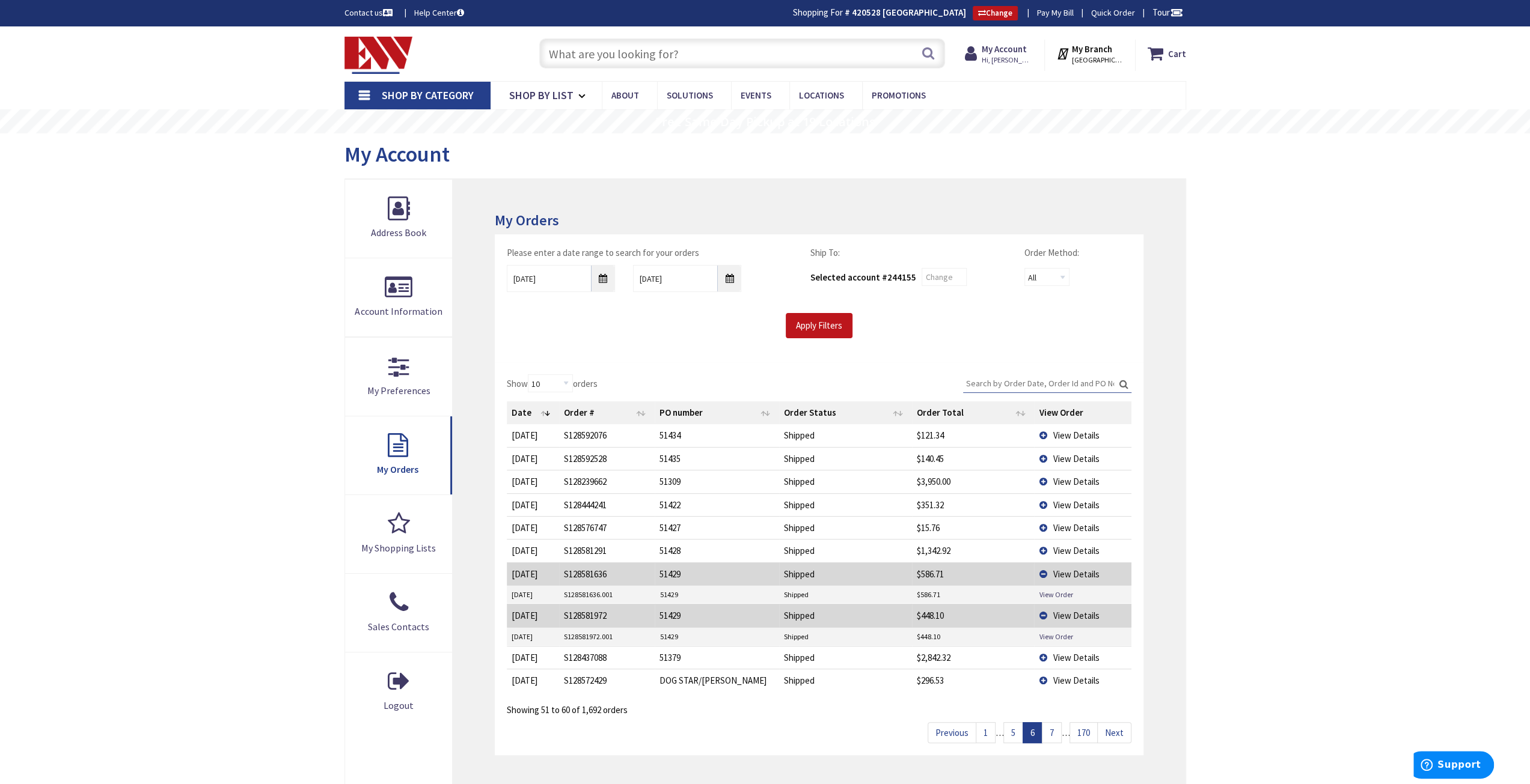
click at [1066, 501] on span "View Details" at bounding box center [1076, 505] width 46 height 11
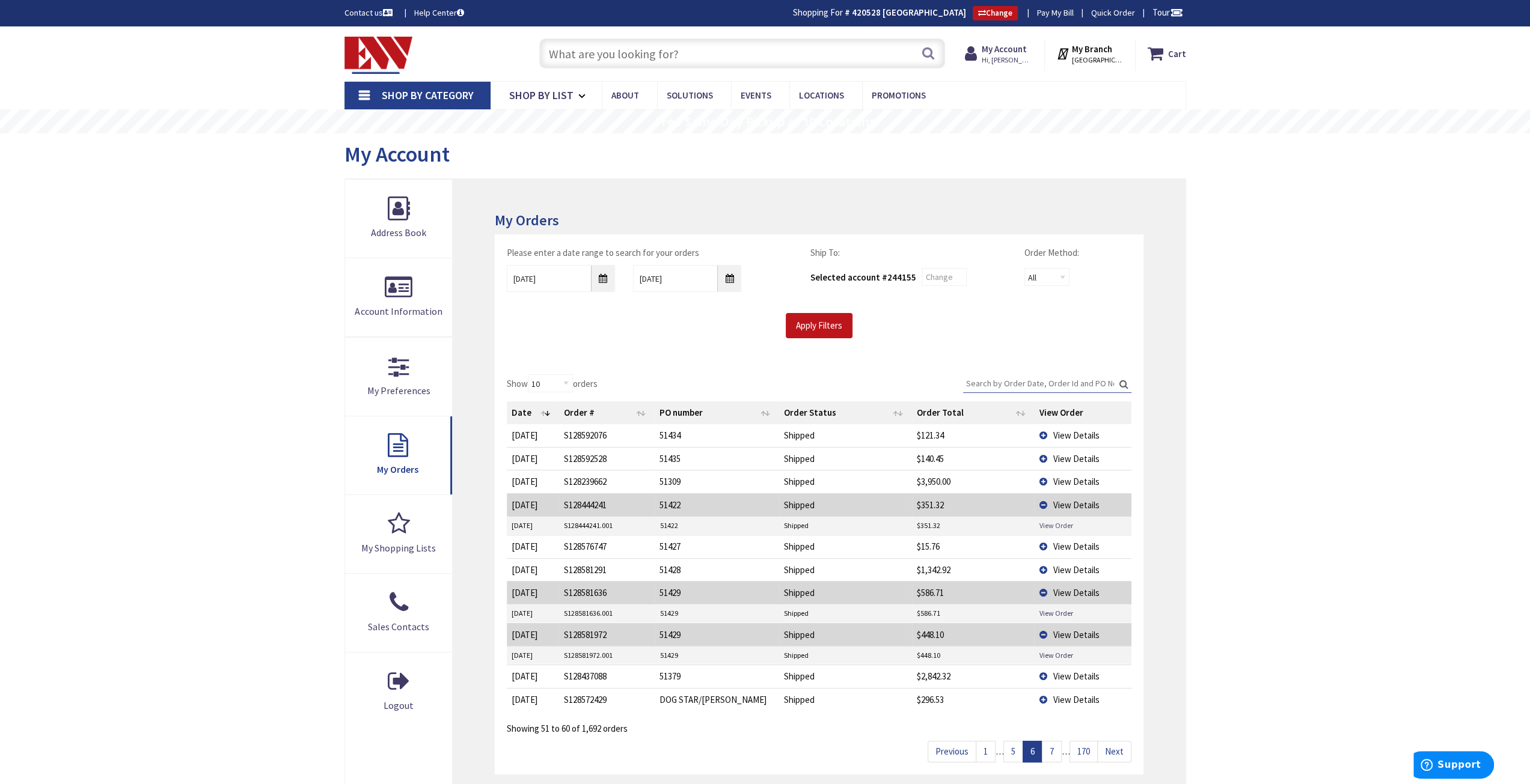
click at [1046, 526] on link "View Order" at bounding box center [1056, 525] width 33 height 10
click at [1066, 502] on span "View Details" at bounding box center [1076, 505] width 46 height 11
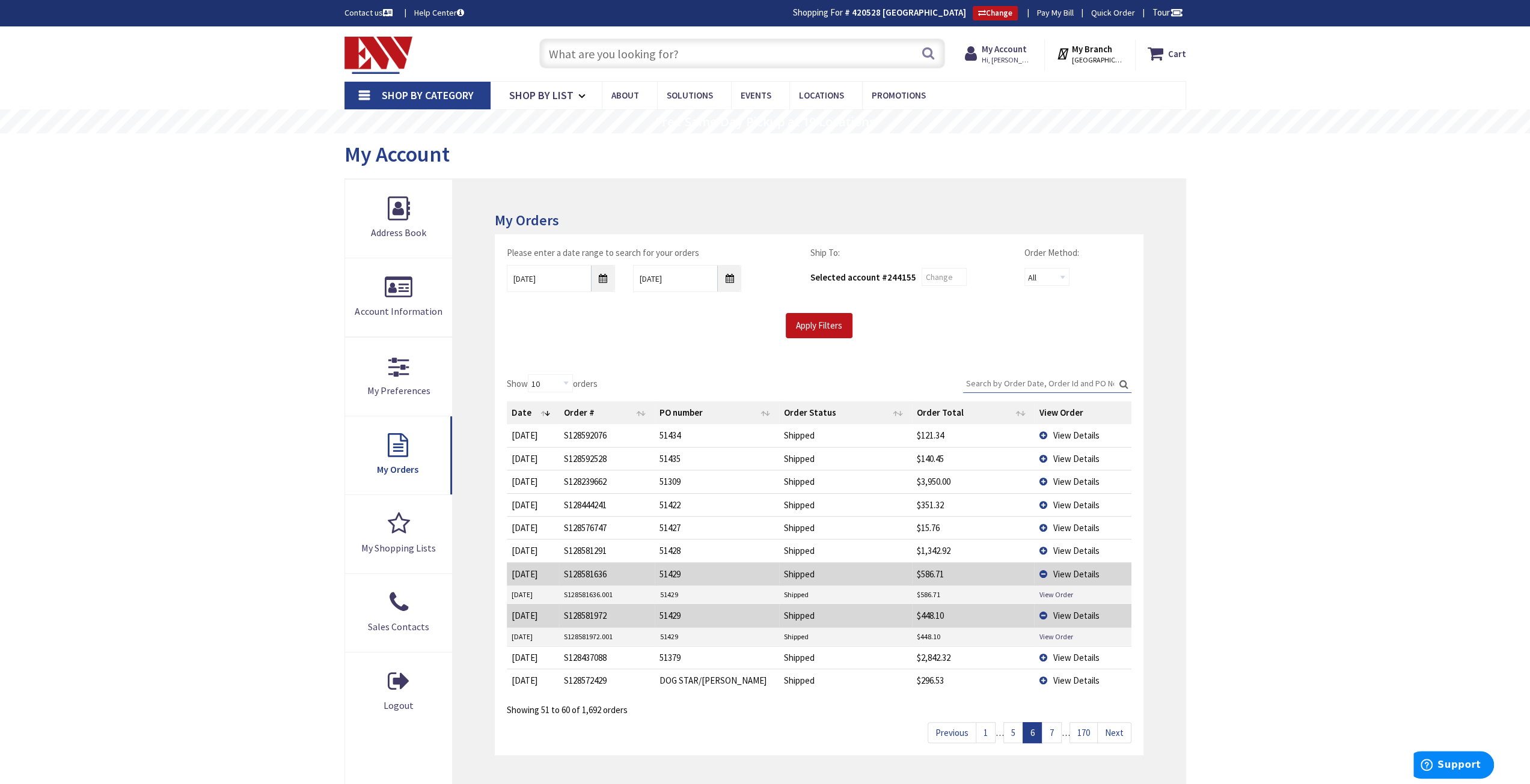
click at [1061, 523] on span "View Details" at bounding box center [1076, 528] width 46 height 11
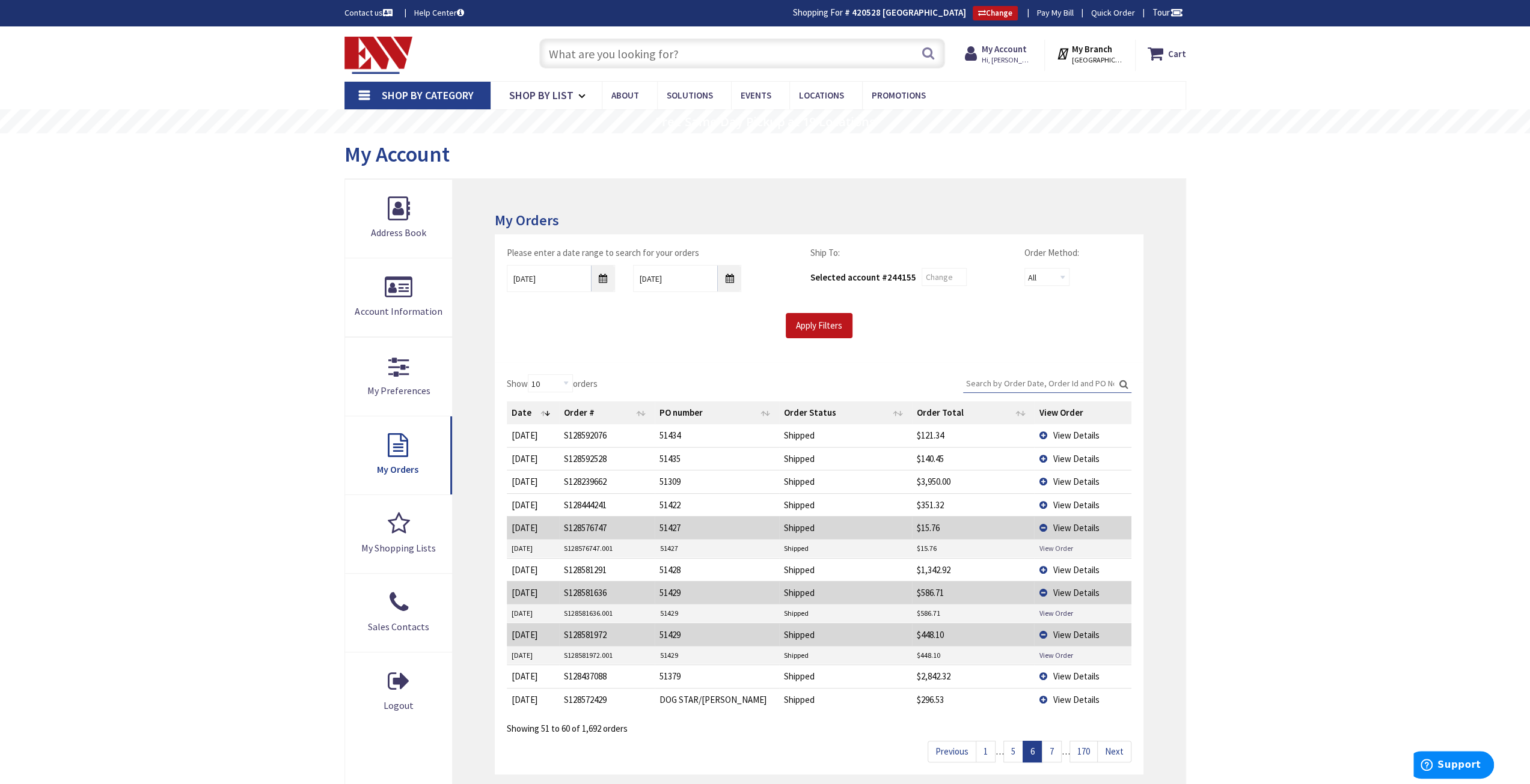
click at [1058, 548] on link "View Order" at bounding box center [1056, 548] width 33 height 10
click at [1069, 526] on span "View Details" at bounding box center [1076, 528] width 46 height 11
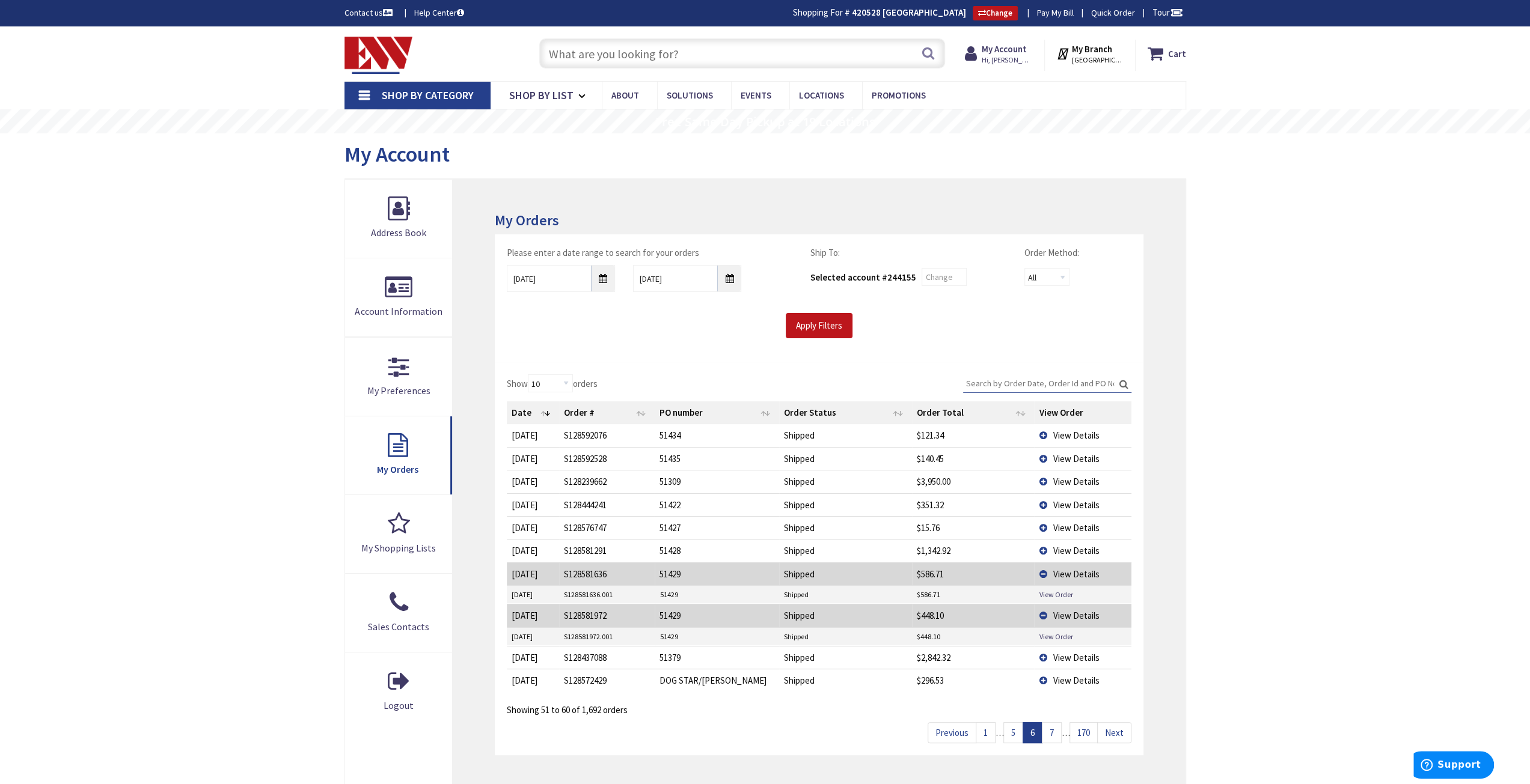
click at [1069, 548] on span "View Details" at bounding box center [1076, 550] width 46 height 11
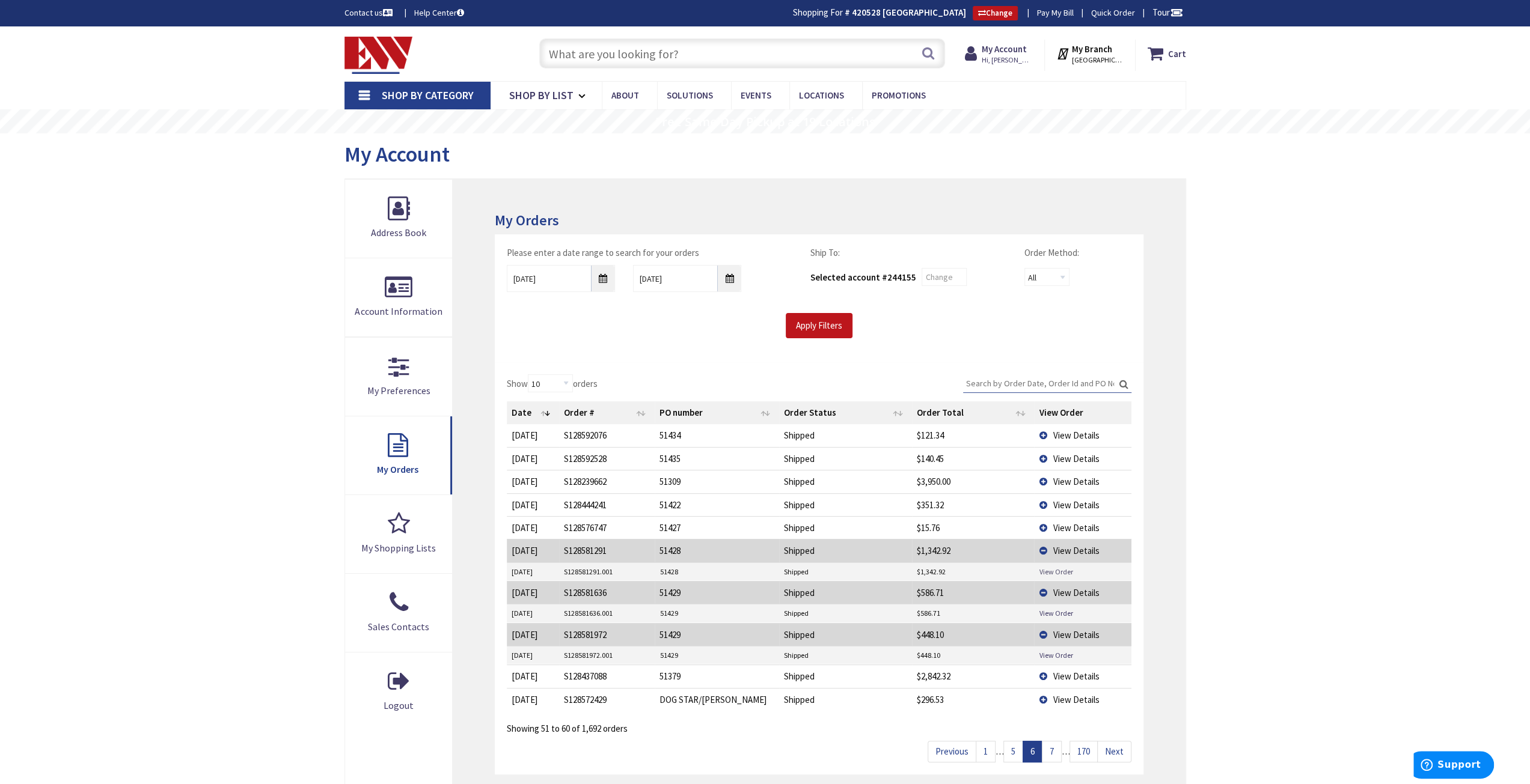
click at [1047, 568] on link "View Order" at bounding box center [1056, 572] width 33 height 10
click at [1060, 546] on span "View Details" at bounding box center [1076, 550] width 46 height 11
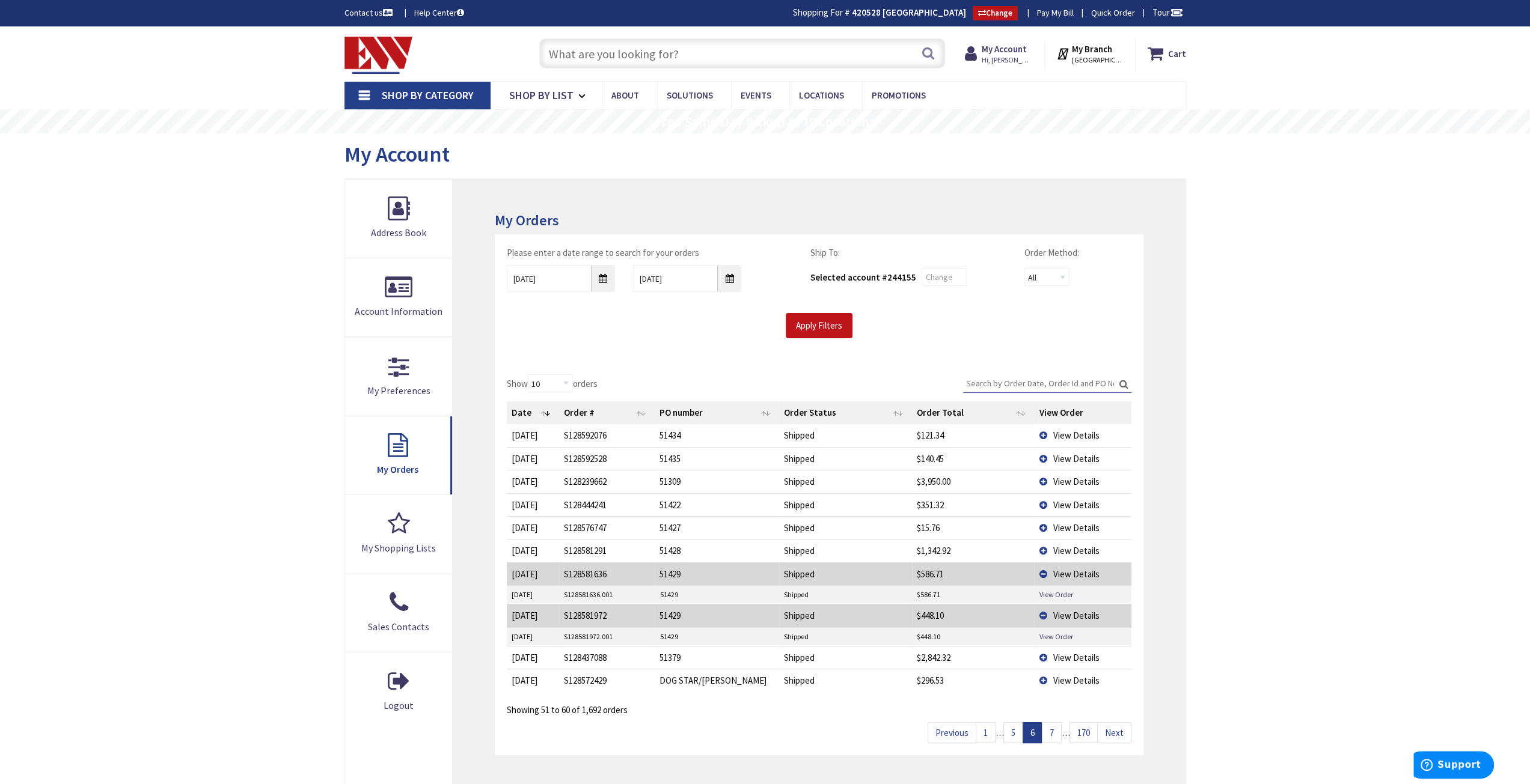
click at [1059, 571] on span "View Details" at bounding box center [1076, 574] width 46 height 11
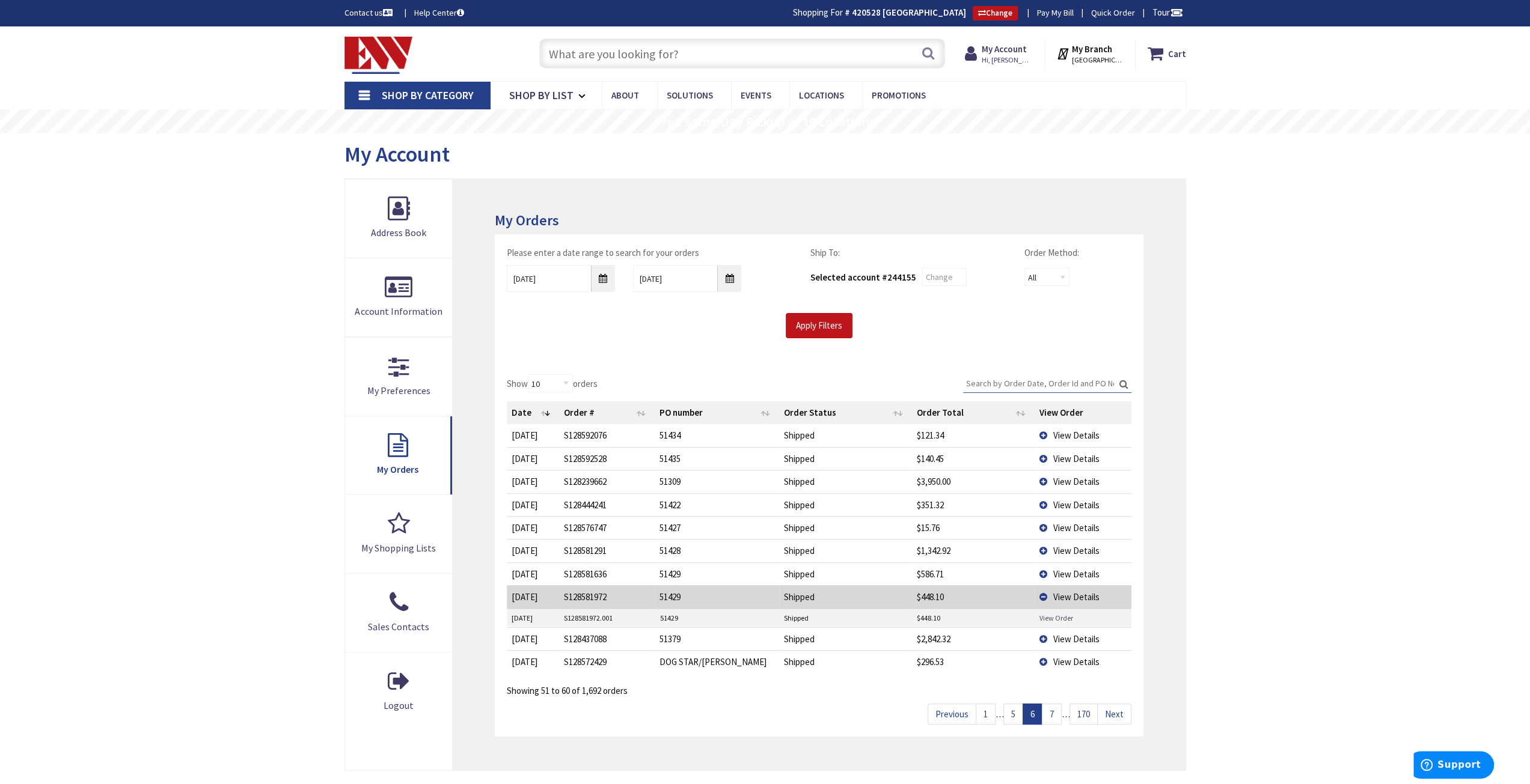
click at [1051, 615] on link "View Order" at bounding box center [1056, 618] width 33 height 10
click at [1096, 595] on span "View Details" at bounding box center [1076, 597] width 46 height 11
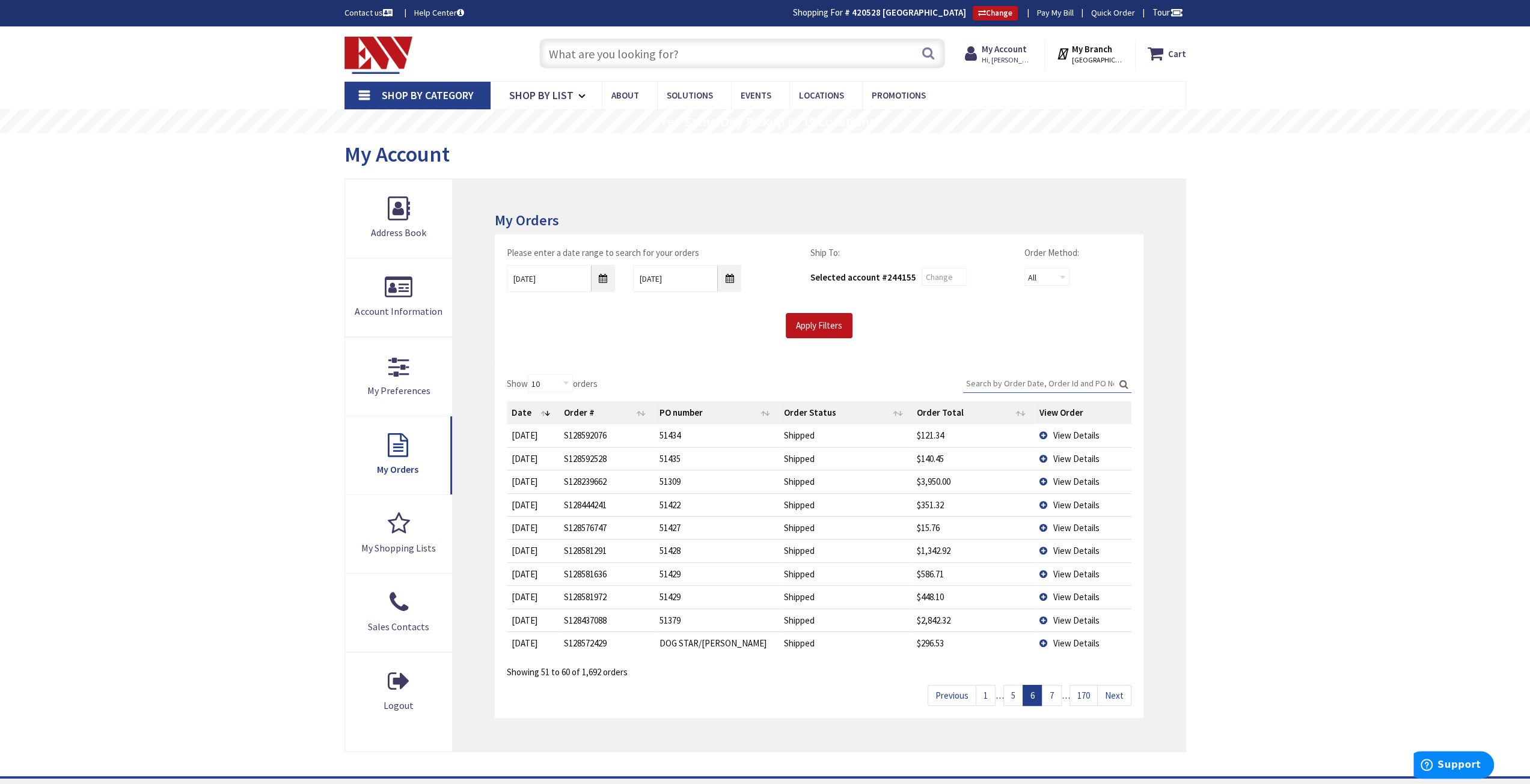
click at [1068, 617] on span "View Details" at bounding box center [1076, 621] width 46 height 11
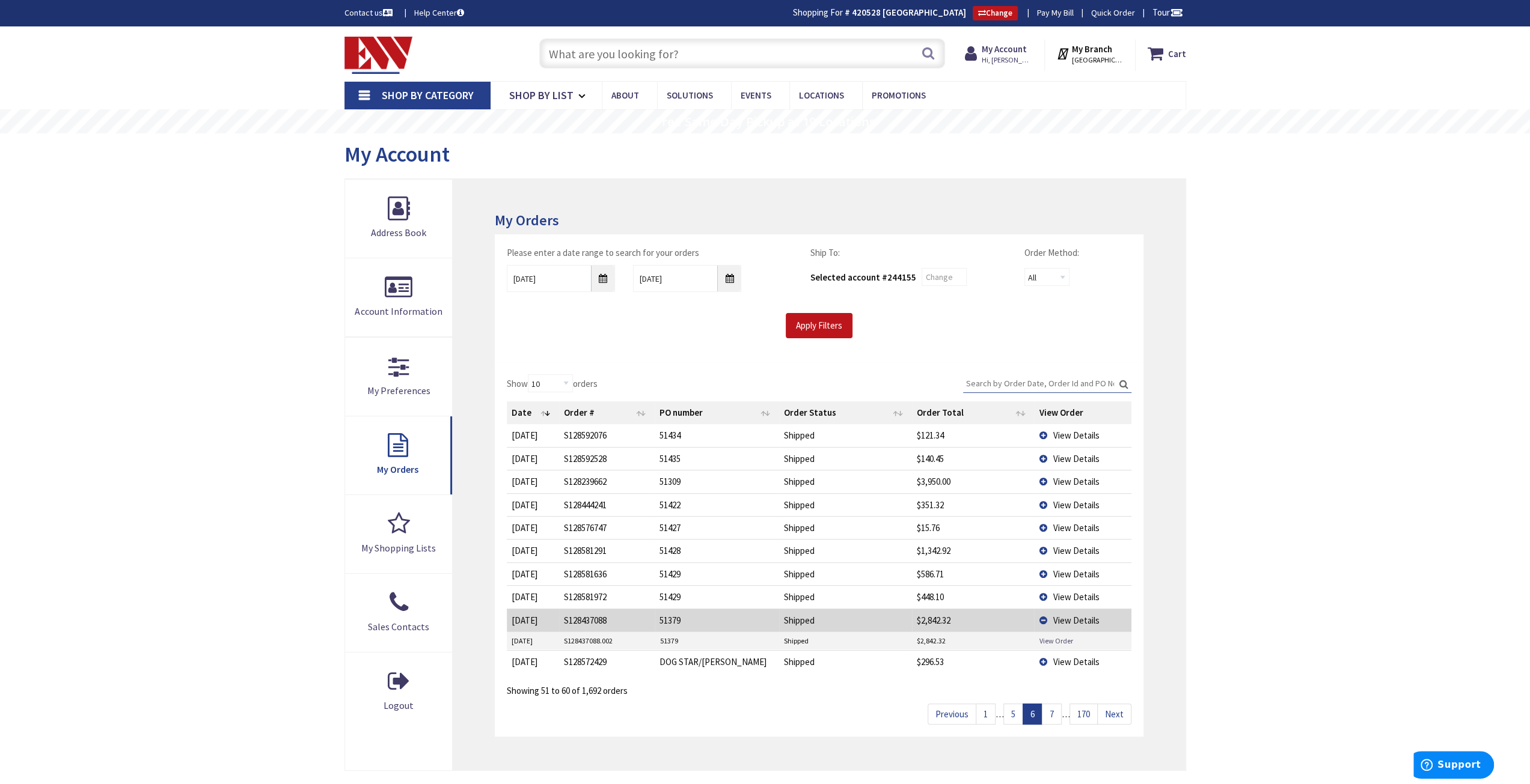
click at [1061, 636] on link "View Order" at bounding box center [1056, 640] width 33 height 10
click at [1065, 615] on span "View Details" at bounding box center [1076, 621] width 46 height 11
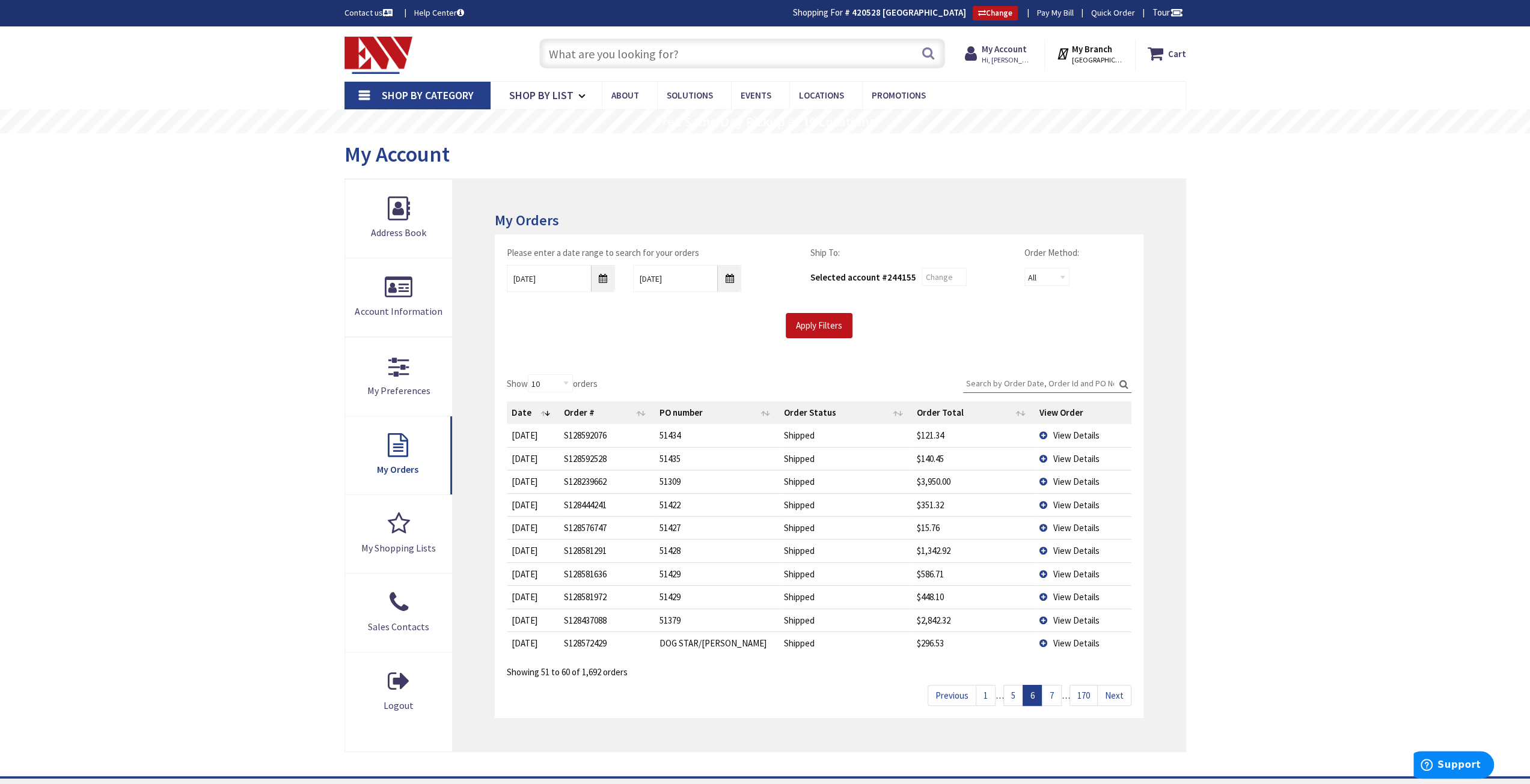
click at [1075, 640] on span "View Details" at bounding box center [1076, 643] width 46 height 11
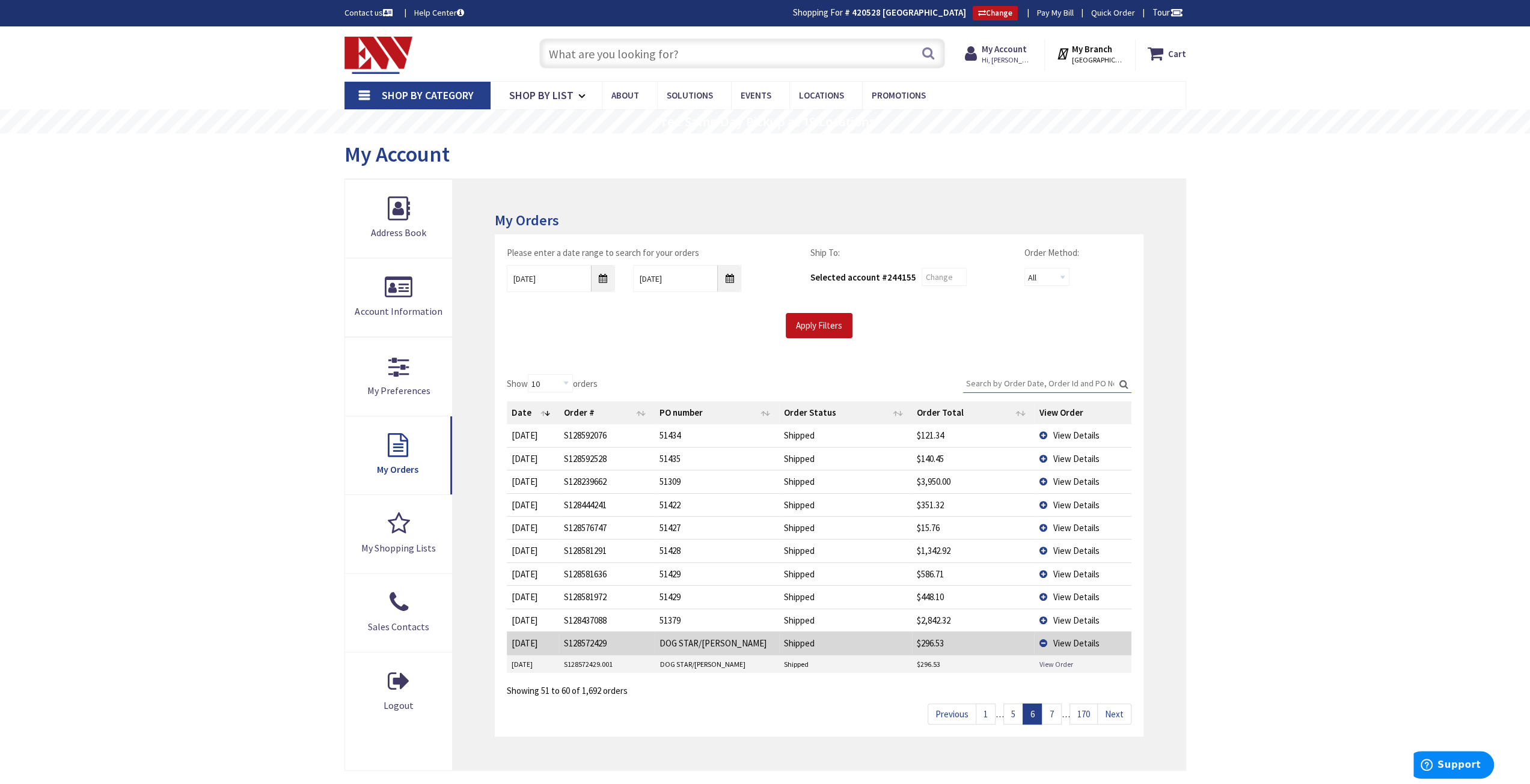
click at [1054, 661] on link "View Order" at bounding box center [1056, 664] width 33 height 10
click at [1070, 638] on span "View Details" at bounding box center [1076, 643] width 46 height 11
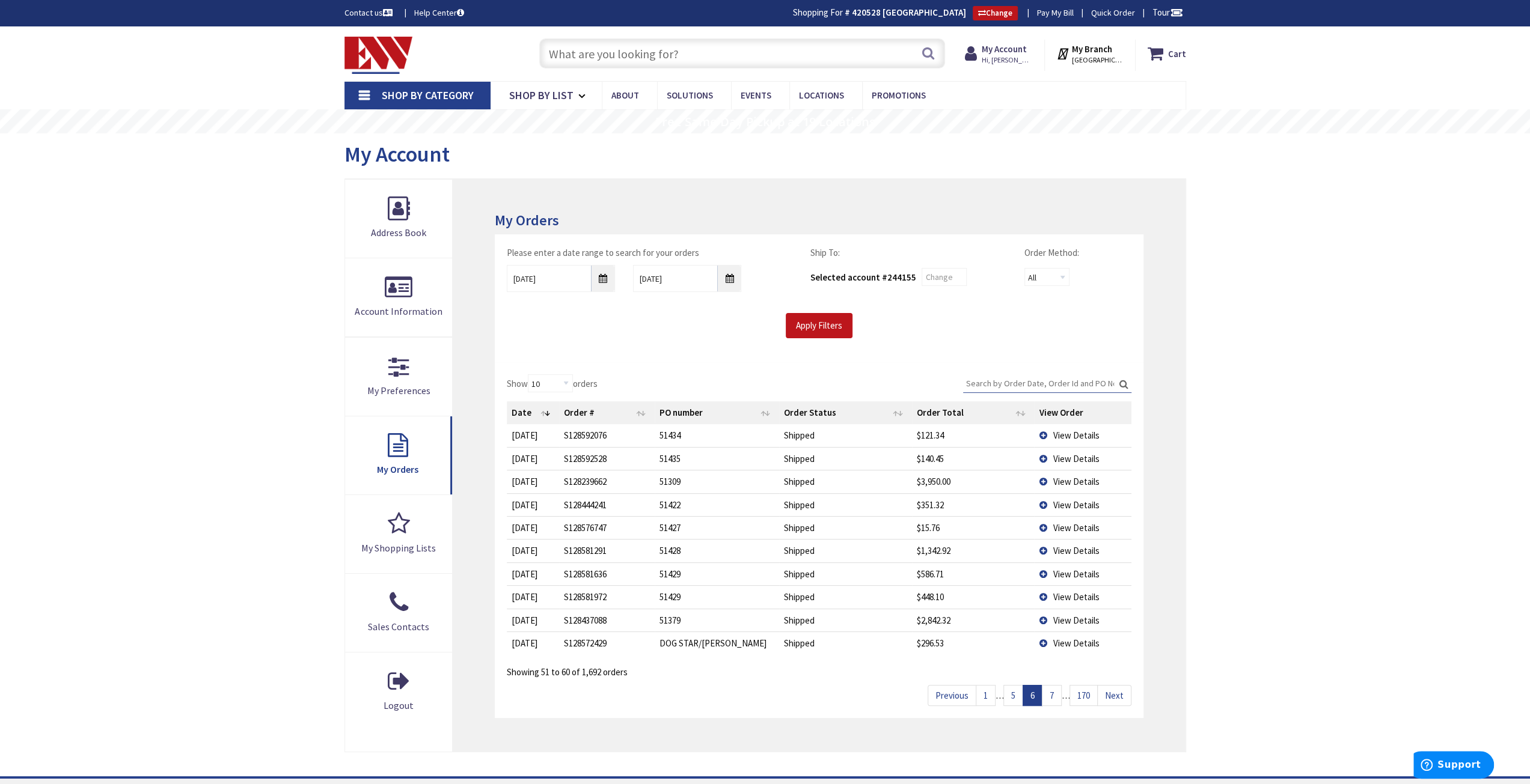
click at [1052, 692] on link "7" at bounding box center [1051, 695] width 19 height 21
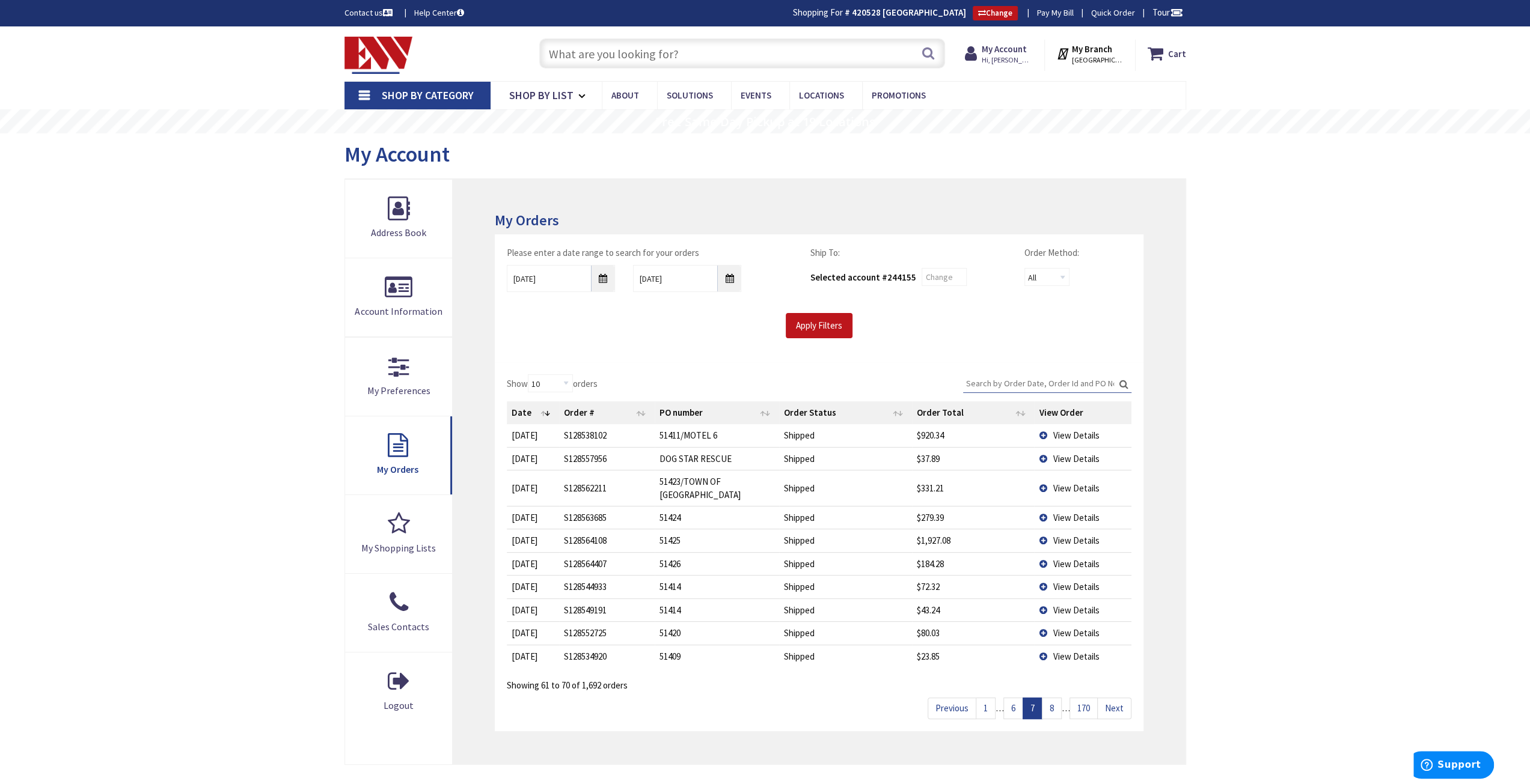
click at [1076, 433] on span "View Details" at bounding box center [1076, 435] width 46 height 11
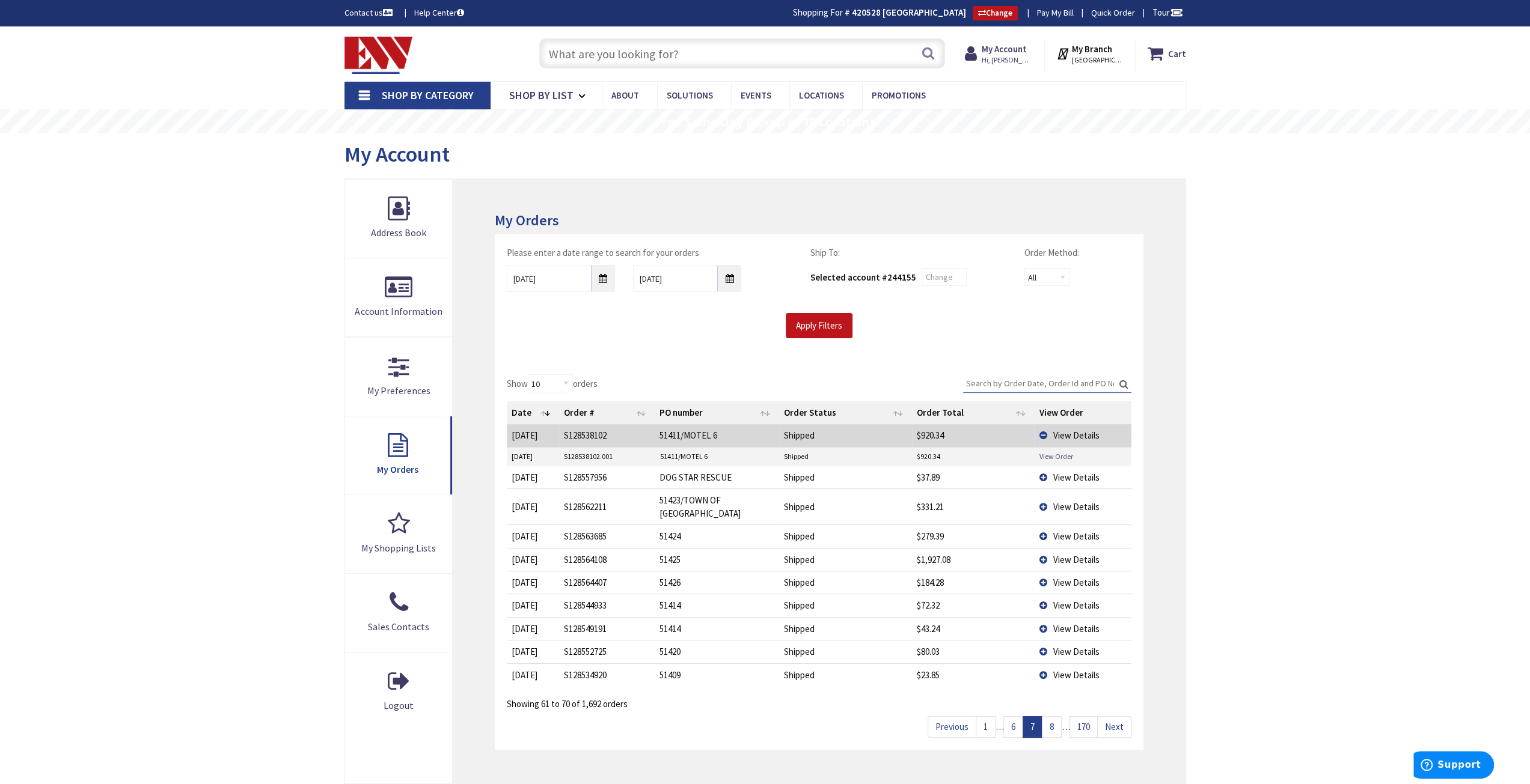
click at [1059, 454] on link "View Order" at bounding box center [1056, 456] width 33 height 10
click at [1072, 433] on span "View Details" at bounding box center [1076, 435] width 46 height 11
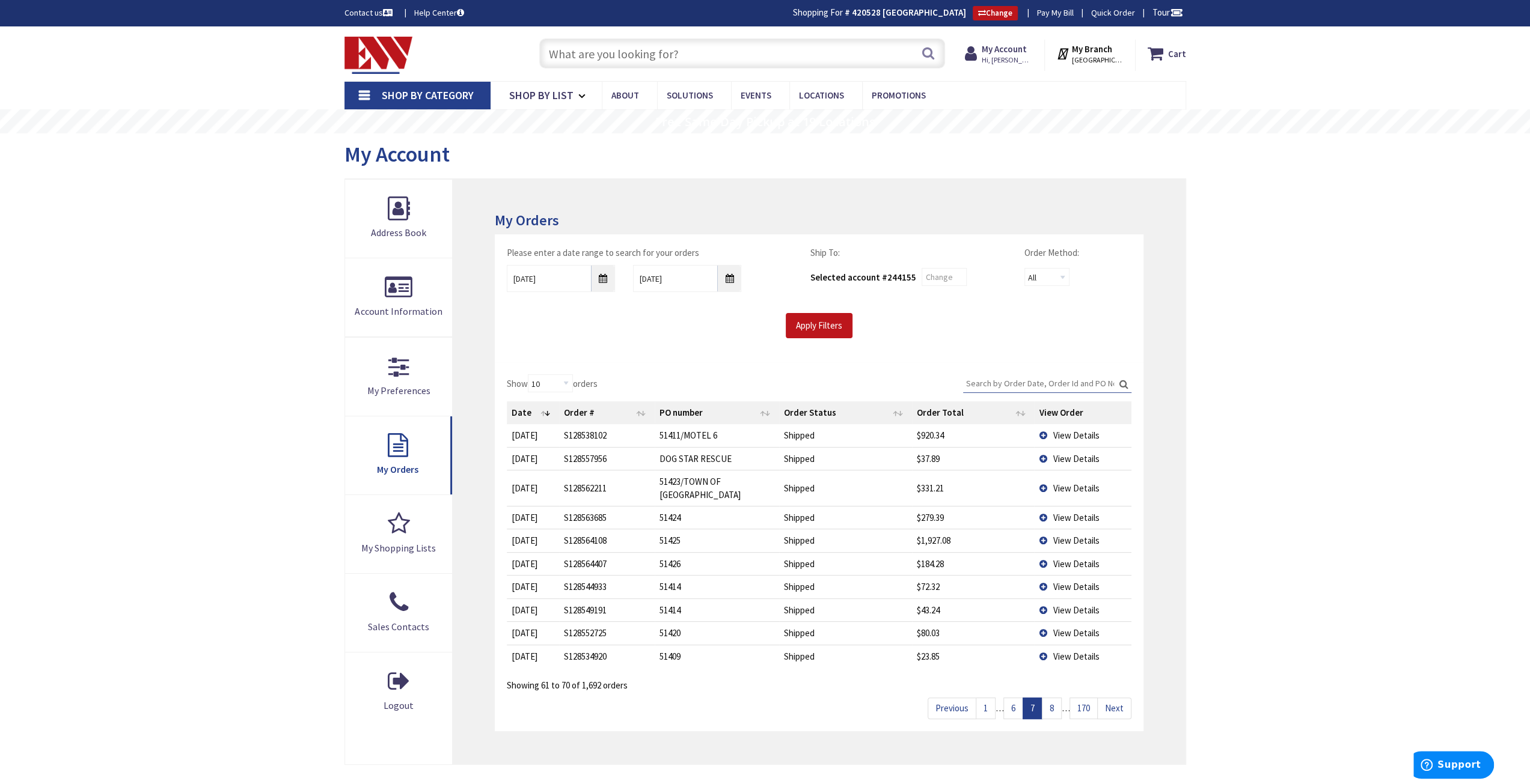
click at [1071, 457] on span "View Details" at bounding box center [1076, 458] width 46 height 11
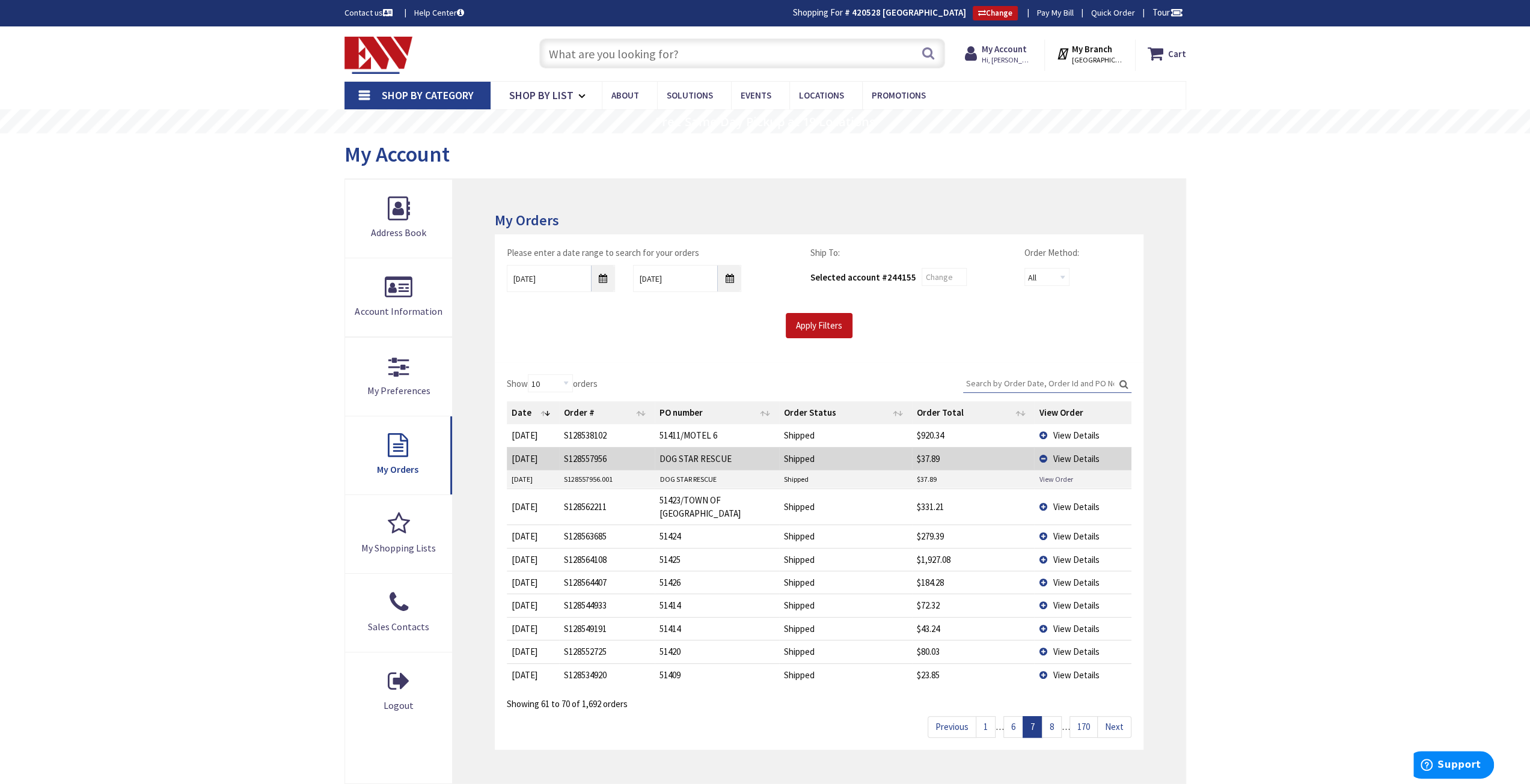
click at [1057, 475] on link "View Order" at bounding box center [1056, 479] width 33 height 10
click at [1073, 455] on span "View Details" at bounding box center [1076, 458] width 46 height 11
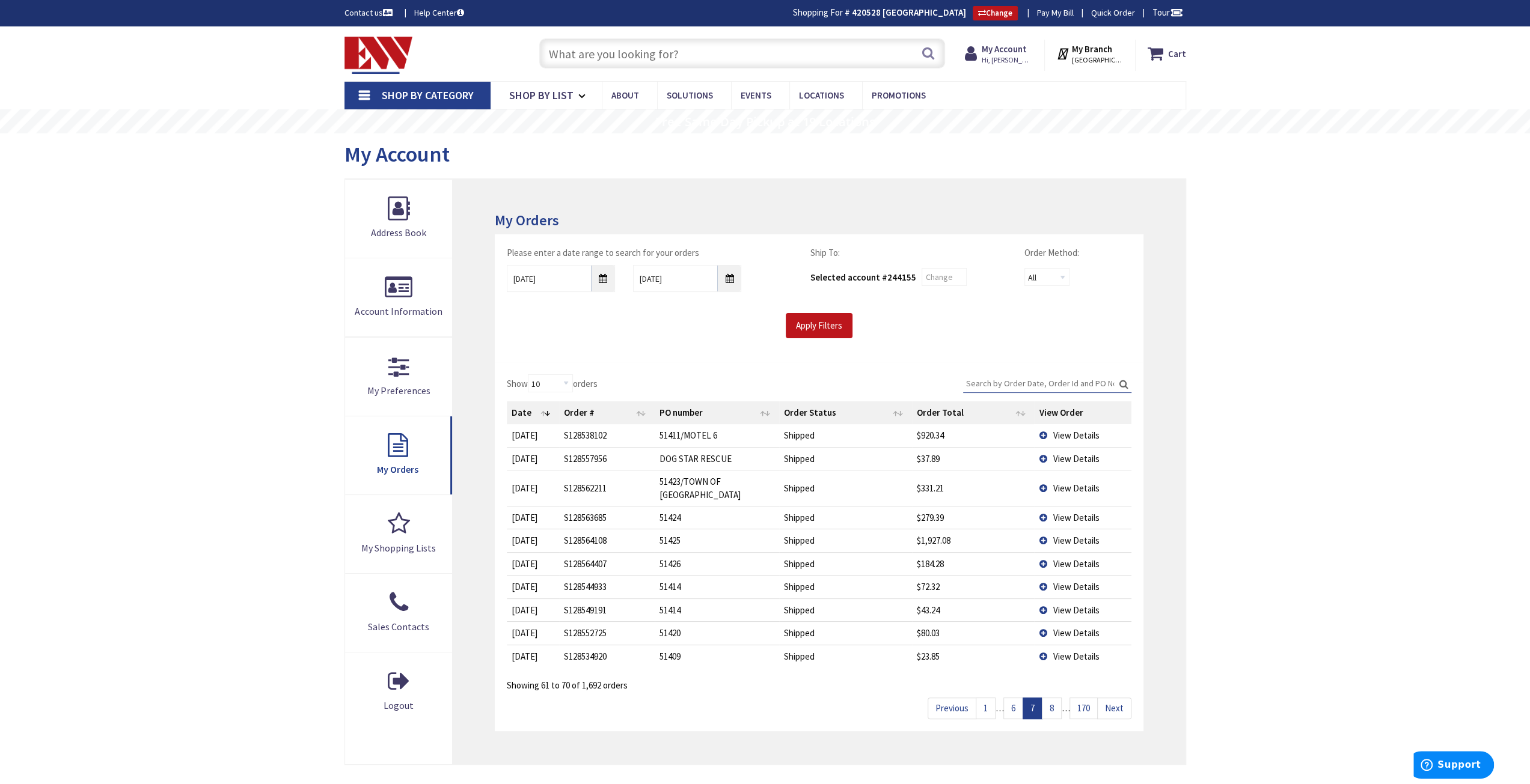
click at [1083, 489] on span "View Details" at bounding box center [1076, 488] width 46 height 11
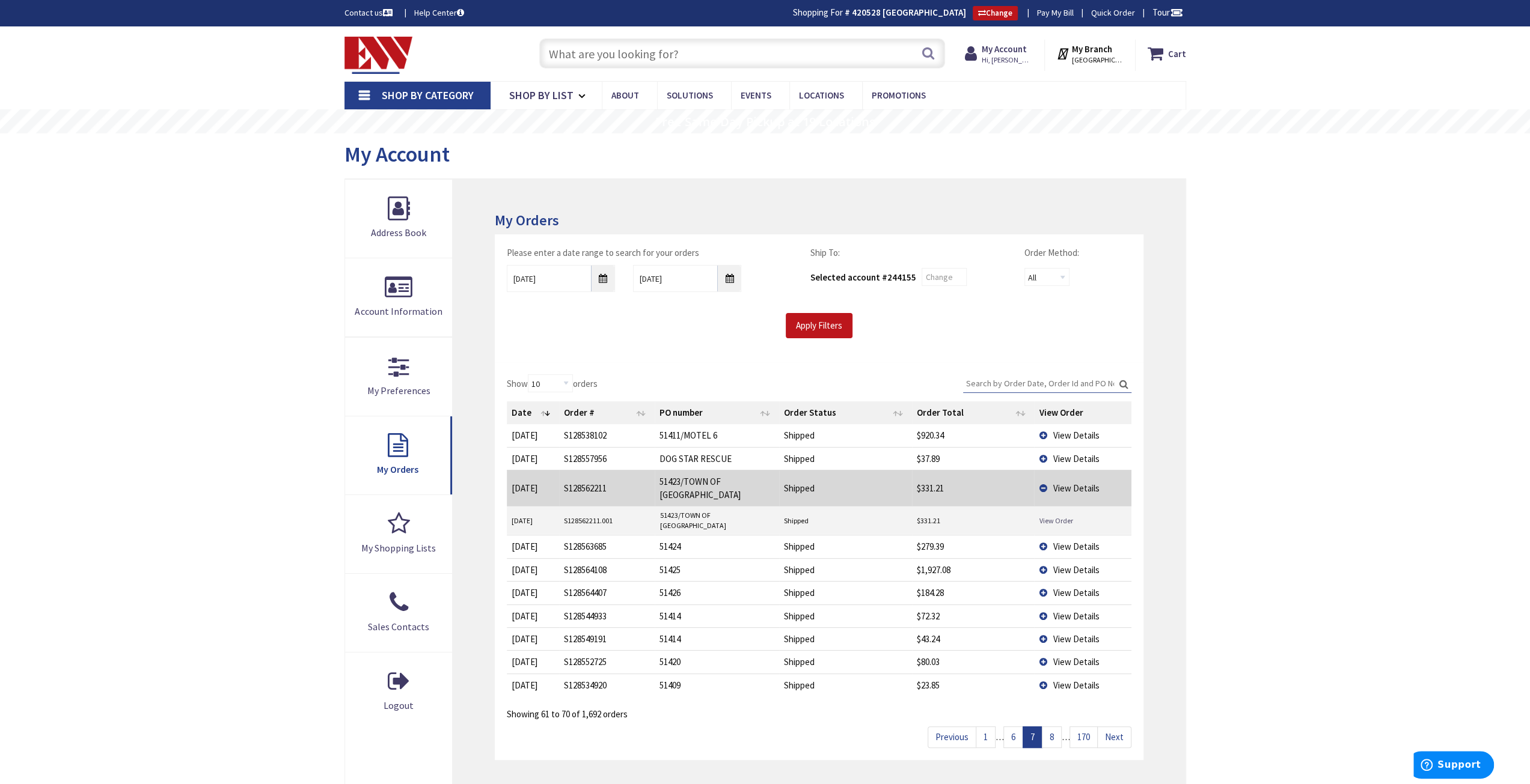
click at [1051, 516] on link "View Order" at bounding box center [1056, 521] width 33 height 10
click at [1063, 485] on span "View Details" at bounding box center [1076, 488] width 46 height 11
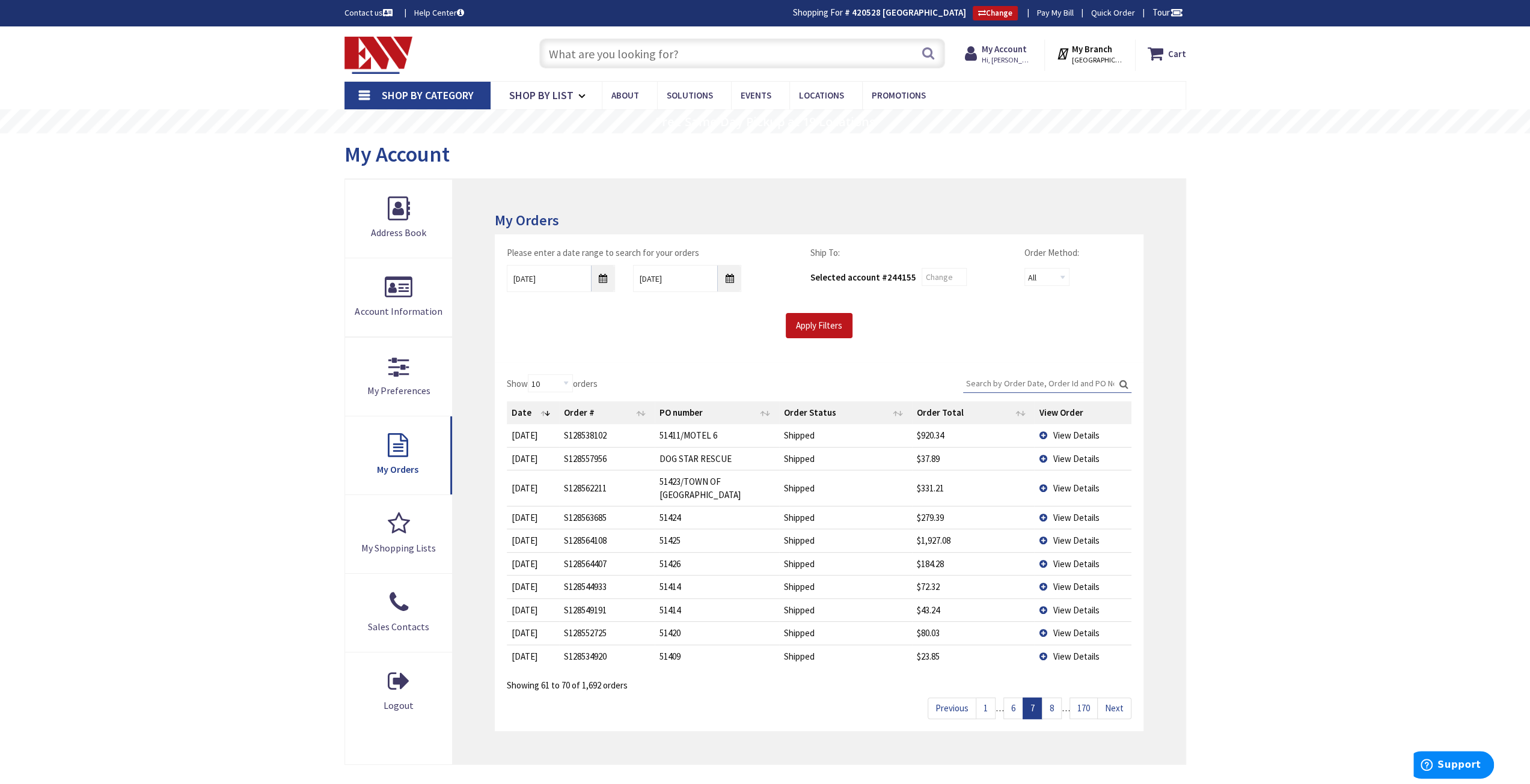
click at [1063, 516] on span "View Details" at bounding box center [1076, 518] width 46 height 11
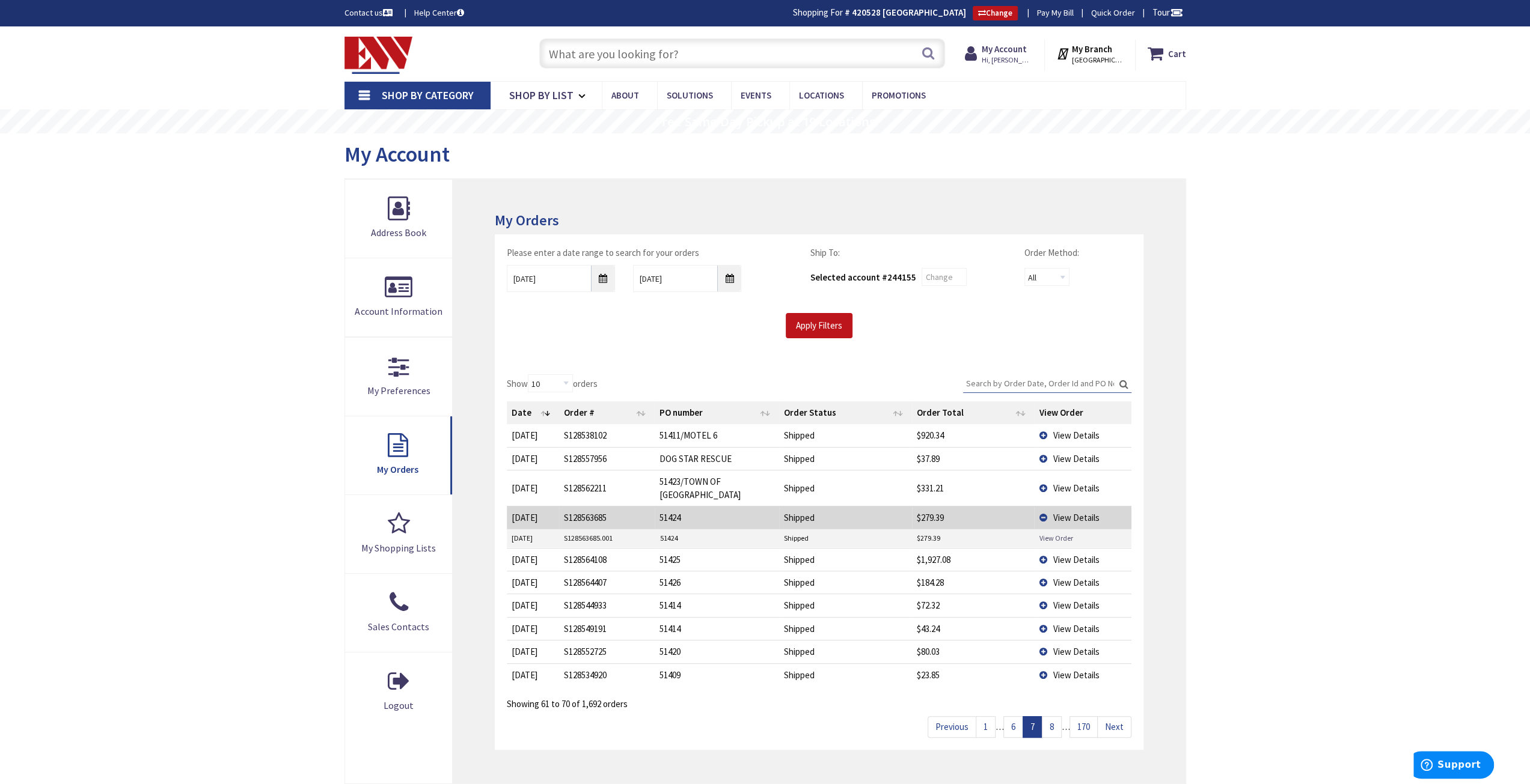
click at [1055, 534] on link "View Order" at bounding box center [1056, 538] width 33 height 10
click at [1064, 515] on span "View Details" at bounding box center [1076, 518] width 46 height 11
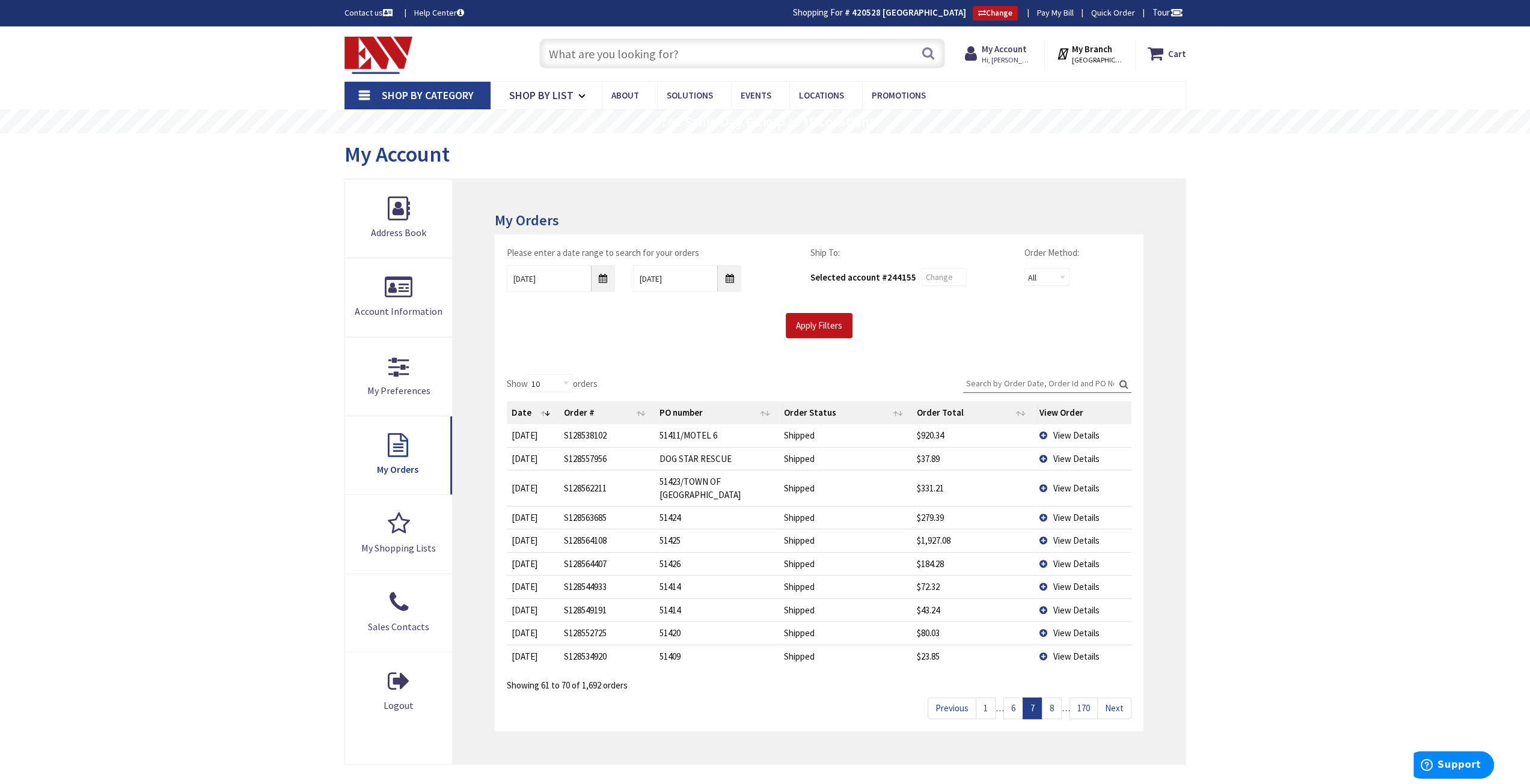
click at [1063, 543] on span "View Details" at bounding box center [1076, 540] width 46 height 11
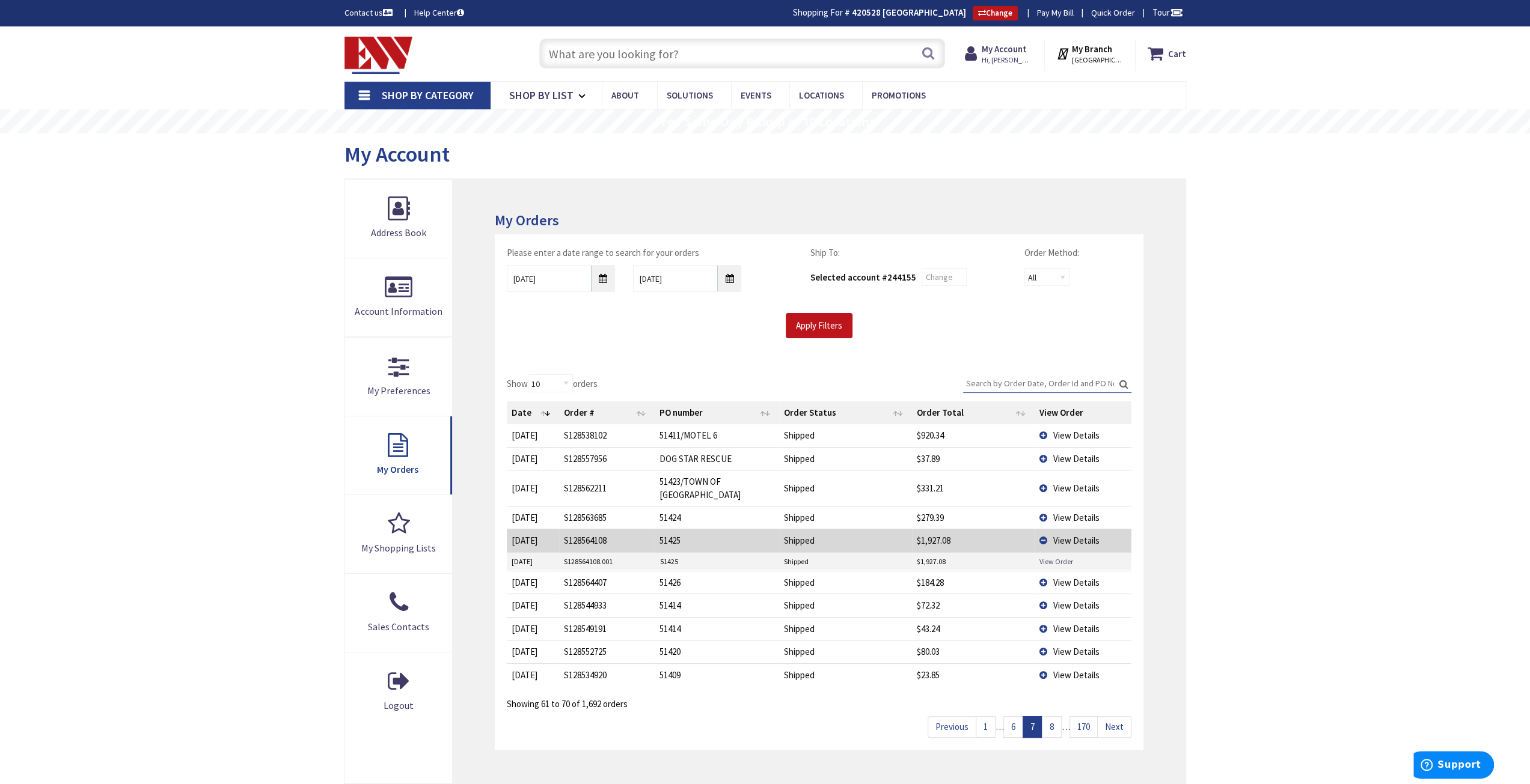
click at [1059, 557] on link "View Order" at bounding box center [1056, 561] width 33 height 10
click at [1058, 540] on span "View Details" at bounding box center [1076, 540] width 46 height 11
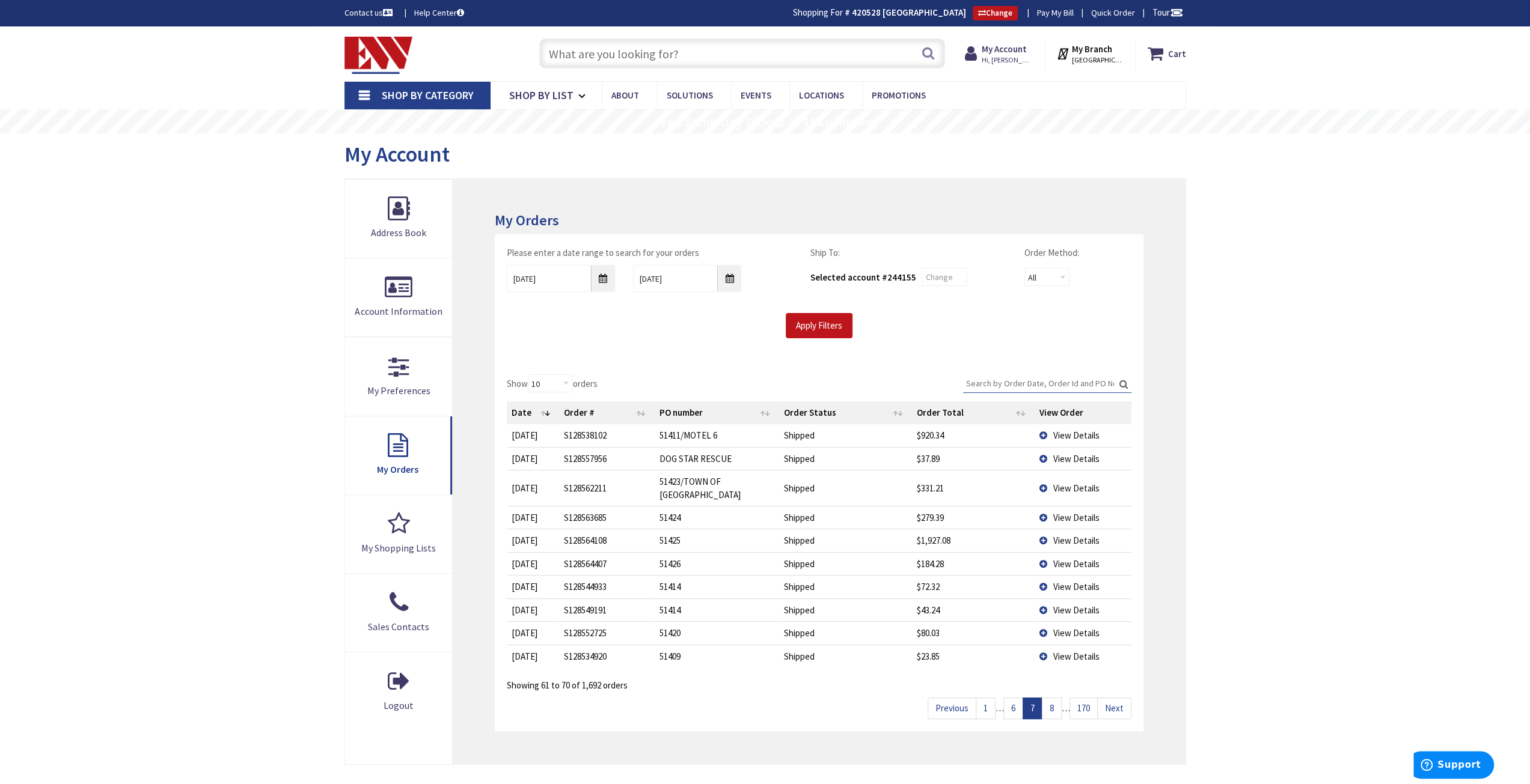
click at [1060, 565] on span "View Details" at bounding box center [1076, 564] width 46 height 11
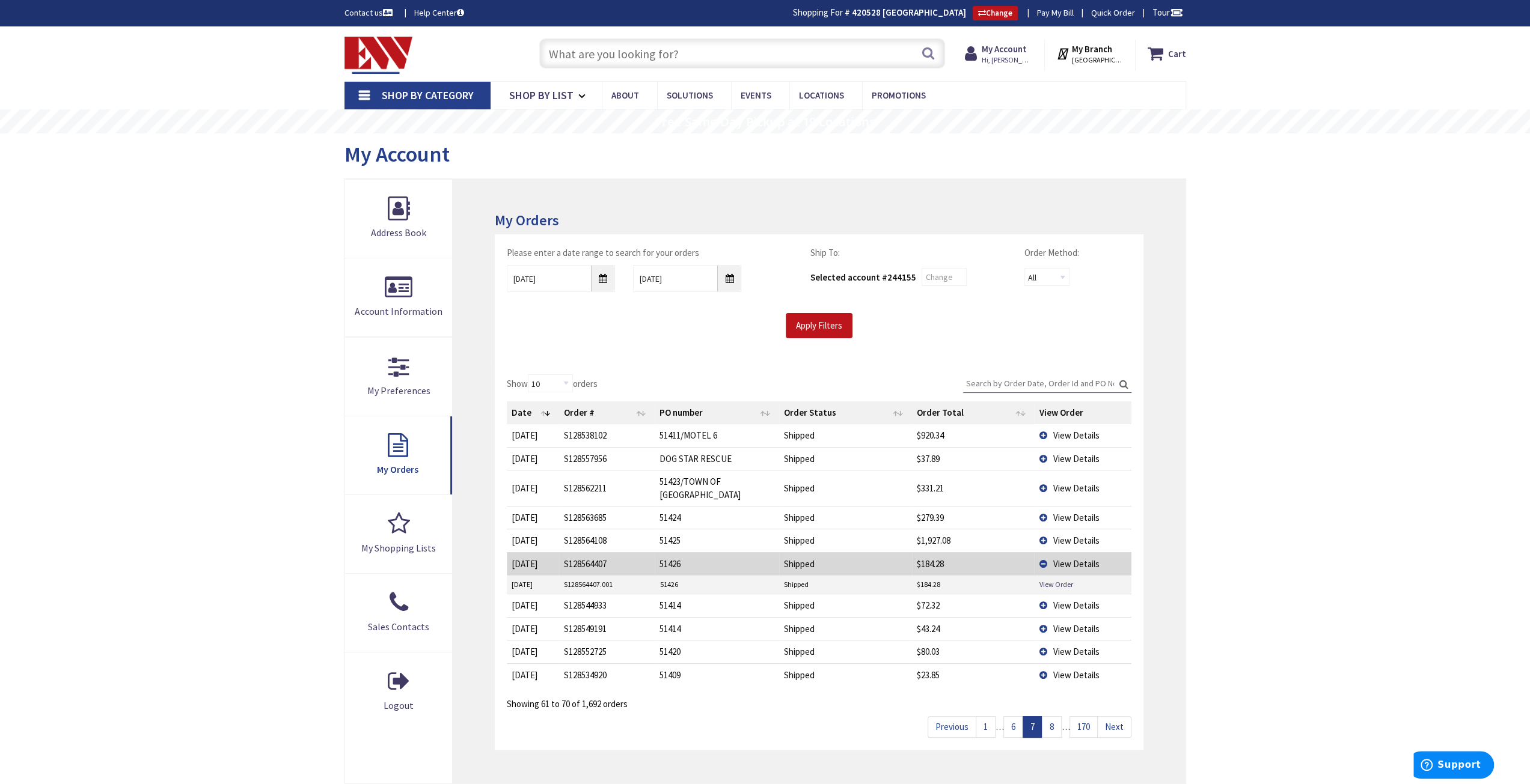
click at [1058, 587] on td "View Order" at bounding box center [1083, 585] width 97 height 18
click at [1061, 583] on link "View Order" at bounding box center [1056, 584] width 33 height 10
click at [1099, 564] on td "View Details" at bounding box center [1083, 563] width 97 height 23
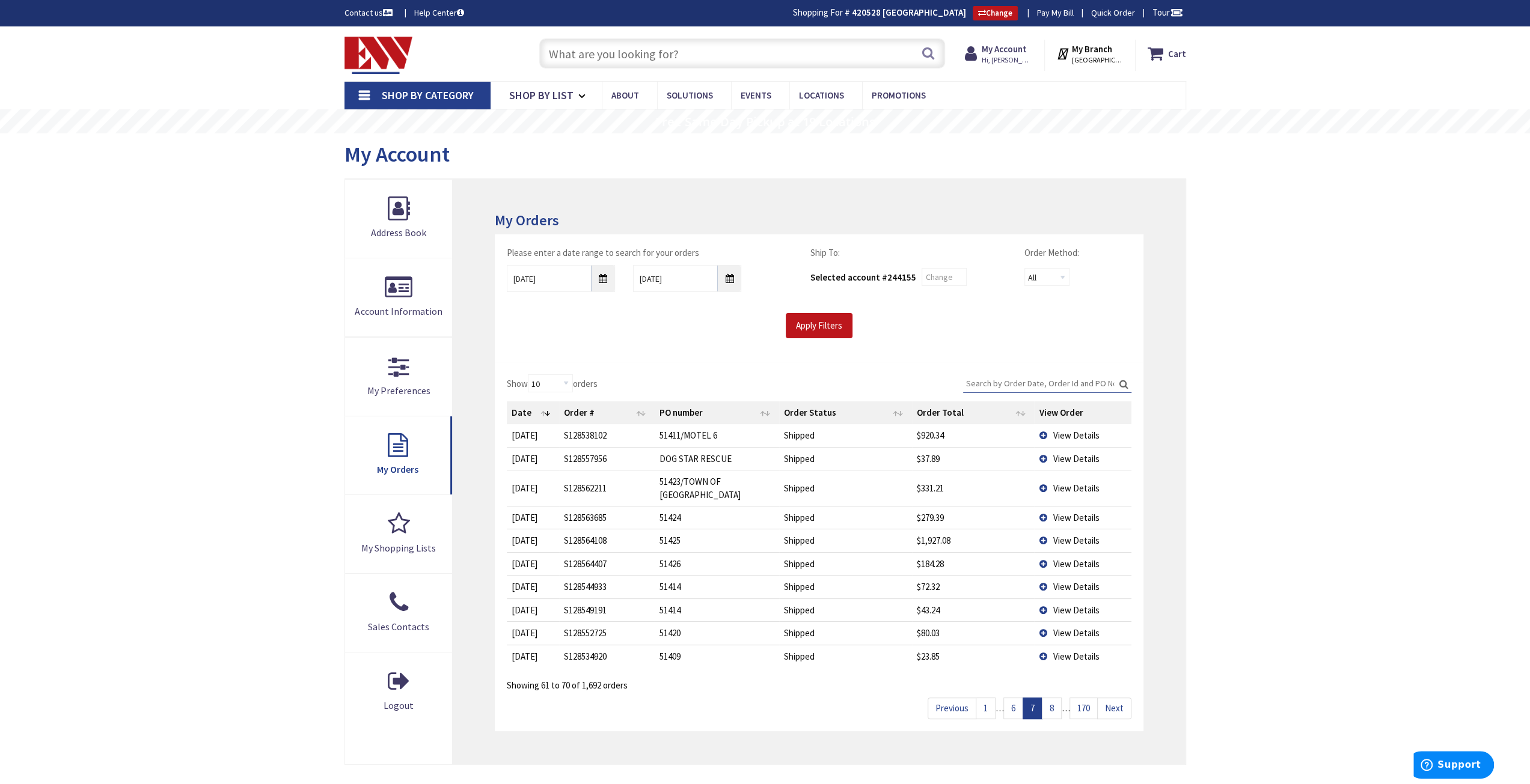
click at [1063, 591] on td "View Details" at bounding box center [1083, 586] width 97 height 23
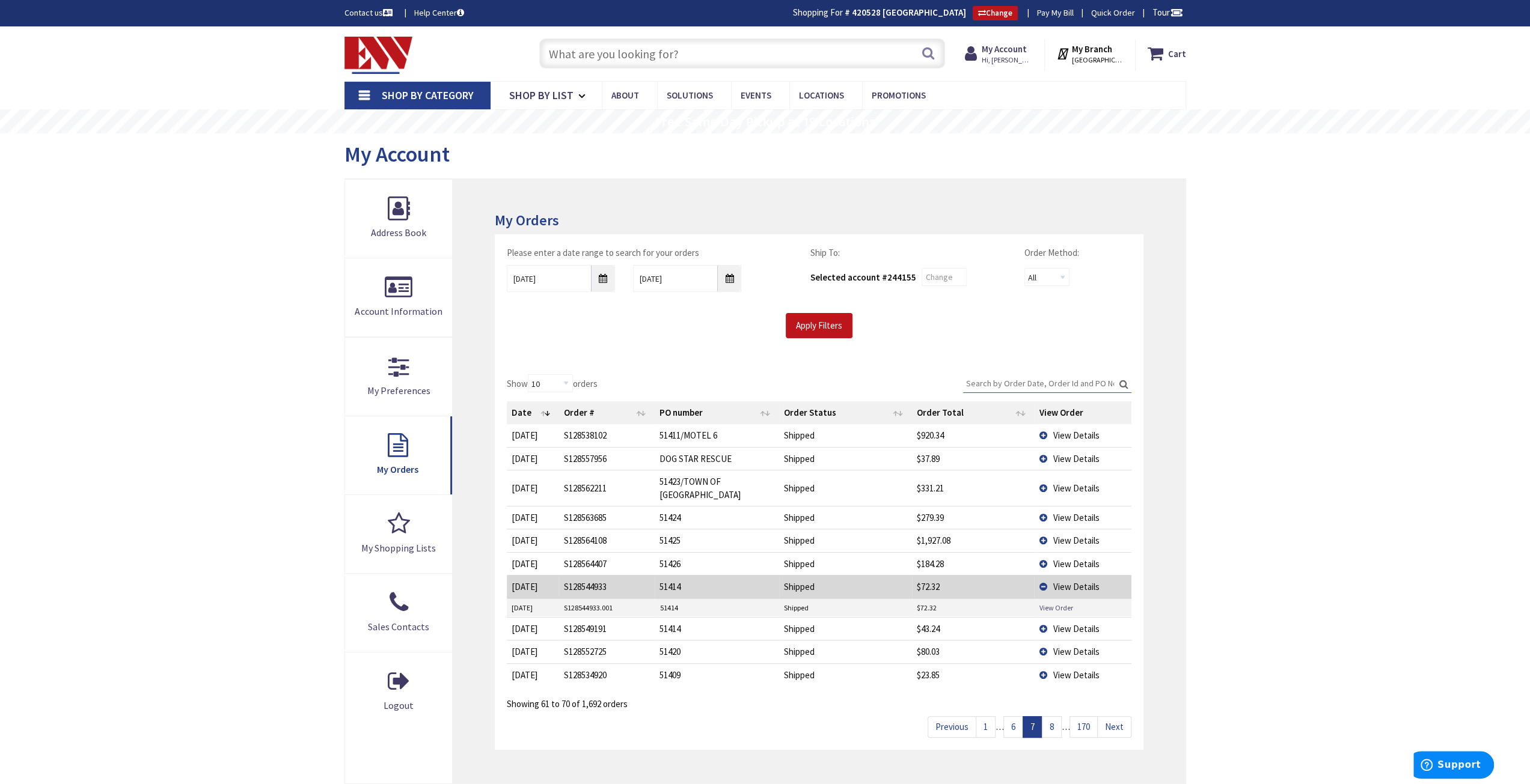
click at [1054, 604] on link "View Order" at bounding box center [1056, 608] width 33 height 10
click at [1086, 582] on span "View Details" at bounding box center [1076, 586] width 46 height 11
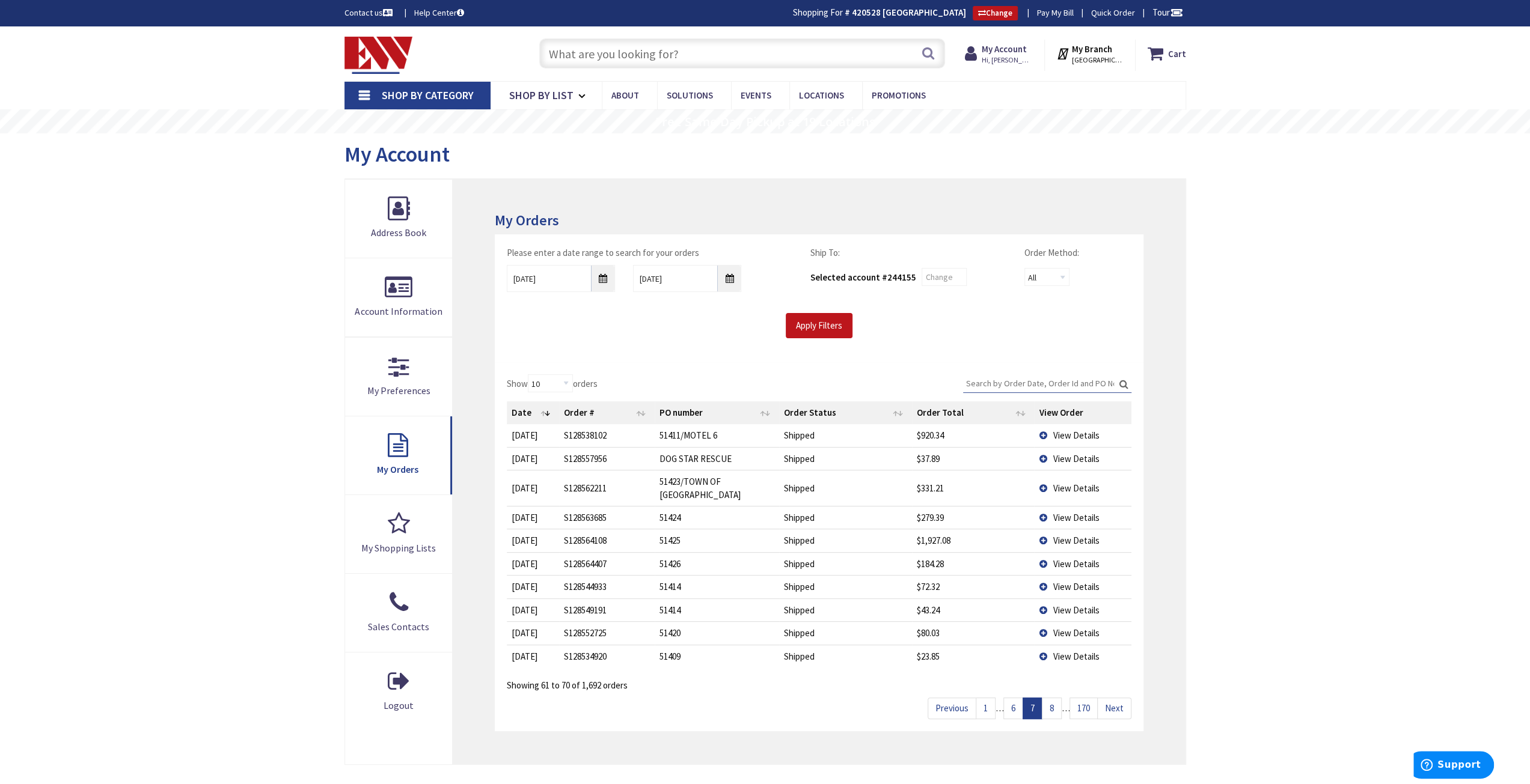
click at [1080, 609] on span "View Details" at bounding box center [1076, 610] width 46 height 11
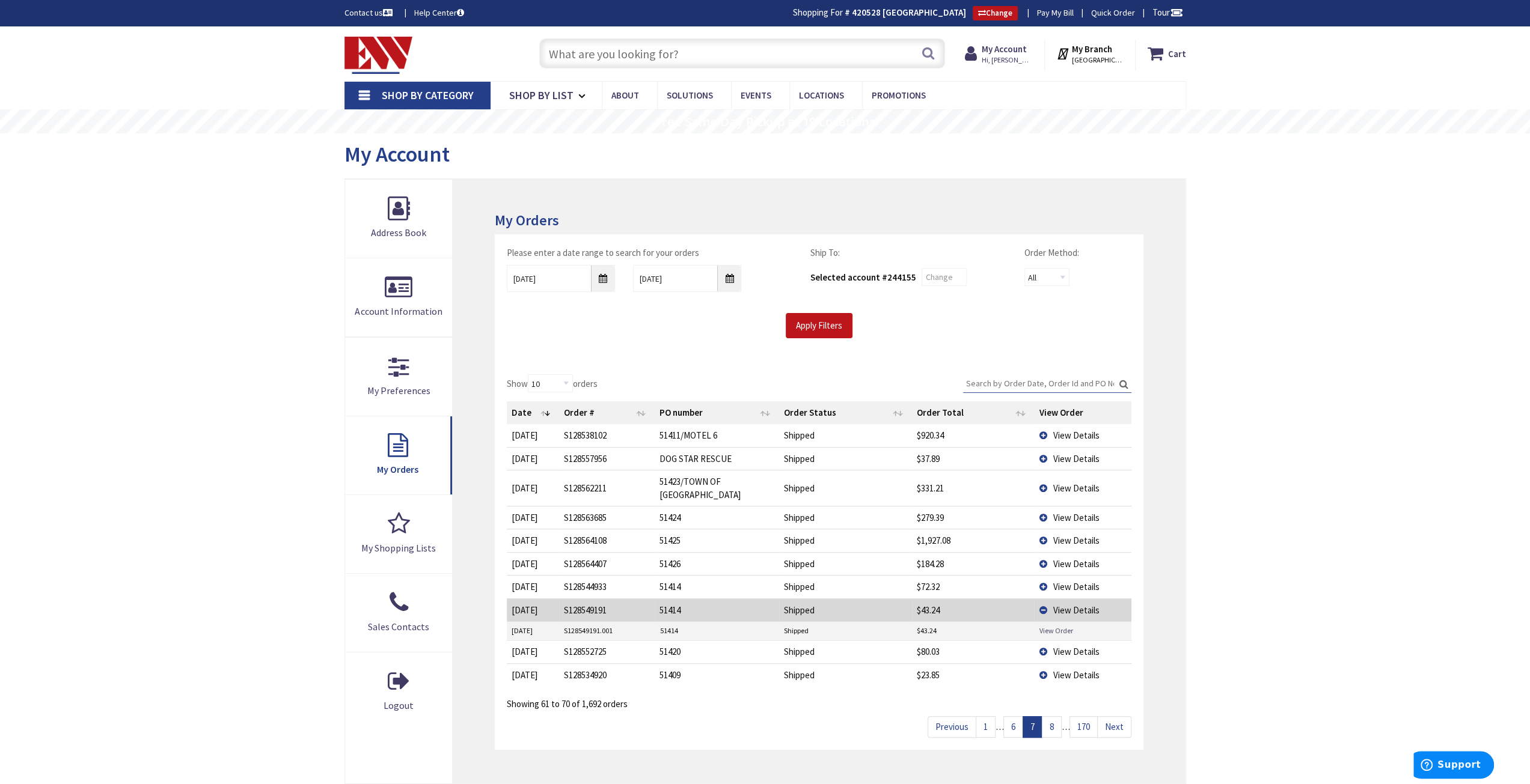
click at [1058, 626] on link "View Order" at bounding box center [1056, 630] width 33 height 10
click at [1086, 605] on span "View Details" at bounding box center [1076, 610] width 46 height 11
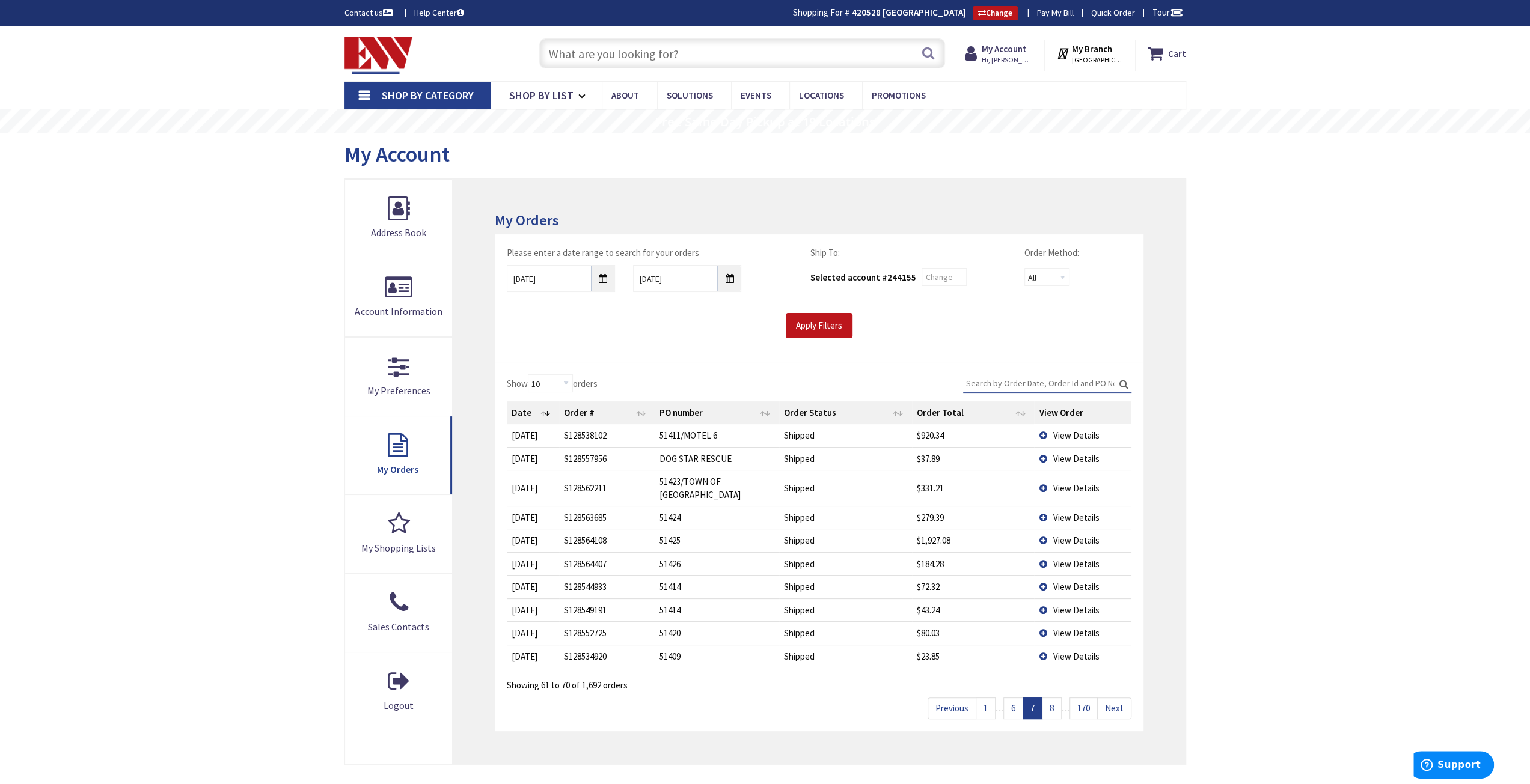
click at [1059, 631] on span "View Details" at bounding box center [1076, 633] width 46 height 11
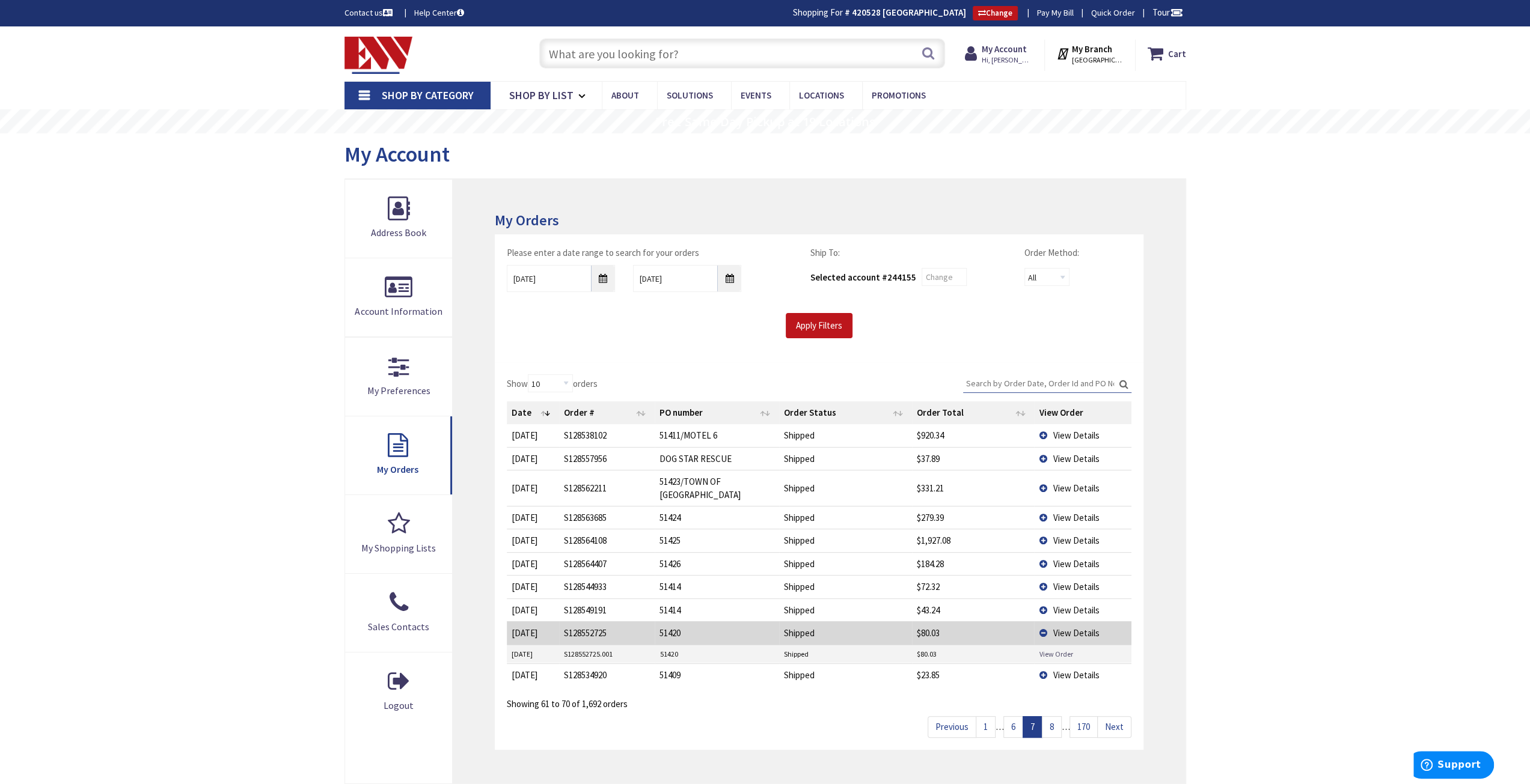
click at [1049, 649] on link "View Order" at bounding box center [1056, 654] width 33 height 10
click at [1086, 627] on span "View Details" at bounding box center [1076, 633] width 46 height 11
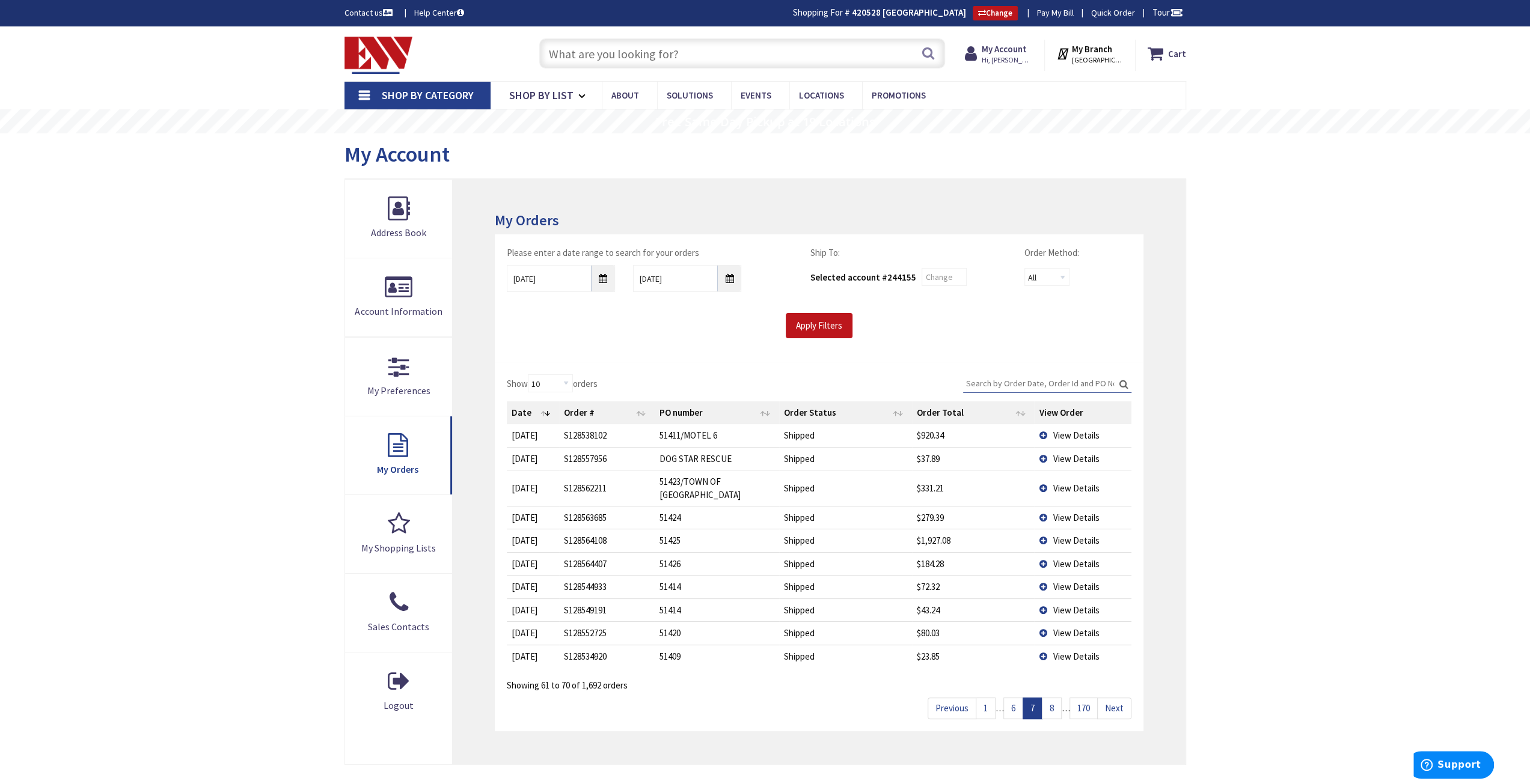
click at [1069, 655] on span "View Details" at bounding box center [1076, 656] width 46 height 11
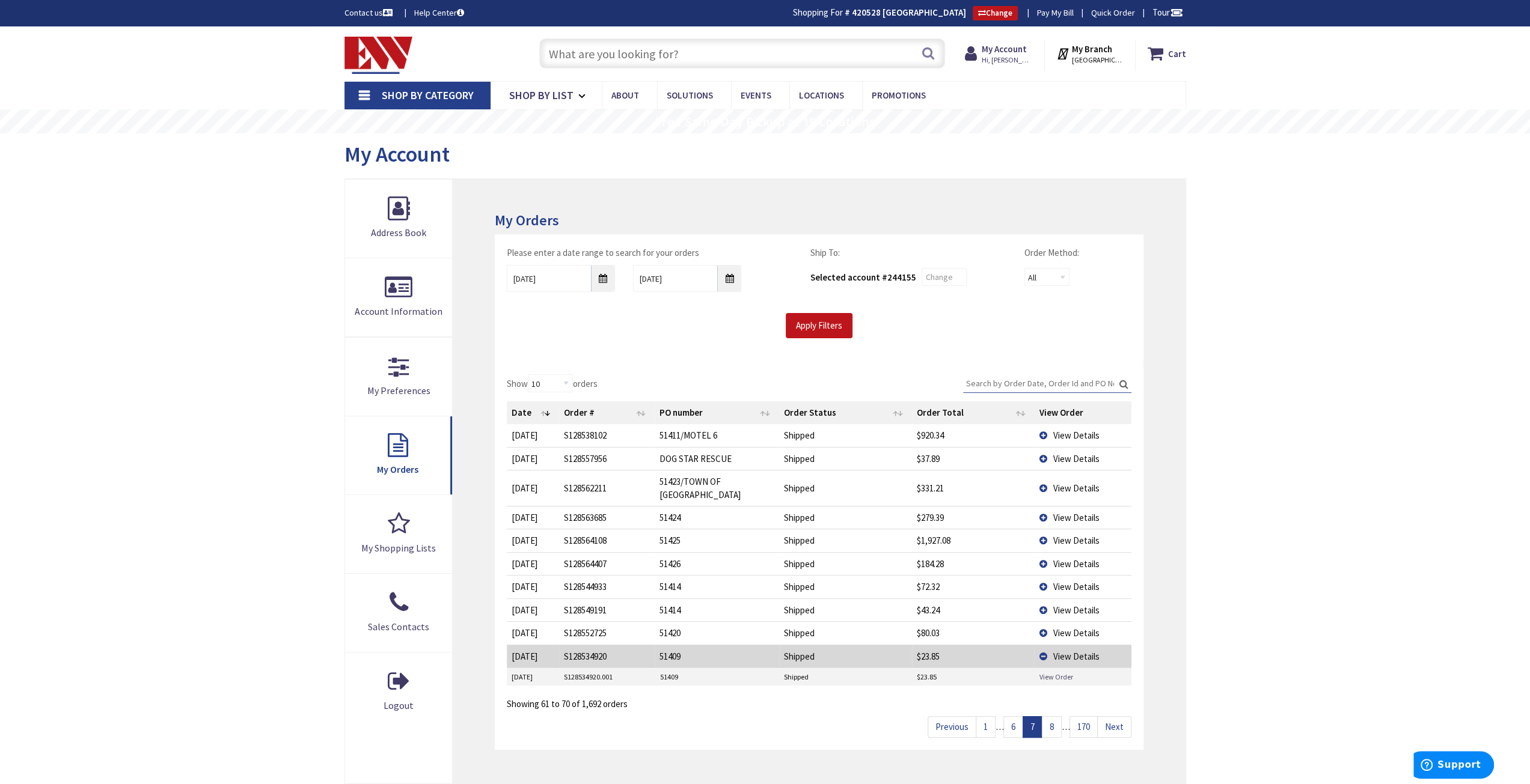
click at [1056, 672] on link "View Order" at bounding box center [1056, 676] width 33 height 10
click at [1022, 378] on input "Search:" at bounding box center [1047, 383] width 168 height 18
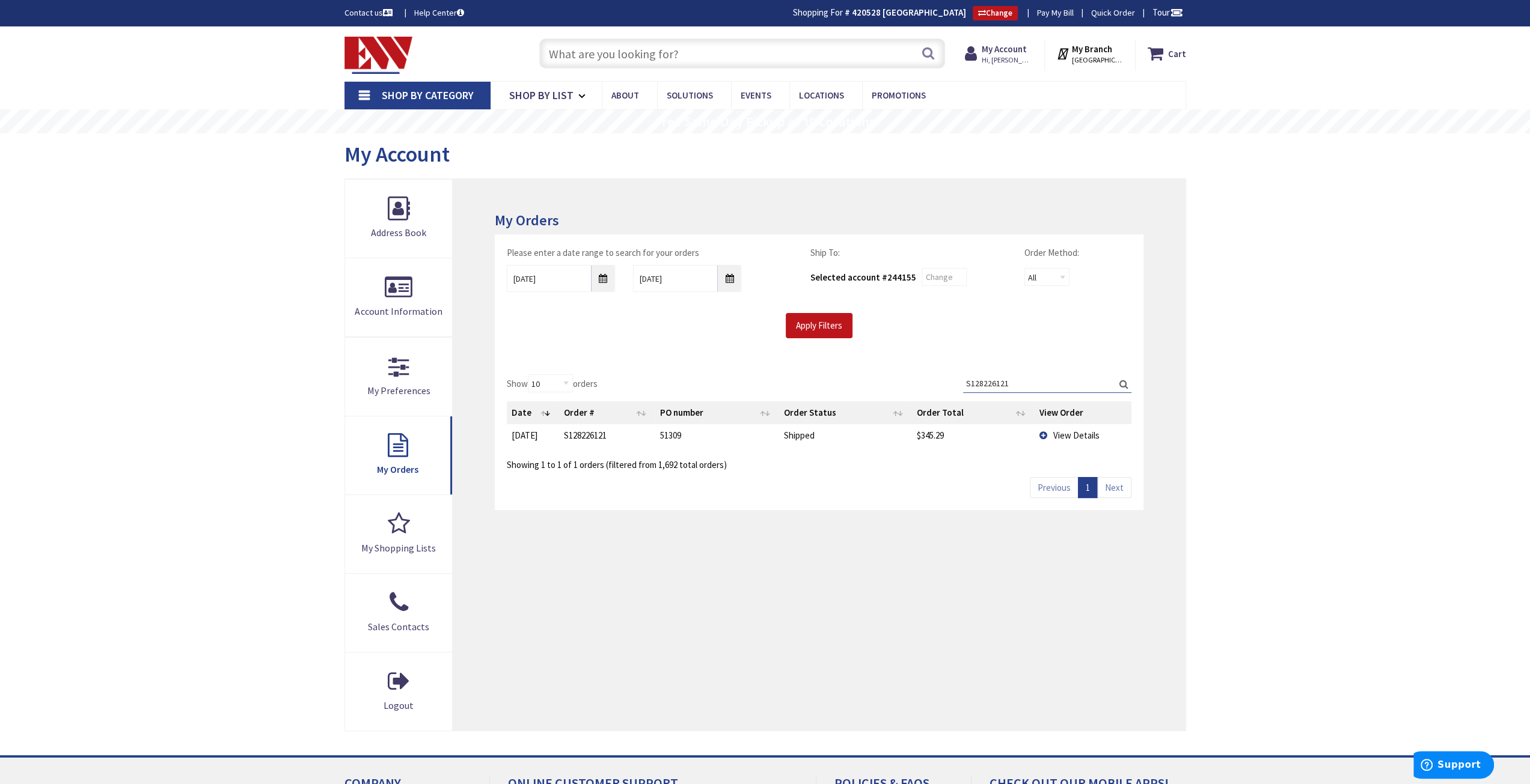
type input "S128226121"
click at [1074, 430] on span "View Details" at bounding box center [1076, 435] width 46 height 11
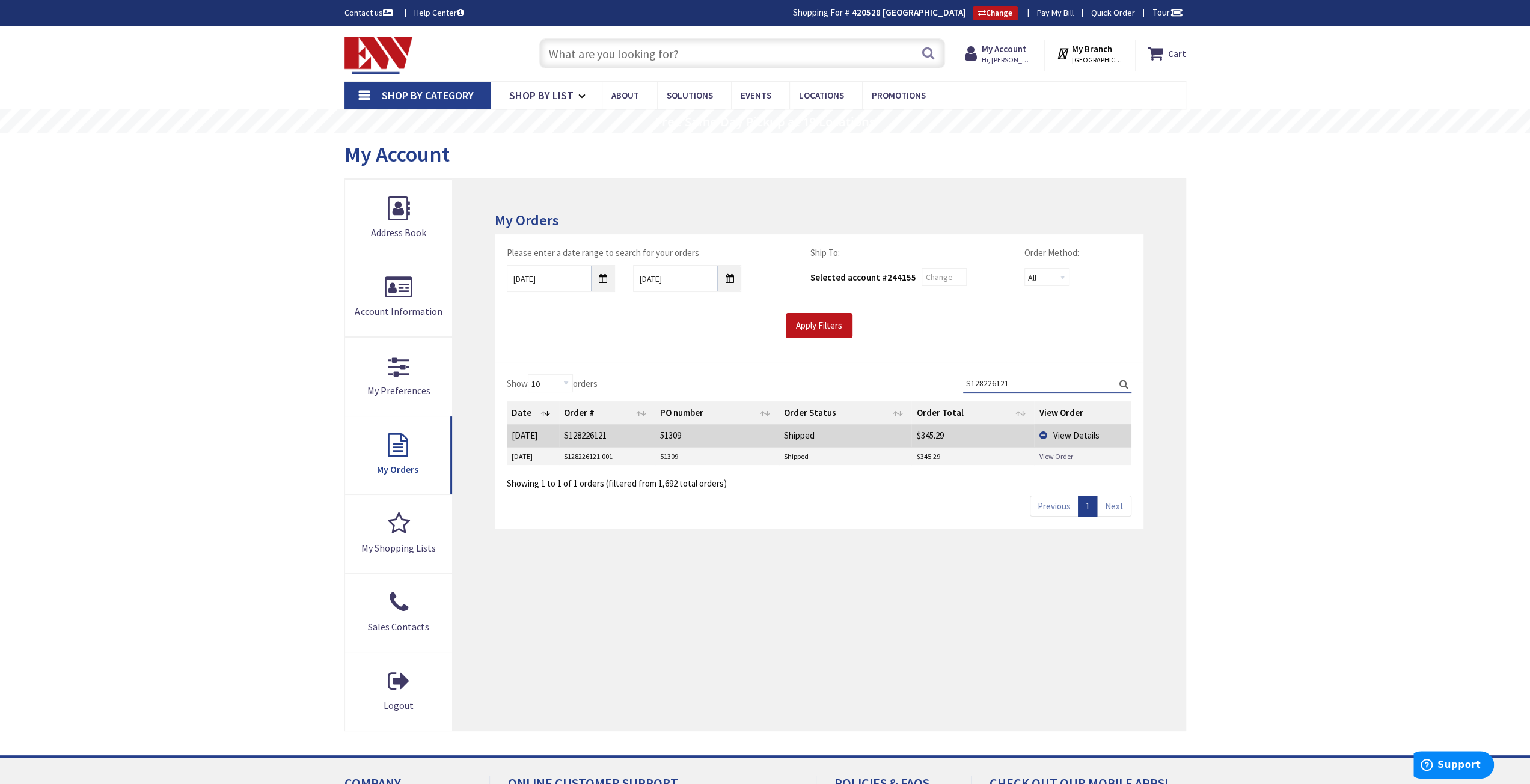
click at [1061, 453] on link "View Order" at bounding box center [1056, 456] width 33 height 10
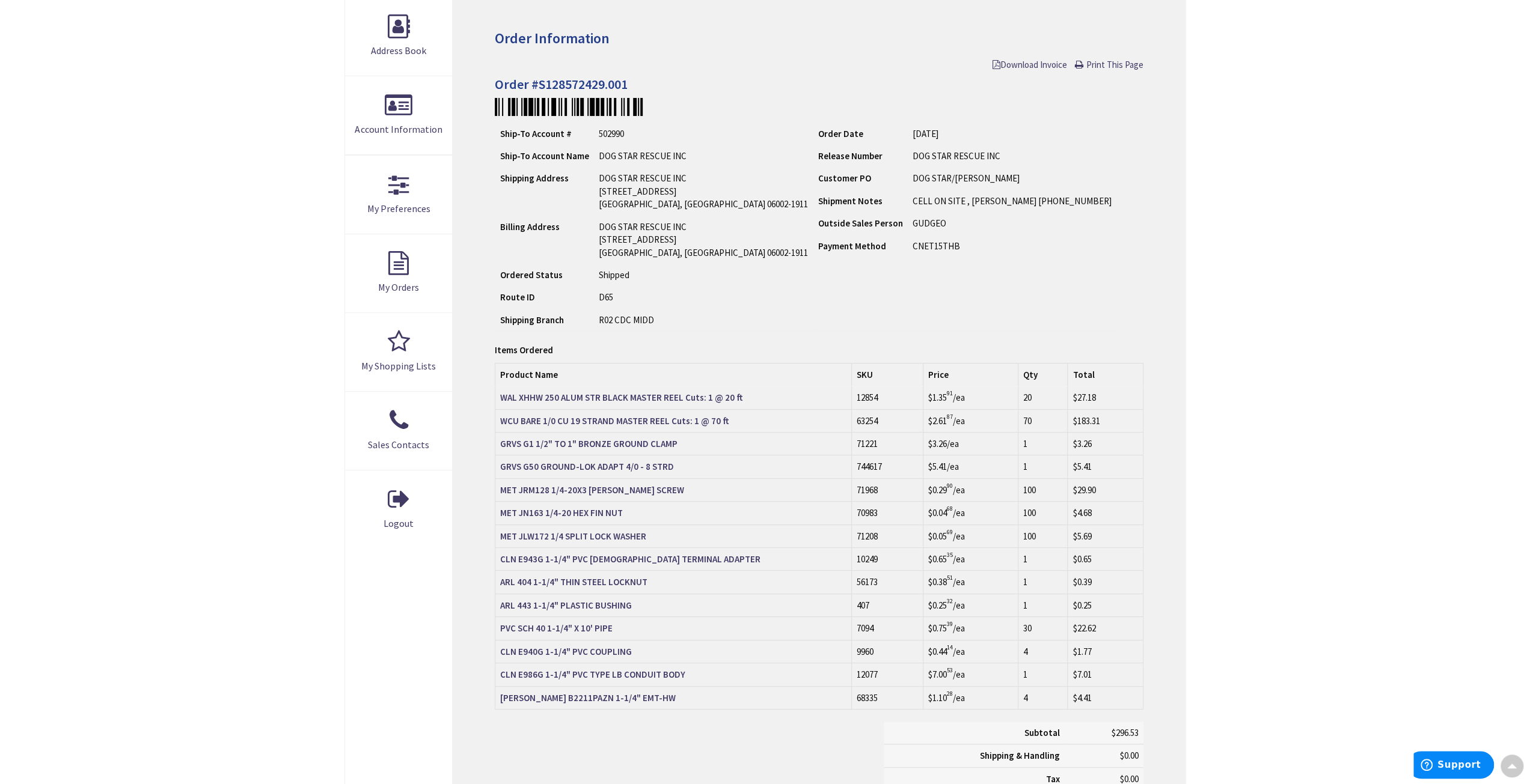
scroll to position [182, 0]
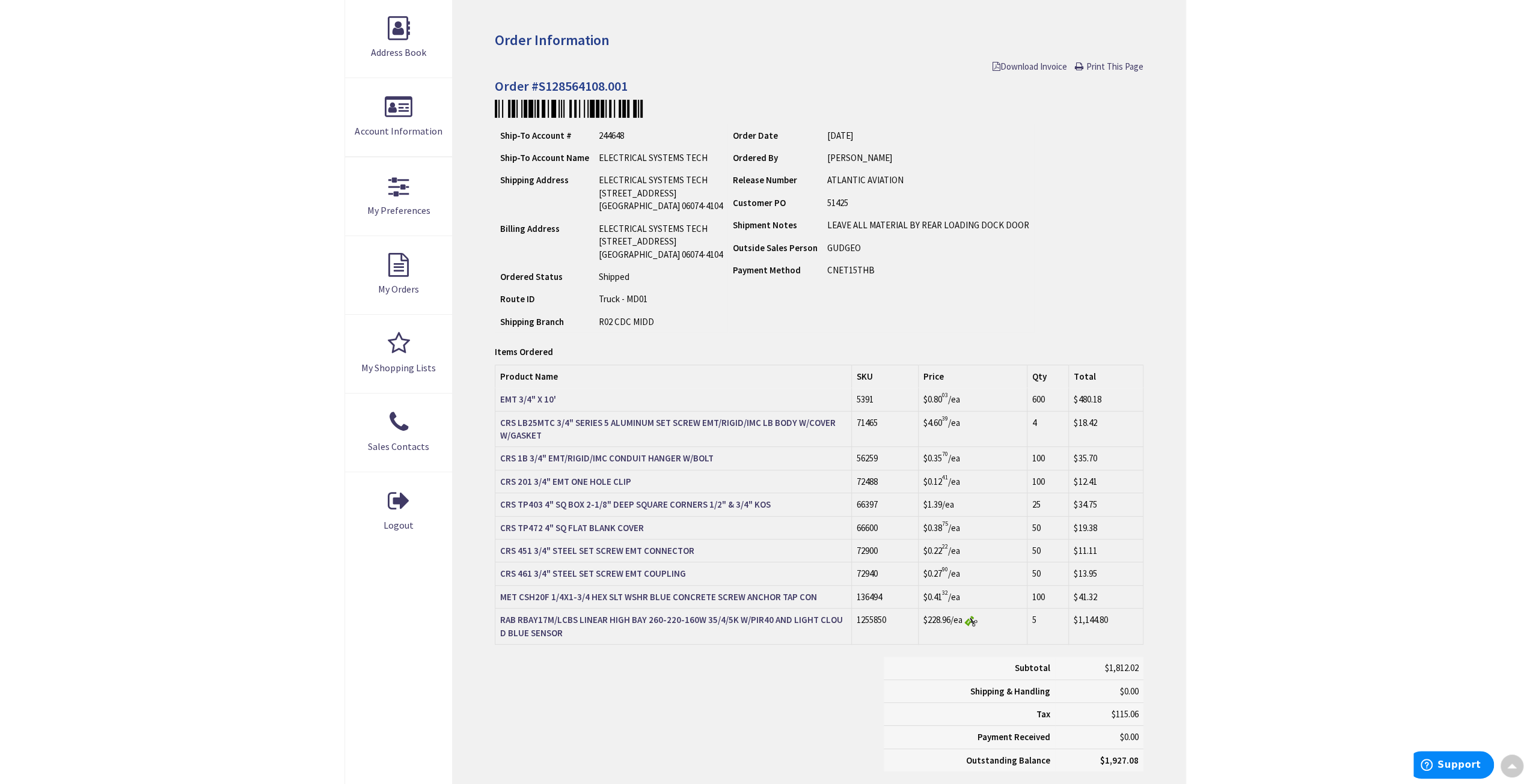
scroll to position [182, 0]
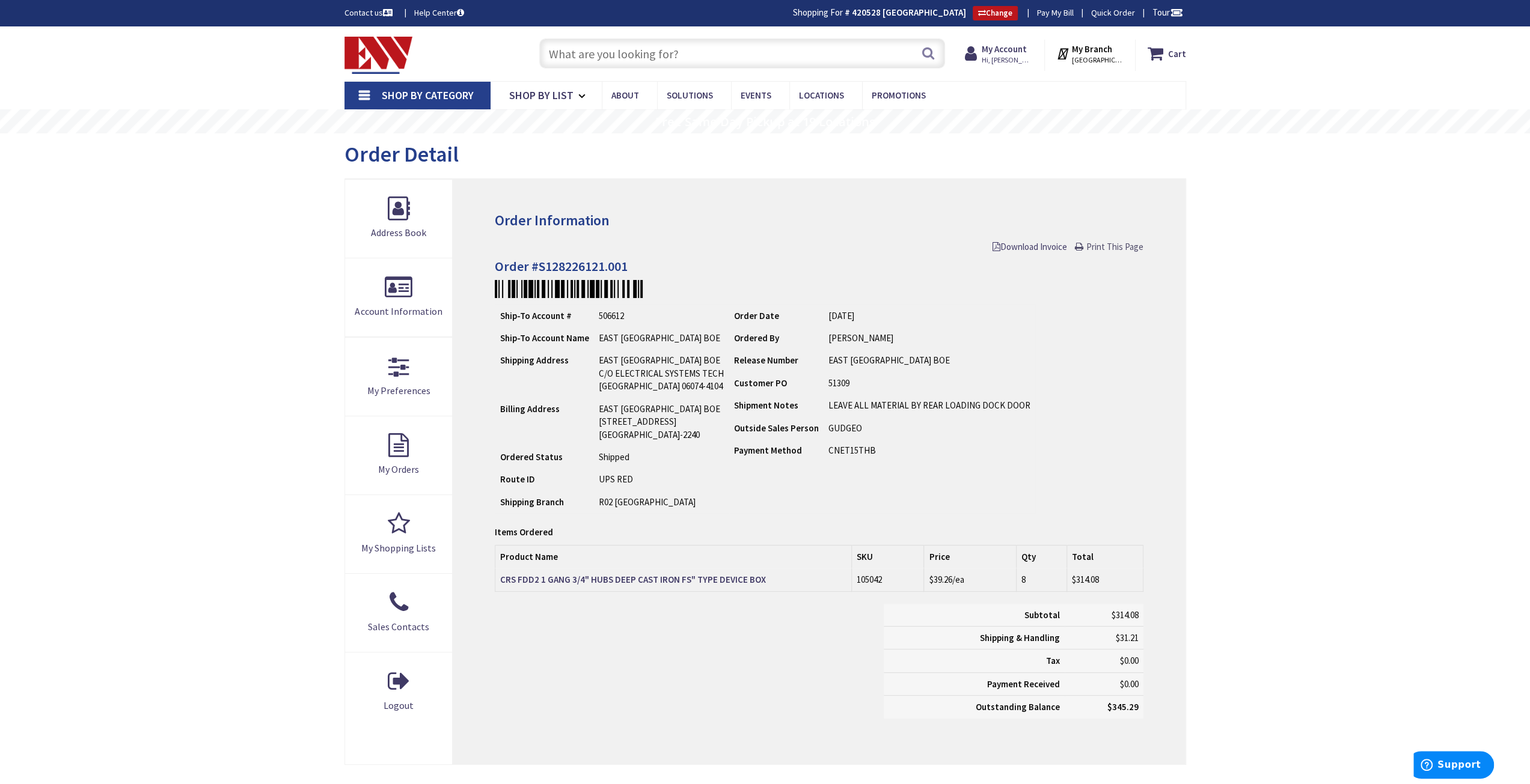
drag, startPoint x: 1123, startPoint y: 247, endPoint x: 1211, endPoint y: 671, distance: 433.0
click at [1123, 247] on span "Print This Page" at bounding box center [1115, 247] width 58 height 11
click at [575, 52] on input "text" at bounding box center [742, 53] width 406 height 30
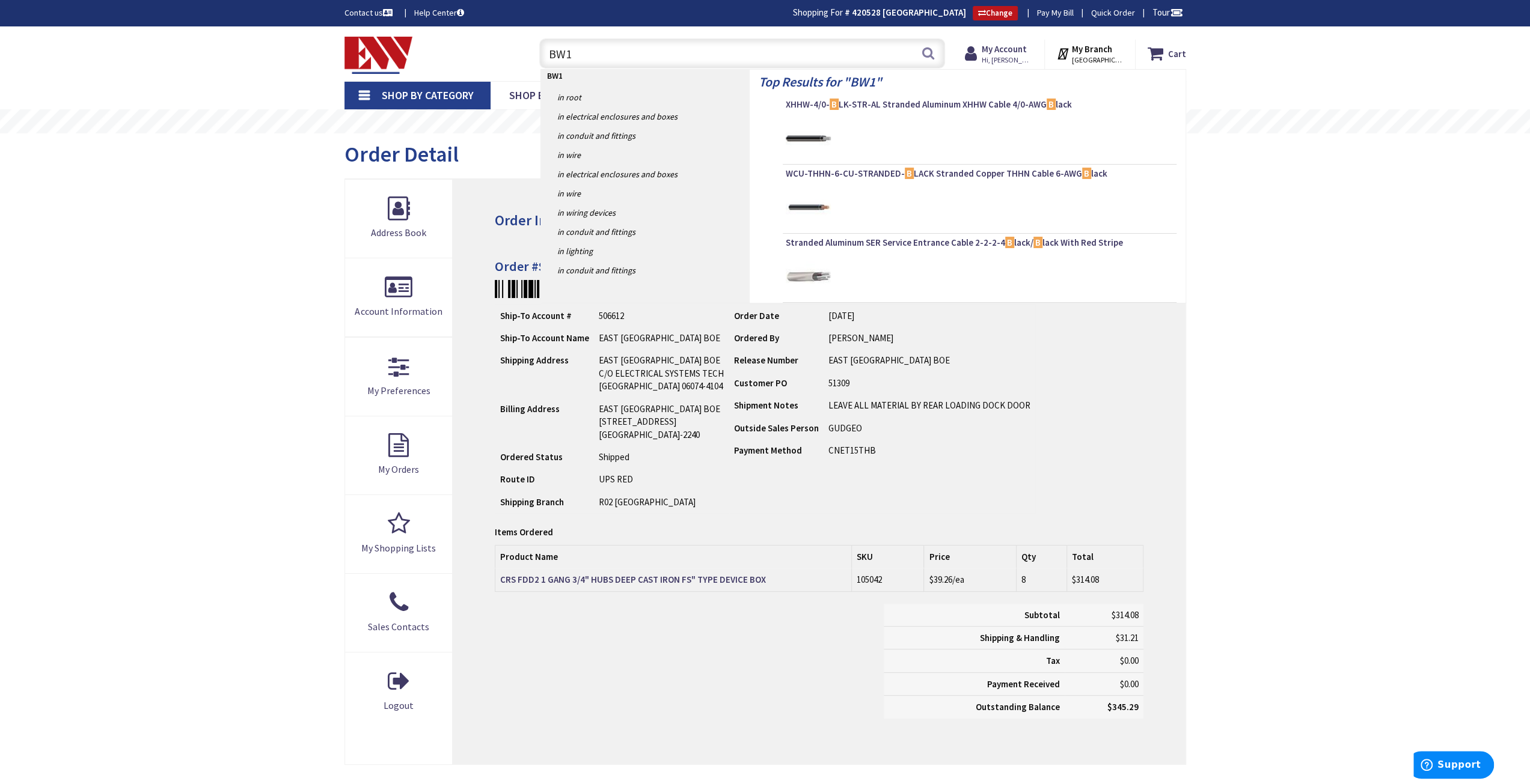
type input "BW17"
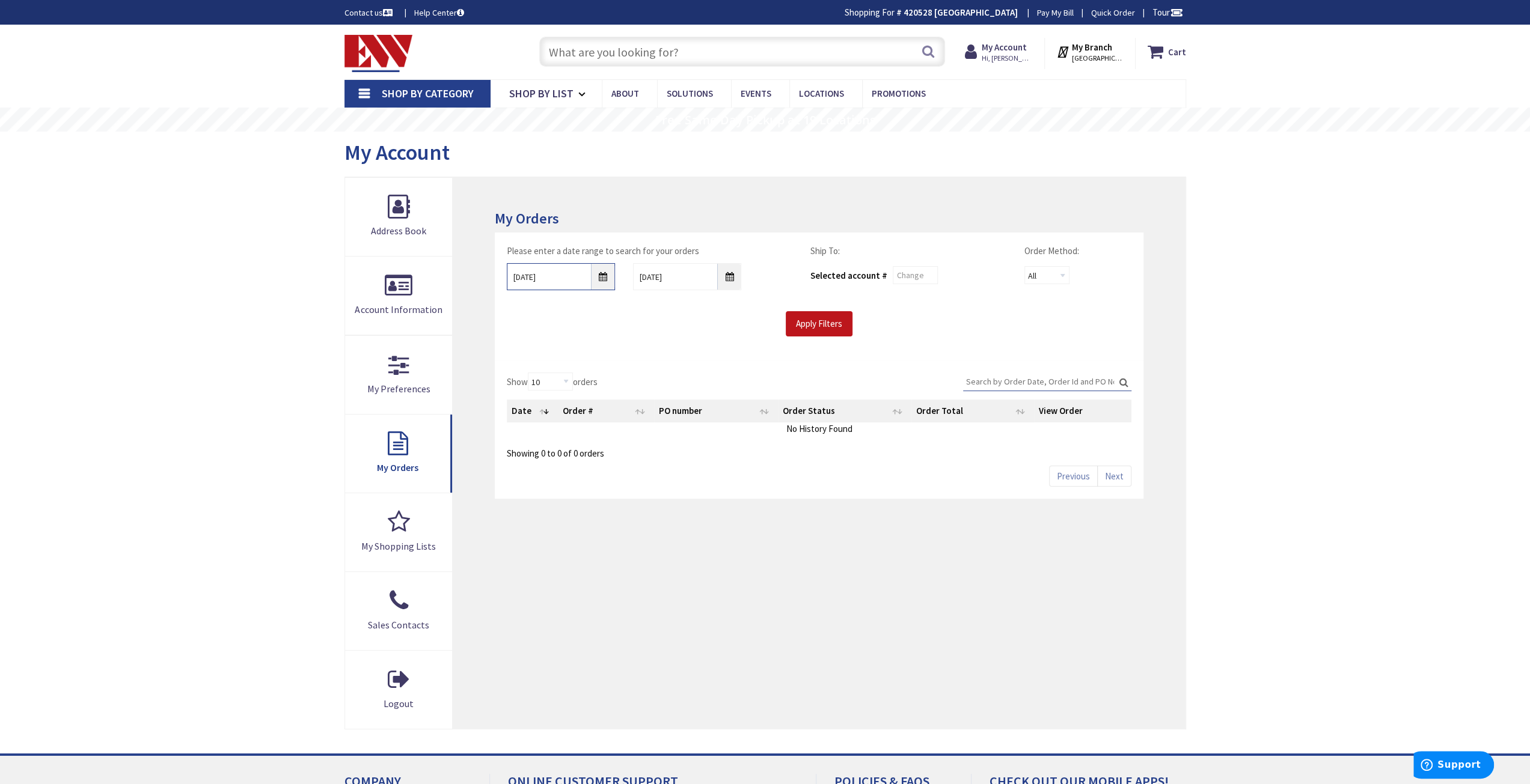
click at [601, 276] on input "[DATE]" at bounding box center [561, 276] width 109 height 27
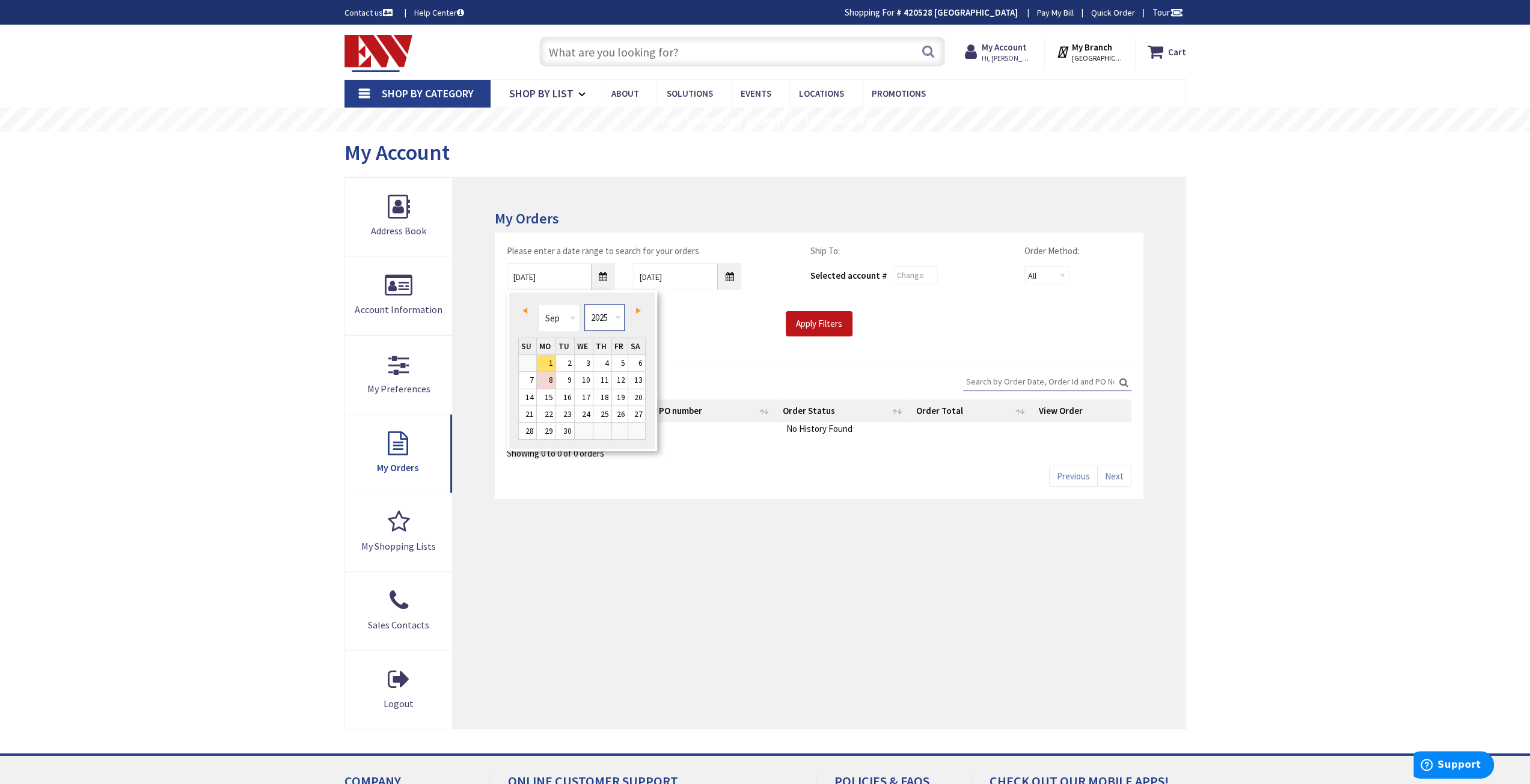
click at [620, 318] on select "1980 1981 1982 1983 1984 1985 1986 1987 1988 1989 1990 1991 1992 1993 1994 1995…" at bounding box center [604, 317] width 40 height 27
type input "[DATE]"
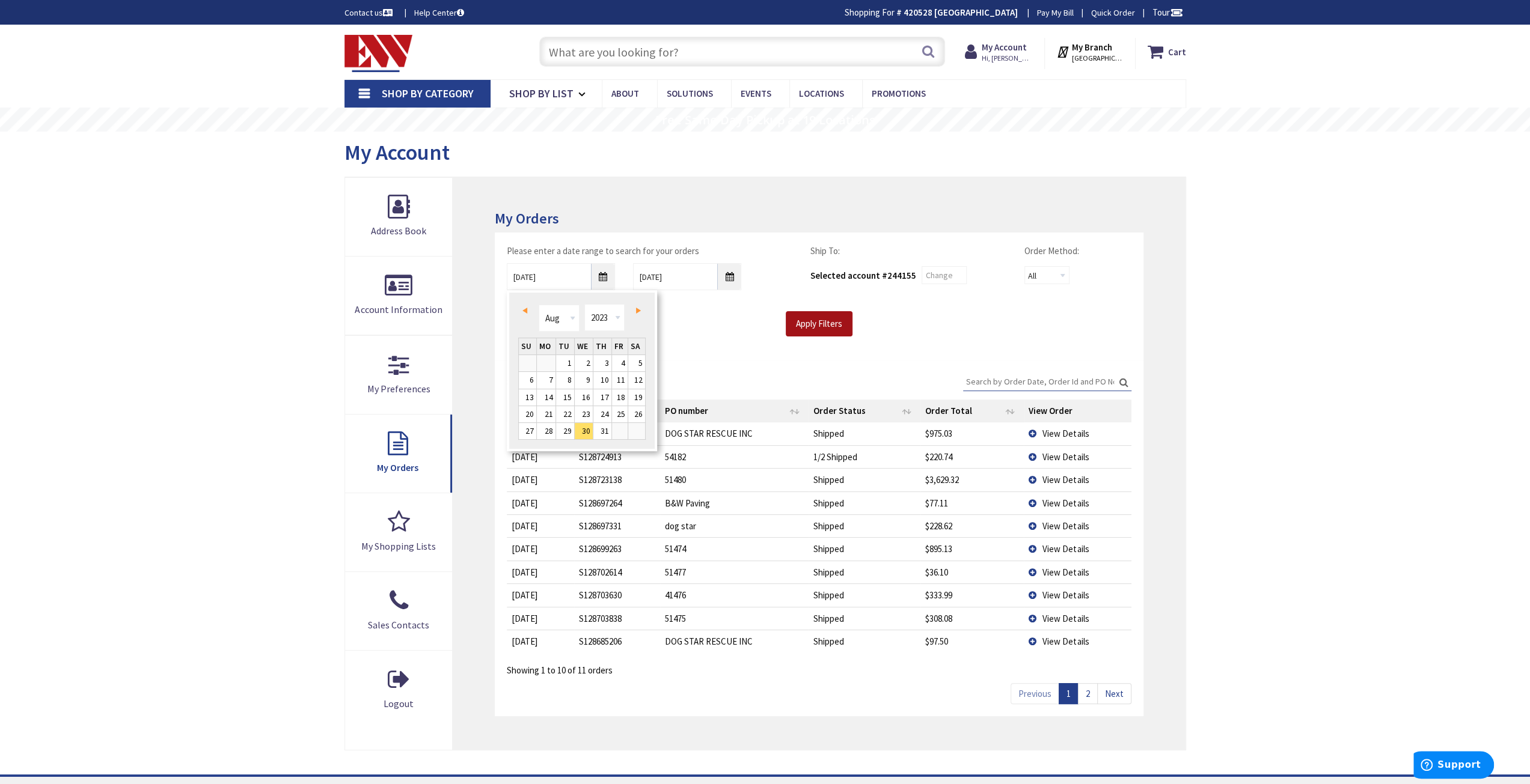
click at [822, 324] on input "Apply Filters" at bounding box center [820, 324] width 67 height 25
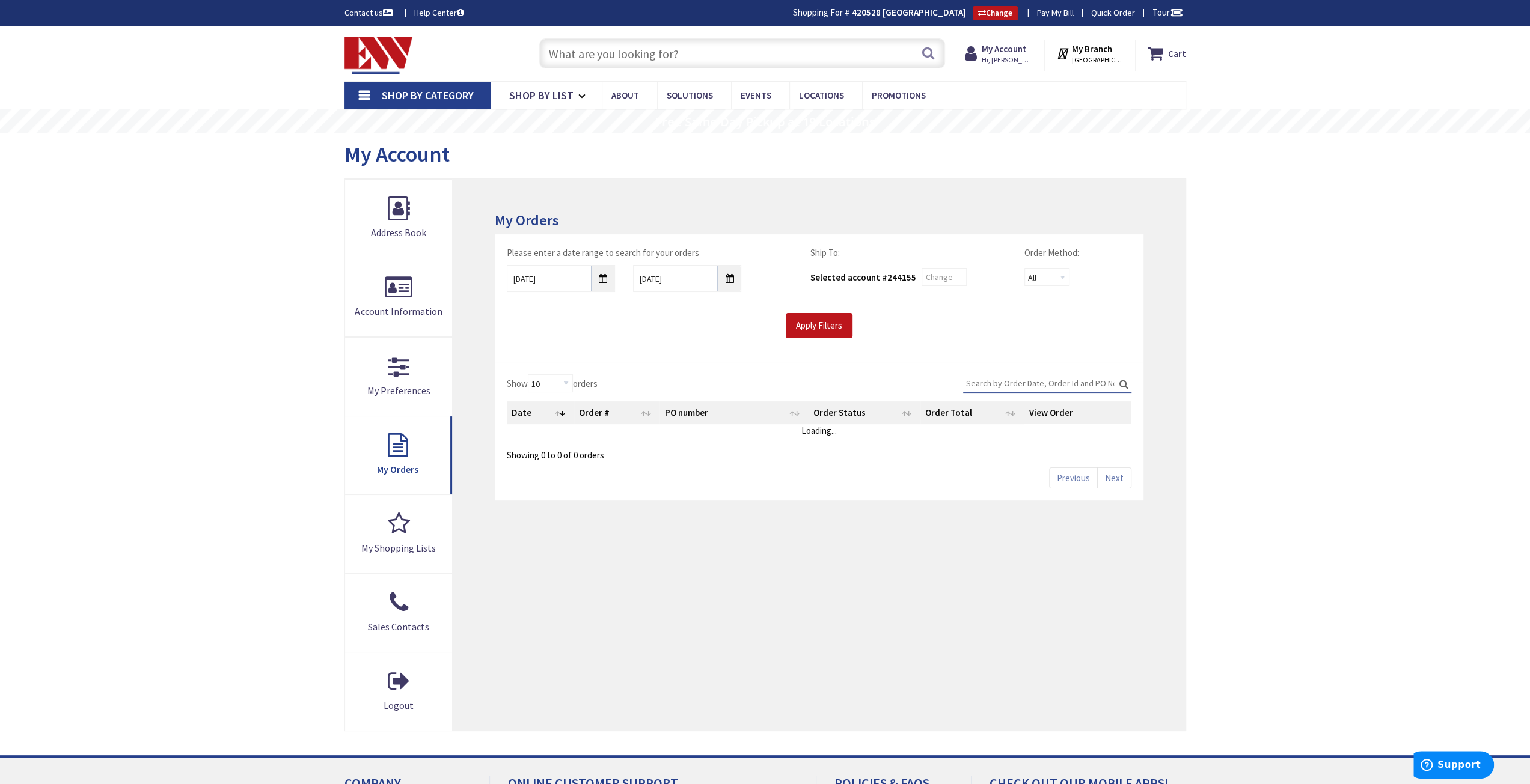
click at [991, 379] on input "Search:" at bounding box center [1047, 383] width 168 height 18
click at [1052, 436] on span "View Details" at bounding box center [1066, 435] width 46 height 11
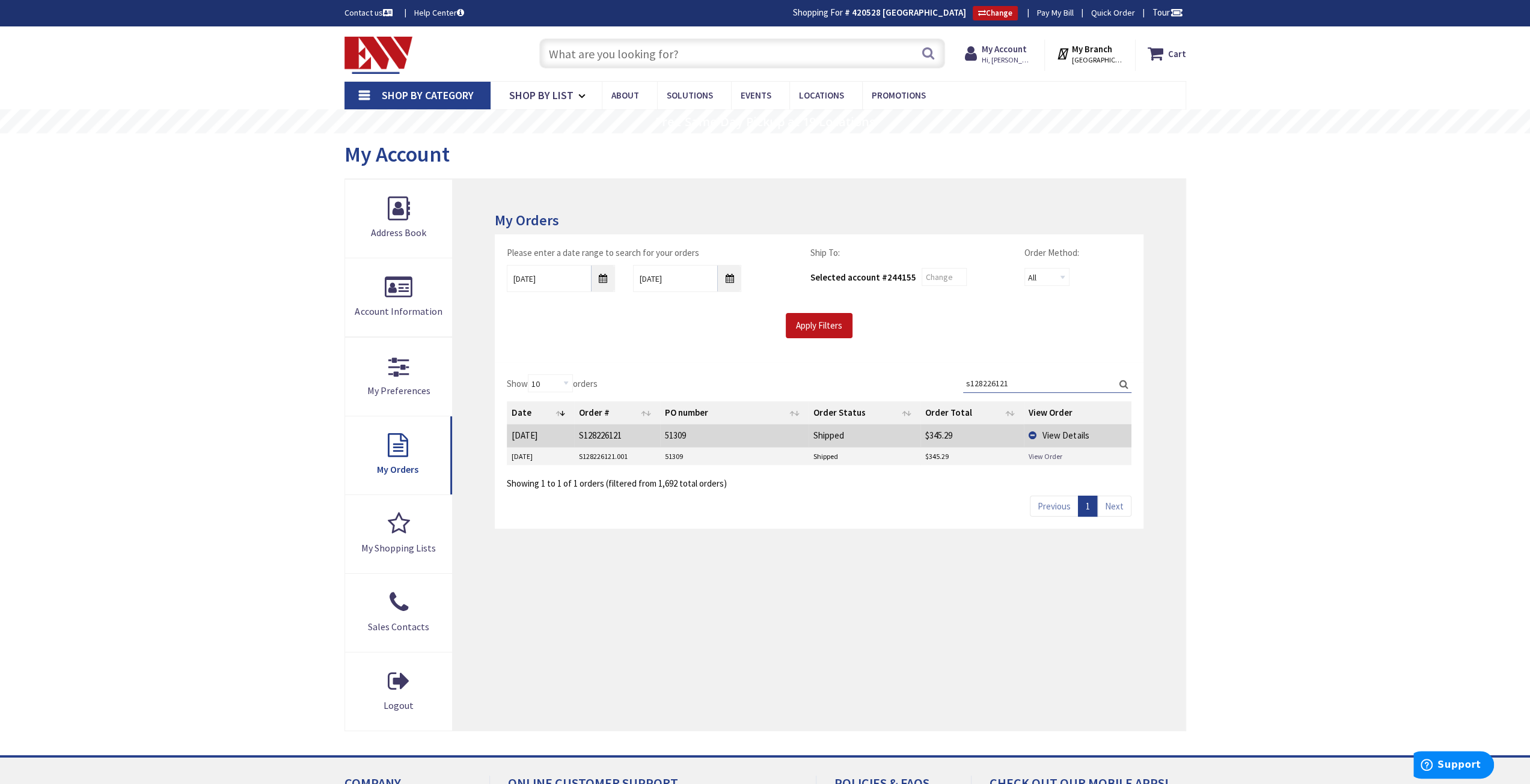
click at [1057, 454] on link "View Order" at bounding box center [1045, 456] width 33 height 10
click at [1052, 451] on link "View Order" at bounding box center [1045, 456] width 33 height 10
drag, startPoint x: 1014, startPoint y: 379, endPoint x: 984, endPoint y: 383, distance: 30.3
click at [984, 383] on input "s128226121" at bounding box center [1047, 383] width 168 height 18
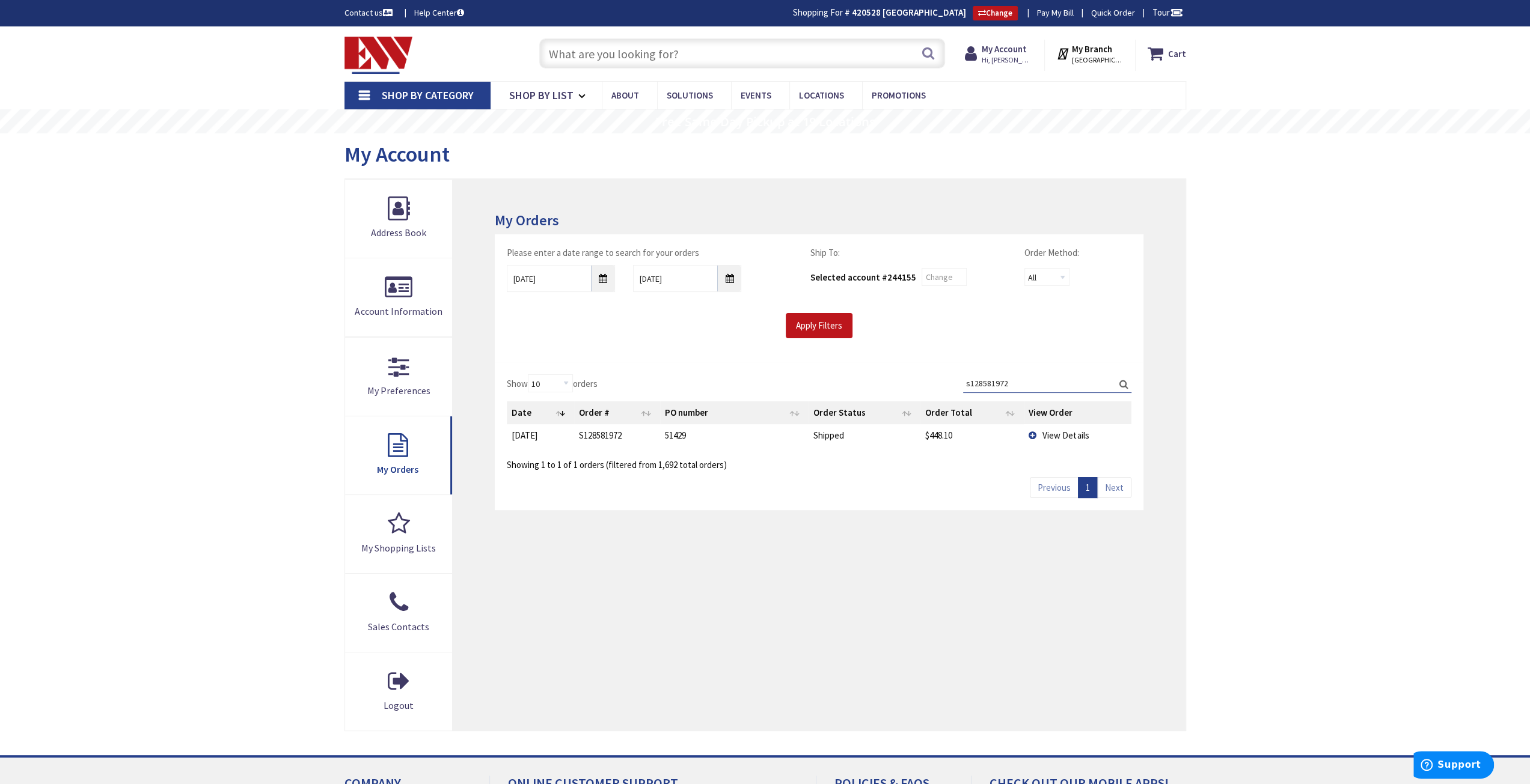
click at [1076, 435] on span "View Details" at bounding box center [1066, 435] width 46 height 11
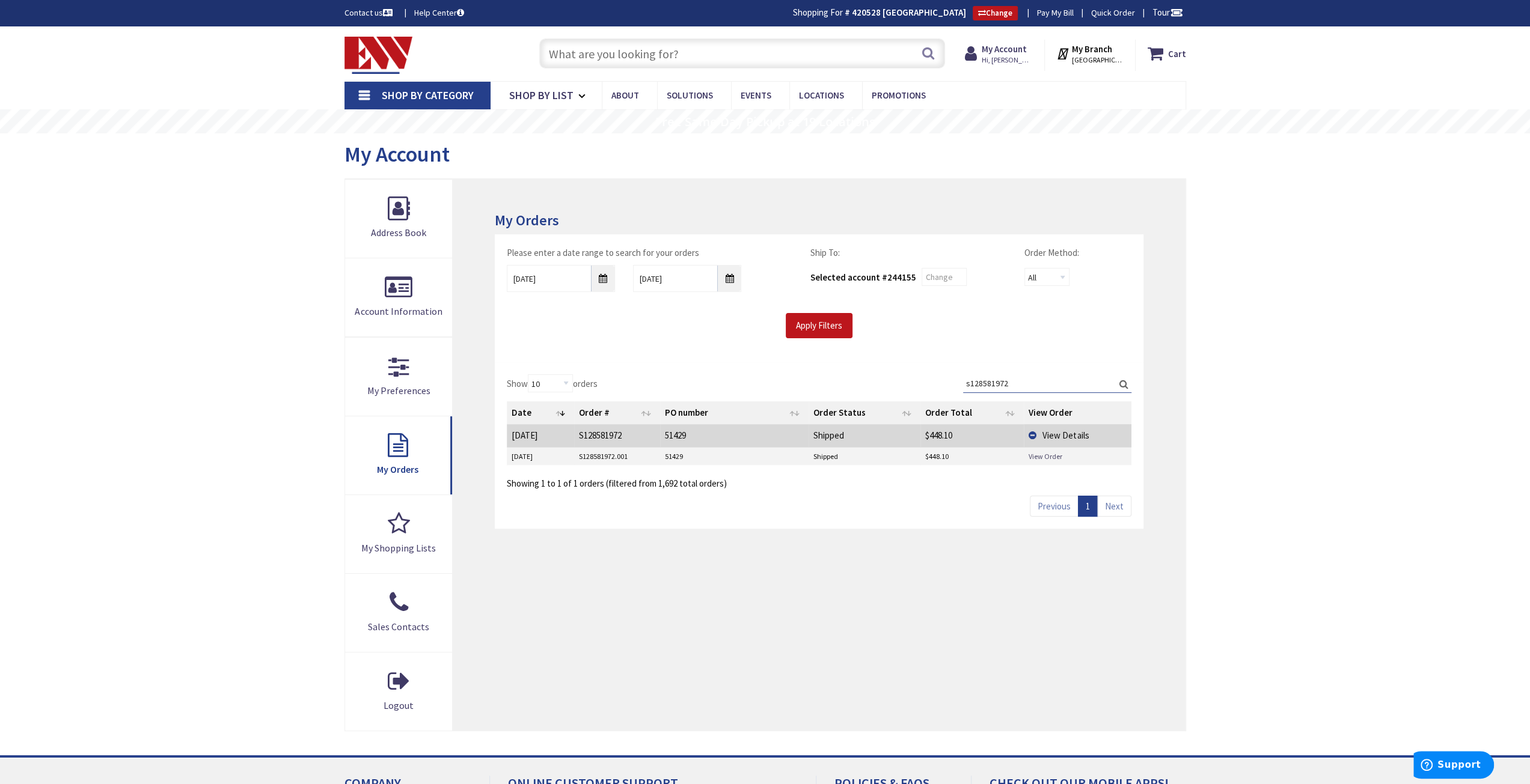
click at [1039, 453] on link "View Order" at bounding box center [1045, 456] width 33 height 10
drag, startPoint x: 1027, startPoint y: 385, endPoint x: 981, endPoint y: 384, distance: 46.0
click at [981, 384] on input "s128581972" at bounding box center [1047, 383] width 168 height 18
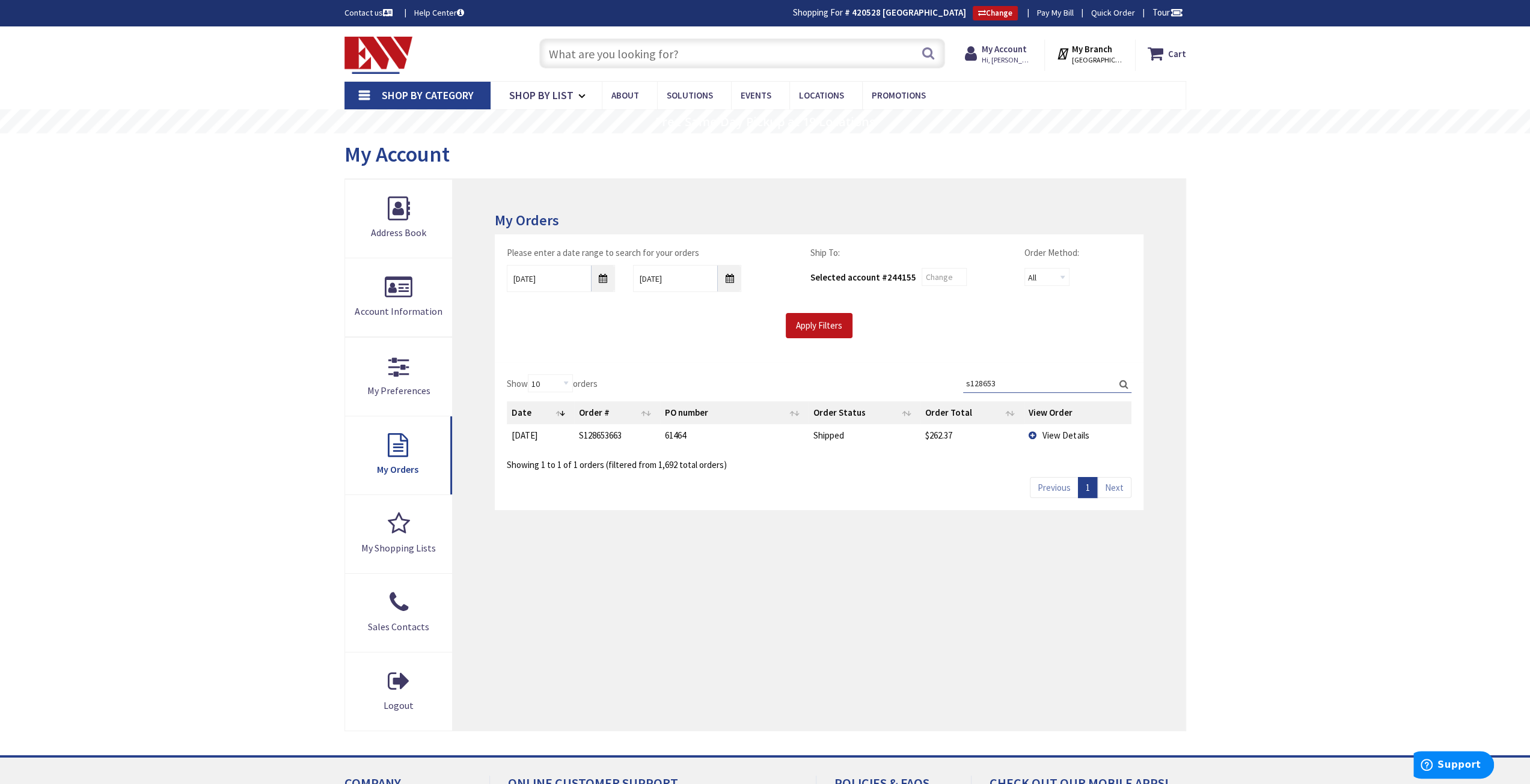
type input "s128653"
click at [1061, 432] on span "View Details" at bounding box center [1066, 435] width 46 height 11
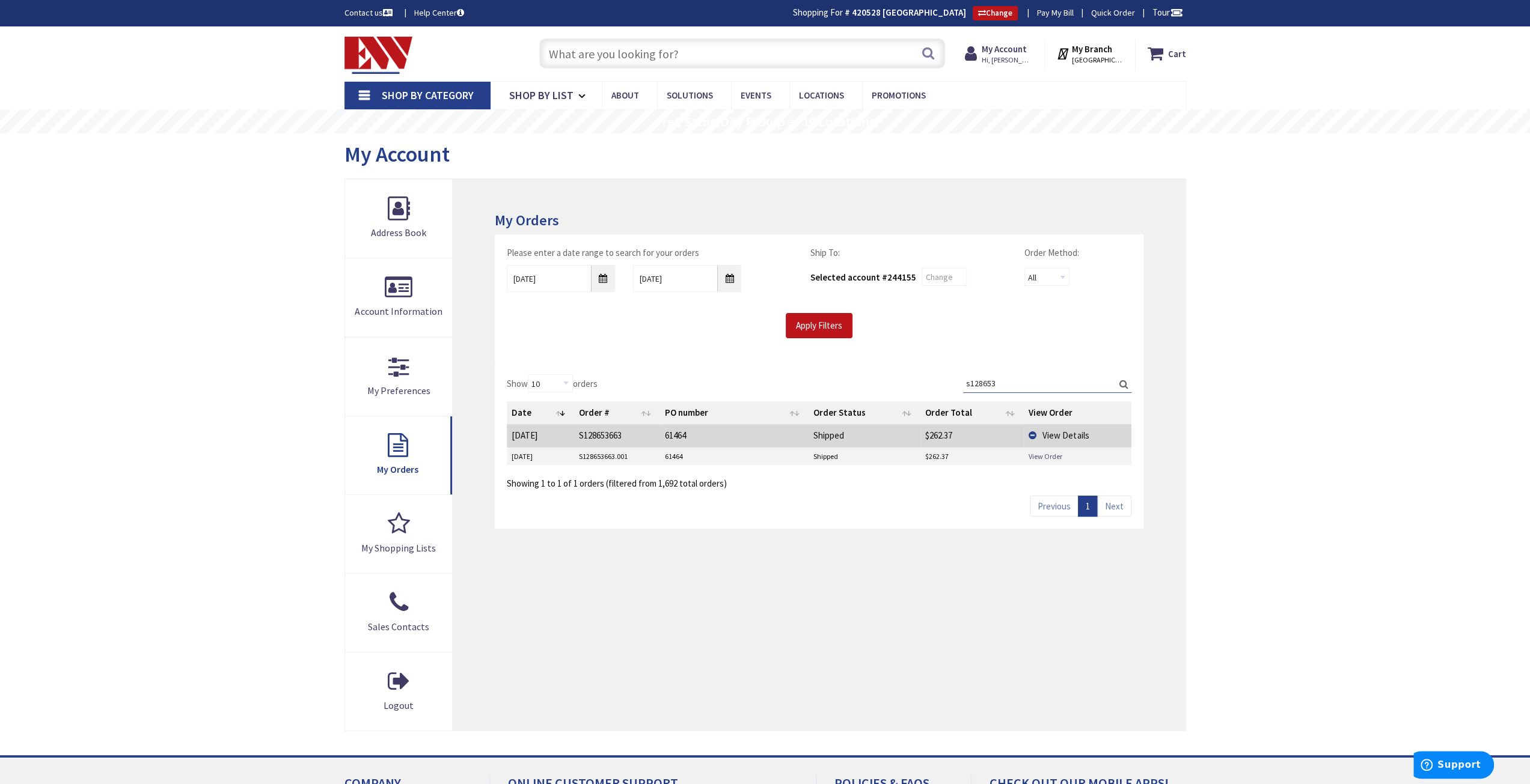
click at [1054, 456] on link "View Order" at bounding box center [1045, 456] width 33 height 10
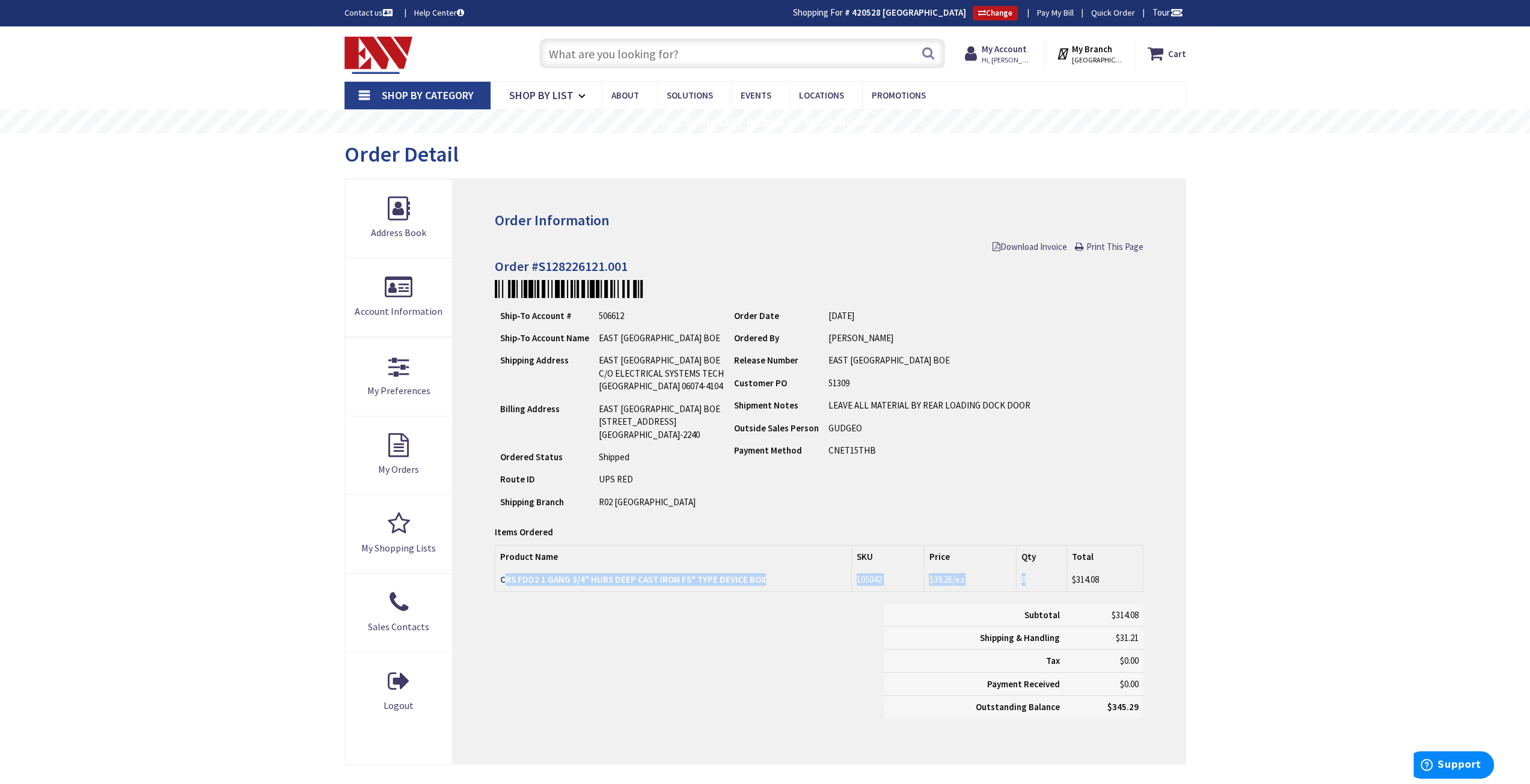
drag, startPoint x: 1034, startPoint y: 574, endPoint x: 505, endPoint y: 572, distance: 529.0
click at [505, 572] on tr "CRS FDD2 1 GANG 3/4" HUBS DEEP CAST IRON FS" TYPE DEVICE BOX 105042 $39.26 /ea …" at bounding box center [820, 580] width 648 height 23
click at [518, 585] on link "CRS FDD2 1 GANG 3/4" HUBS DEEP CAST IRON FS" TYPE DEVICE BOX" at bounding box center [633, 580] width 266 height 13
drag, startPoint x: 716, startPoint y: 610, endPoint x: 862, endPoint y: 613, distance: 146.0
click at [720, 610] on div "Subtotal $314.08 Shipping & Handling $31.21 Tax $0.00 Payment Received" at bounding box center [819, 667] width 667 height 127
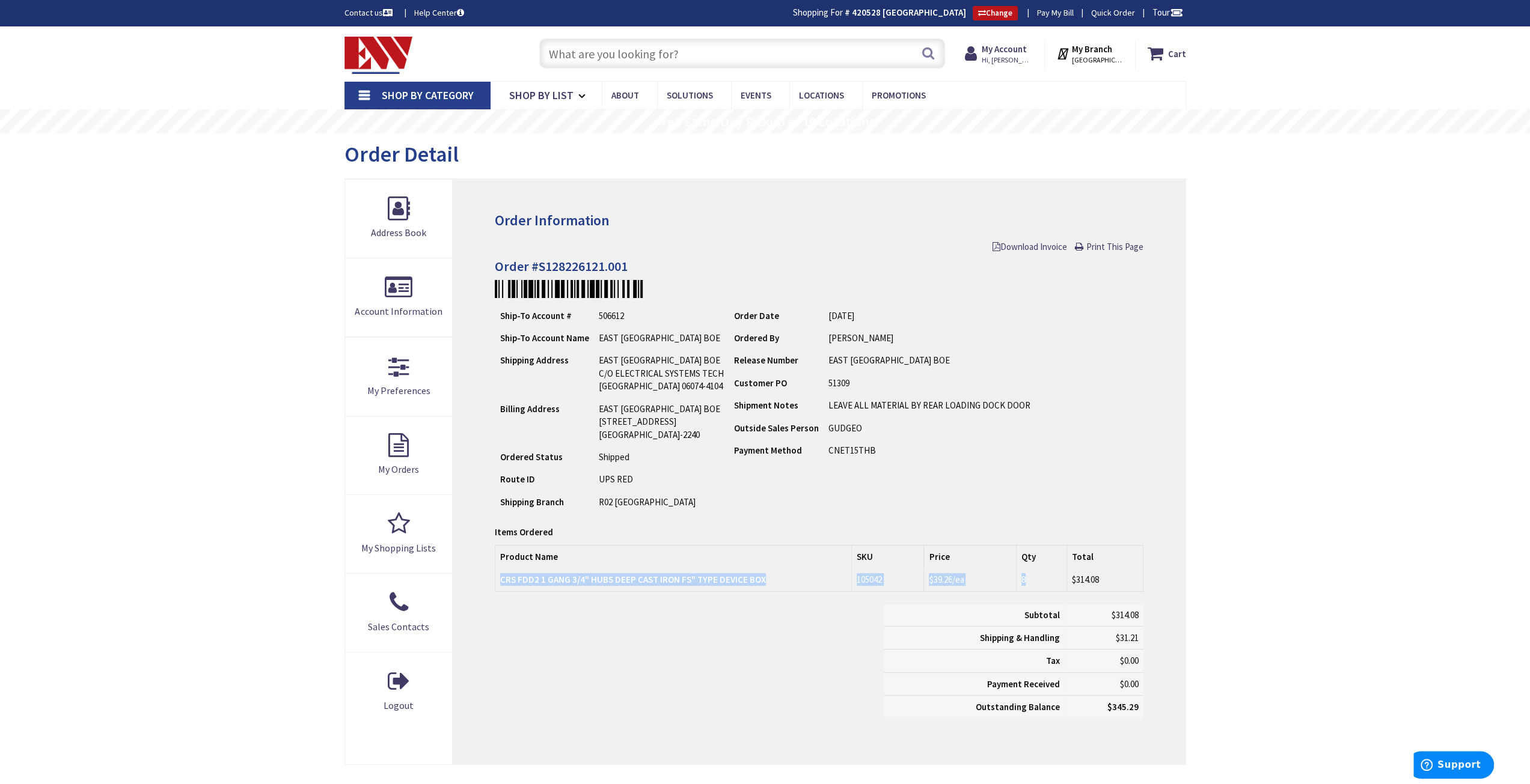
drag, startPoint x: 1031, startPoint y: 577, endPoint x: 499, endPoint y: 576, distance: 532.0
click at [499, 576] on tr "CRS FDD2 1 GANG 3/4" HUBS DEEP CAST IRON FS" TYPE DEVICE BOX 105042 $39.26 /ea …" at bounding box center [820, 580] width 648 height 23
drag, startPoint x: 493, startPoint y: 577, endPoint x: 535, endPoint y: 583, distance: 42.4
copy tr "CRS FDD2 1 GANG 3/4" HUBS DEEP CAST IRON FS" TYPE DEVICE BOX 105042 $39.26 /ea 8"
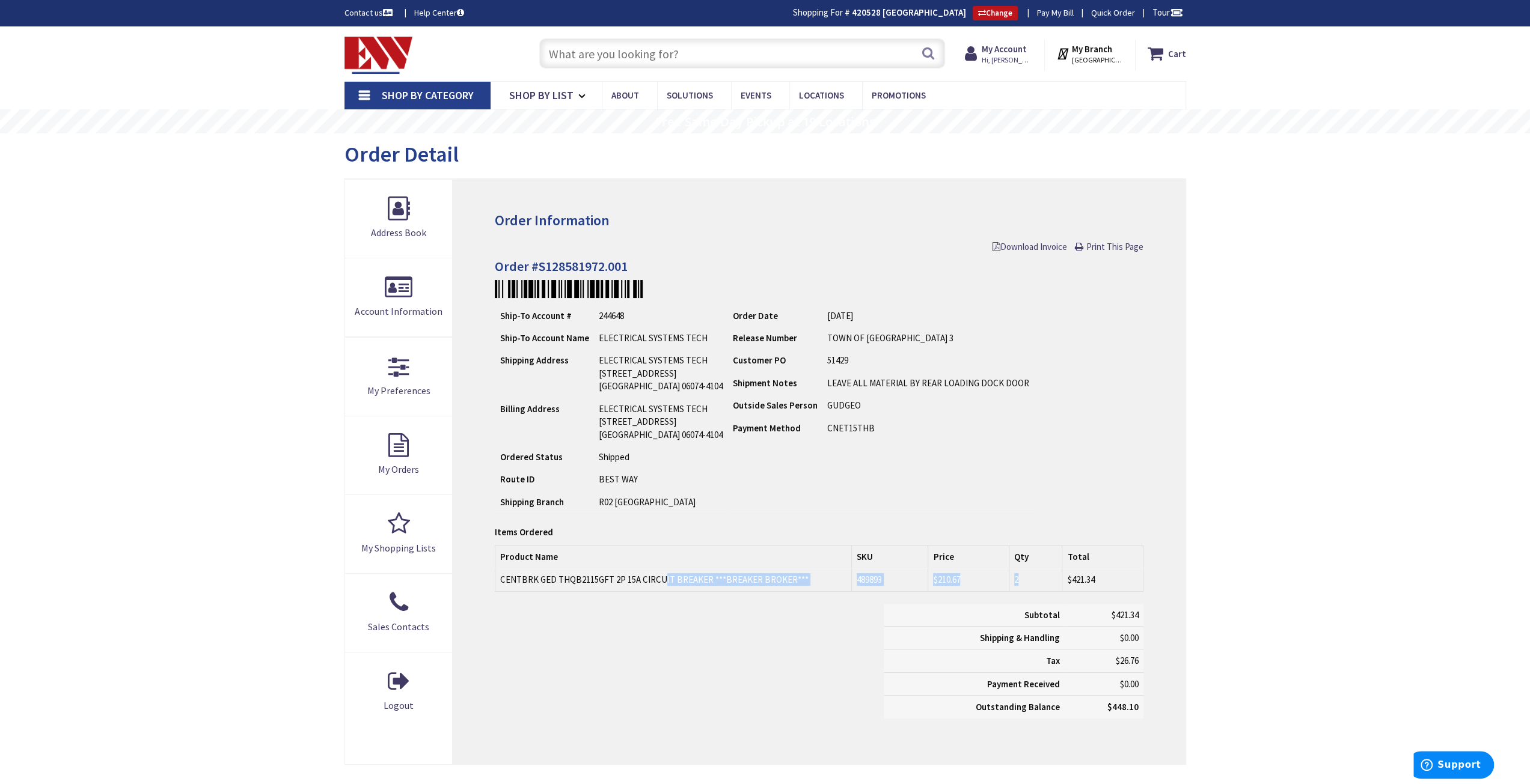
drag, startPoint x: 1030, startPoint y: 579, endPoint x: 499, endPoint y: 577, distance: 531.0
click at [499, 577] on tr "CENTBRK GED THQB2115GFT 2P 15A CIRCUIT BREAKER ***BREAKER BROKER*** 489893 $210…" at bounding box center [820, 580] width 648 height 23
copy tr "CENTBRK GED THQB2115GFT 2P 15A CIRCUIT BREAKER ***BREAKER BROKER*** 489893 $210…"
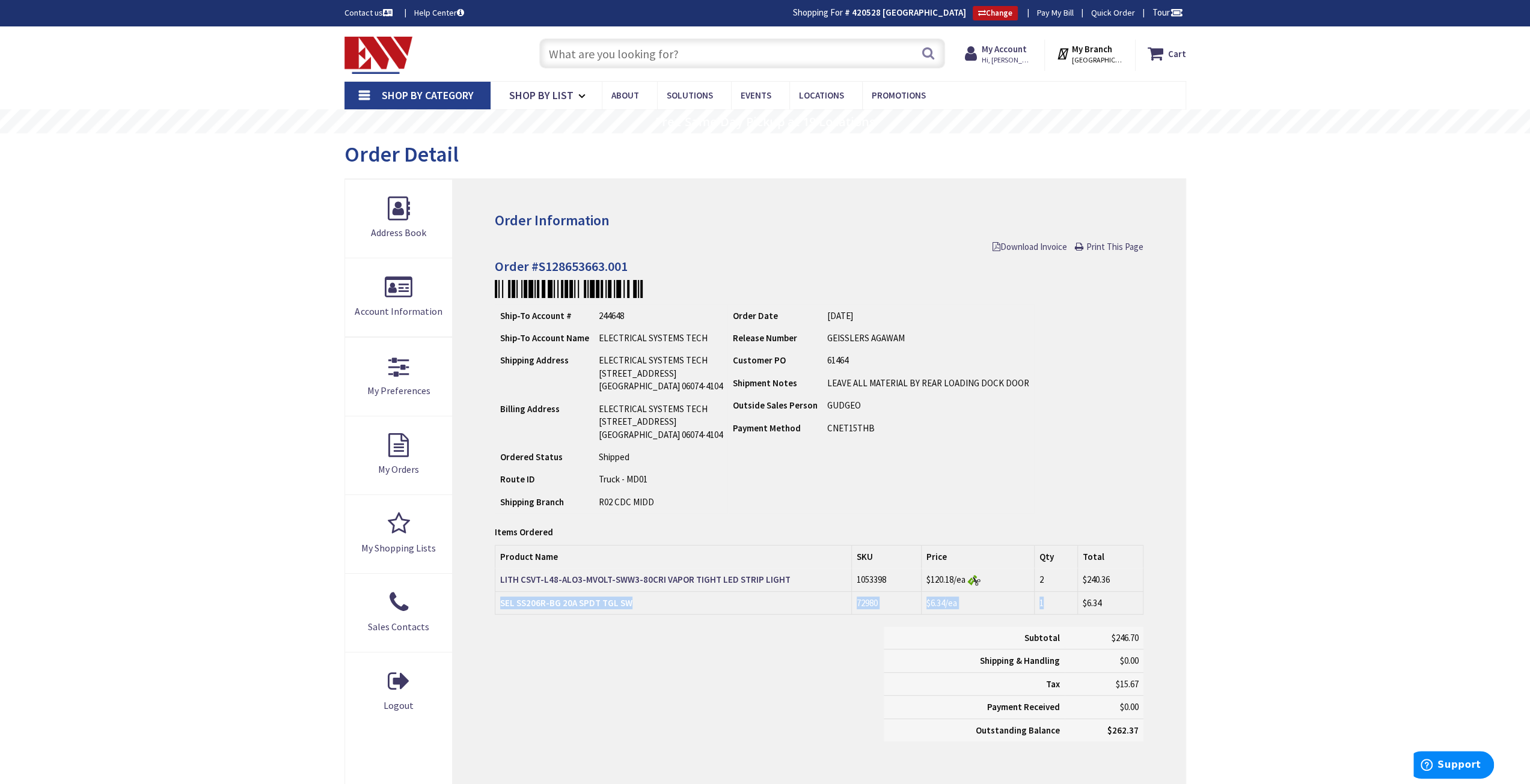
drag, startPoint x: 1056, startPoint y: 601, endPoint x: 501, endPoint y: 605, distance: 555.0
click at [501, 605] on tr "SEL SS206R-BG 20A SPDT TGL SW 72980 $6.34 /ea 1 $6.34" at bounding box center [820, 602] width 648 height 23
copy tr "SEL SS206R-BG 20A SPDT TGL SW 72980 $6.34 /ea 1"
